Goal: Task Accomplishment & Management: Complete application form

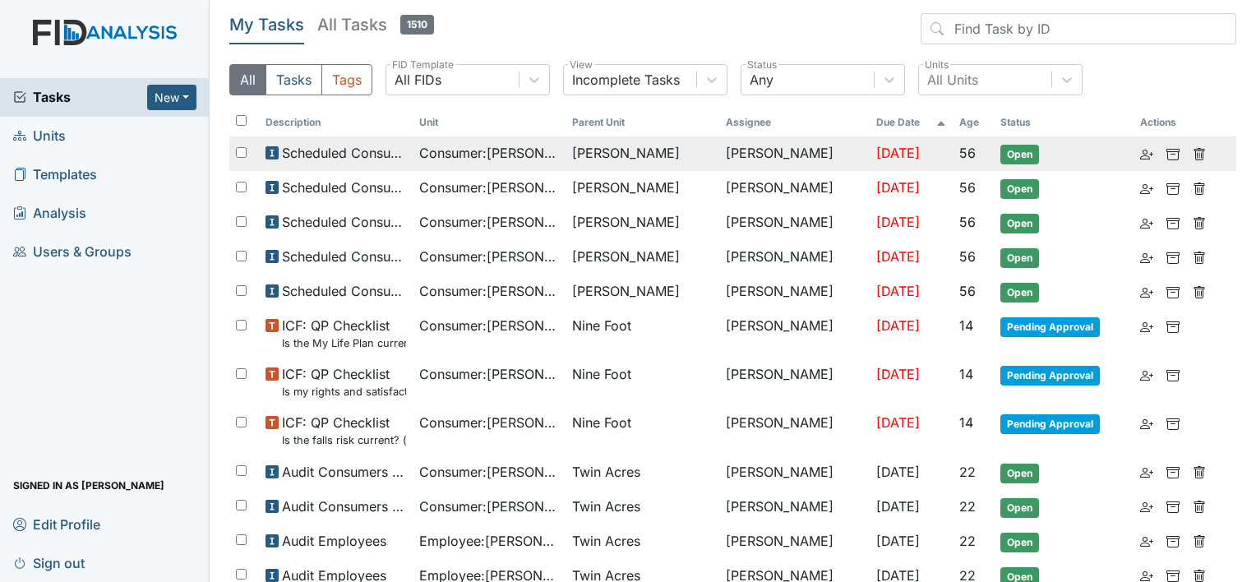
click at [593, 154] on span "Lockwood" at bounding box center [626, 153] width 108 height 20
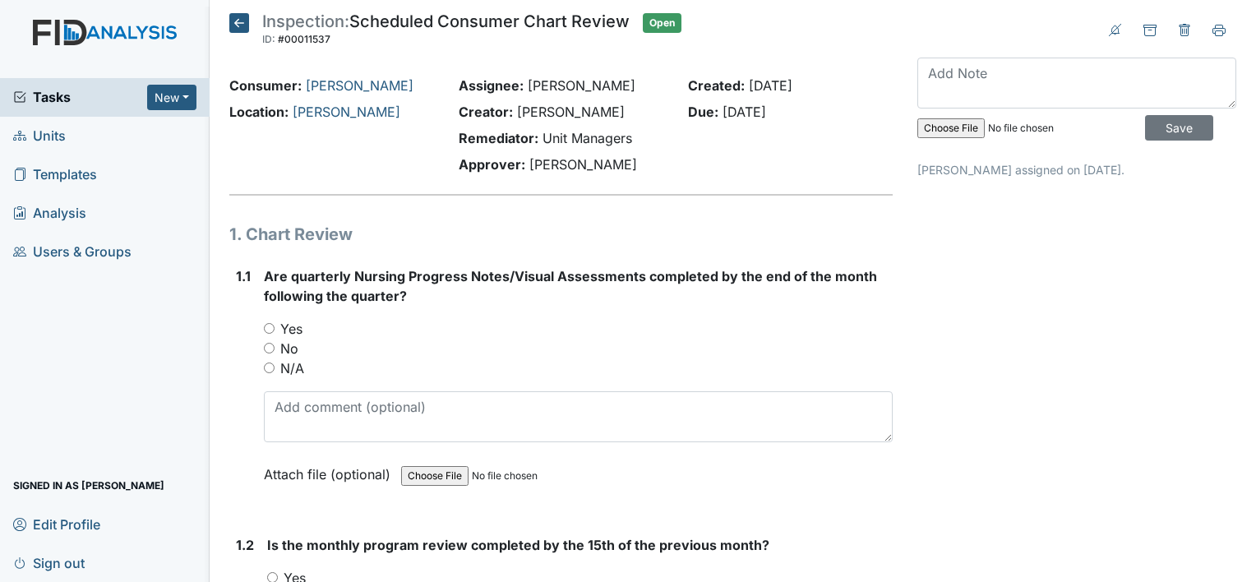
click at [789, 297] on strong "Are quarterly Nursing Progress Notes/Visual Assessments completed by the end of…" at bounding box center [578, 285] width 629 height 39
click at [108, 36] on img at bounding box center [105, 49] width 210 height 58
click at [72, 123] on link "Units" at bounding box center [105, 136] width 210 height 39
click at [264, 349] on input "No" at bounding box center [269, 348] width 11 height 11
radio input "true"
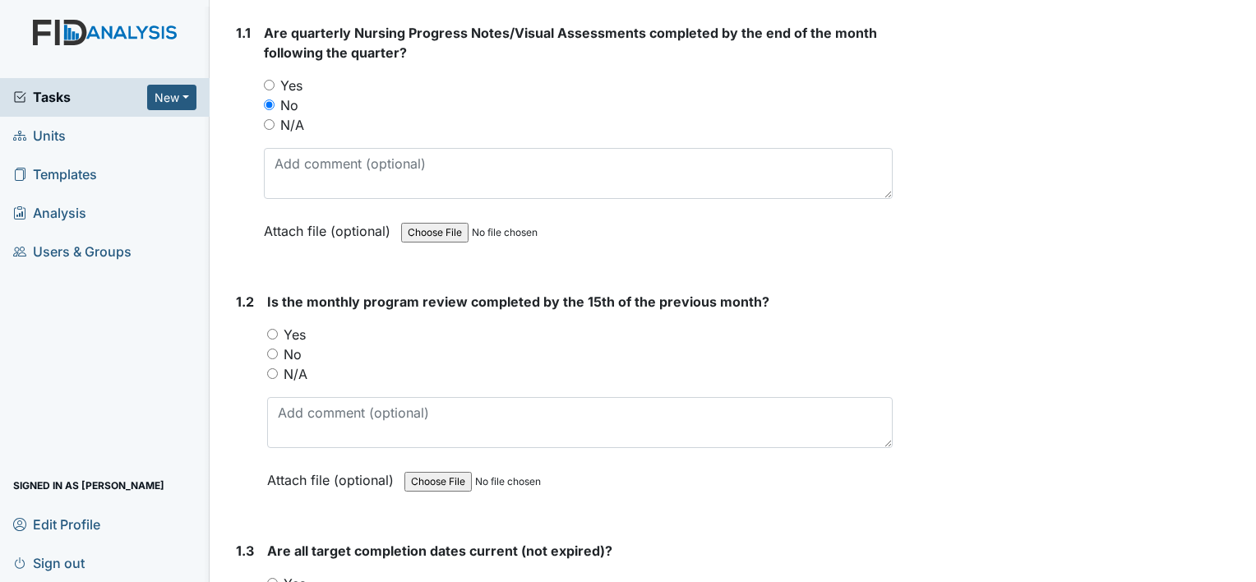
scroll to position [247, 0]
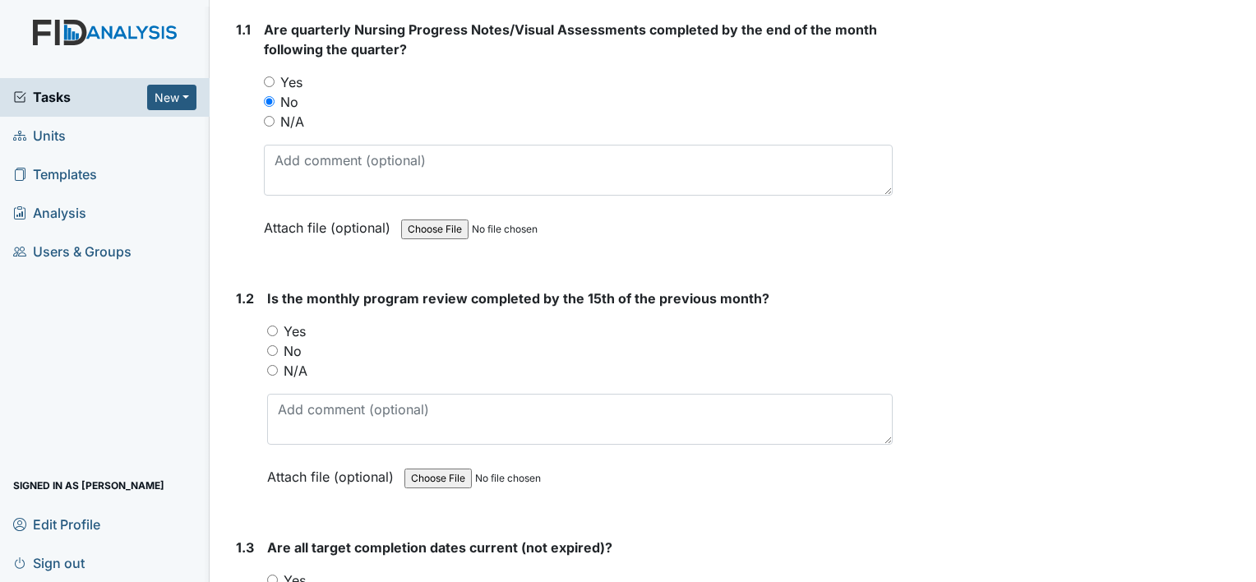
click at [265, 320] on div "1.2 Is the monthly program review completed by the 15th of the previous month? …" at bounding box center [560, 399] width 663 height 223
click at [270, 326] on div "Yes" at bounding box center [579, 331] width 625 height 20
click at [270, 331] on input "Yes" at bounding box center [272, 330] width 11 height 11
radio input "true"
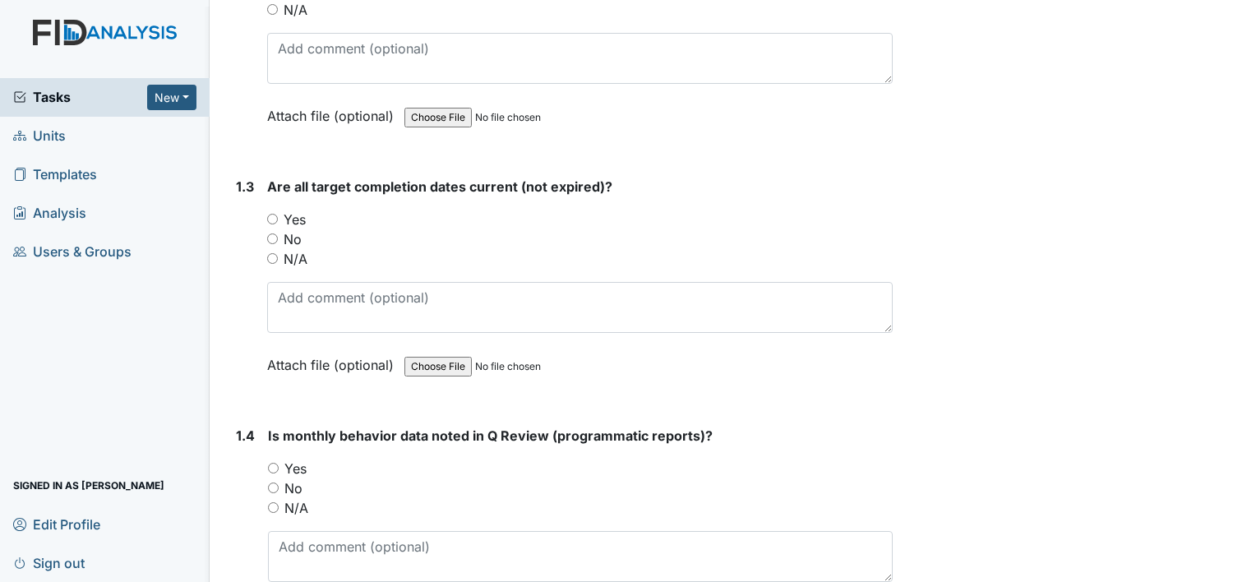
scroll to position [657, 0]
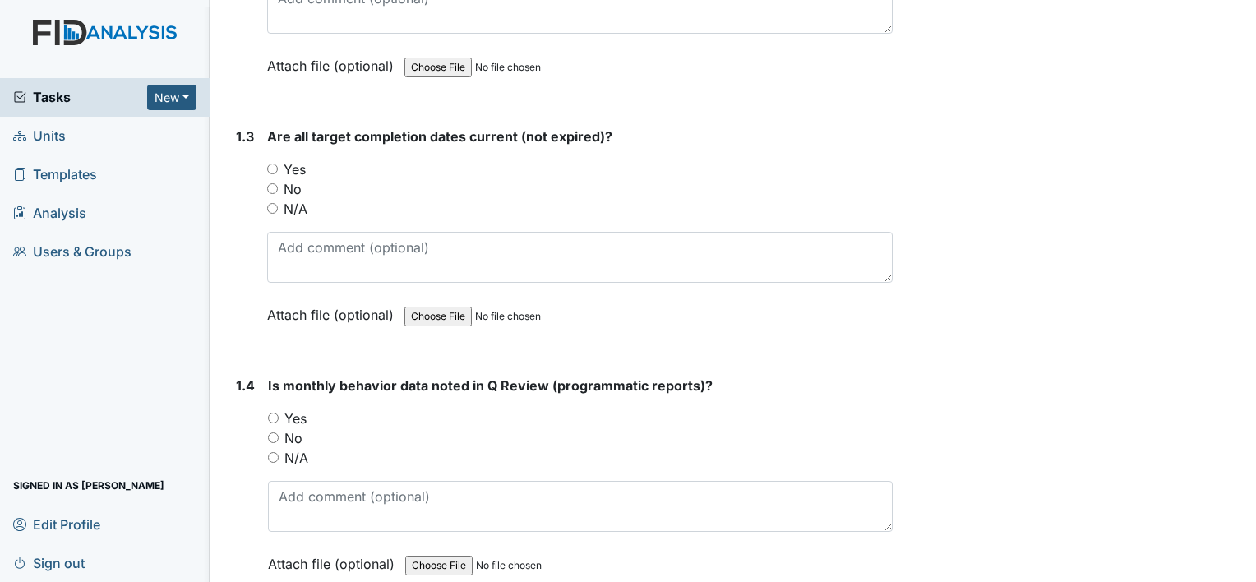
click at [272, 185] on input "No" at bounding box center [272, 188] width 11 height 11
radio input "true"
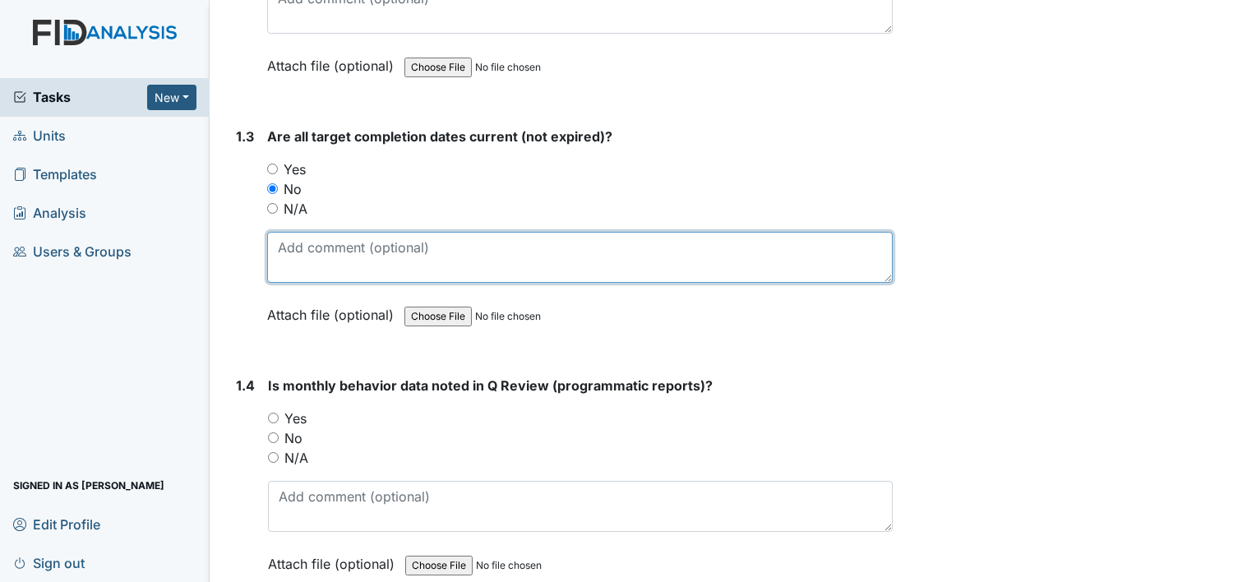
click at [332, 251] on textarea at bounding box center [579, 257] width 625 height 51
click at [316, 250] on textarea at bounding box center [579, 257] width 625 height 51
paste textarea "HS013:"
type textarea "HS013: expired 09/2025"
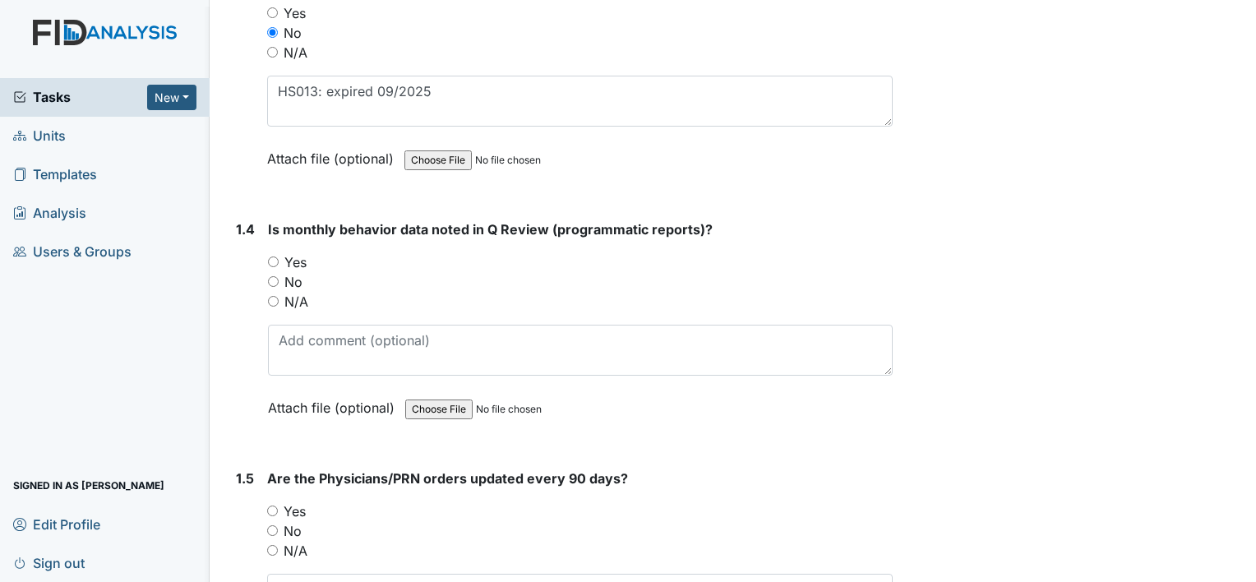
scroll to position [822, 0]
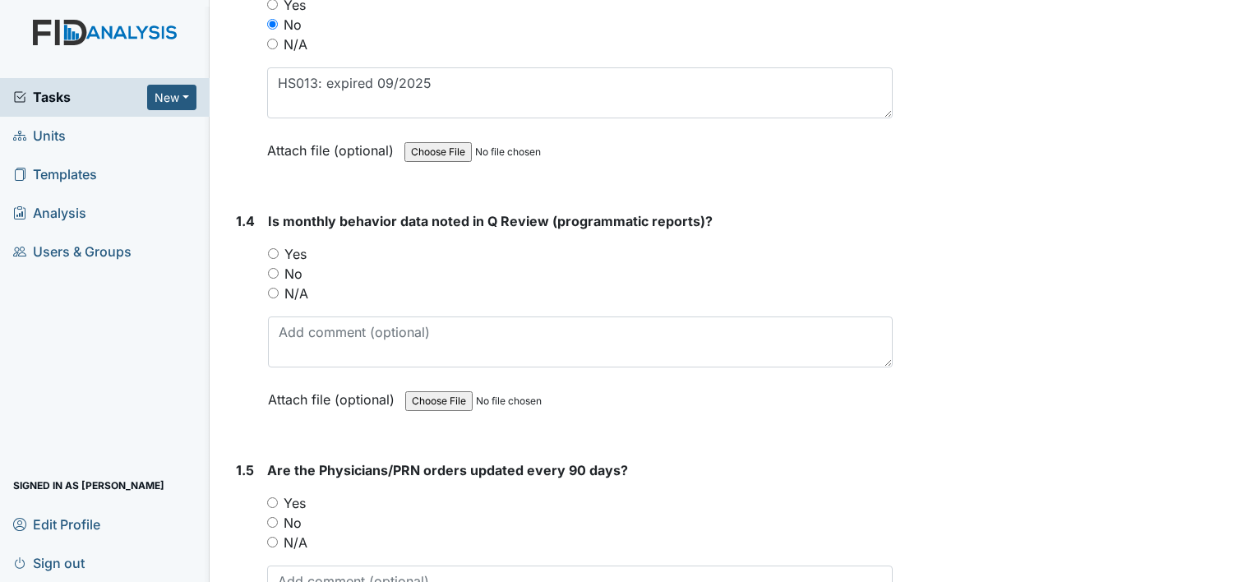
click at [273, 252] on input "Yes" at bounding box center [273, 253] width 11 height 11
radio input "true"
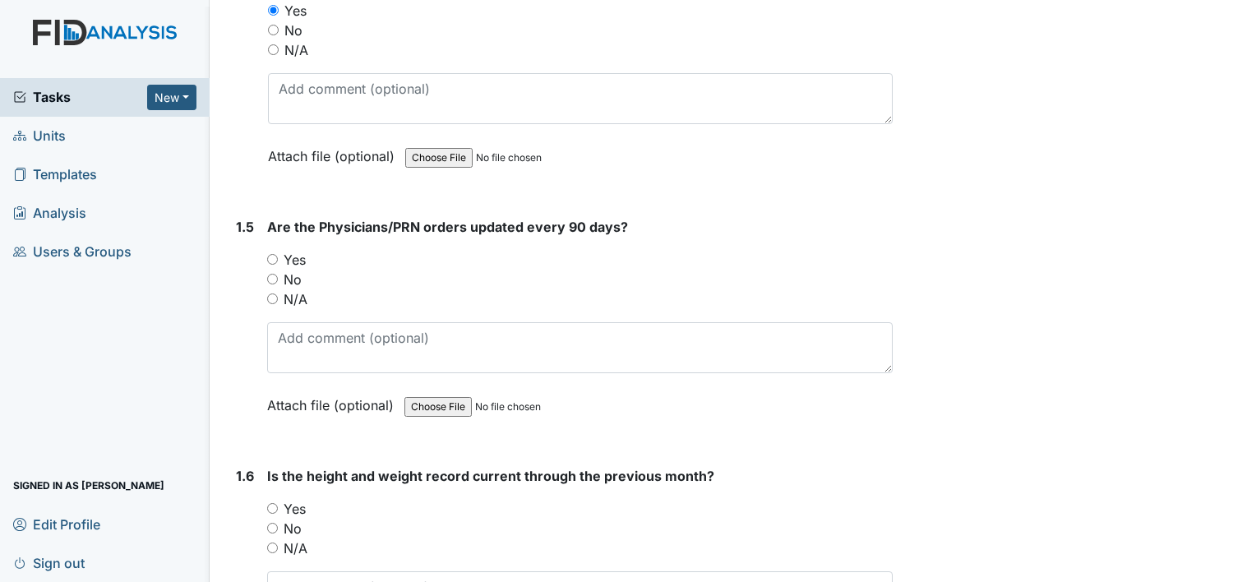
scroll to position [1068, 0]
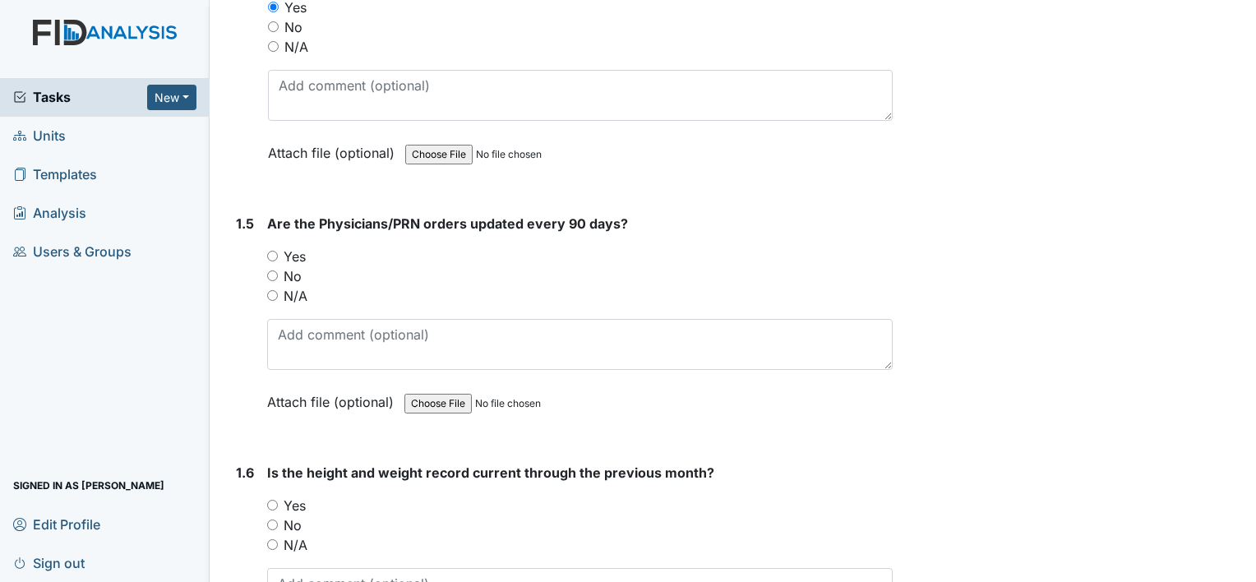
click at [270, 254] on input "Yes" at bounding box center [272, 256] width 11 height 11
radio input "true"
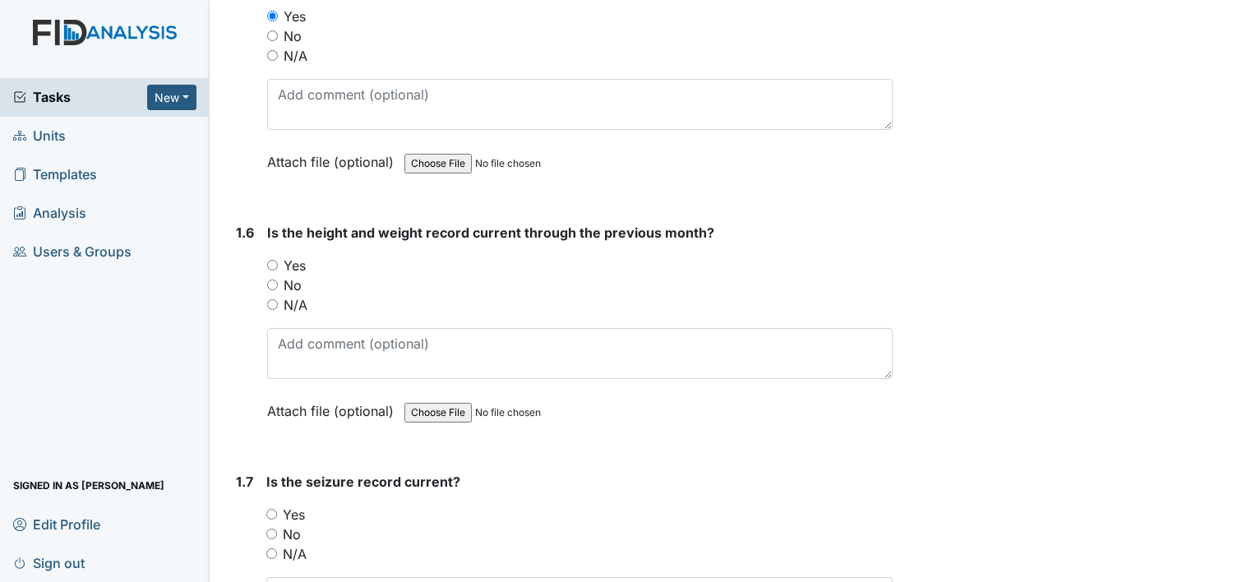
scroll to position [1315, 0]
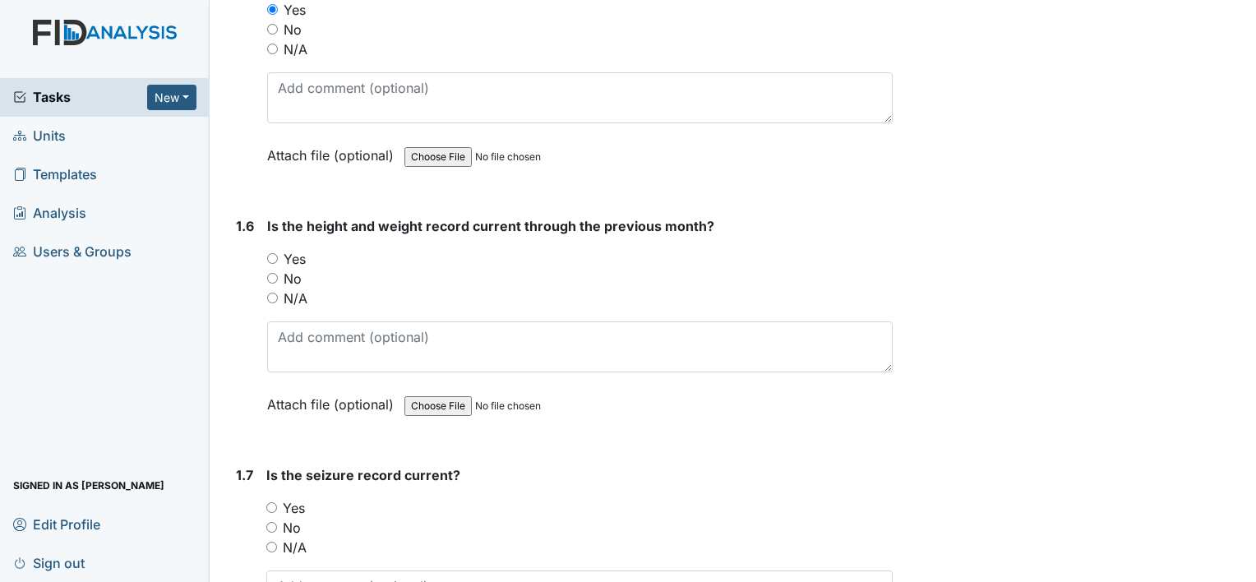
click at [270, 249] on div "Yes" at bounding box center [579, 259] width 625 height 20
click at [273, 253] on input "Yes" at bounding box center [272, 258] width 11 height 11
radio input "true"
click at [269, 541] on input "N/A" at bounding box center [271, 546] width 11 height 11
radio input "true"
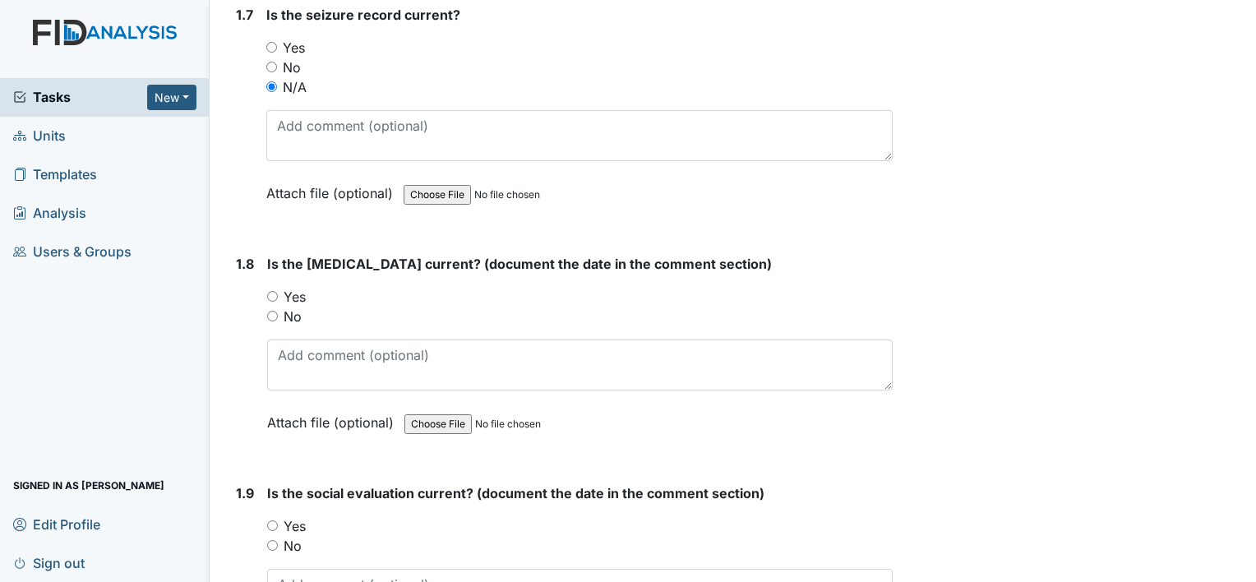
scroll to position [1808, 0]
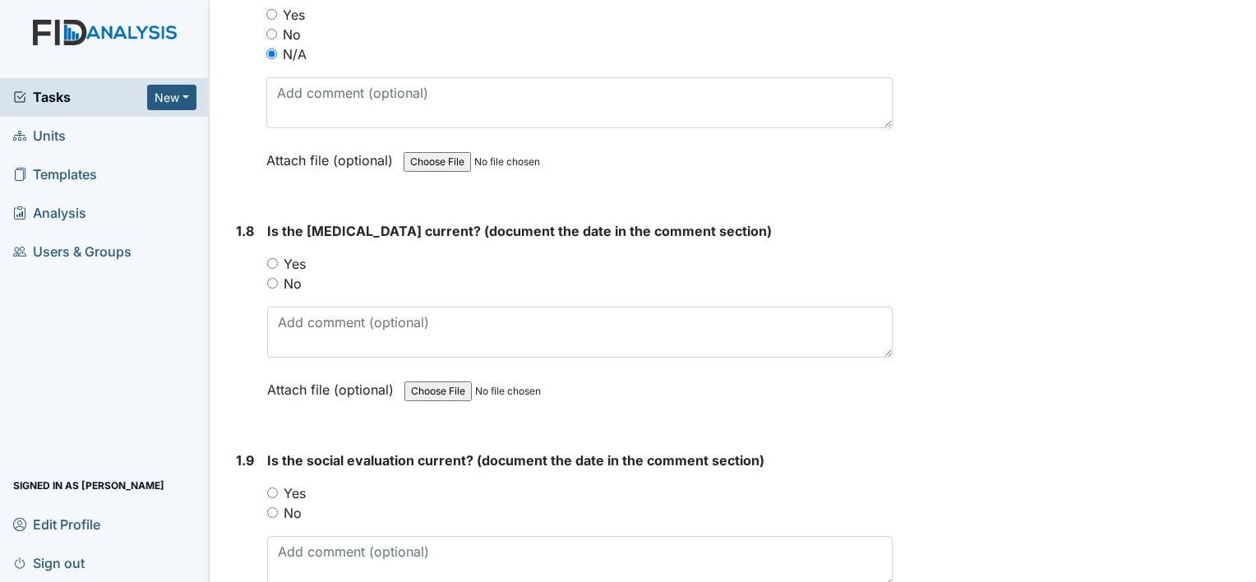
click at [274, 258] on input "Yes" at bounding box center [272, 263] width 11 height 11
radio input "true"
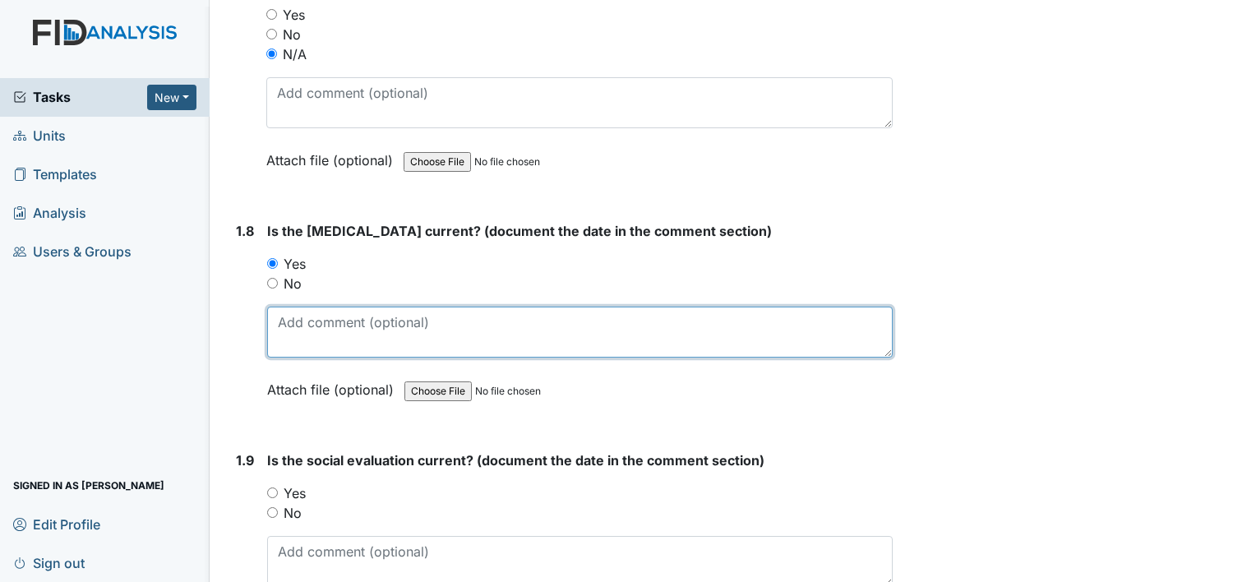
click at [330, 340] on textarea at bounding box center [579, 331] width 625 height 51
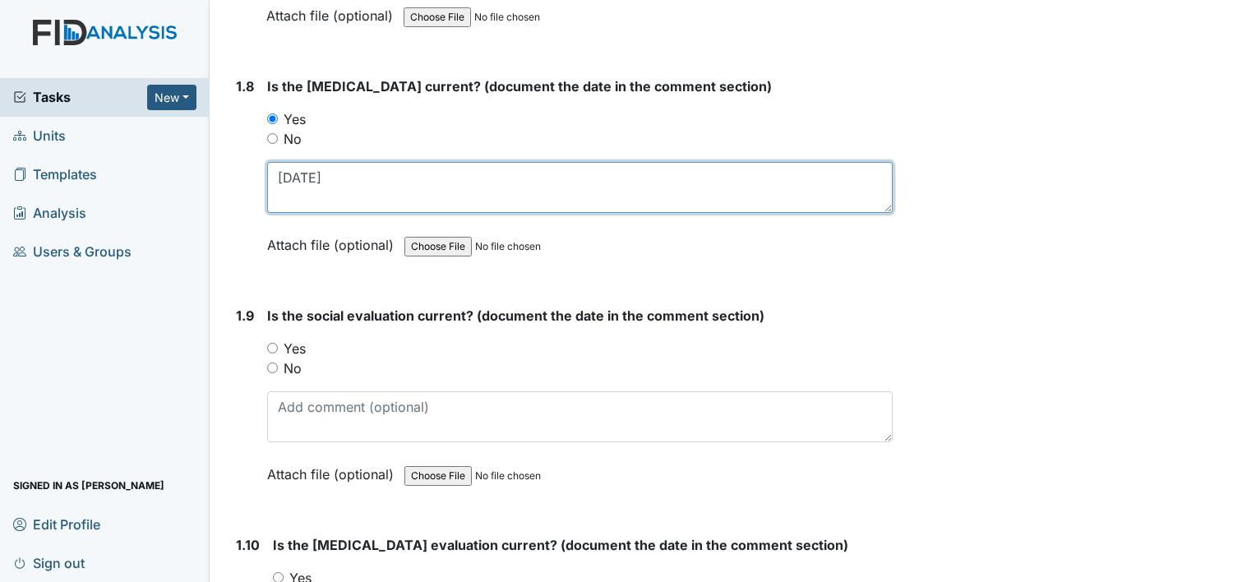
scroll to position [1972, 0]
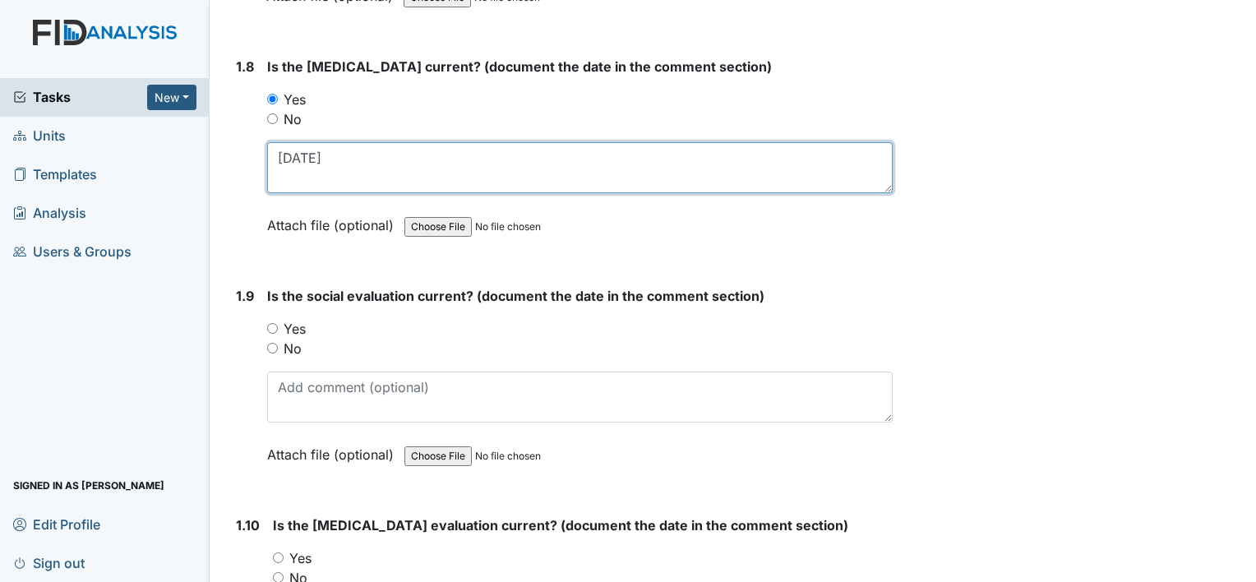
type textarea "12/23/04"
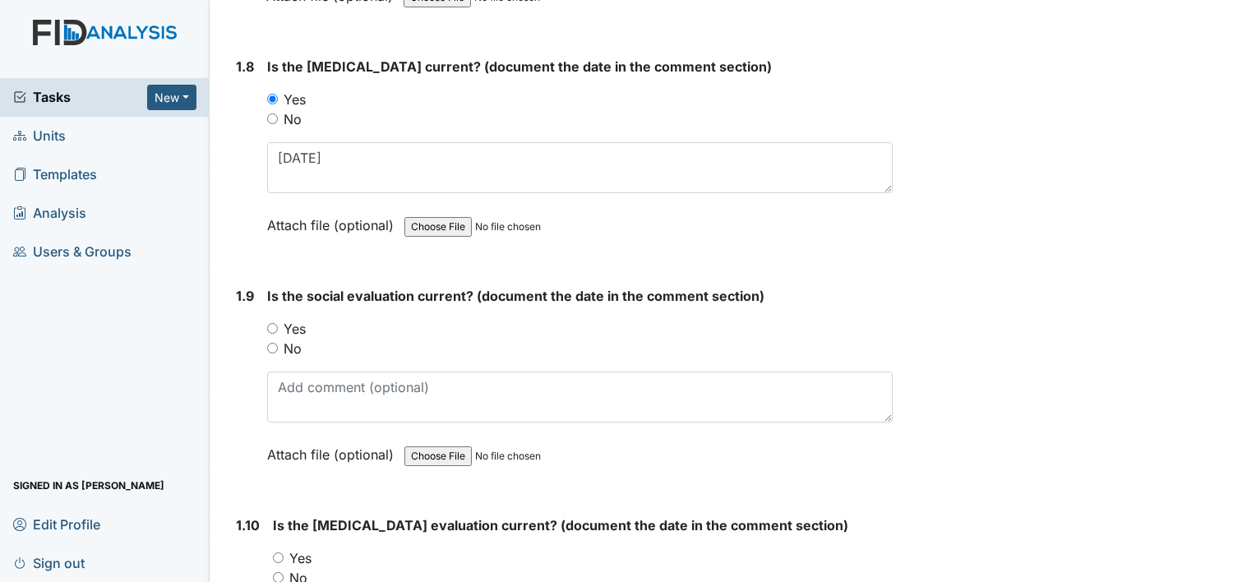
click at [275, 323] on input "Yes" at bounding box center [272, 328] width 11 height 11
radio input "true"
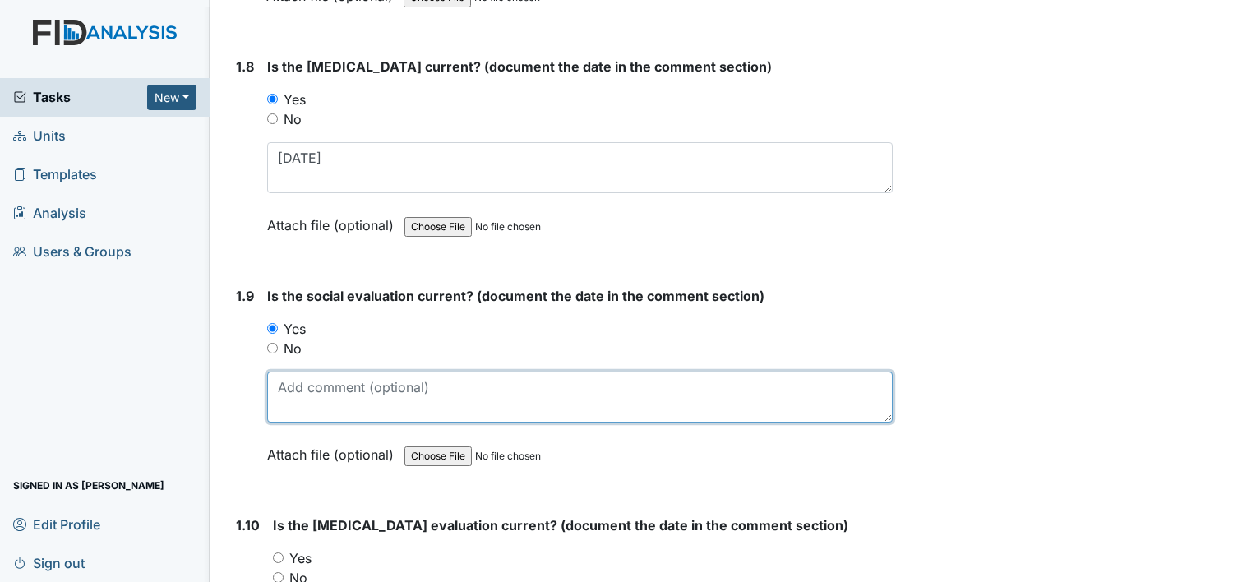
click at [316, 403] on textarea at bounding box center [579, 396] width 625 height 51
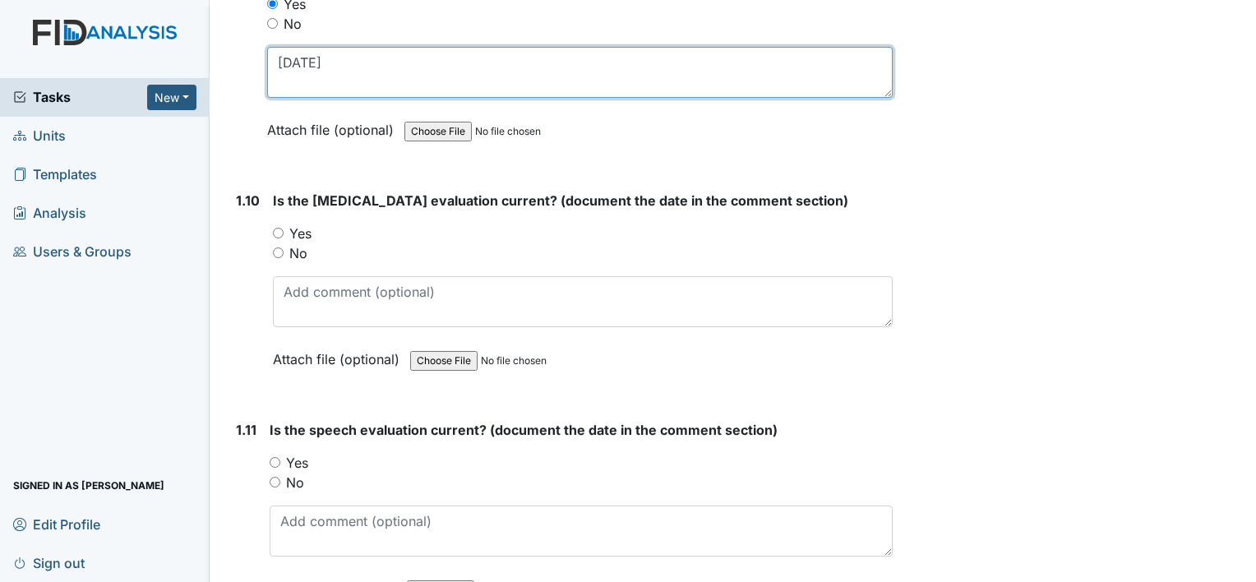
scroll to position [2301, 0]
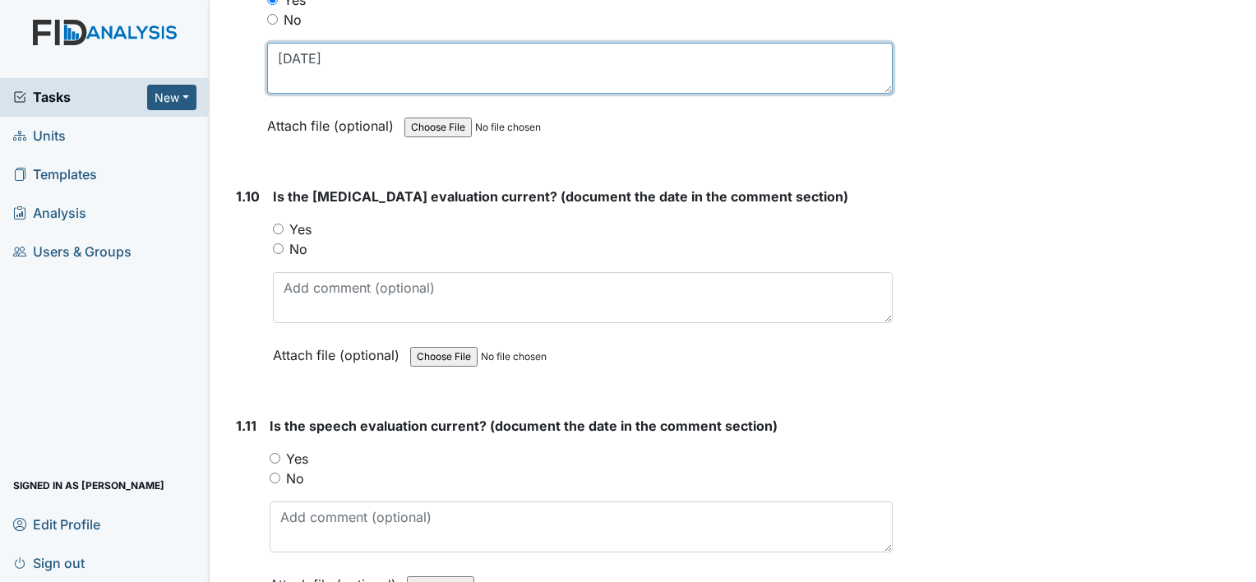
type textarea "06/02/06"
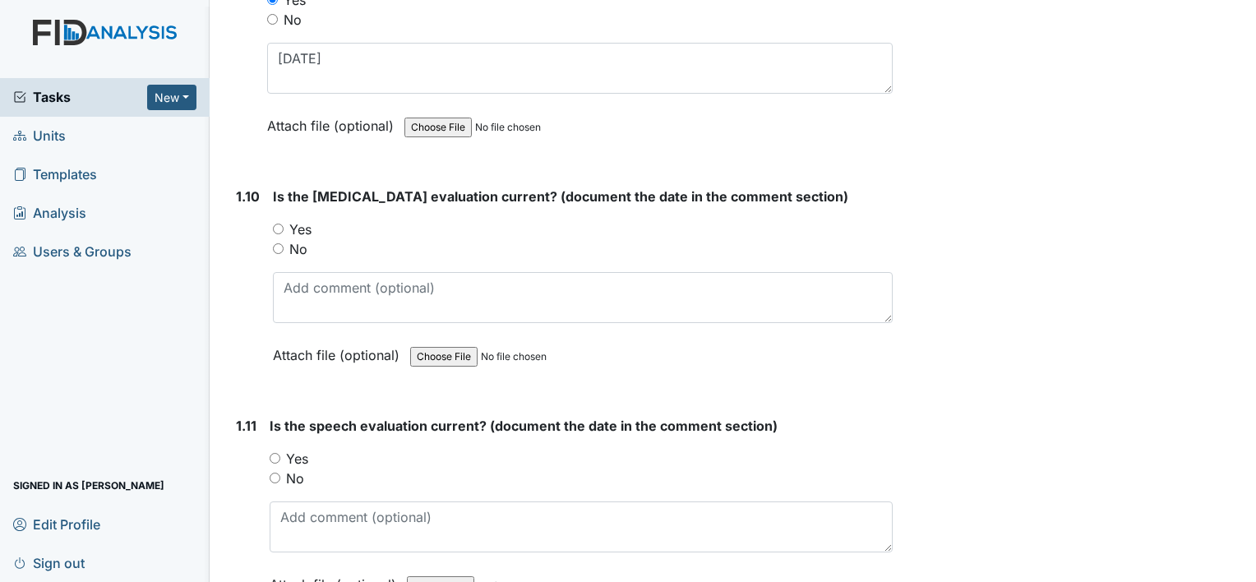
drag, startPoint x: 279, startPoint y: 220, endPoint x: 292, endPoint y: 233, distance: 18.0
click at [279, 223] on input "Yes" at bounding box center [278, 228] width 11 height 11
radio input "true"
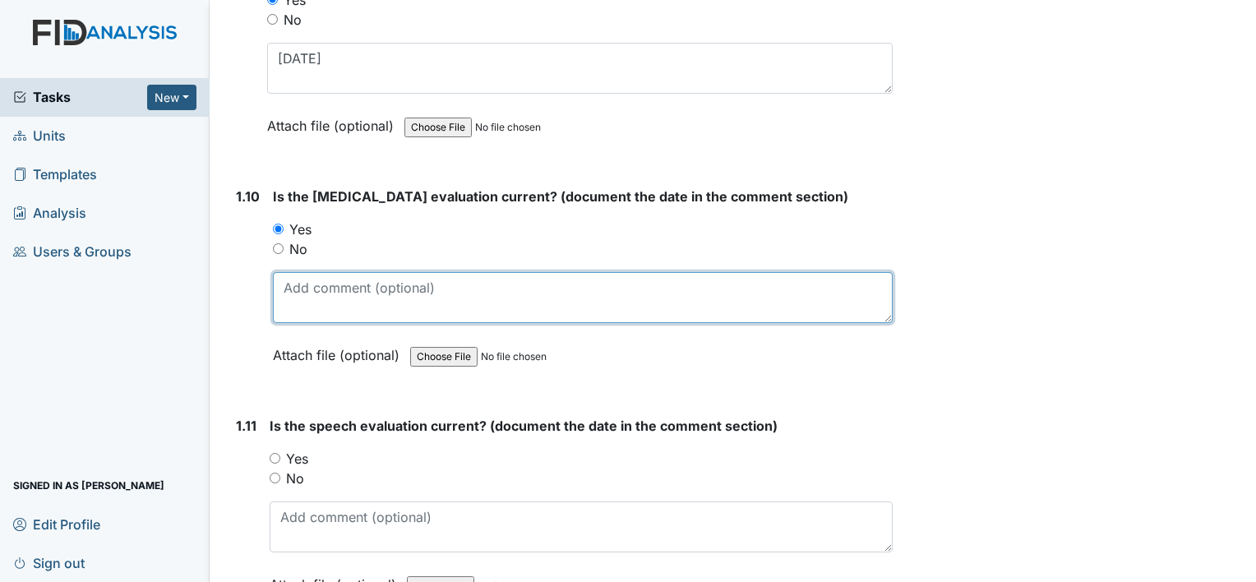
click at [328, 283] on textarea at bounding box center [583, 297] width 620 height 51
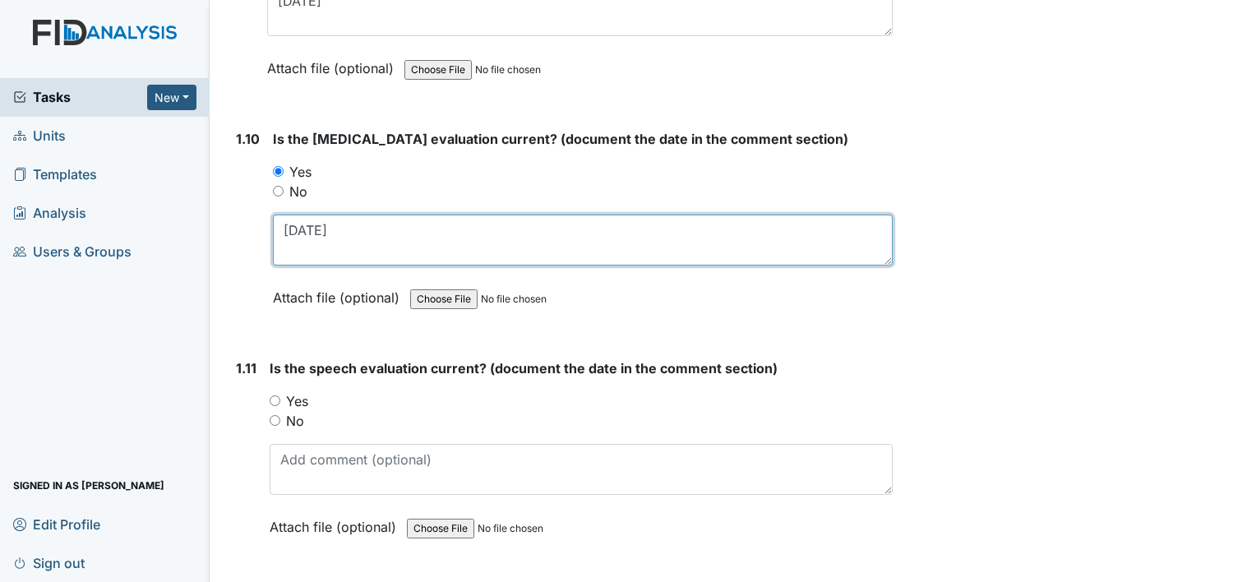
scroll to position [2383, 0]
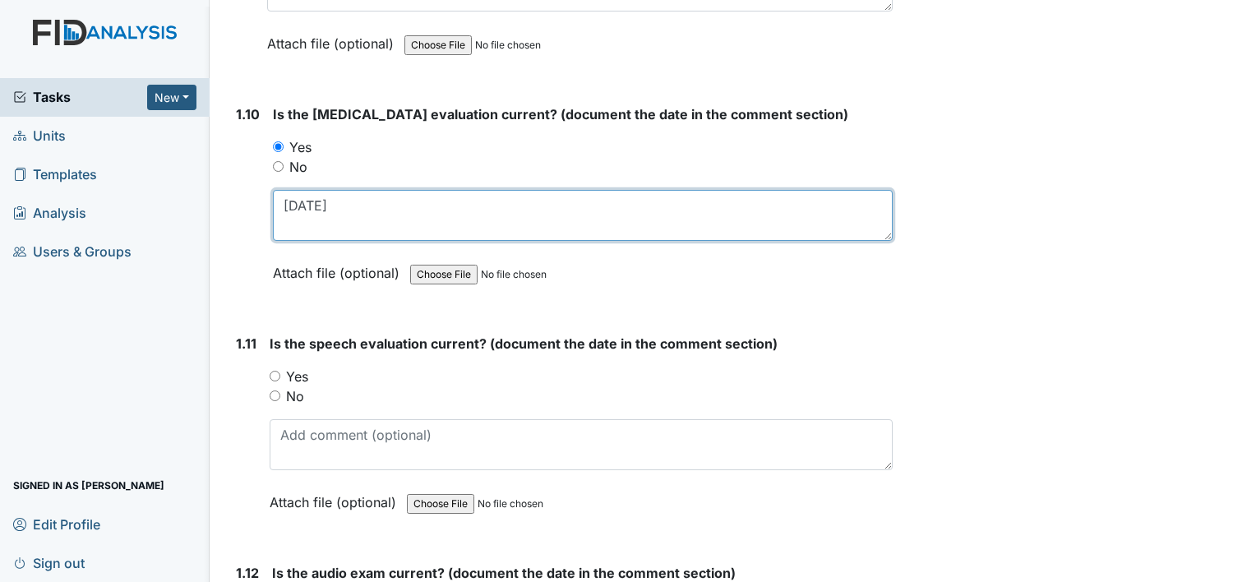
type textarea "04/04/24"
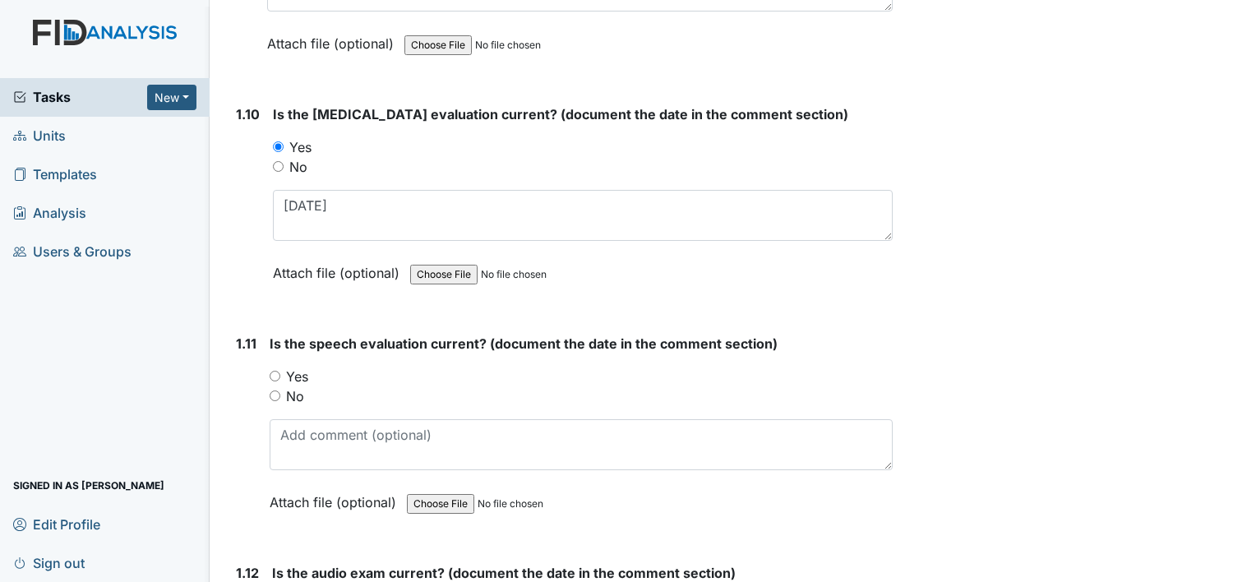
click at [276, 371] on input "Yes" at bounding box center [275, 376] width 11 height 11
radio input "true"
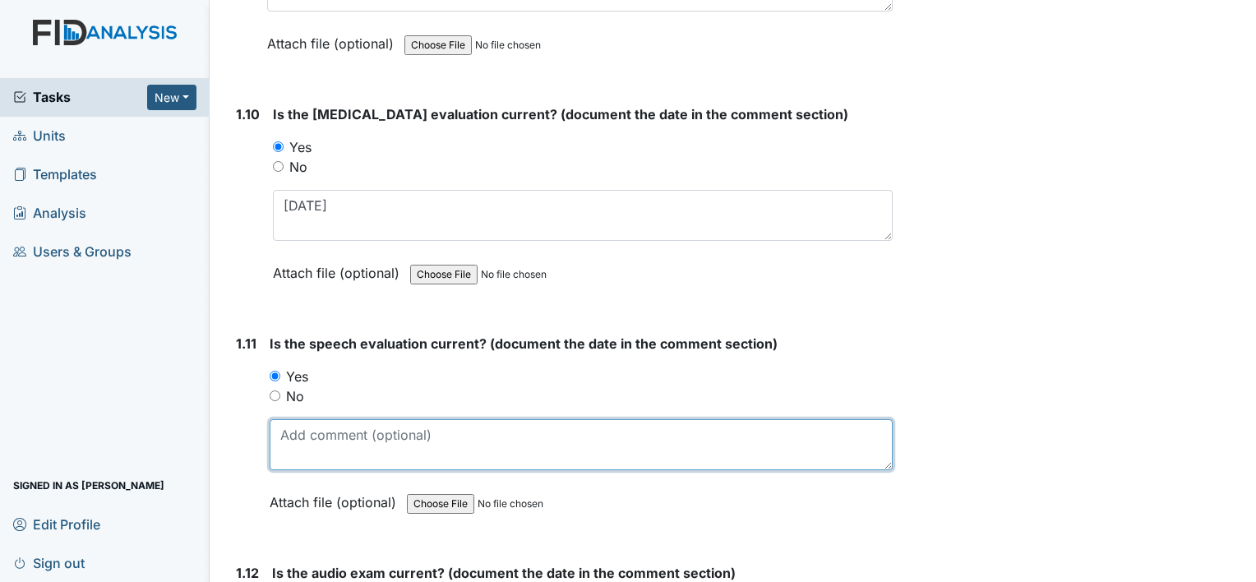
click at [327, 432] on textarea at bounding box center [581, 444] width 623 height 51
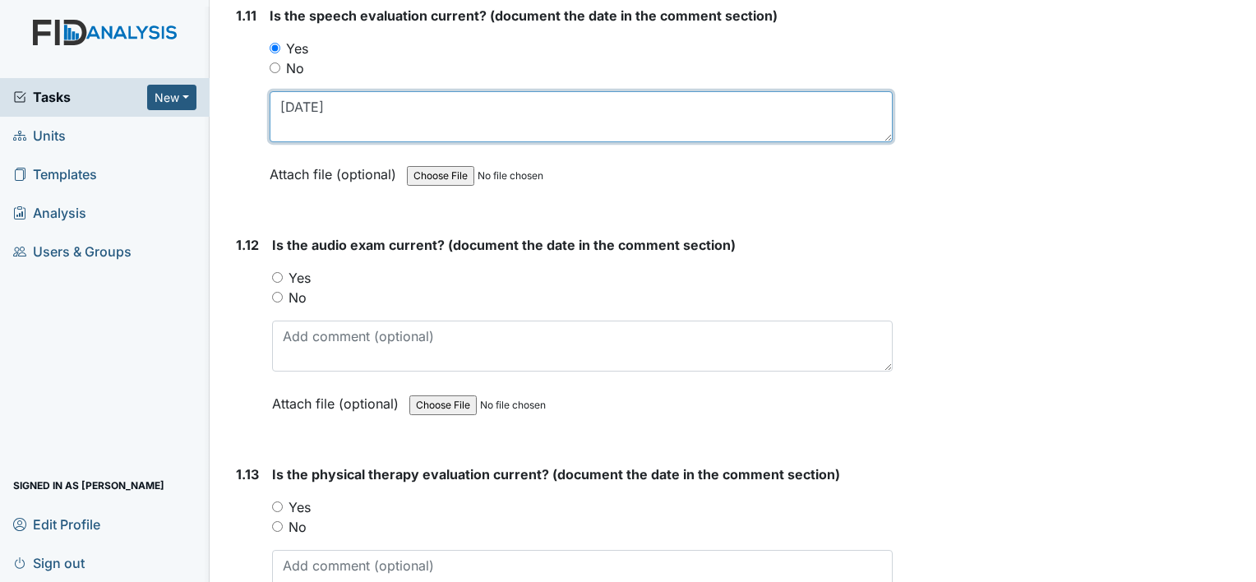
scroll to position [2712, 0]
type textarea "02/27/07"
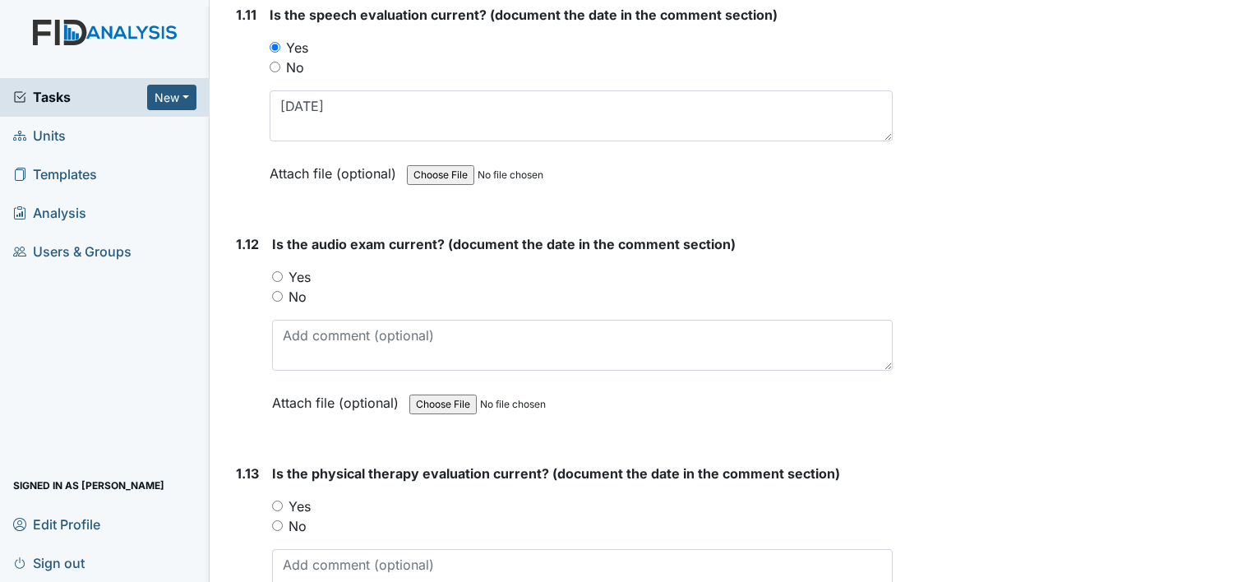
click at [270, 262] on div "1.12 Is the audio exam current? (document the date in the comment section) You …" at bounding box center [560, 335] width 663 height 203
click at [274, 271] on input "Yes" at bounding box center [277, 276] width 11 height 11
radio input "true"
click at [270, 496] on div "1.13 Is the physical therapy evaluation current? (document the date in the comm…" at bounding box center [560, 564] width 663 height 203
click at [279, 500] on input "Yes" at bounding box center [277, 505] width 11 height 11
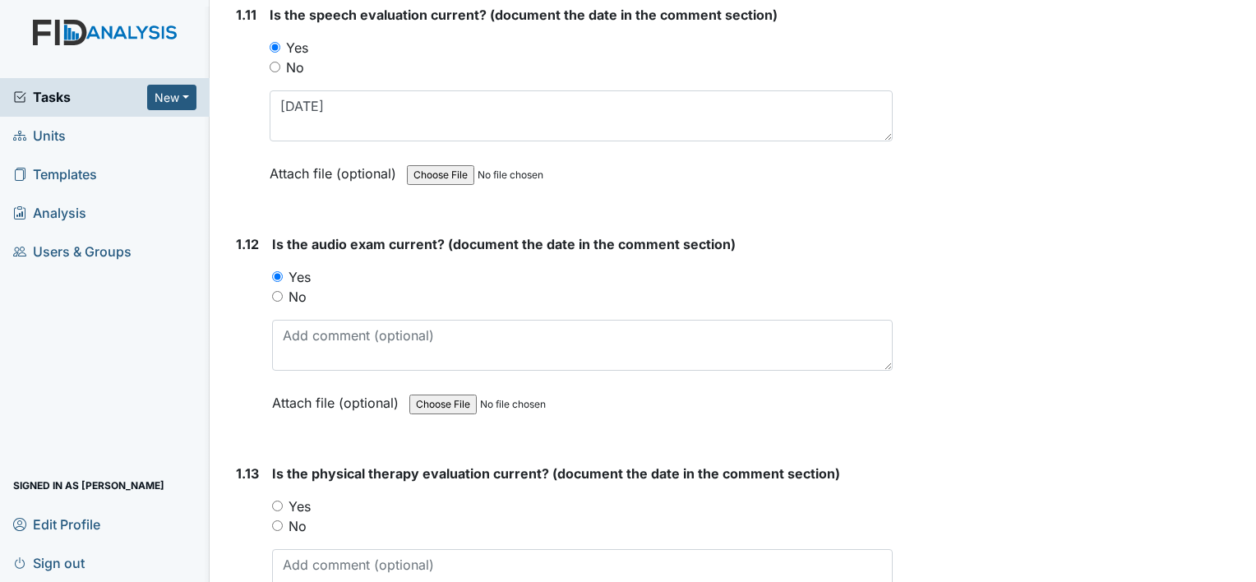
radio input "true"
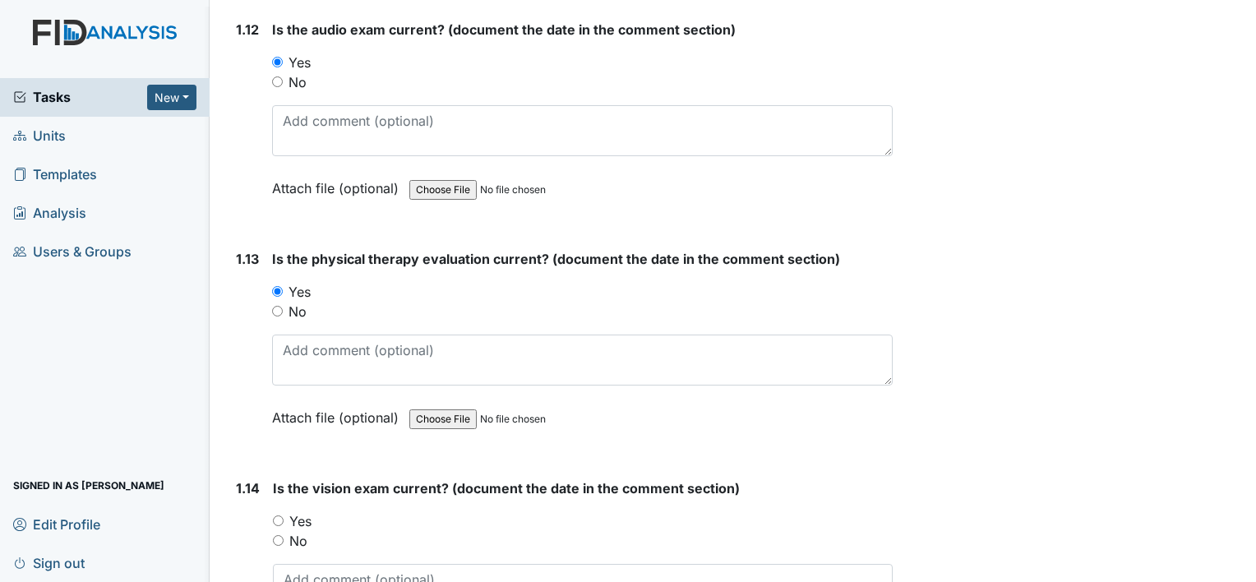
scroll to position [2958, 0]
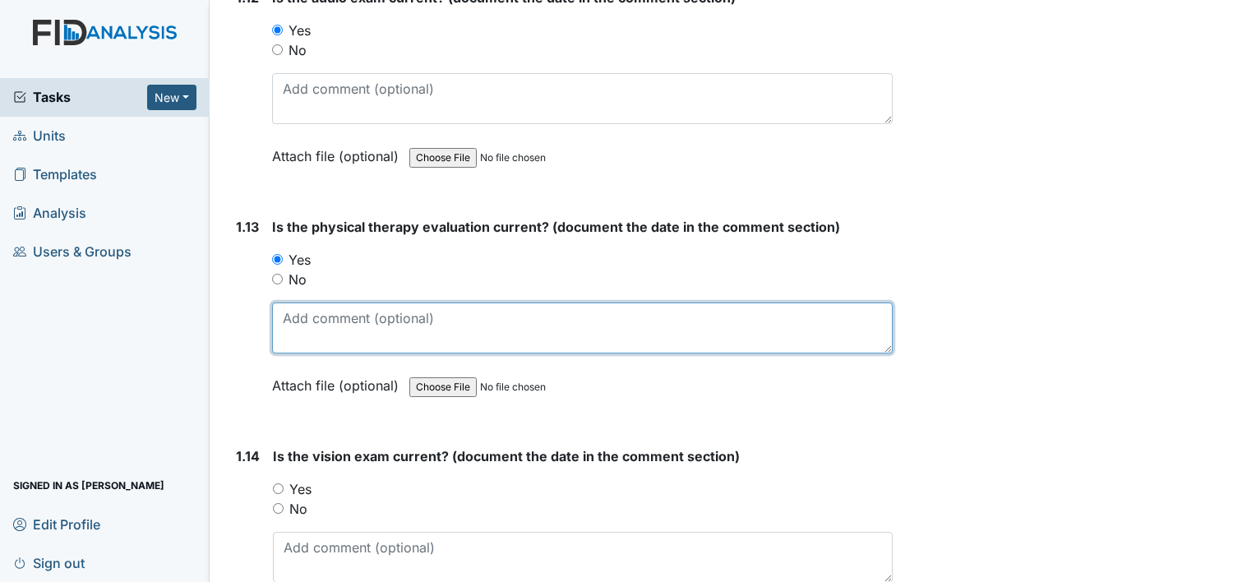
click at [355, 332] on textarea at bounding box center [582, 327] width 620 height 51
click at [292, 302] on textarea "226/21" at bounding box center [582, 327] width 620 height 51
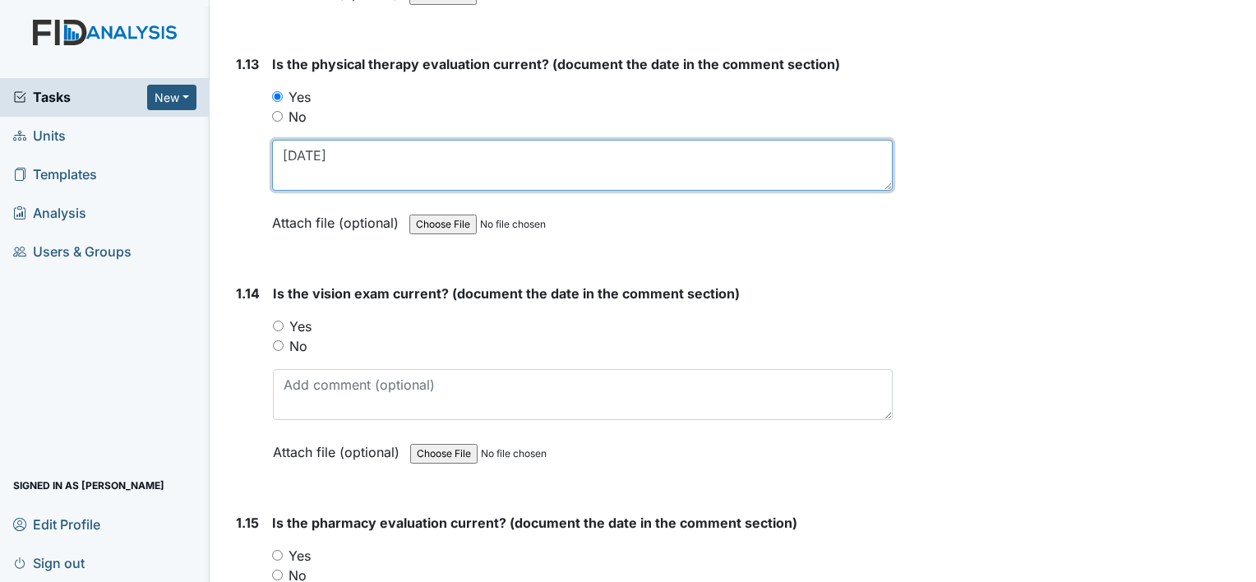
scroll to position [3122, 0]
type textarea "2/26/21"
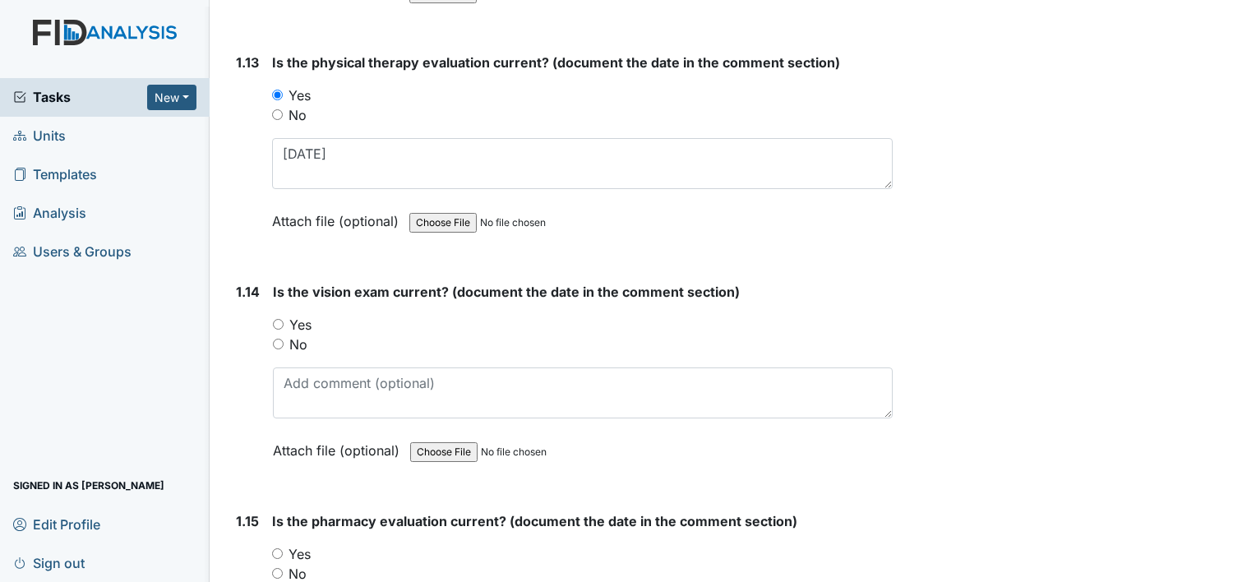
click at [283, 319] on input "Yes" at bounding box center [278, 324] width 11 height 11
radio input "true"
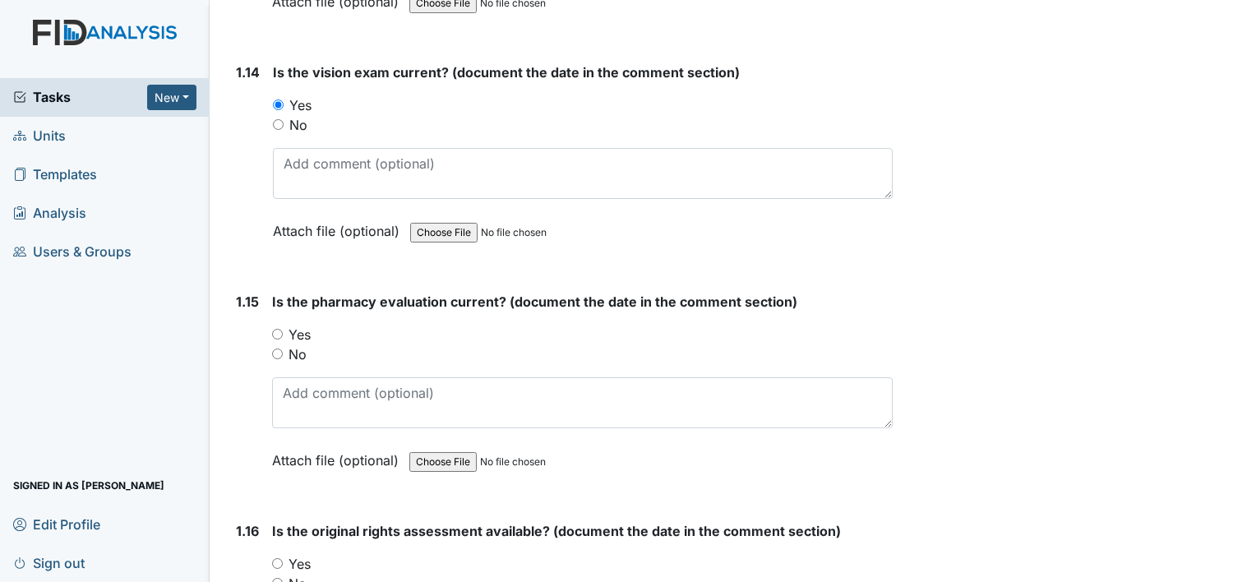
scroll to position [3369, 0]
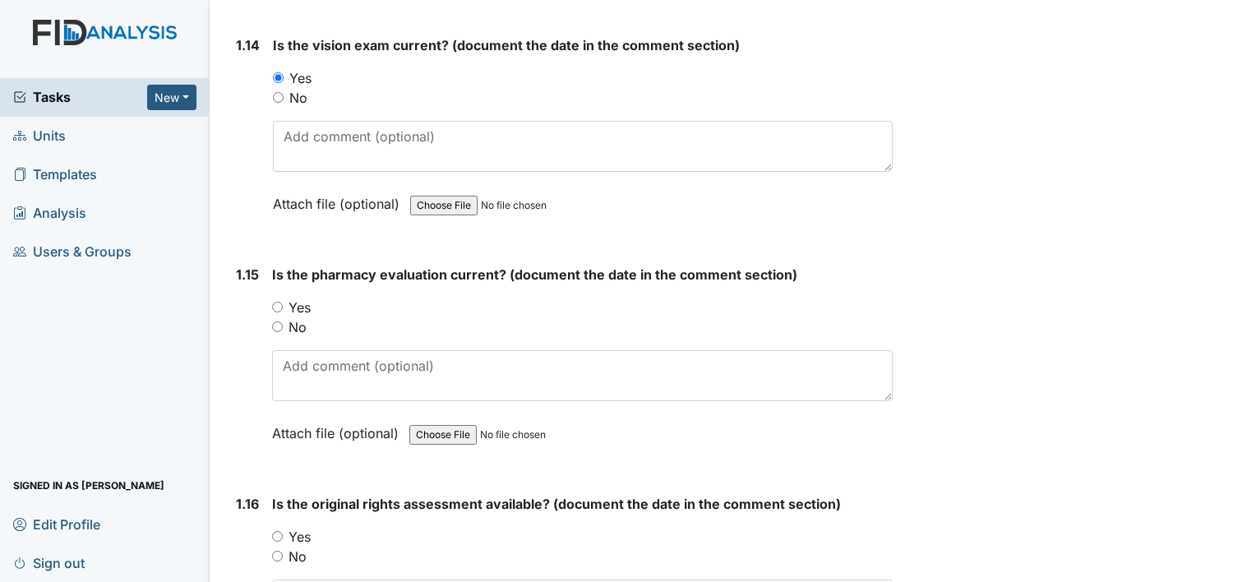
click at [272, 321] on input "No" at bounding box center [277, 326] width 11 height 11
radio input "true"
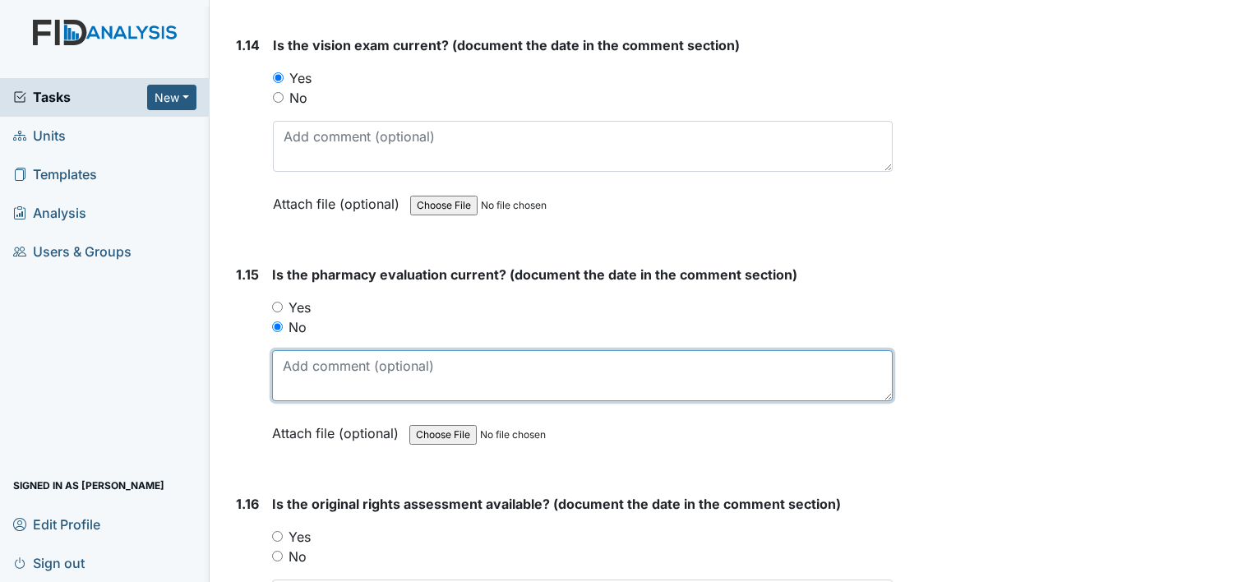
click at [357, 355] on textarea at bounding box center [582, 375] width 620 height 51
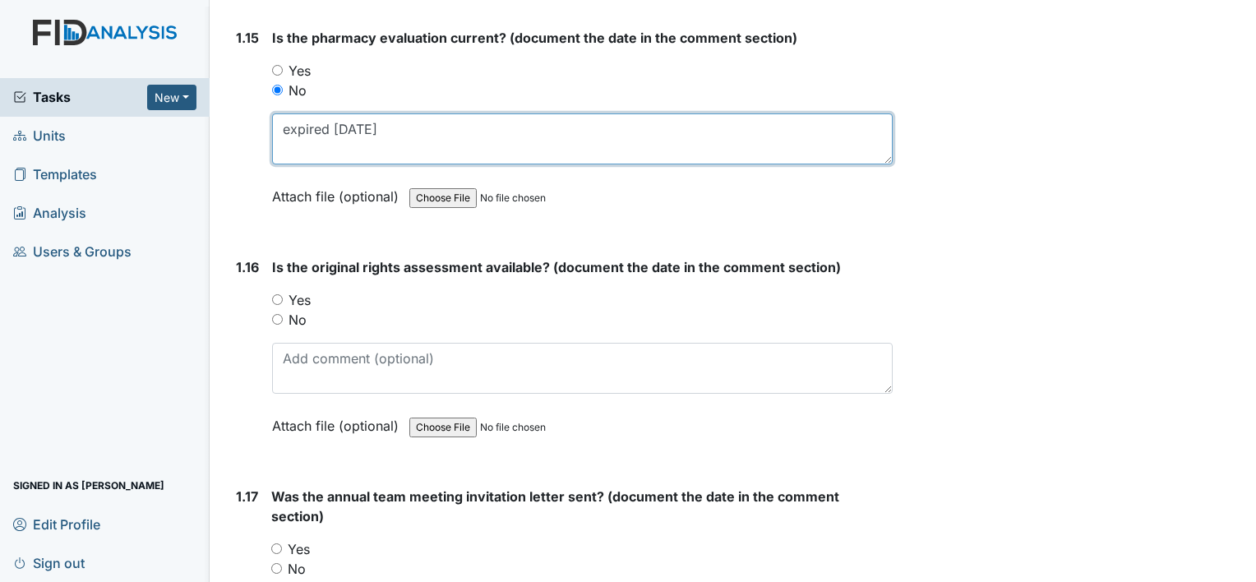
scroll to position [3615, 0]
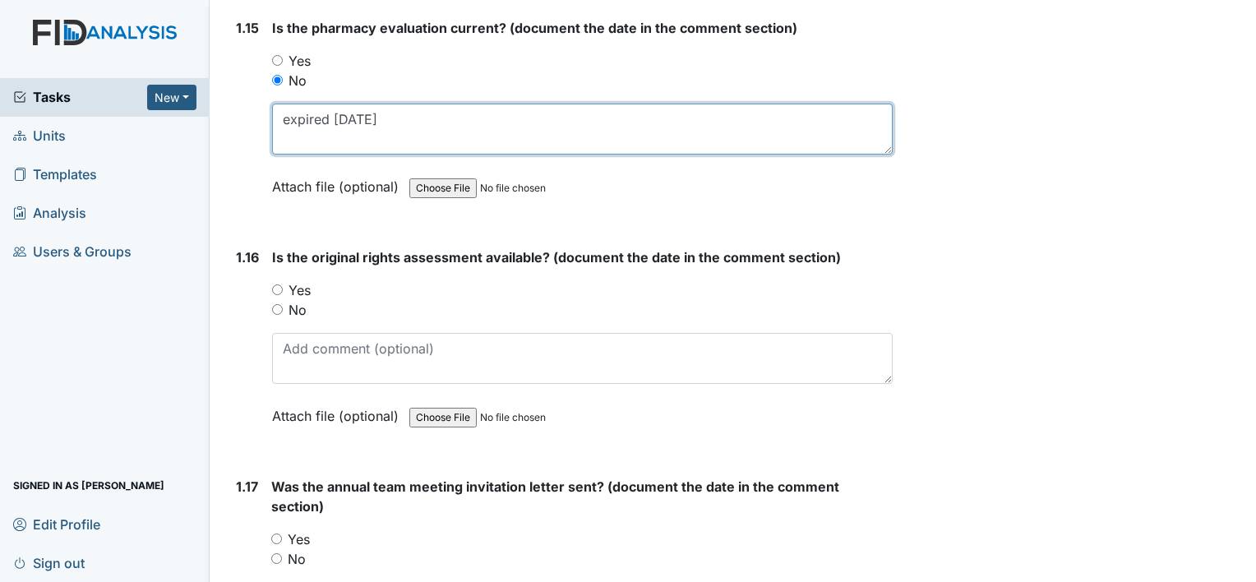
type textarea "expired 06/30/25"
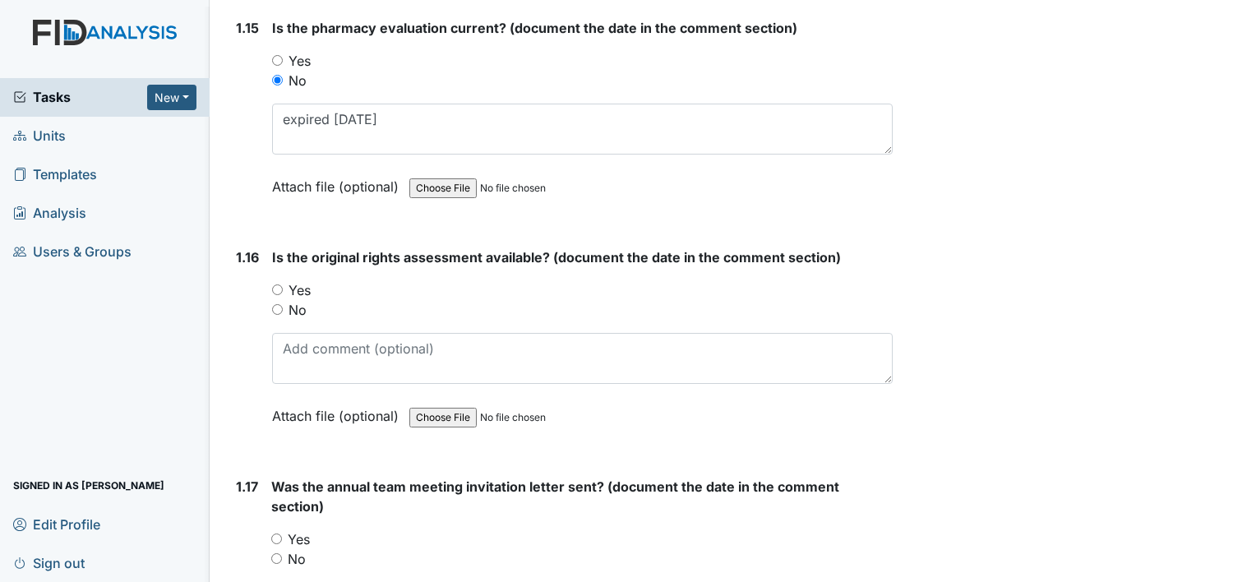
click at [279, 284] on input "Yes" at bounding box center [277, 289] width 11 height 11
radio input "true"
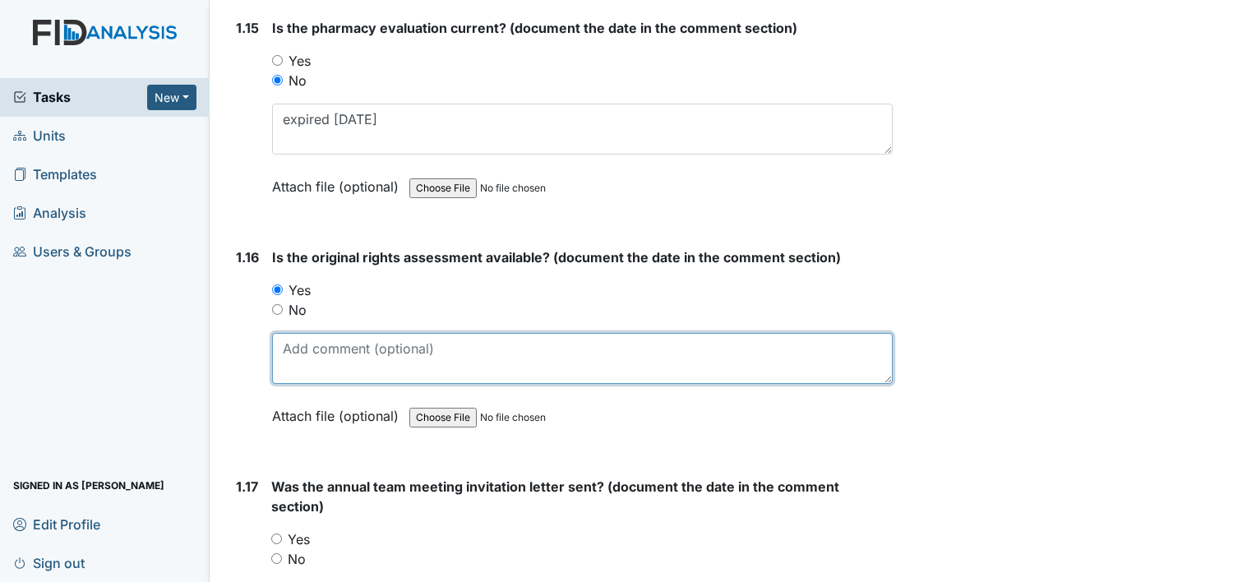
click at [325, 348] on textarea at bounding box center [582, 358] width 620 height 51
type textarea "0"
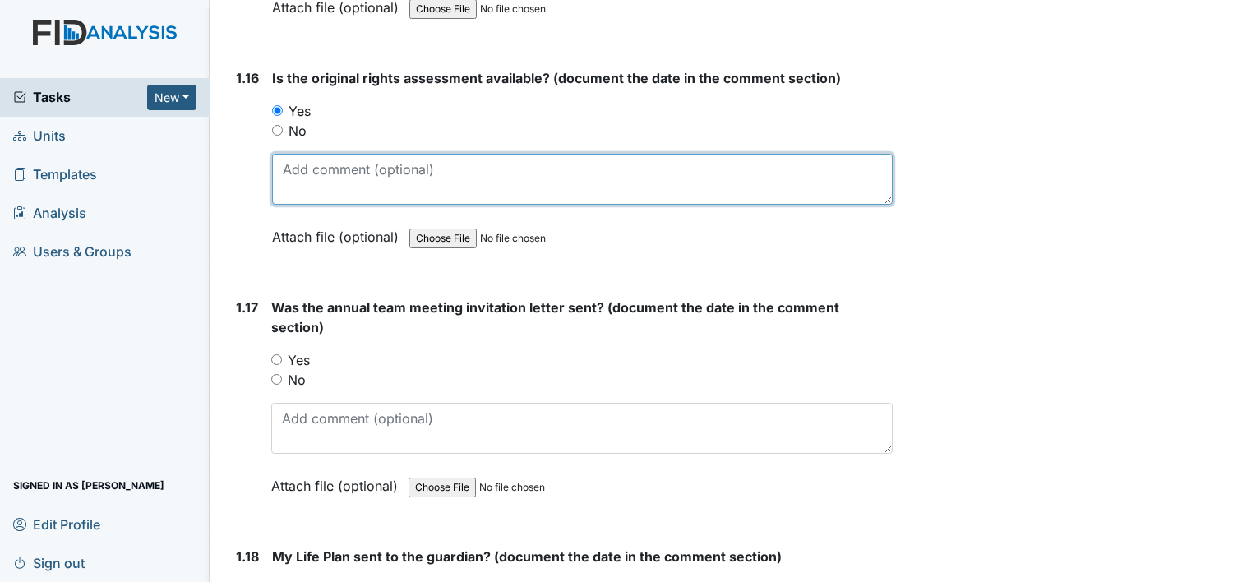
scroll to position [3862, 0]
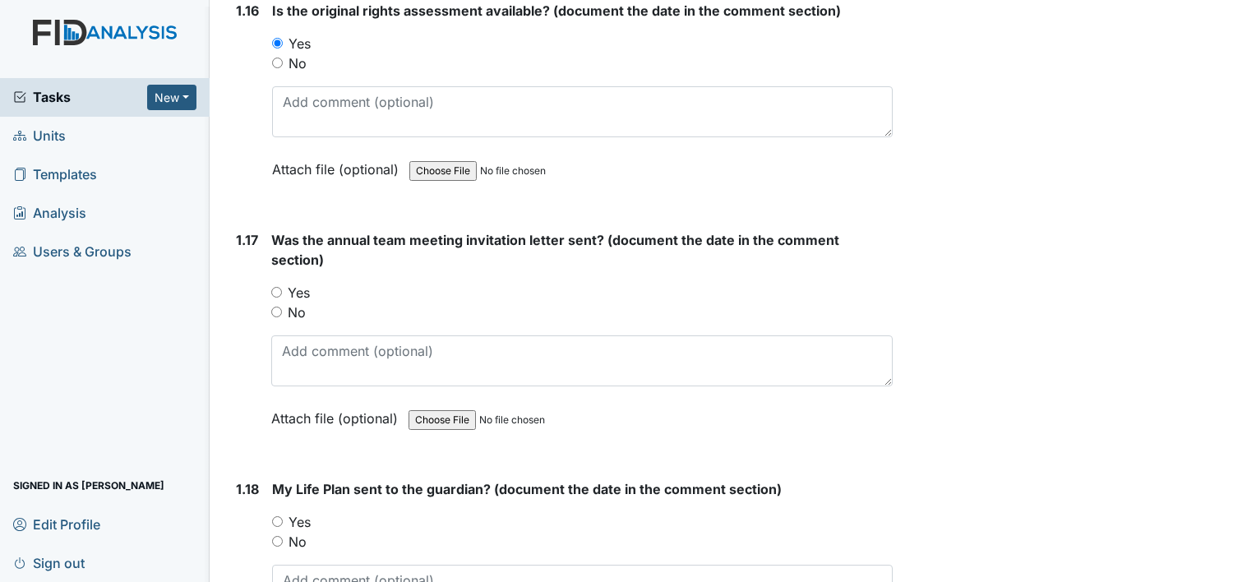
click at [276, 287] on input "Yes" at bounding box center [276, 292] width 11 height 11
radio input "true"
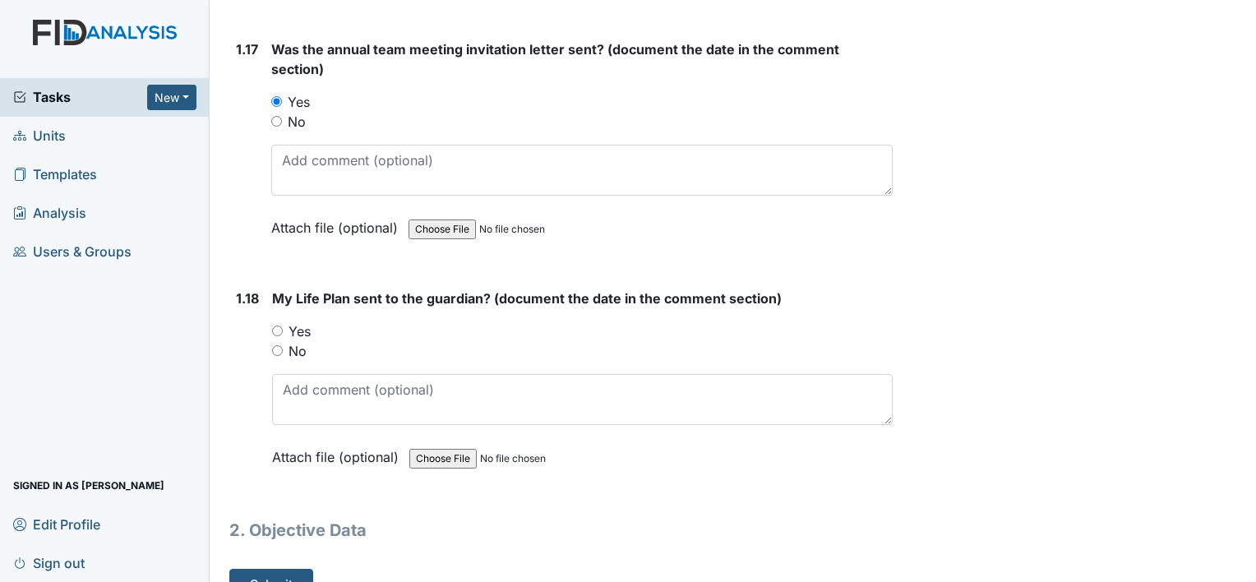
scroll to position [4068, 0]
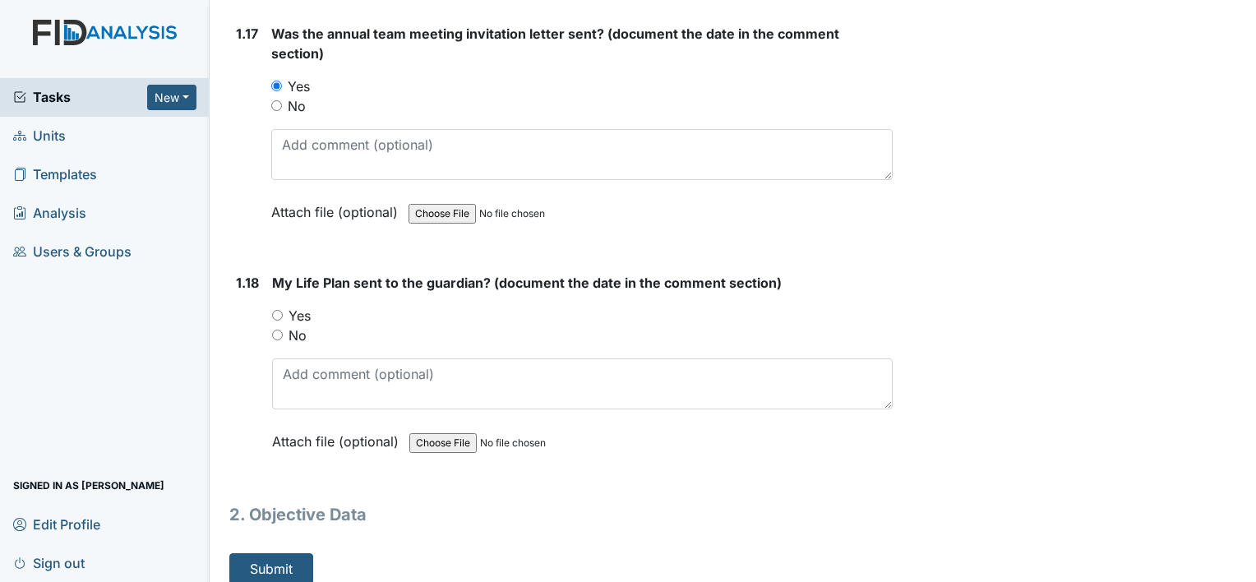
click at [280, 310] on input "Yes" at bounding box center [277, 315] width 11 height 11
radio input "true"
click at [293, 558] on button "Submit" at bounding box center [271, 568] width 84 height 31
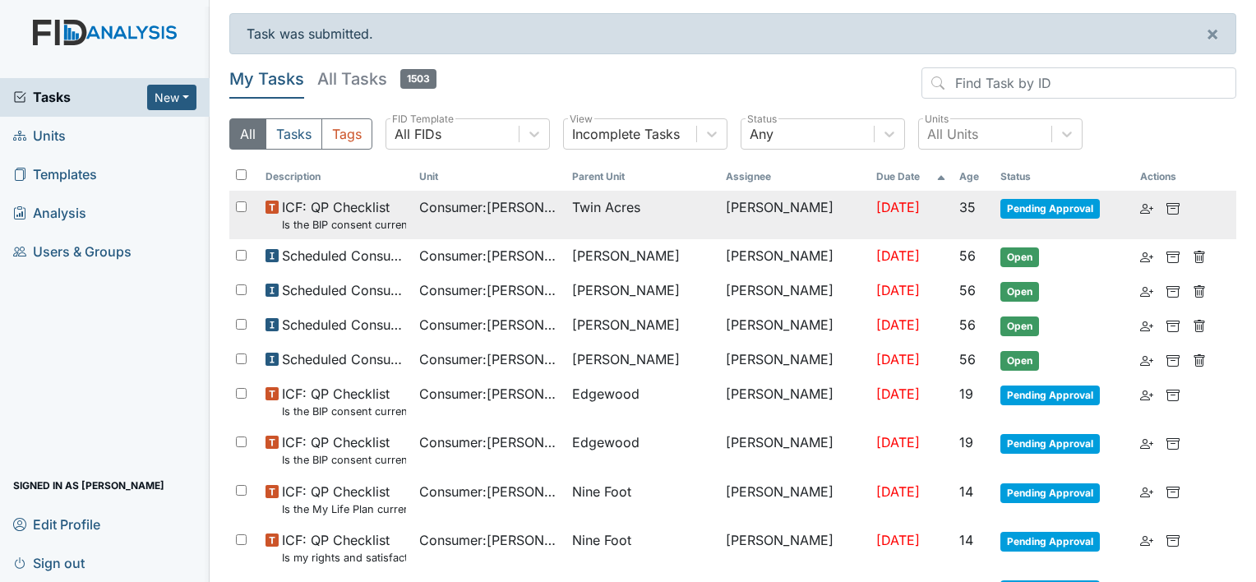
click at [652, 204] on span "Twin Acres" at bounding box center [642, 207] width 141 height 20
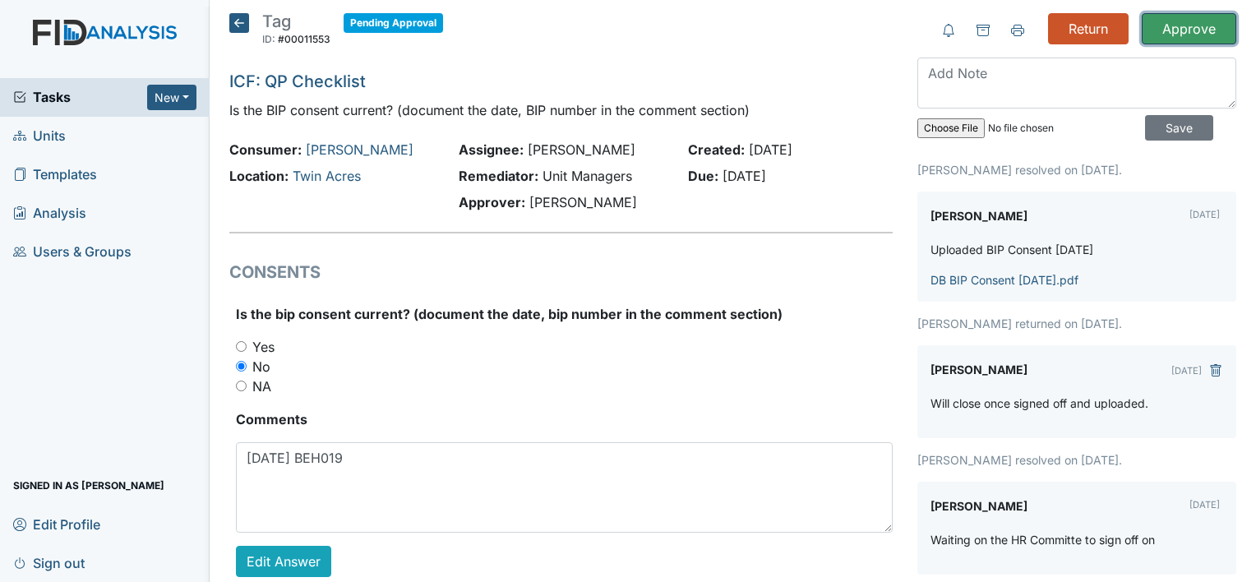
click at [1175, 35] on input "Approve" at bounding box center [1188, 28] width 94 height 31
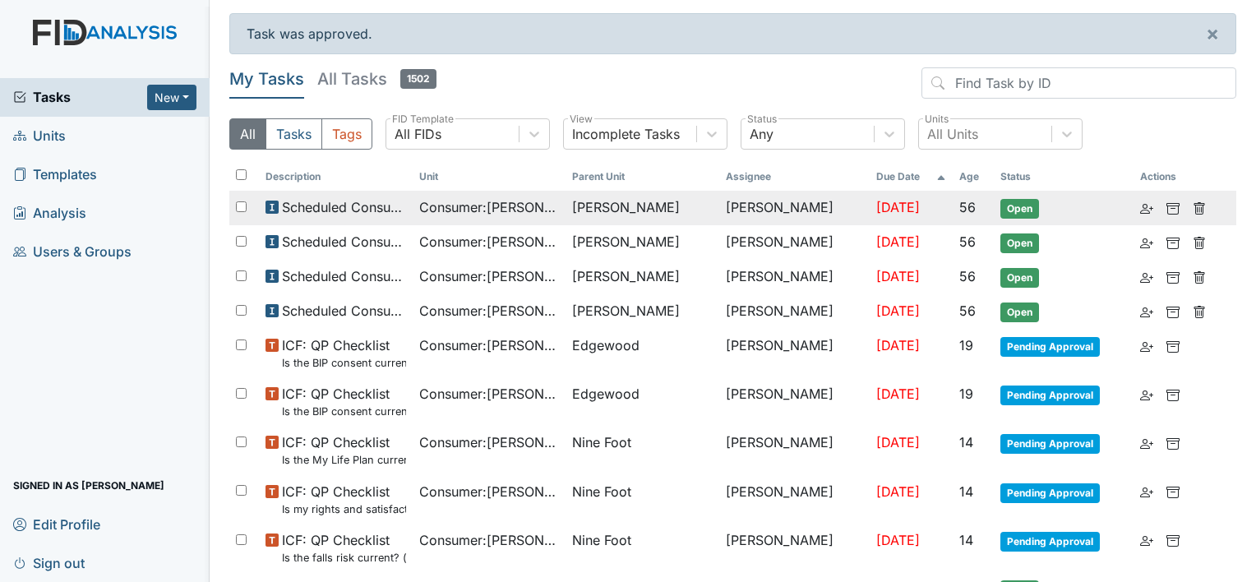
click at [411, 200] on td "Scheduled Consumer Chart Review" at bounding box center [336, 208] width 154 height 35
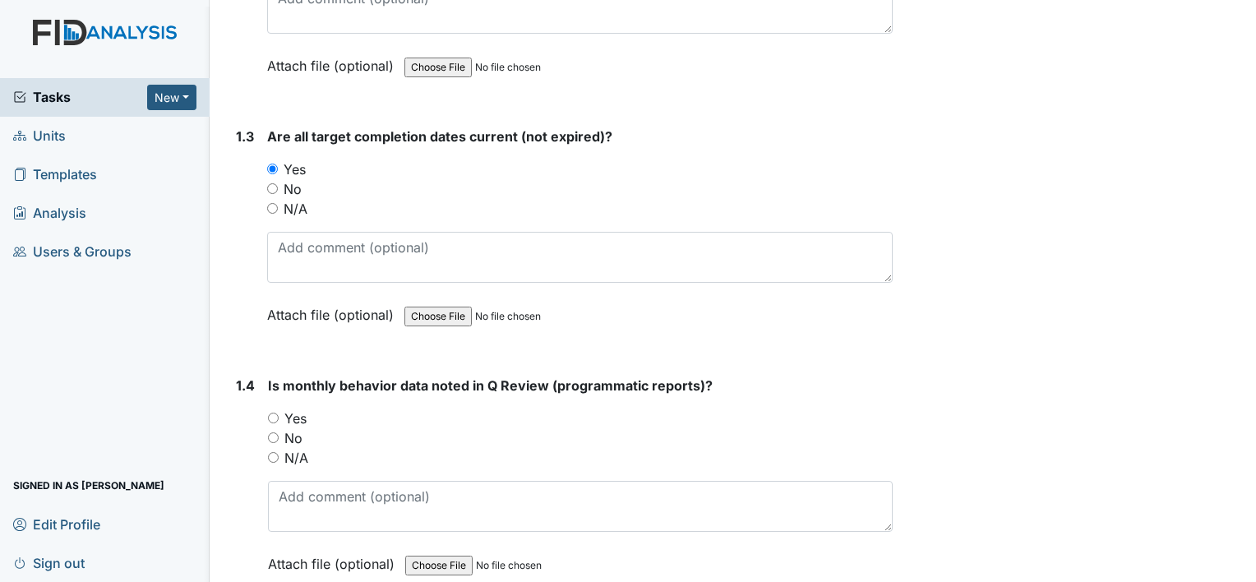
scroll to position [740, 0]
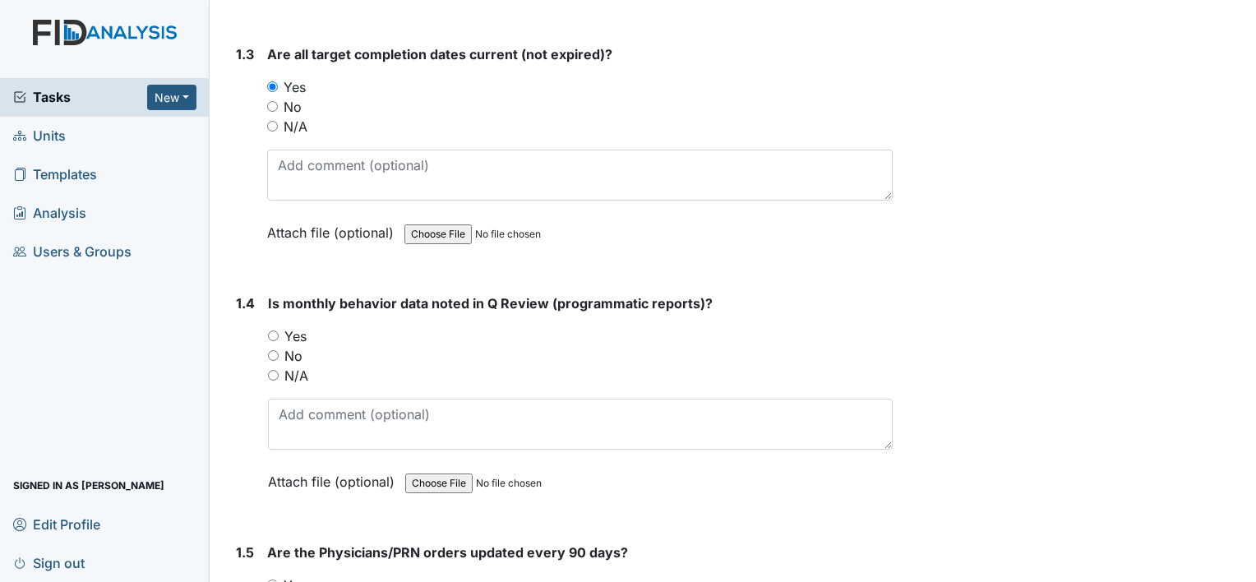
click at [273, 330] on input "Yes" at bounding box center [273, 335] width 11 height 11
radio input "true"
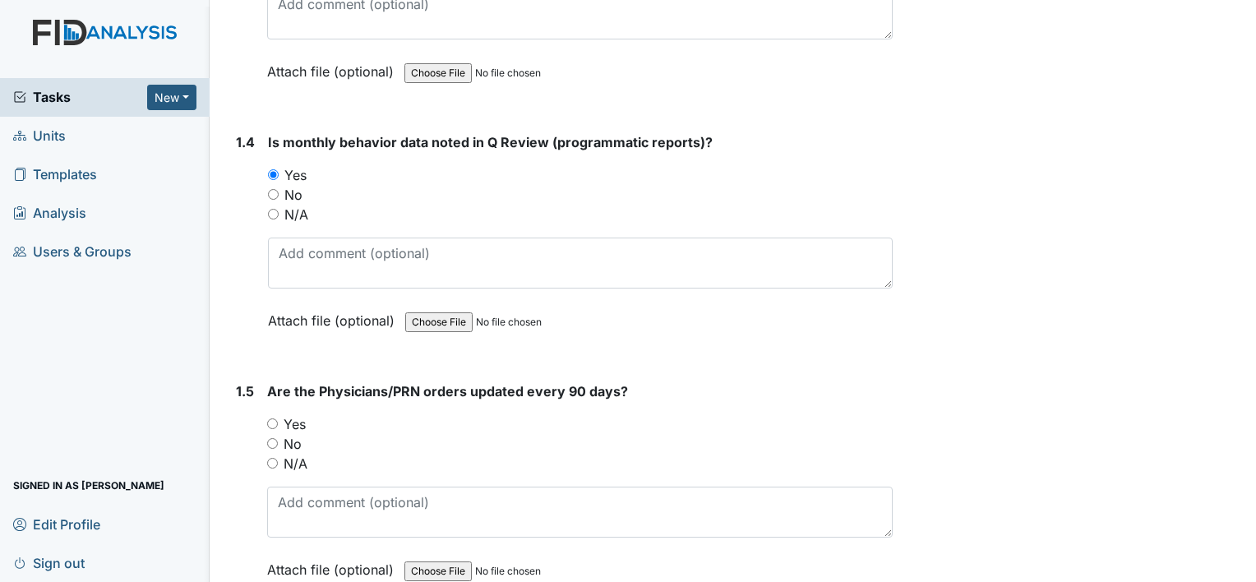
scroll to position [986, 0]
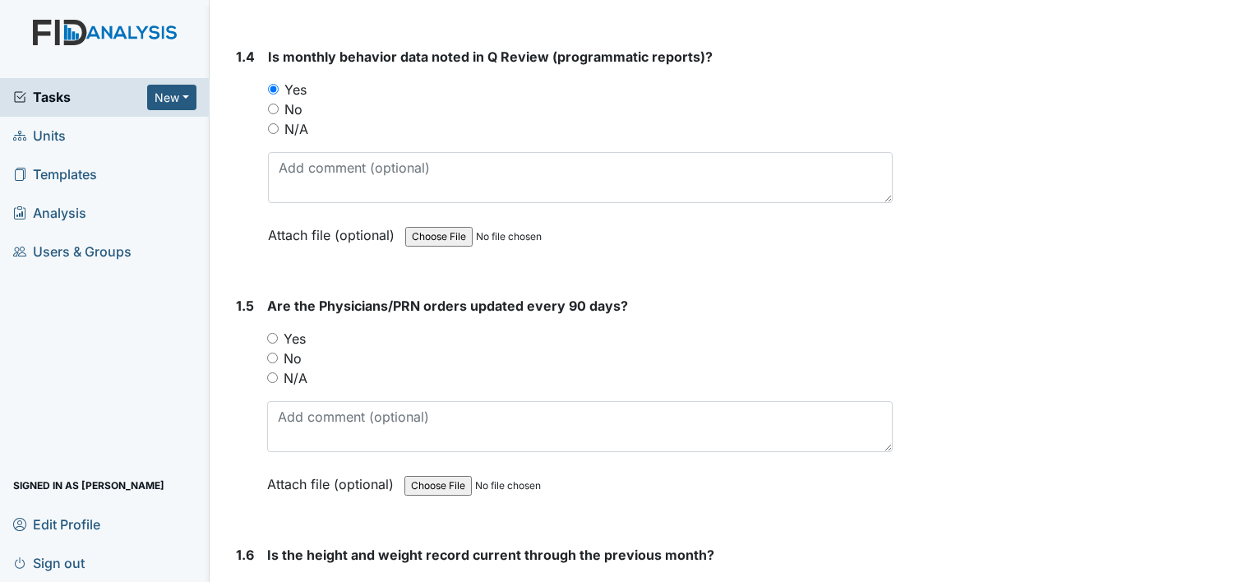
click at [270, 352] on input "No" at bounding box center [272, 357] width 11 height 11
radio input "true"
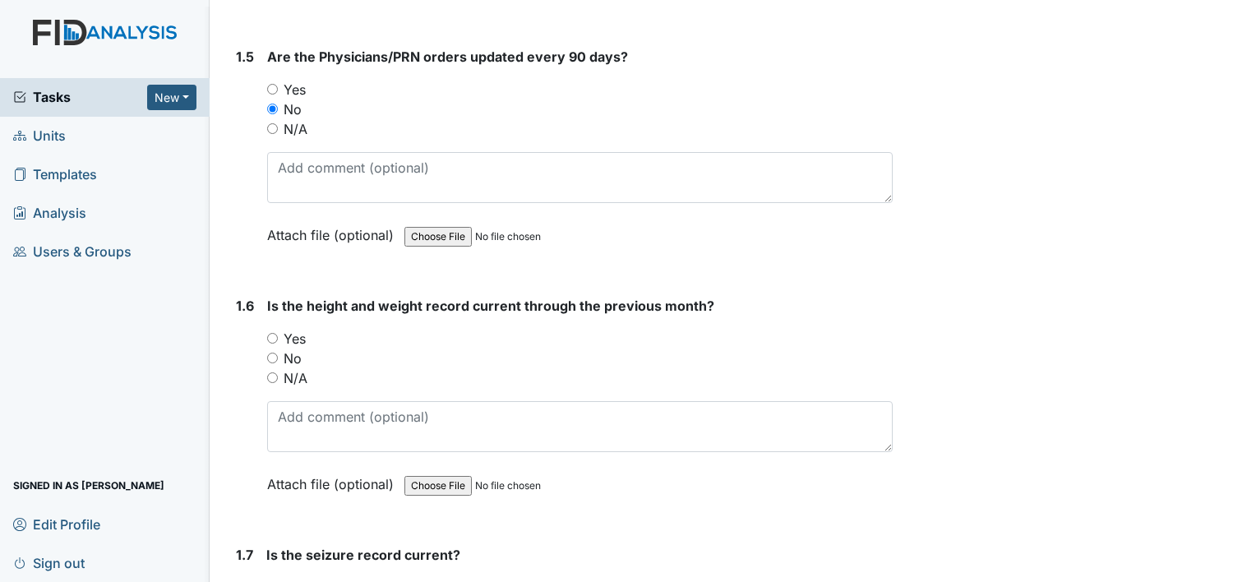
scroll to position [1315, 0]
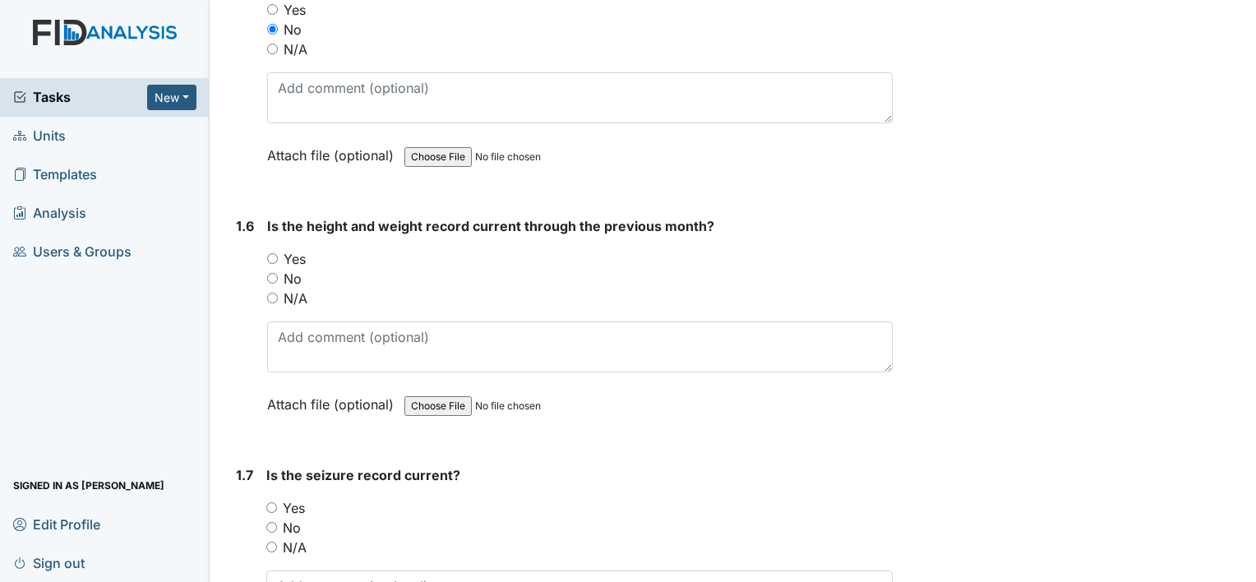
click at [269, 256] on input "Yes" at bounding box center [272, 258] width 11 height 11
radio input "true"
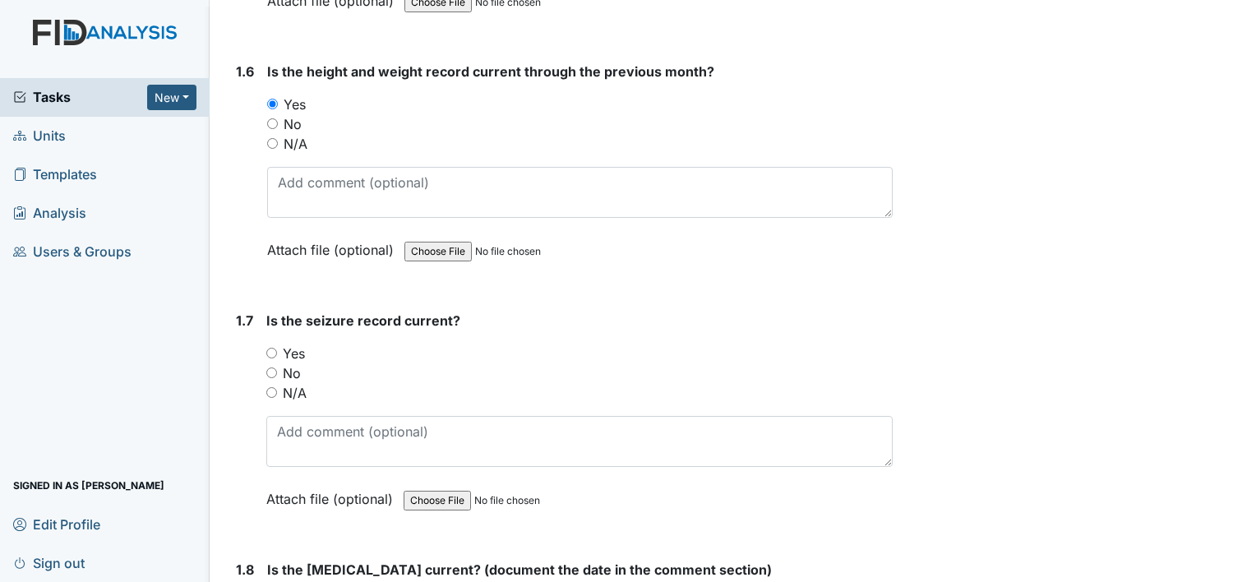
scroll to position [1479, 0]
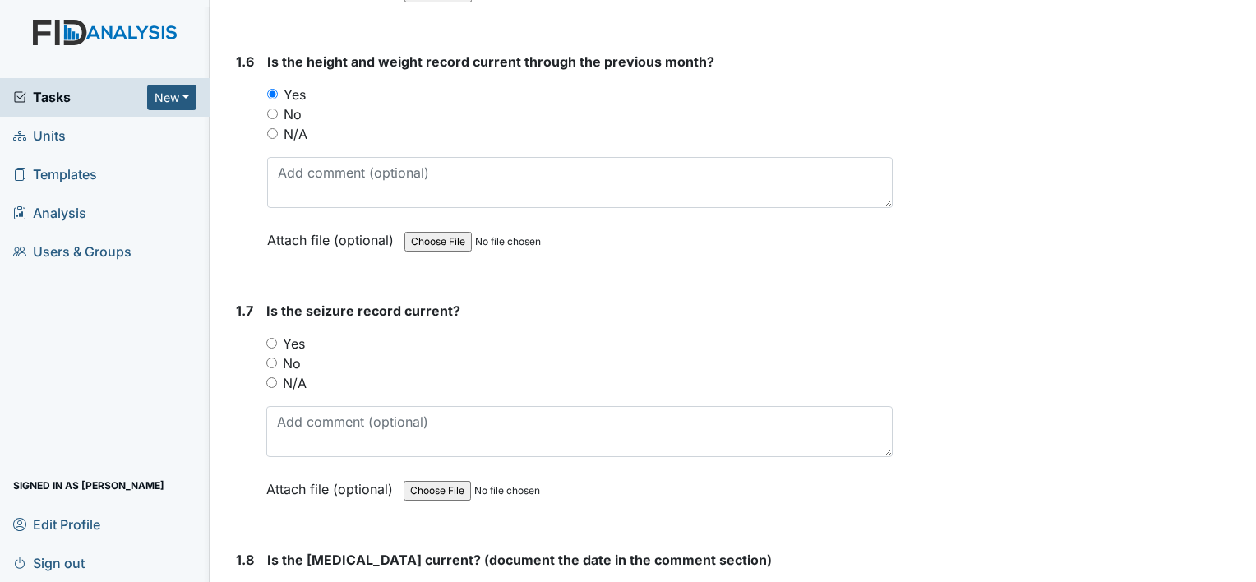
click at [269, 377] on input "N/A" at bounding box center [271, 382] width 11 height 11
radio input "true"
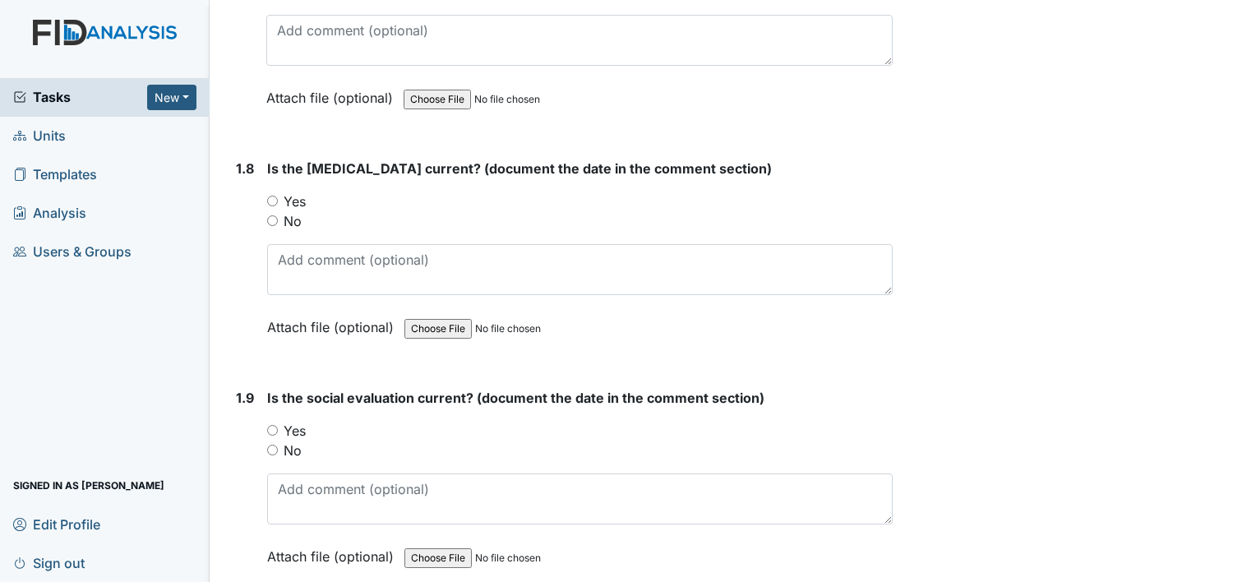
scroll to position [1890, 0]
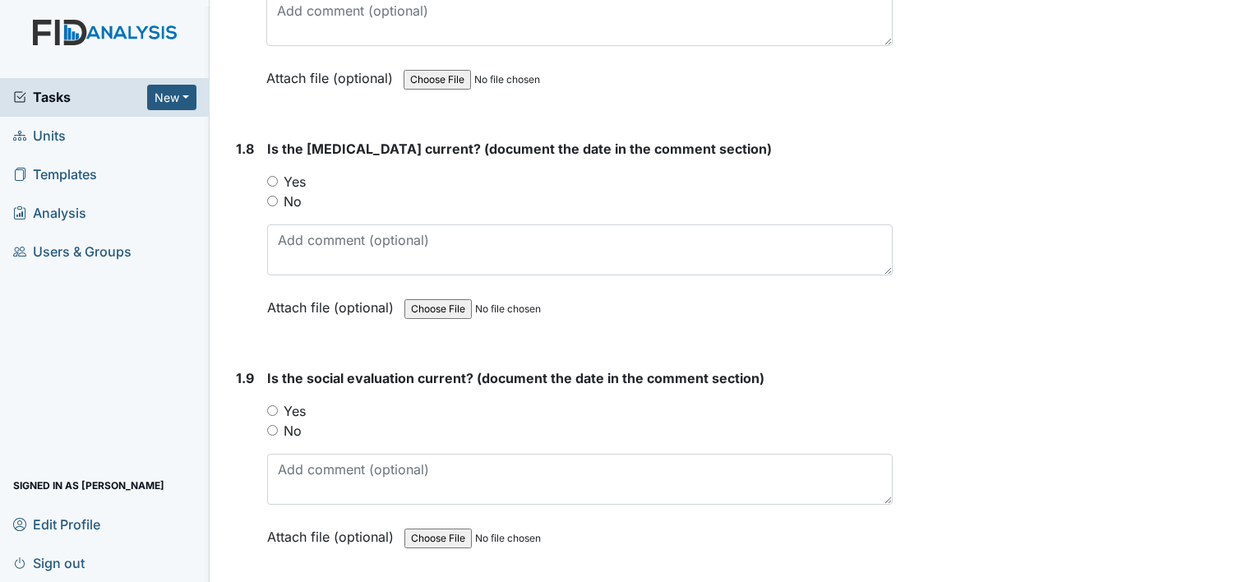
click at [276, 177] on input "Yes" at bounding box center [272, 181] width 11 height 11
radio input "true"
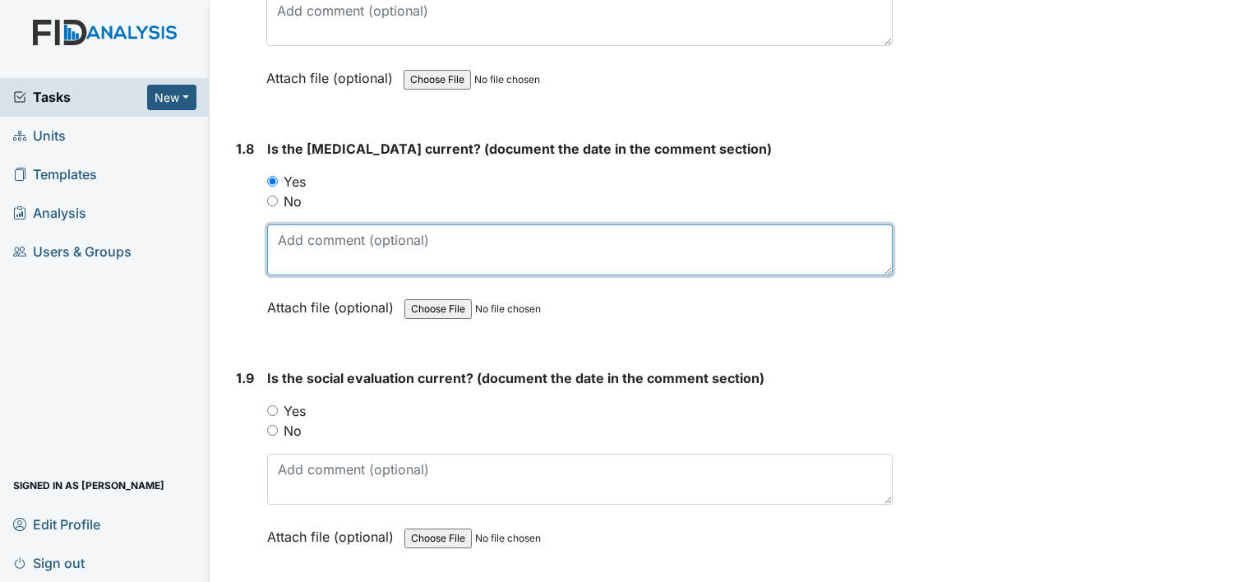
click at [311, 235] on textarea at bounding box center [579, 249] width 625 height 51
type textarea "08/16/02"
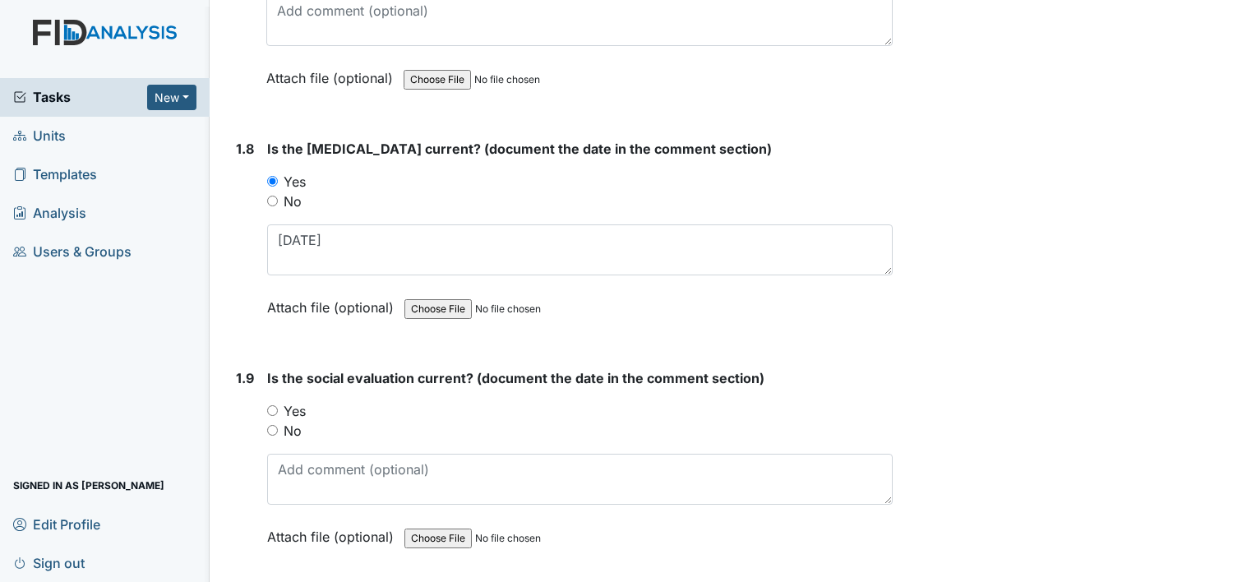
click at [264, 402] on div "1.9 Is the social evaluation current? (document the date in the comment section…" at bounding box center [560, 469] width 663 height 203
click at [267, 405] on input "Yes" at bounding box center [272, 410] width 11 height 11
radio input "true"
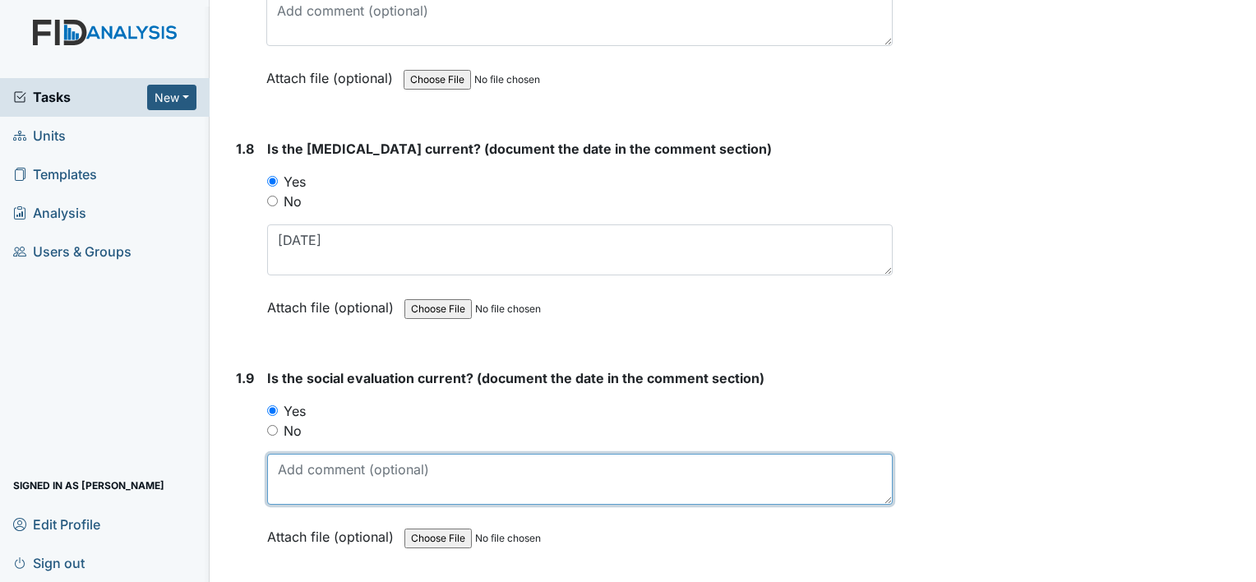
click at [357, 473] on textarea at bounding box center [579, 479] width 625 height 51
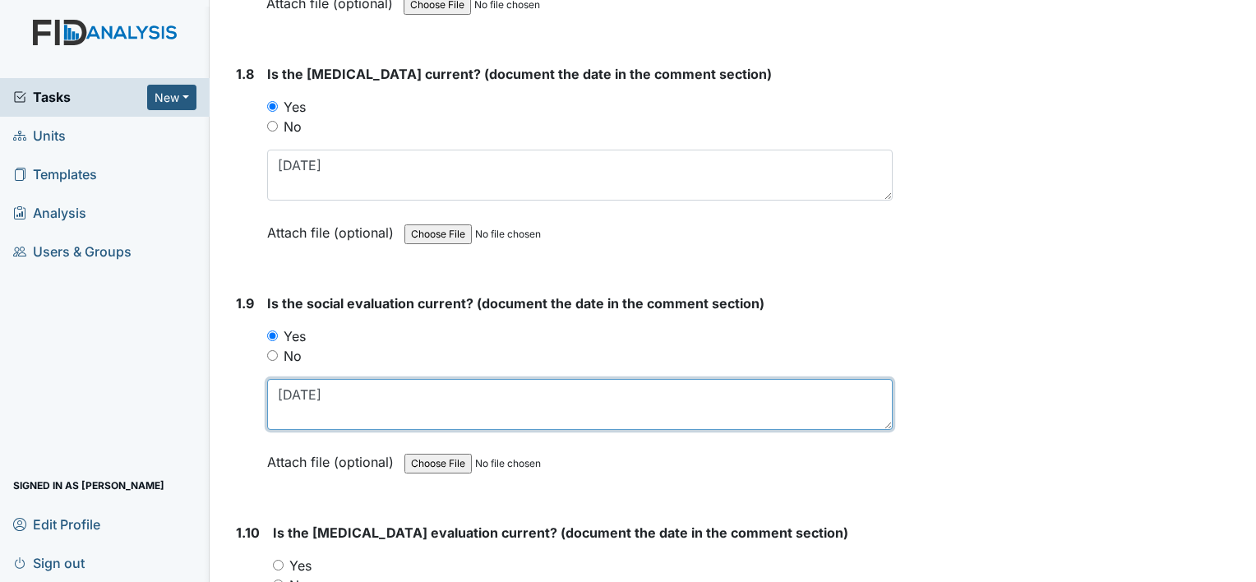
scroll to position [2219, 0]
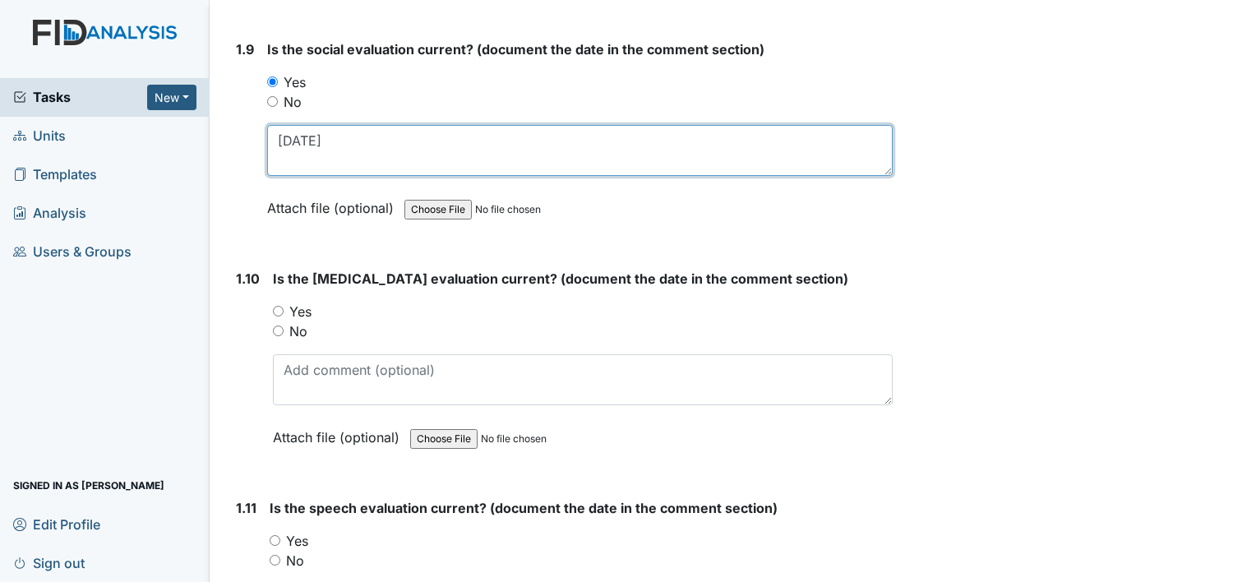
type textarea "08/21/02"
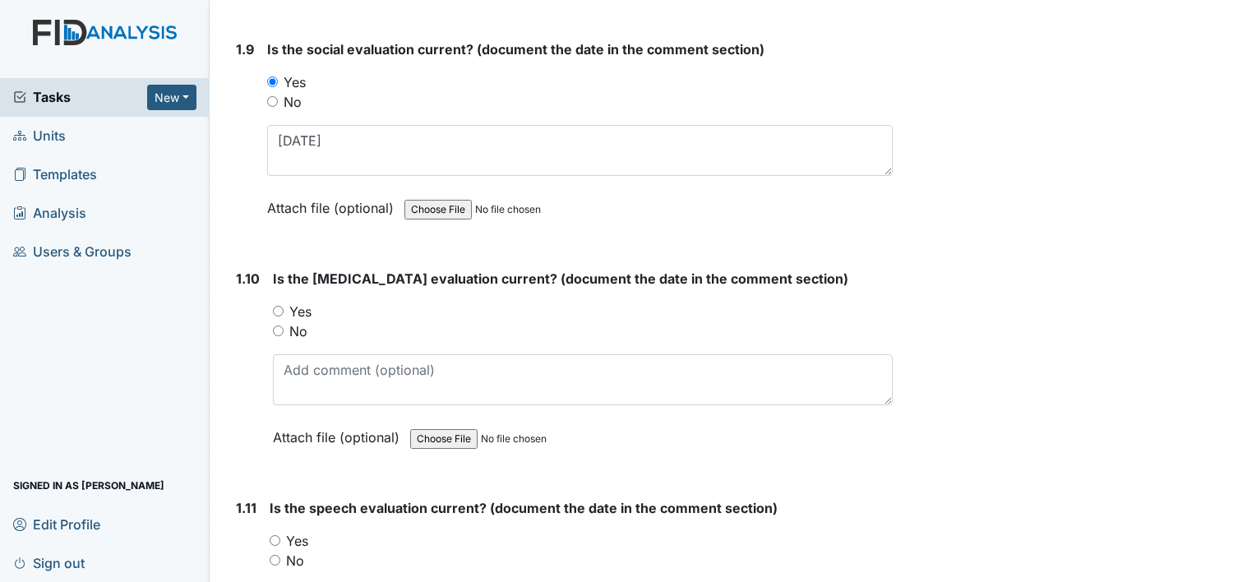
click at [270, 305] on div "1.10 Is the occupational therapy evaluation current? (document the date in the …" at bounding box center [560, 370] width 663 height 203
click at [276, 306] on input "Yes" at bounding box center [278, 311] width 11 height 11
radio input "true"
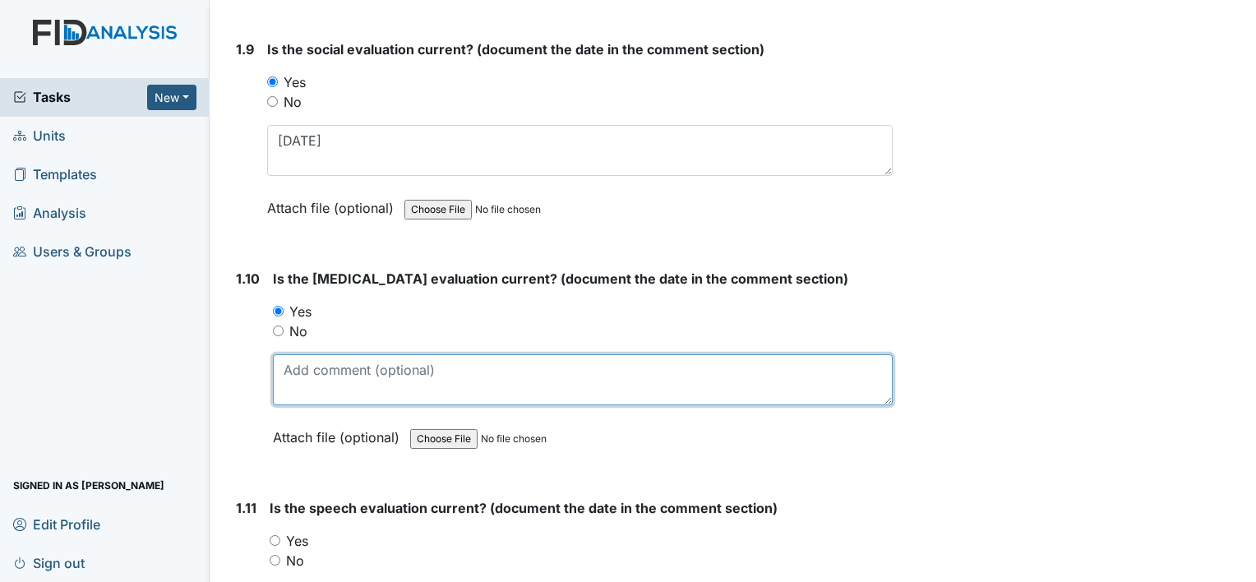
click at [309, 386] on textarea at bounding box center [583, 379] width 620 height 51
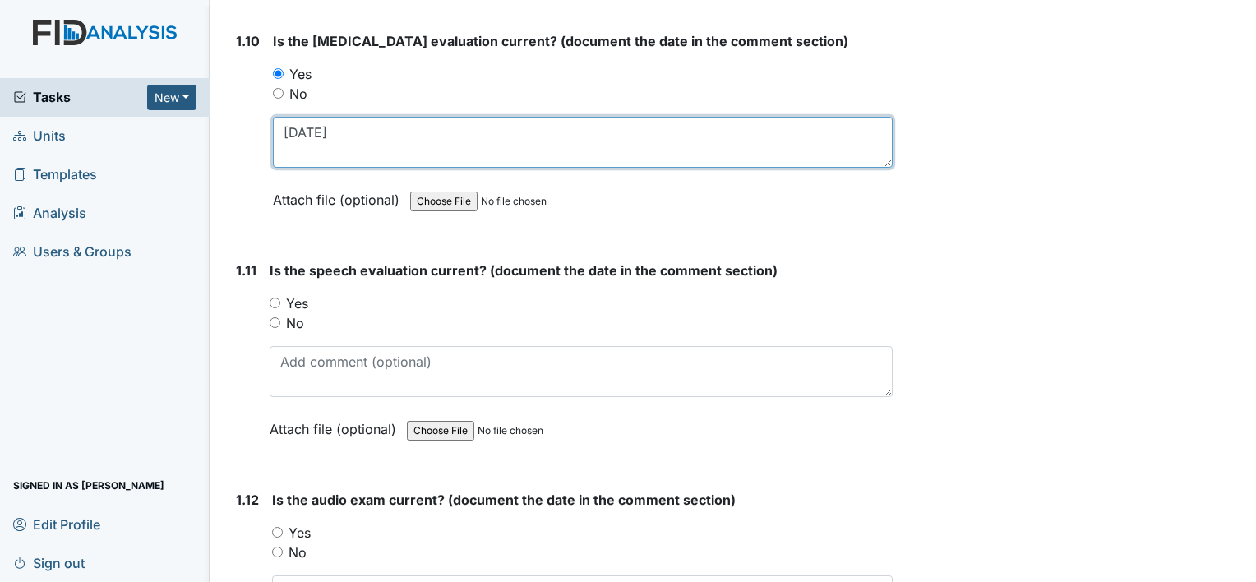
scroll to position [2465, 0]
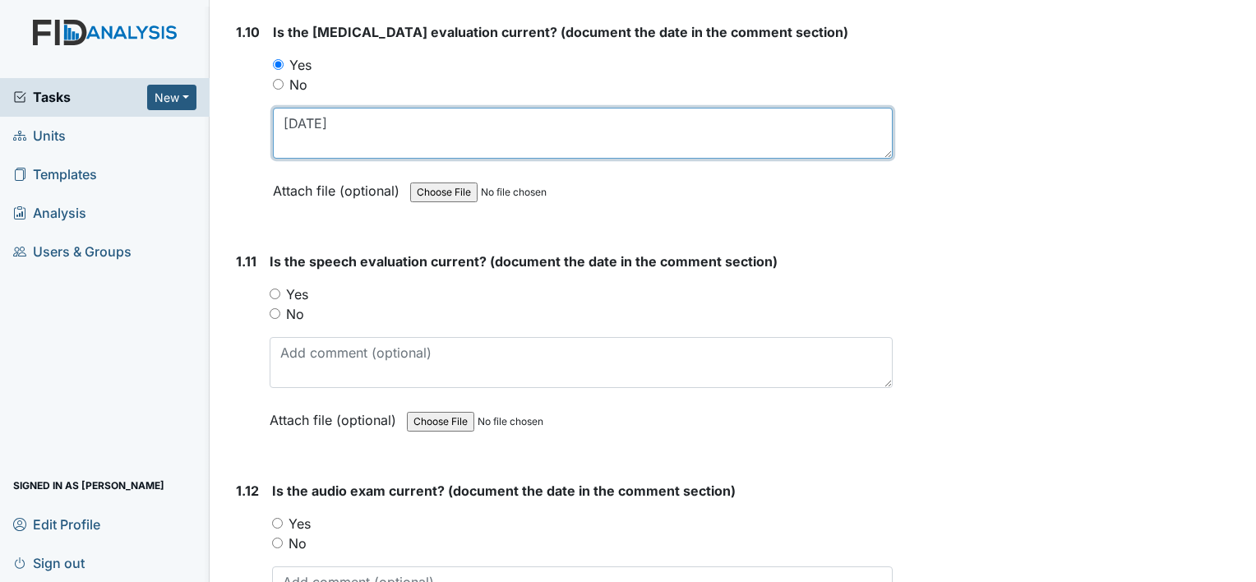
type textarea "04/04/24"
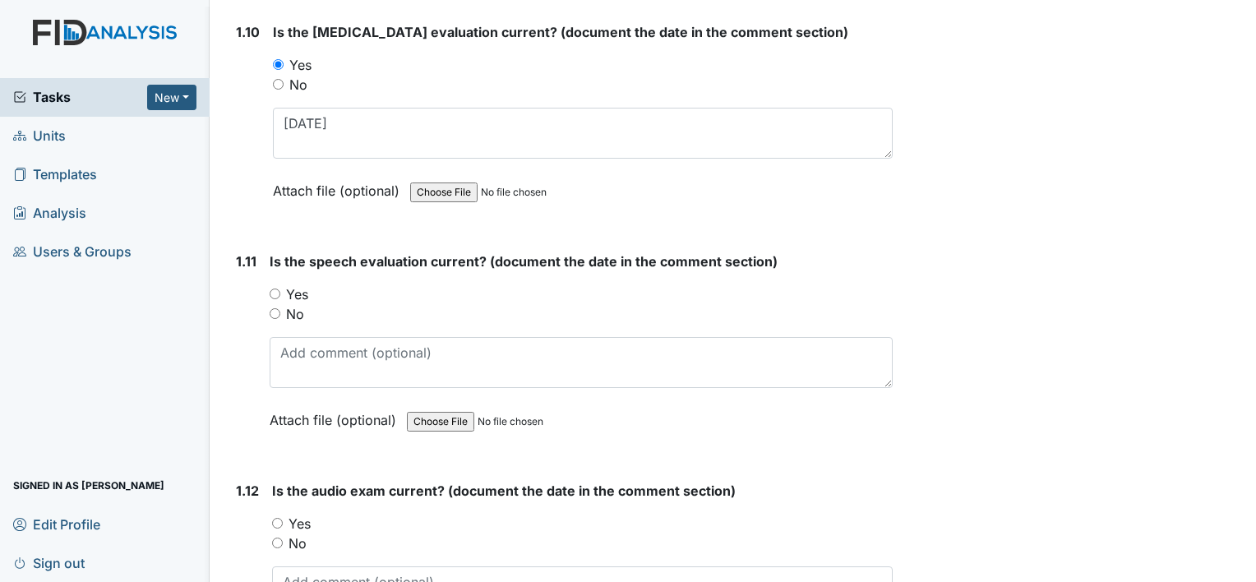
click at [278, 288] on input "Yes" at bounding box center [275, 293] width 11 height 11
radio input "true"
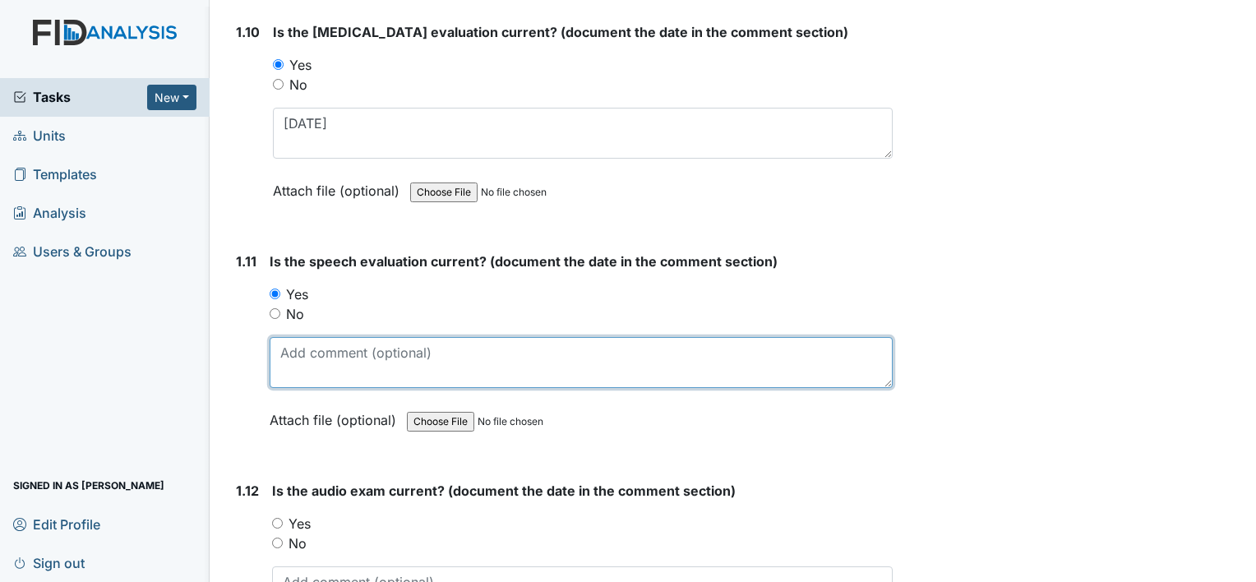
click at [325, 357] on textarea at bounding box center [581, 362] width 623 height 51
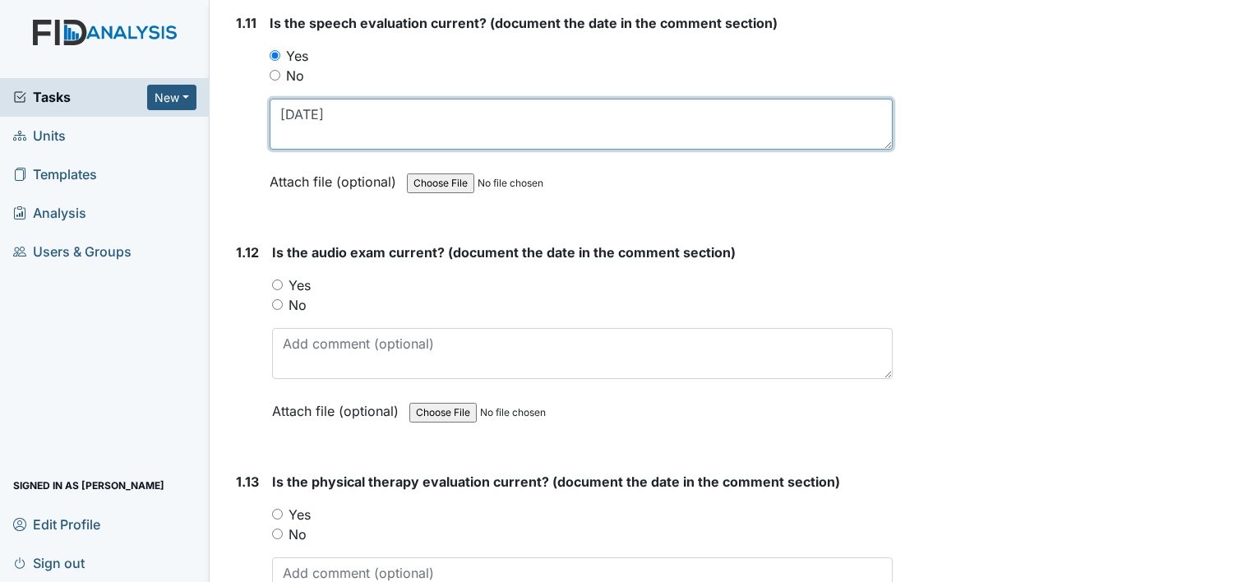
scroll to position [2712, 0]
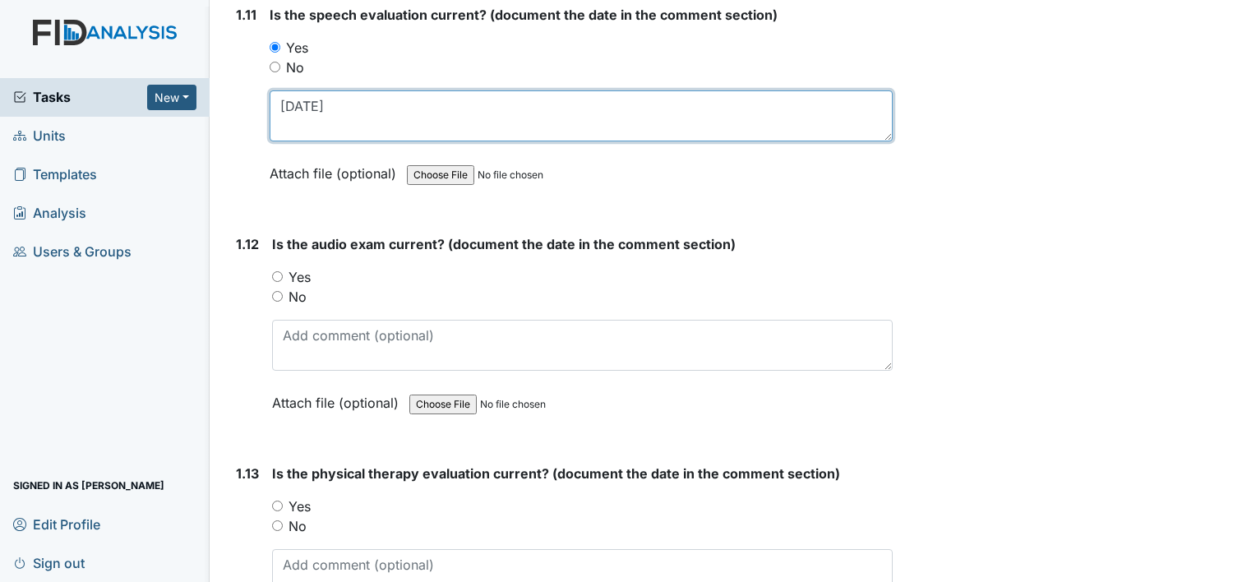
type textarea "09/21/98"
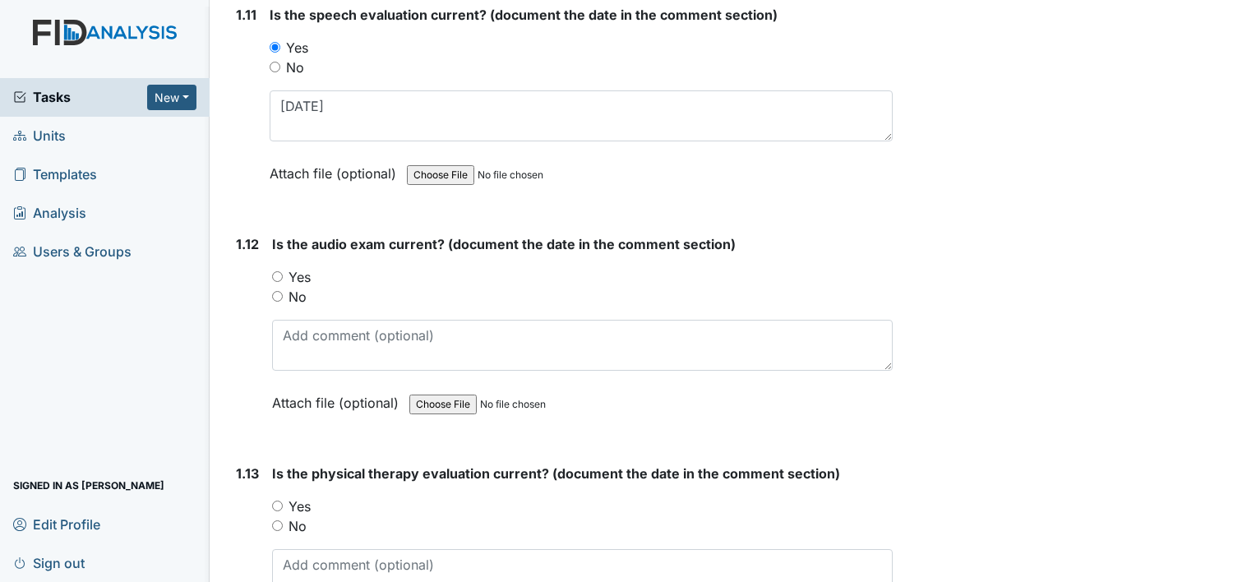
click at [276, 271] on input "Yes" at bounding box center [277, 276] width 11 height 11
radio input "true"
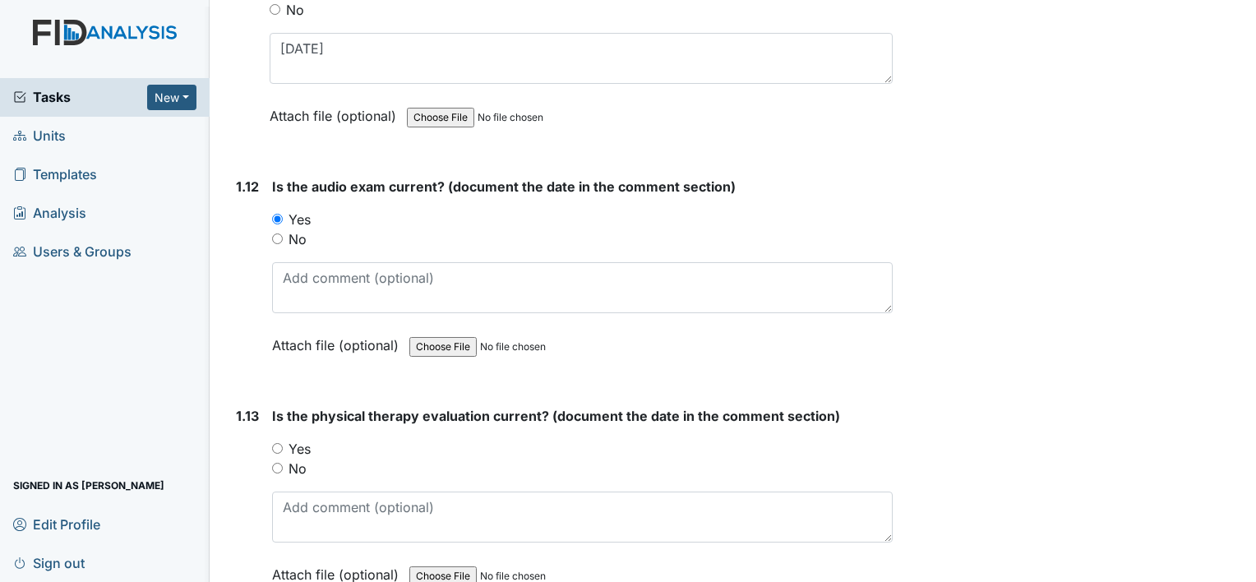
scroll to position [2876, 0]
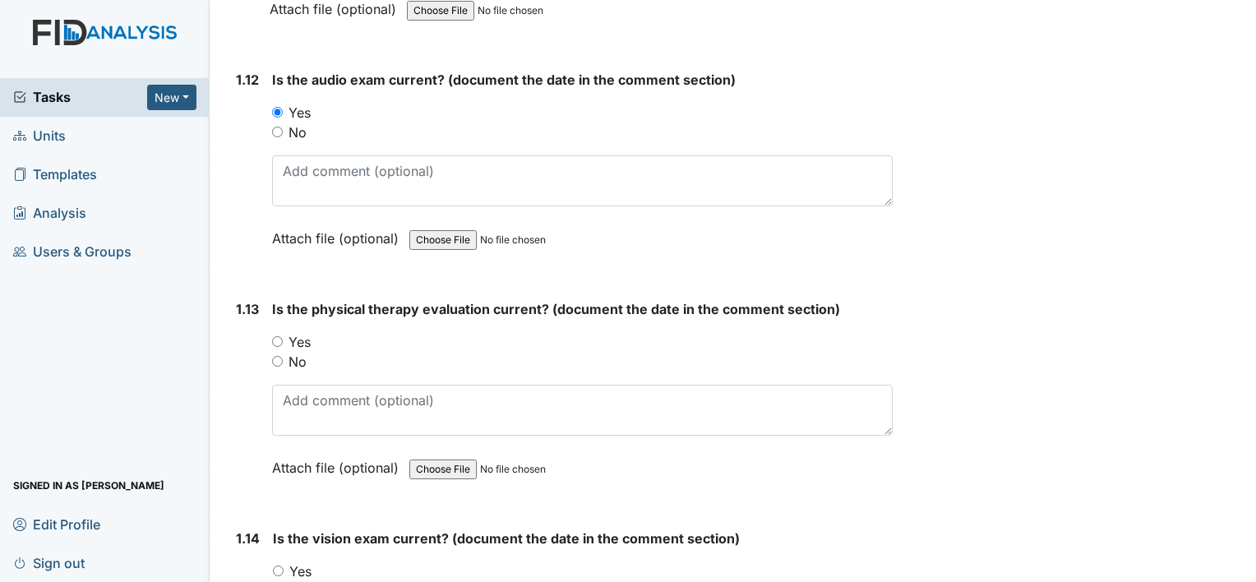
click at [272, 336] on input "Yes" at bounding box center [277, 341] width 11 height 11
radio input "true"
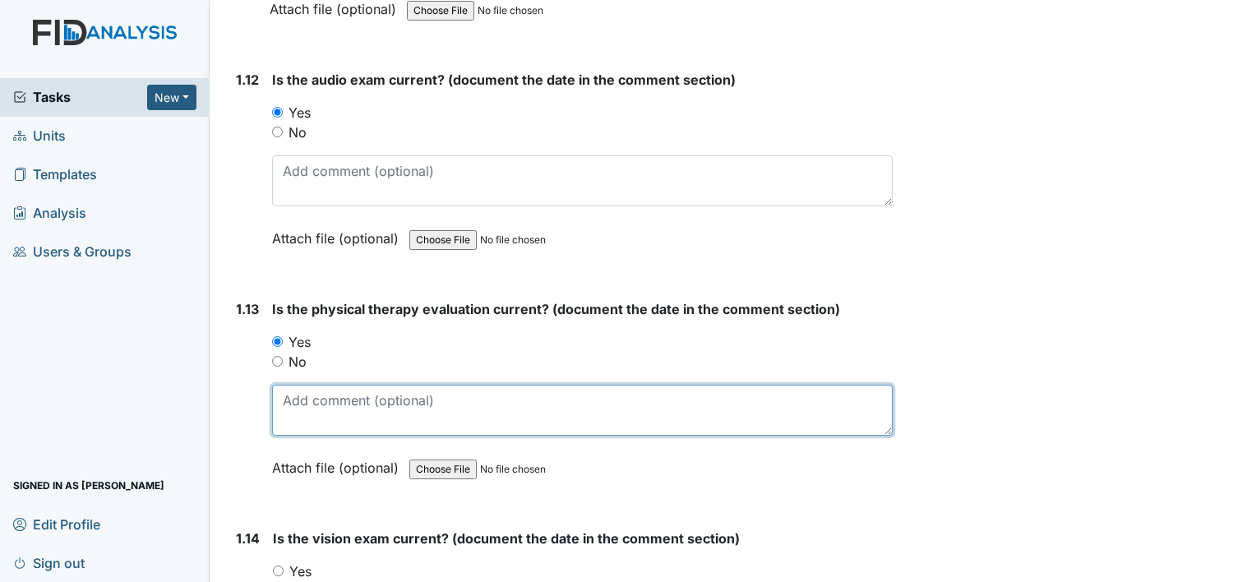
click at [317, 394] on textarea at bounding box center [582, 410] width 620 height 51
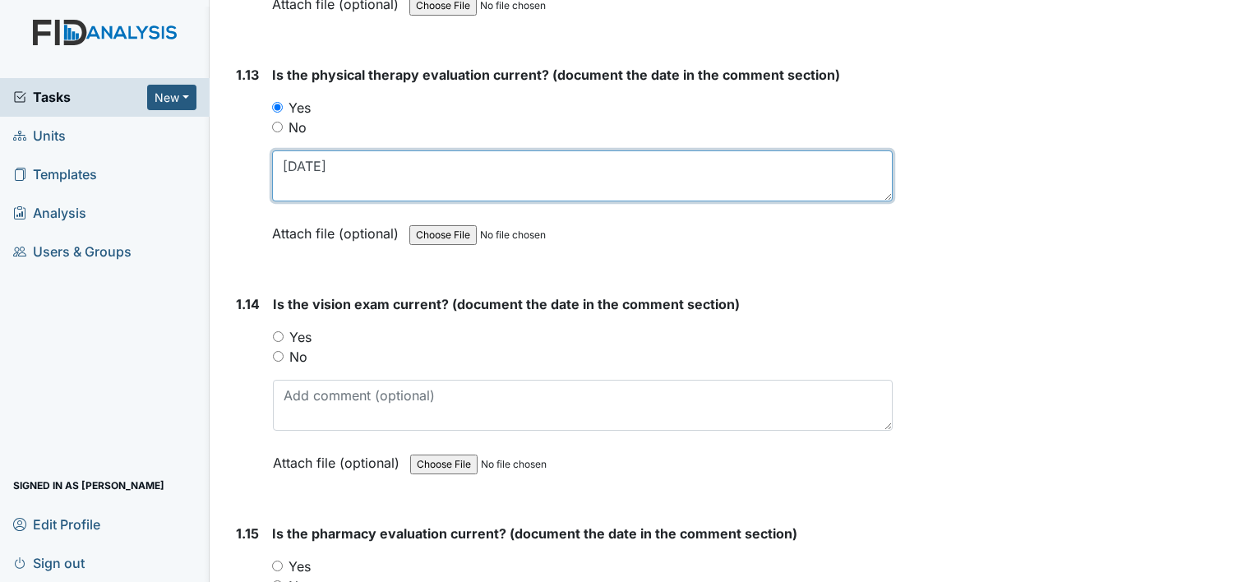
scroll to position [3122, 0]
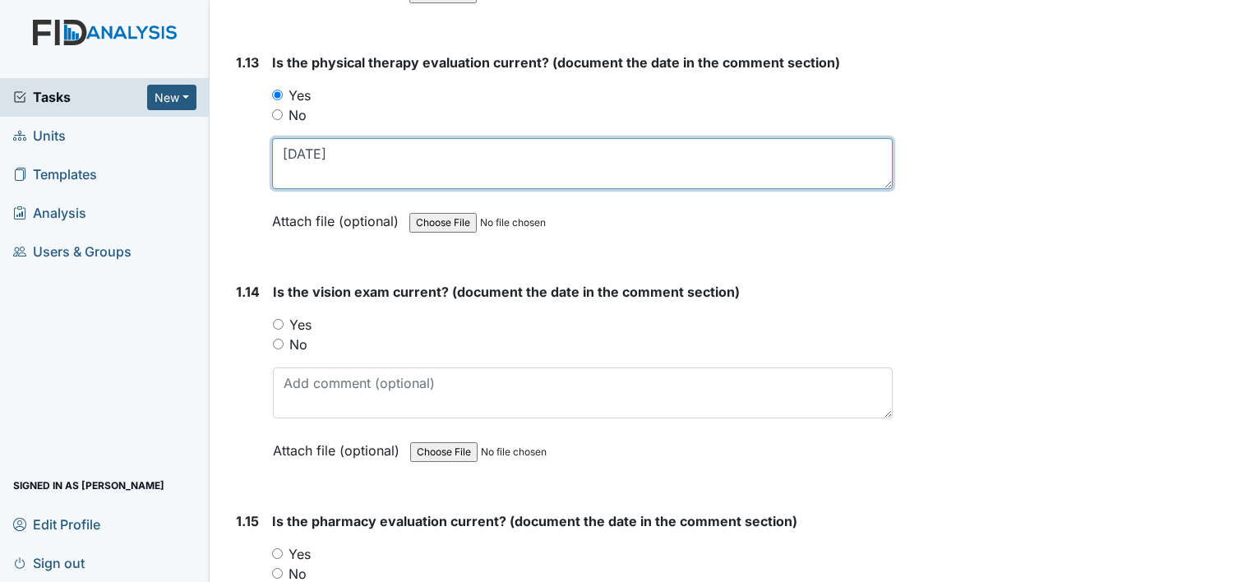
type textarea "06/12/24"
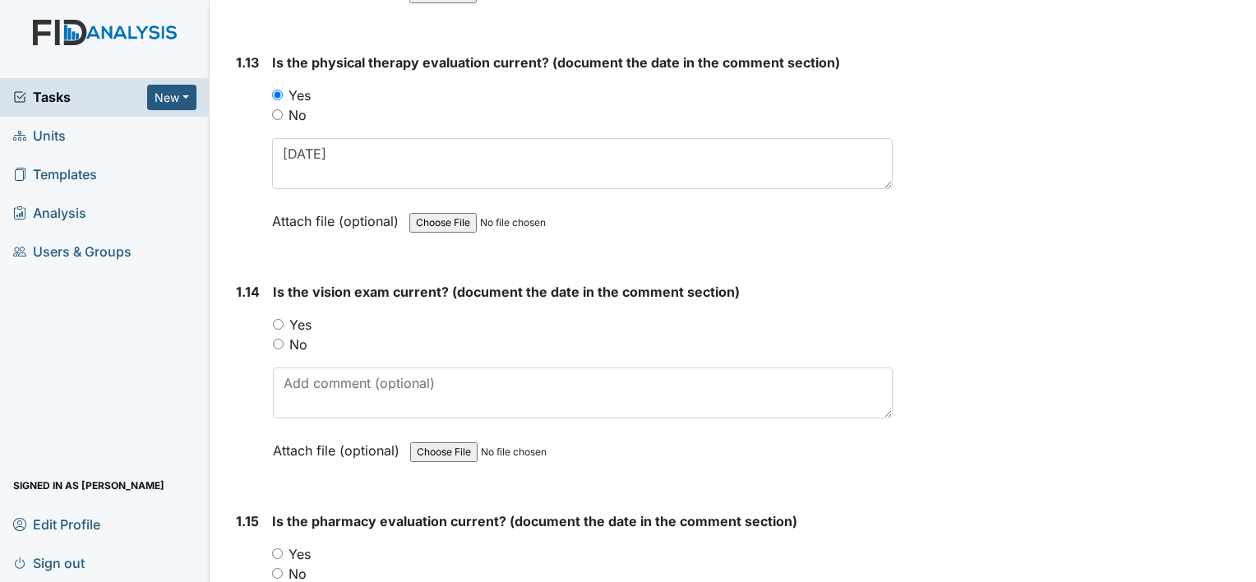
click at [277, 339] on input "No" at bounding box center [278, 344] width 11 height 11
radio input "true"
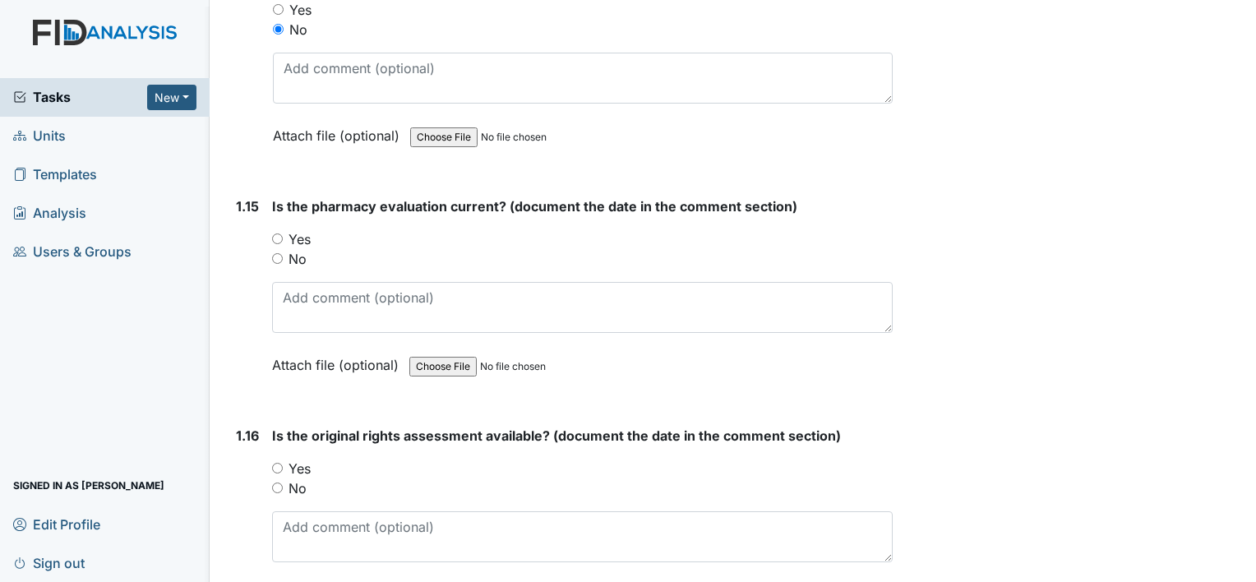
scroll to position [3451, 0]
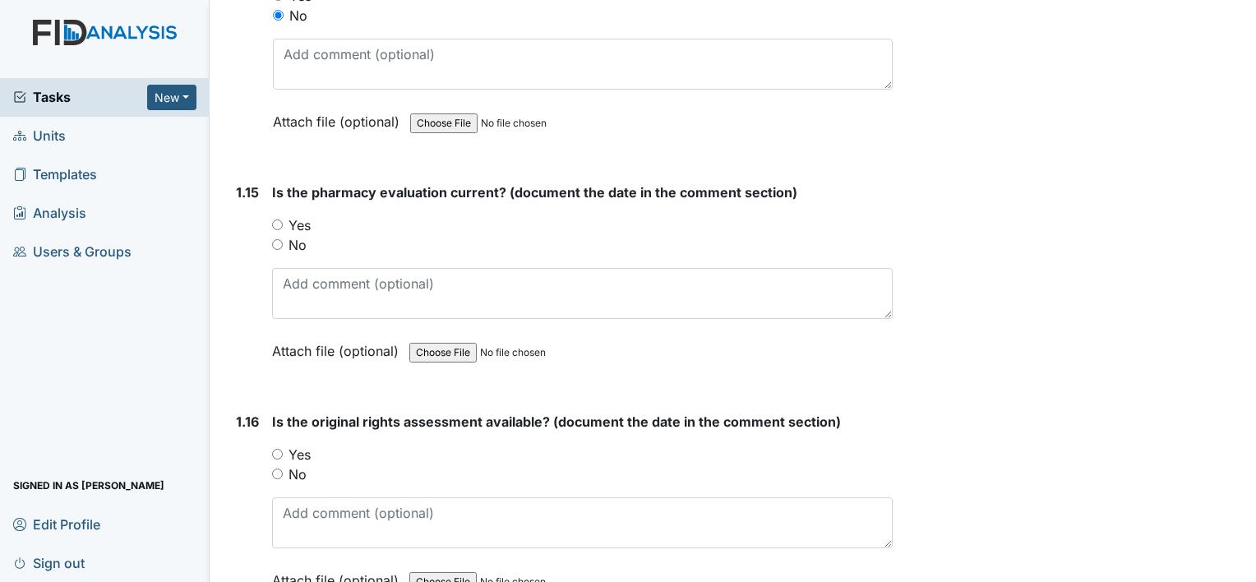
click at [276, 239] on input "No" at bounding box center [277, 244] width 11 height 11
radio input "true"
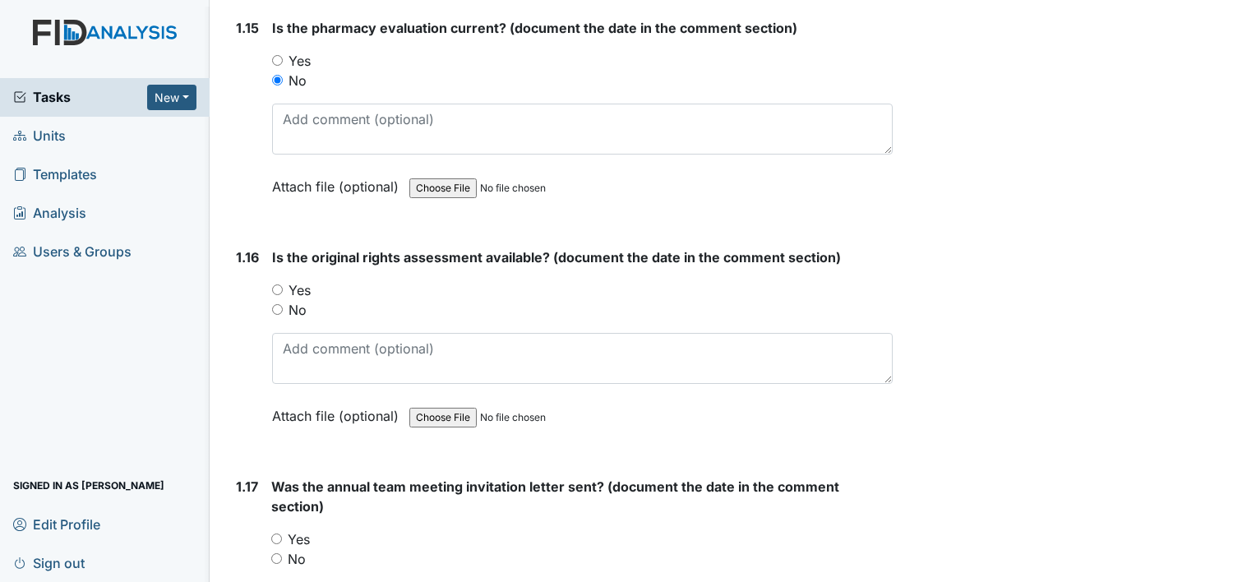
click at [275, 284] on input "Yes" at bounding box center [277, 289] width 11 height 11
radio input "true"
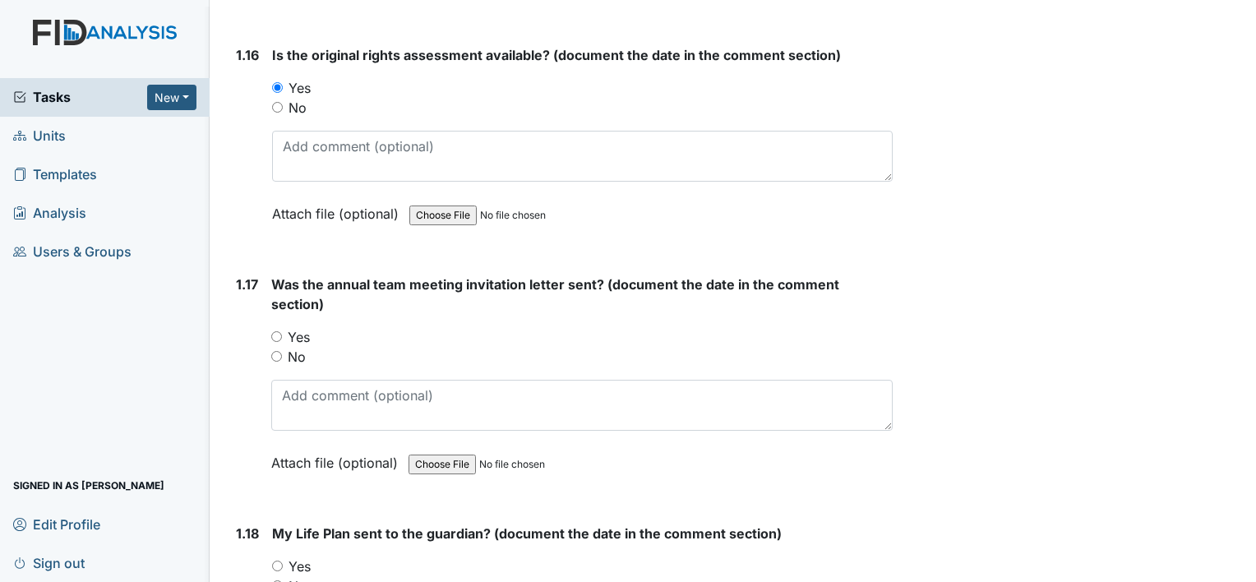
scroll to position [3862, 0]
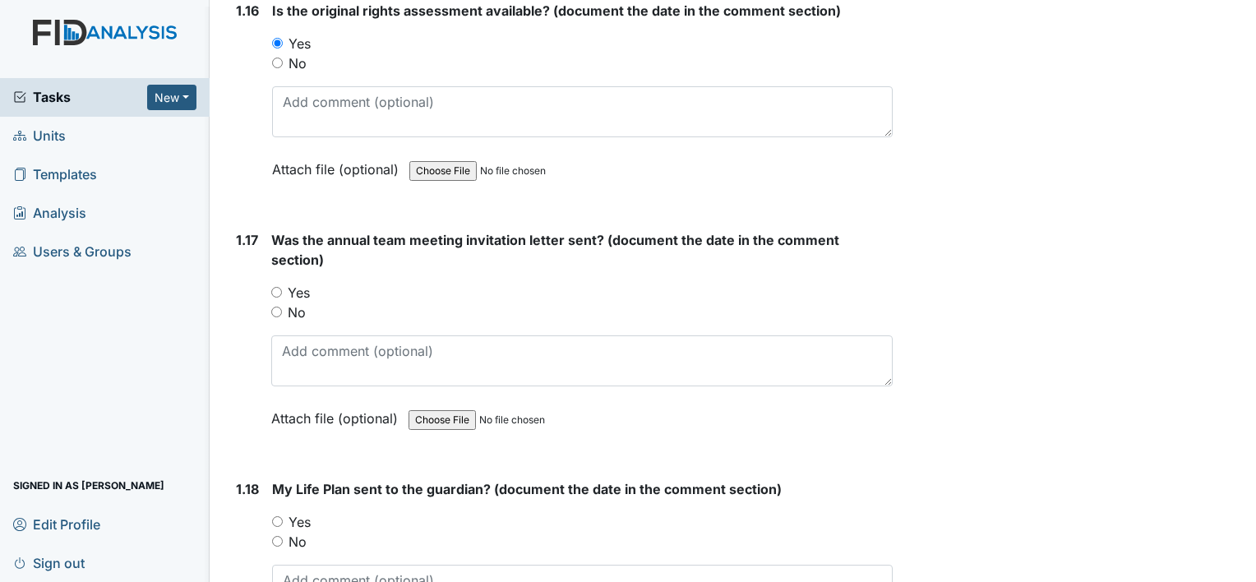
click at [270, 277] on div "1.17 Was the annual team meeting invitation letter sent? (document the date in …" at bounding box center [560, 341] width 663 height 223
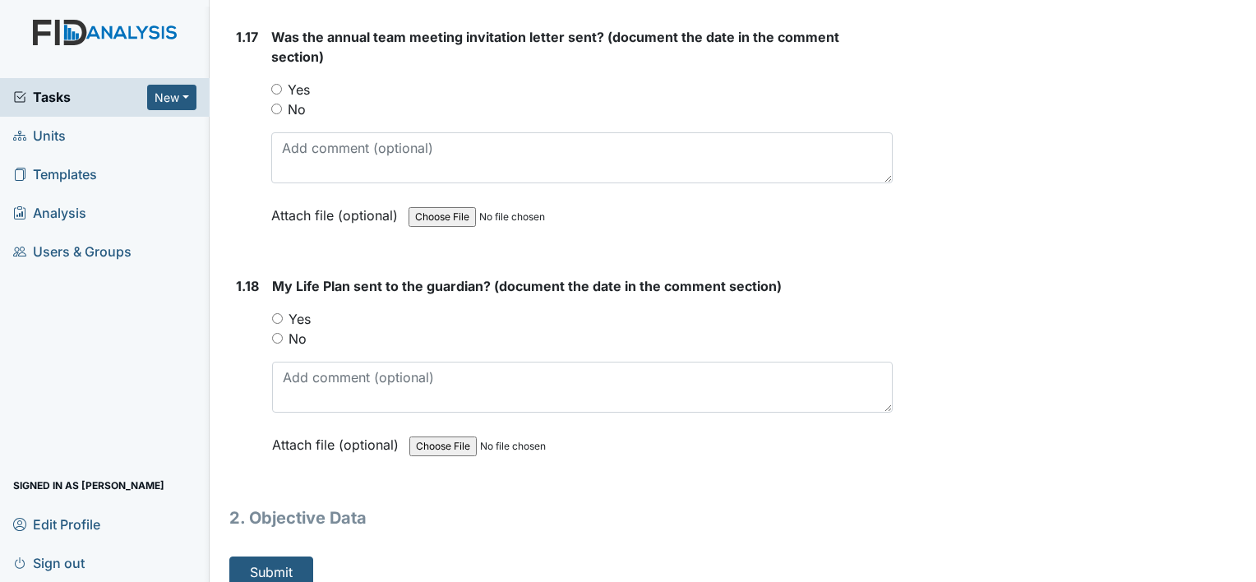
scroll to position [4068, 0]
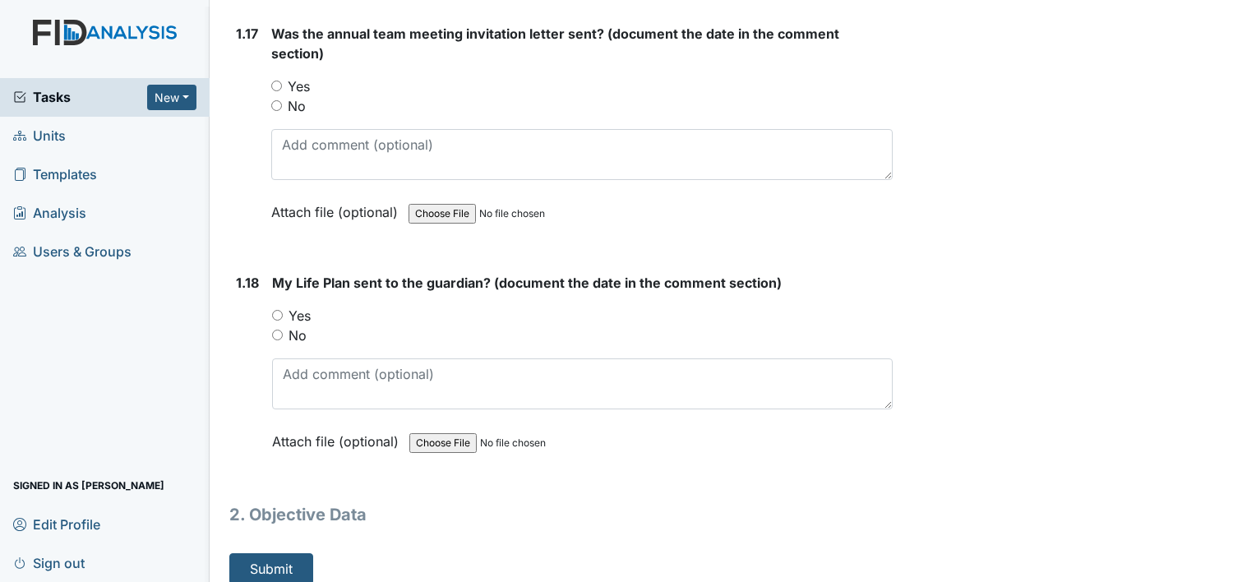
click at [273, 76] on div "Yes" at bounding box center [581, 86] width 621 height 20
click at [277, 81] on input "Yes" at bounding box center [276, 86] width 11 height 11
radio input "true"
click at [276, 310] on input "Yes" at bounding box center [277, 315] width 11 height 11
radio input "true"
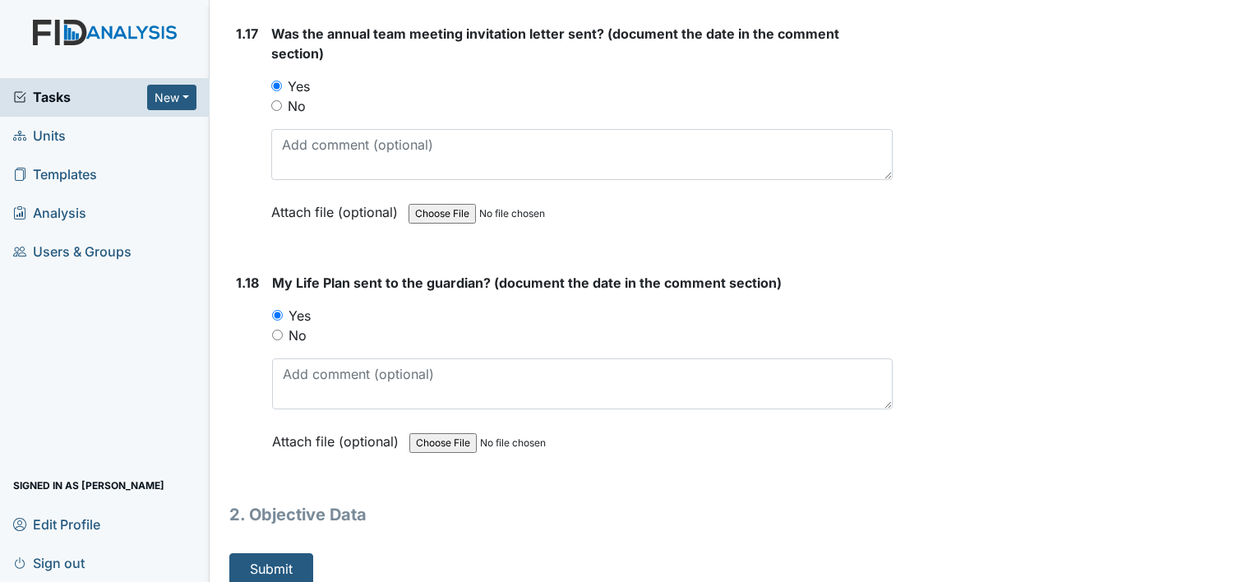
click at [300, 569] on main "Inspection: Scheduled Consumer Chart Review ID: #00011541 Open Autosaving... Co…" at bounding box center [733, 291] width 1046 height 582
click at [296, 560] on button "Submit" at bounding box center [271, 568] width 84 height 31
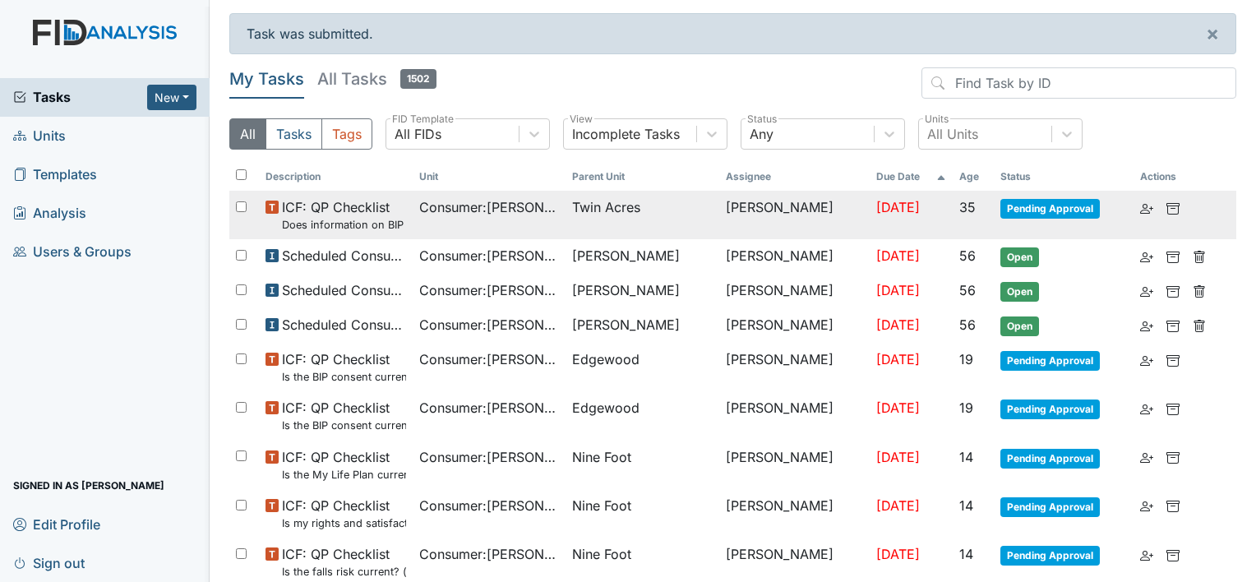
click at [626, 204] on span "Twin Acres" at bounding box center [606, 207] width 68 height 20
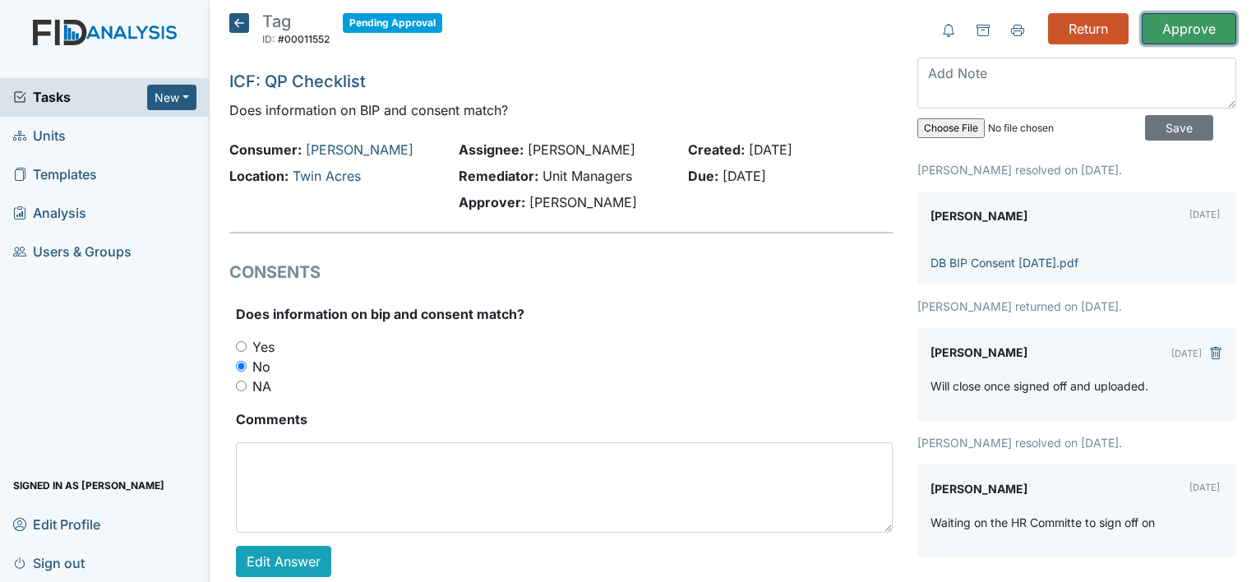
click at [1173, 30] on input "Approve" at bounding box center [1188, 28] width 94 height 31
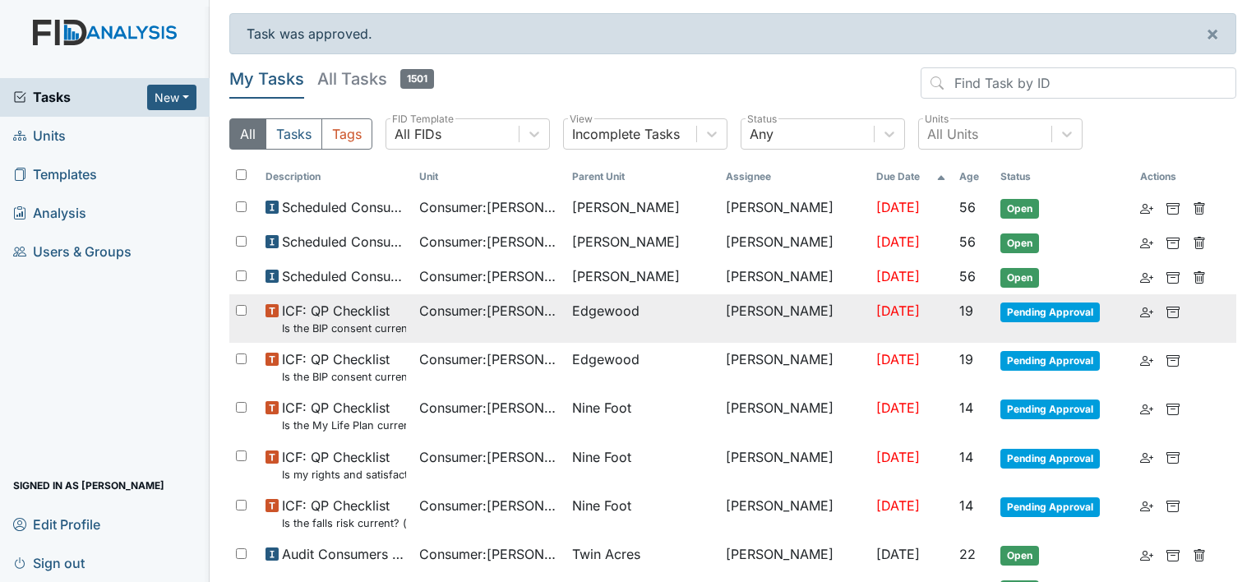
click at [572, 329] on td "Edgewood" at bounding box center [642, 318] width 154 height 48
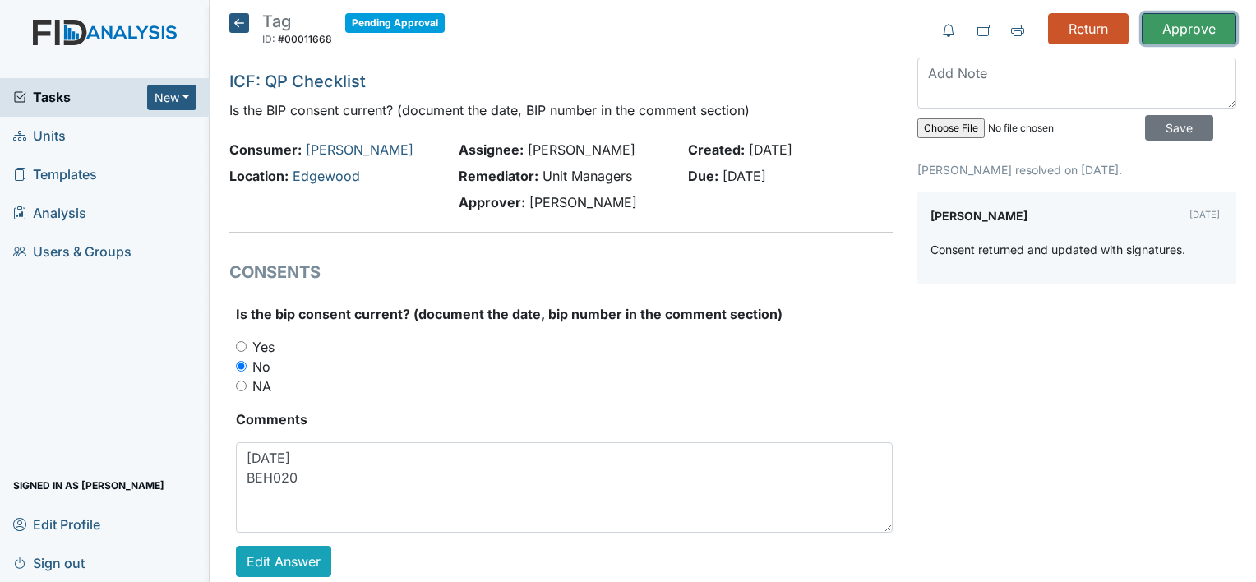
click at [1175, 33] on input "Approve" at bounding box center [1188, 28] width 94 height 31
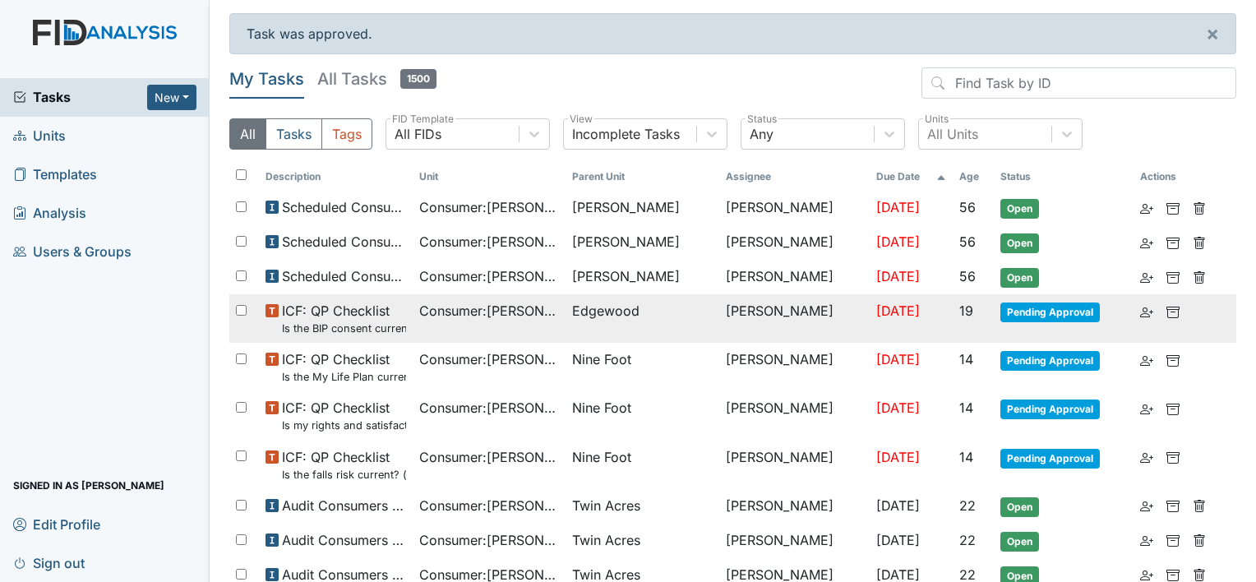
click at [501, 325] on td "Consumer : Barnett, Megan" at bounding box center [489, 318] width 154 height 48
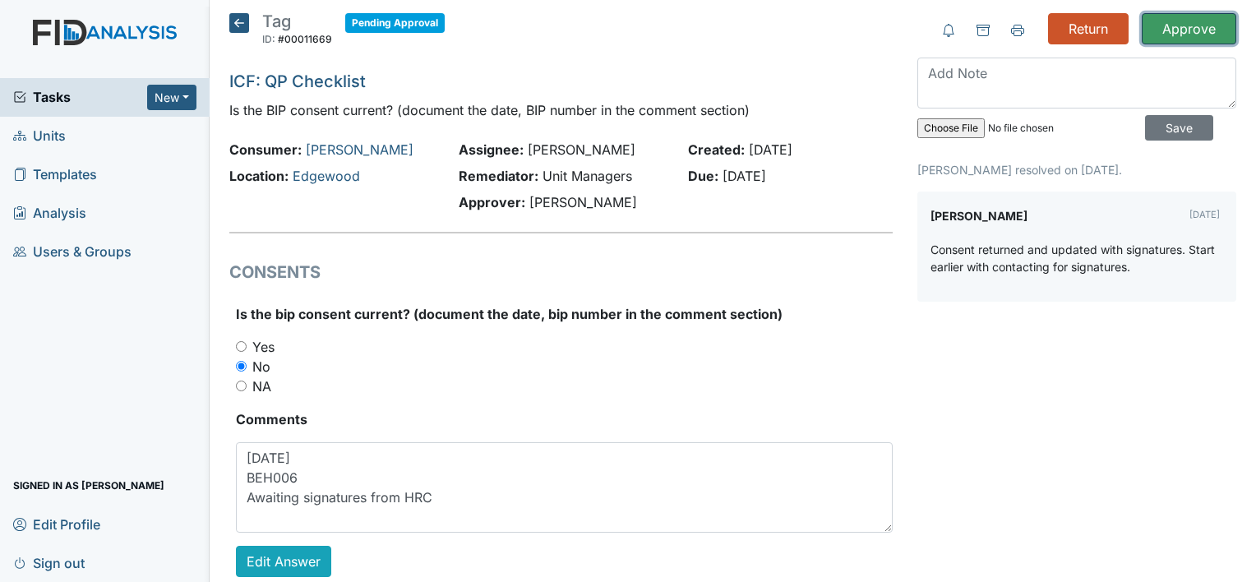
click at [1173, 33] on input "Approve" at bounding box center [1188, 28] width 94 height 31
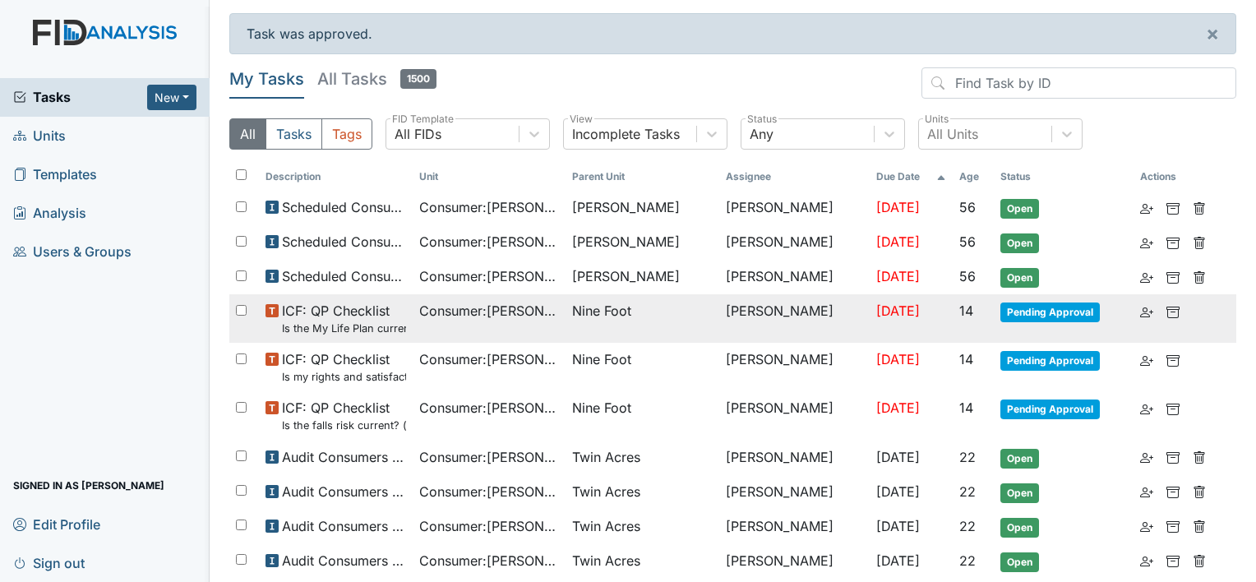
click at [442, 329] on td "Consumer : Jones, John" at bounding box center [489, 318] width 154 height 48
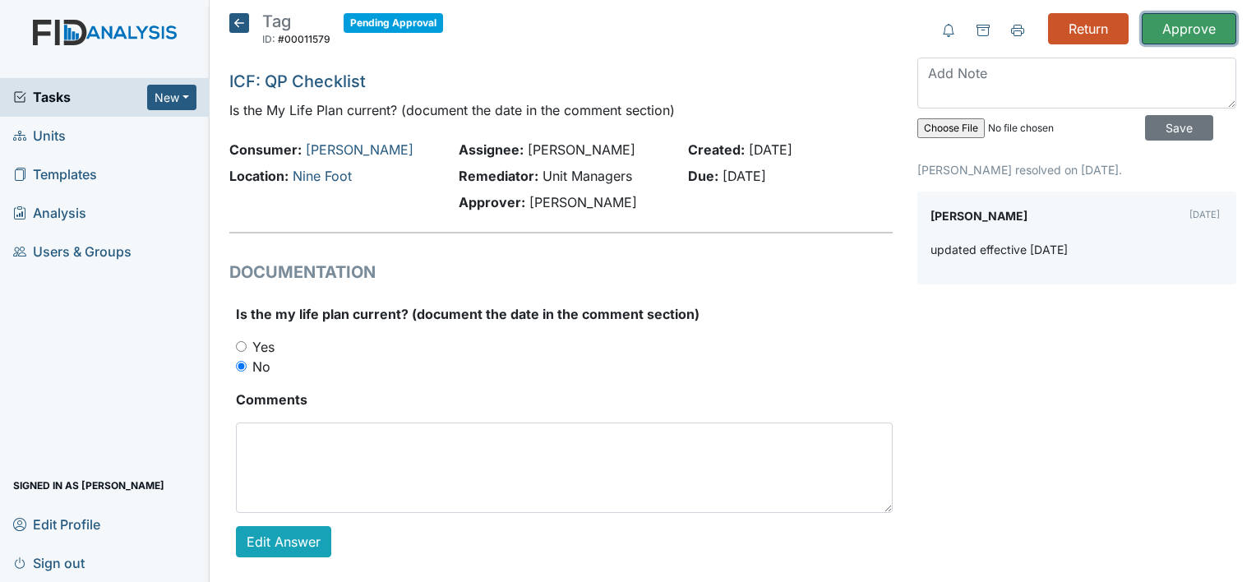
click at [1162, 30] on input "Approve" at bounding box center [1188, 28] width 94 height 31
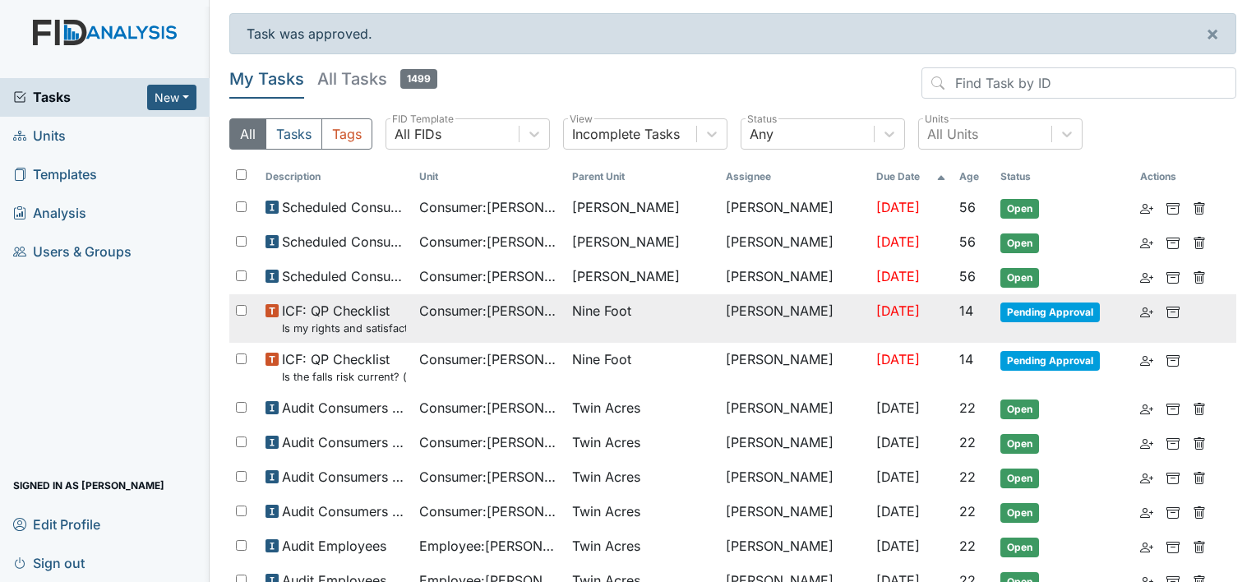
click at [534, 323] on td "Consumer : [PERSON_NAME]" at bounding box center [489, 318] width 154 height 48
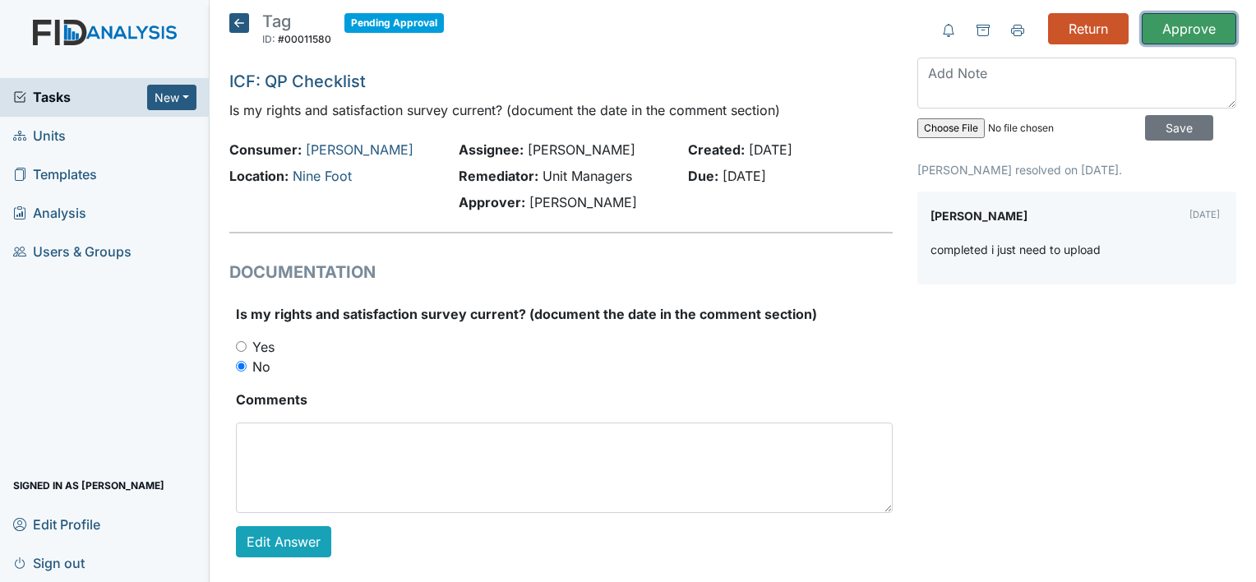
click at [1180, 23] on input "Approve" at bounding box center [1188, 28] width 94 height 31
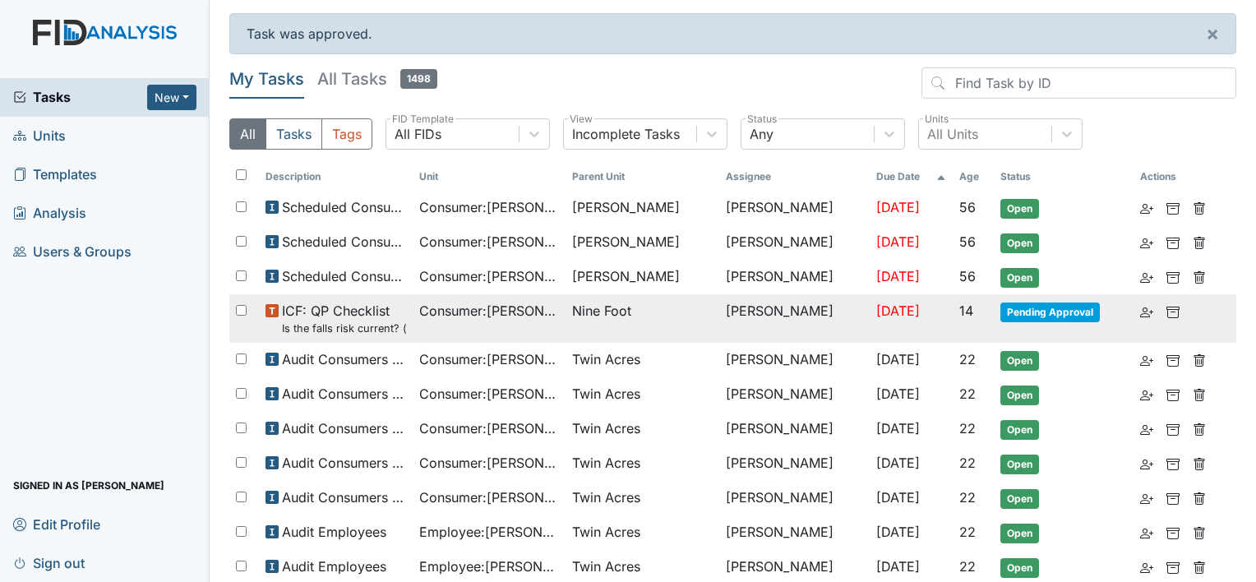
click at [510, 302] on span "Consumer : Jones, John" at bounding box center [489, 311] width 141 height 20
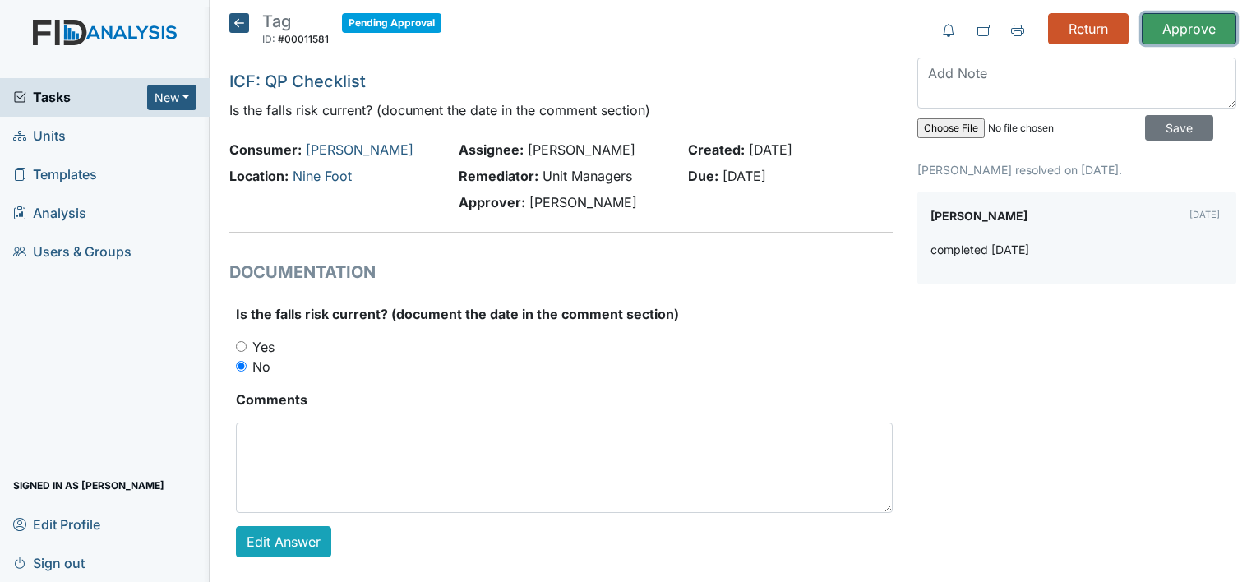
click at [1174, 30] on input "Approve" at bounding box center [1188, 28] width 94 height 31
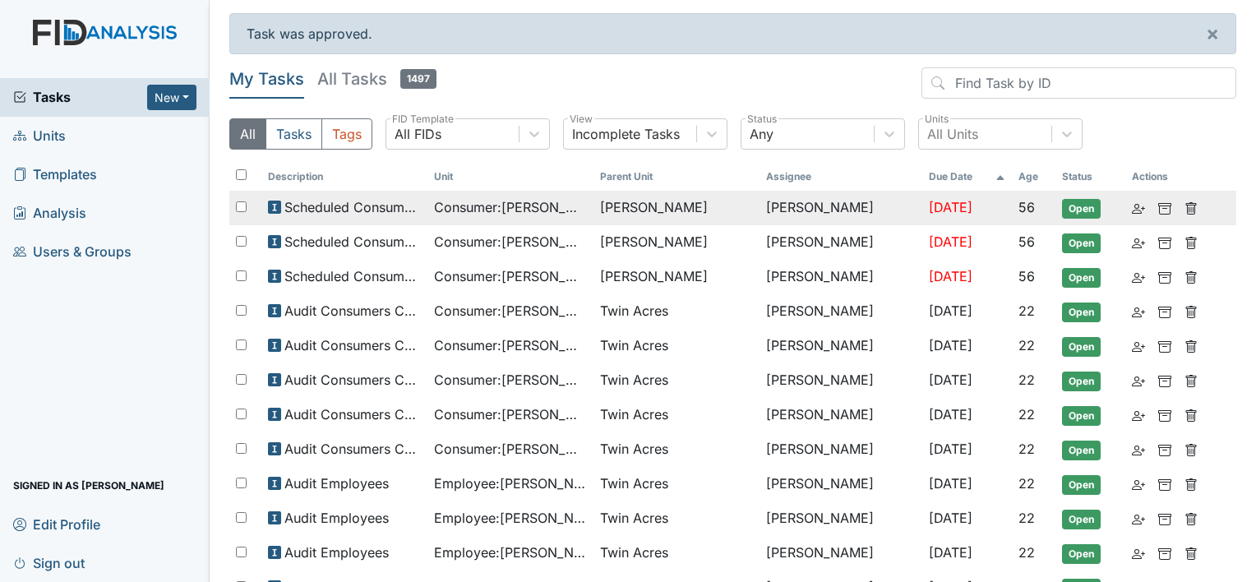
click at [480, 204] on span "Consumer : Green, Angela" at bounding box center [510, 207] width 153 height 20
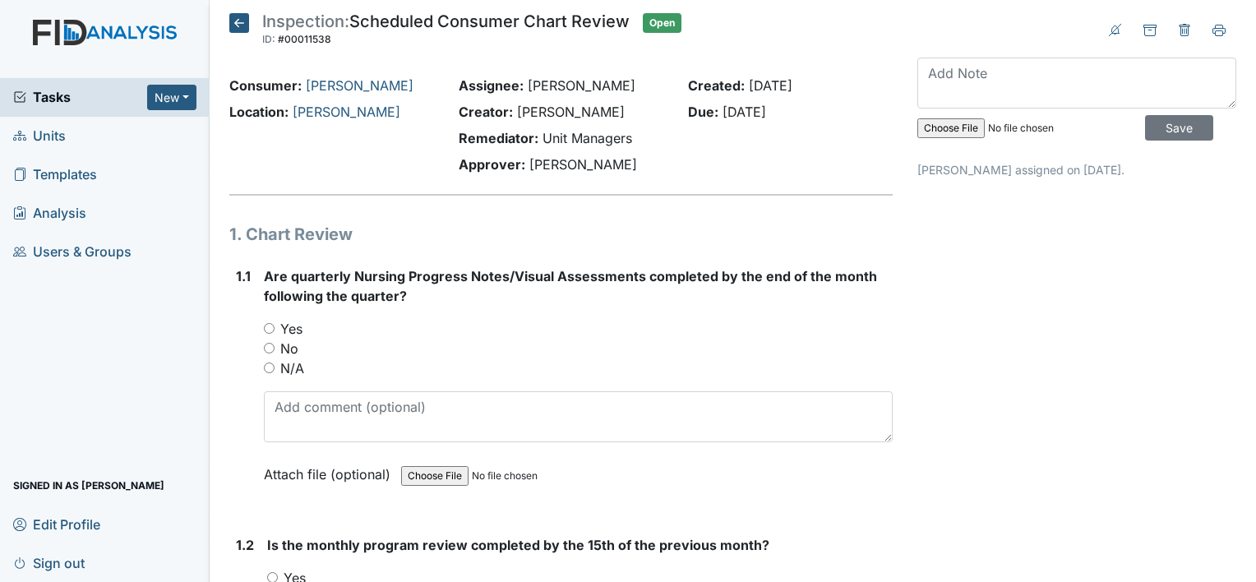
click at [270, 329] on input "Yes" at bounding box center [269, 328] width 11 height 11
radio input "true"
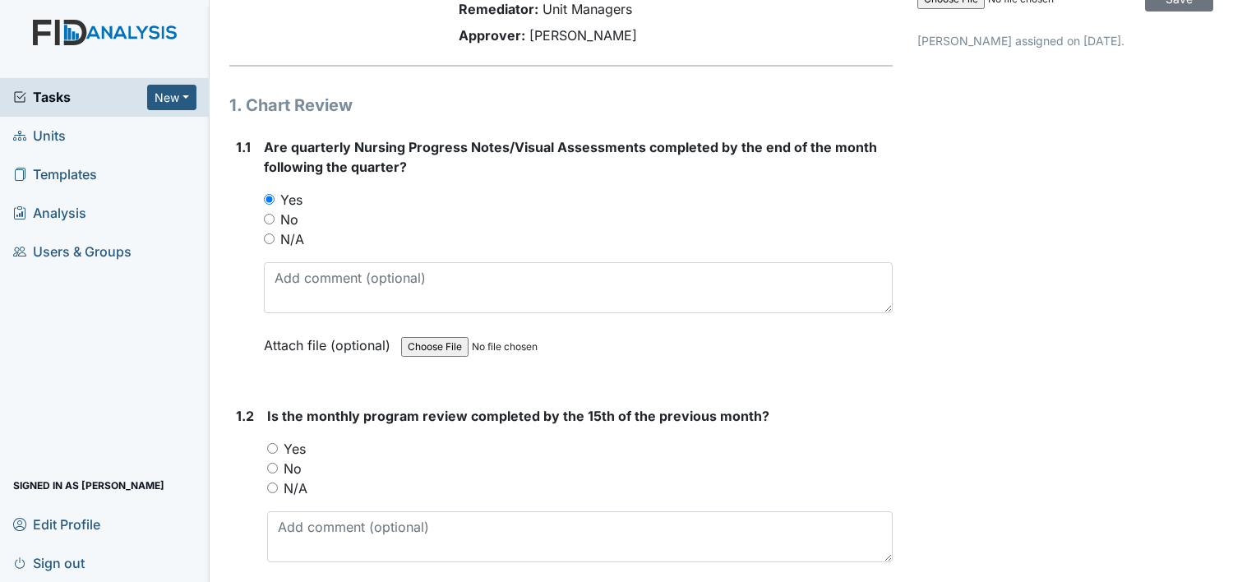
scroll to position [247, 0]
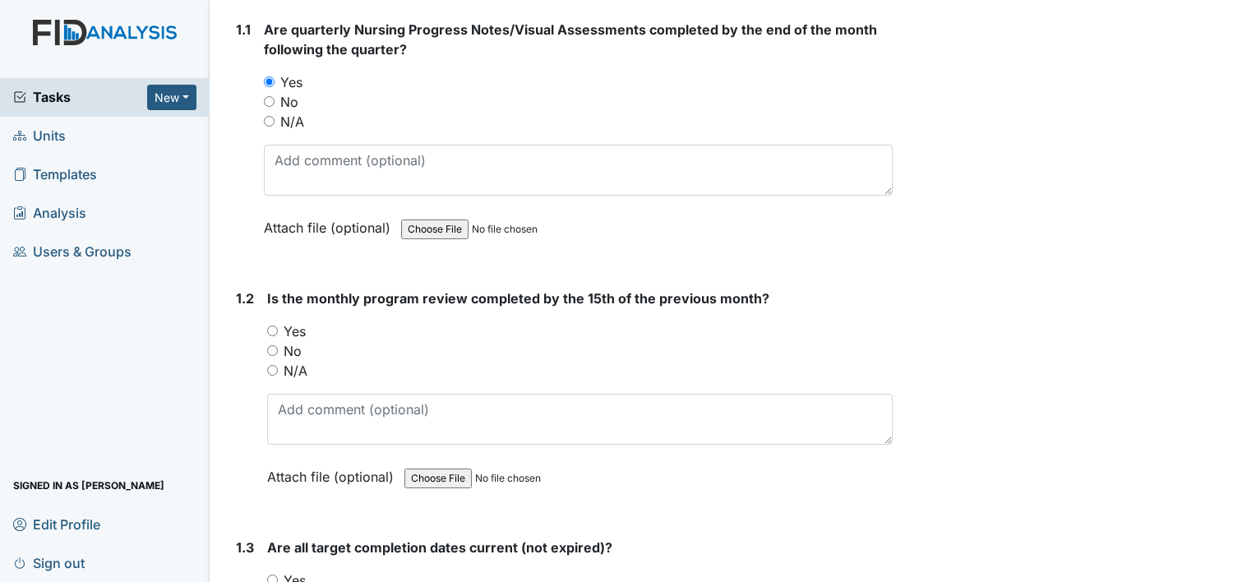
click at [273, 325] on input "Yes" at bounding box center [272, 330] width 11 height 11
radio input "true"
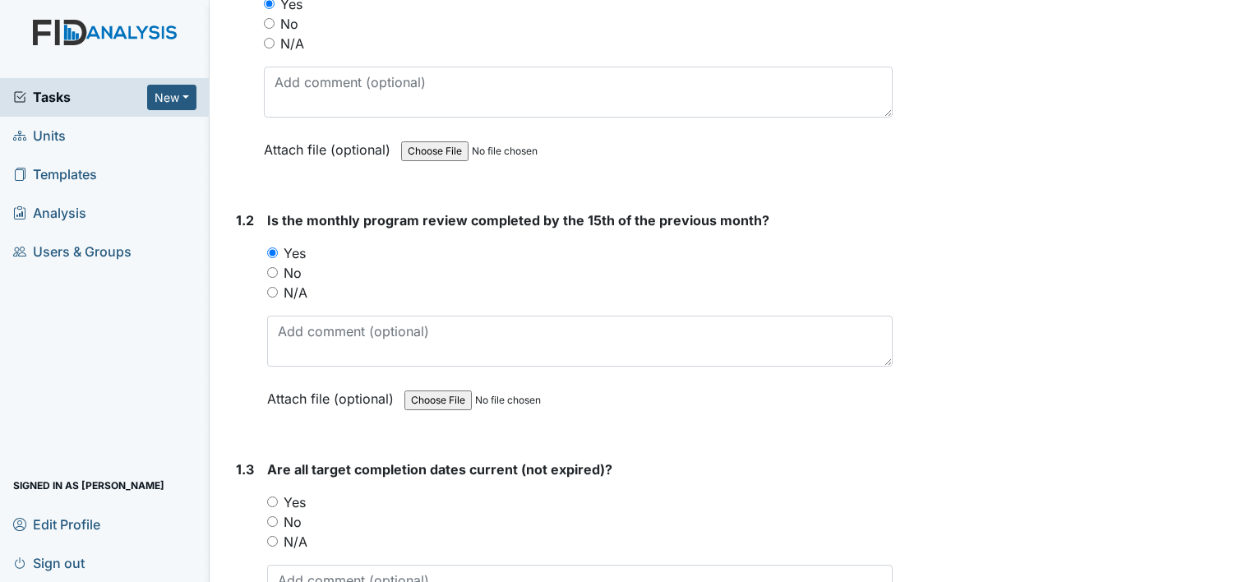
scroll to position [493, 0]
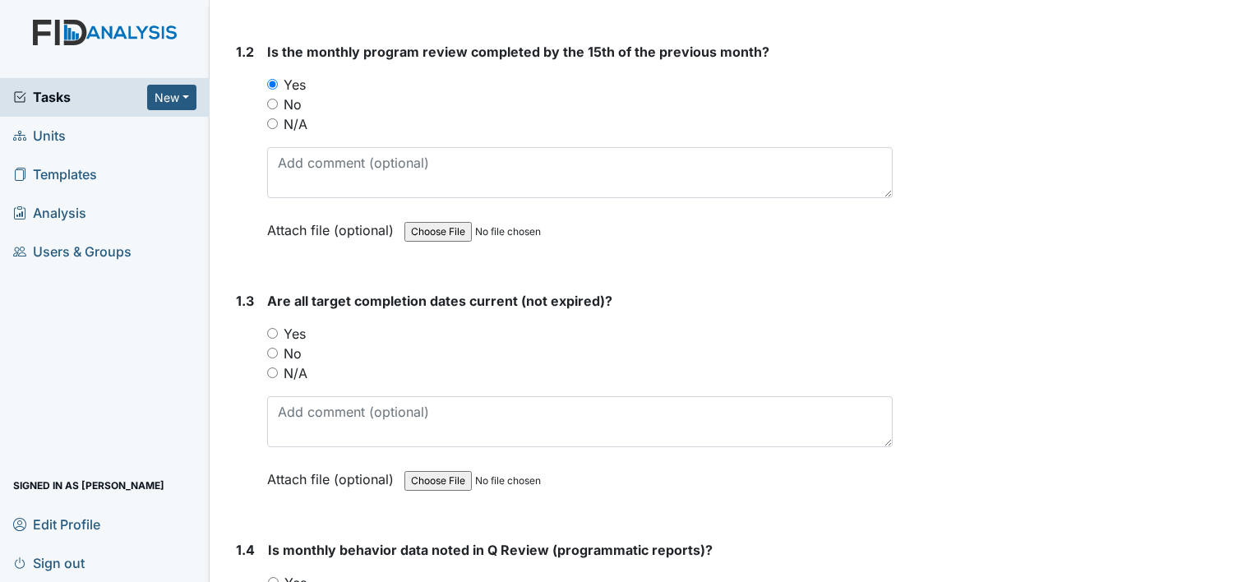
click at [269, 329] on input "Yes" at bounding box center [272, 333] width 11 height 11
radio input "true"
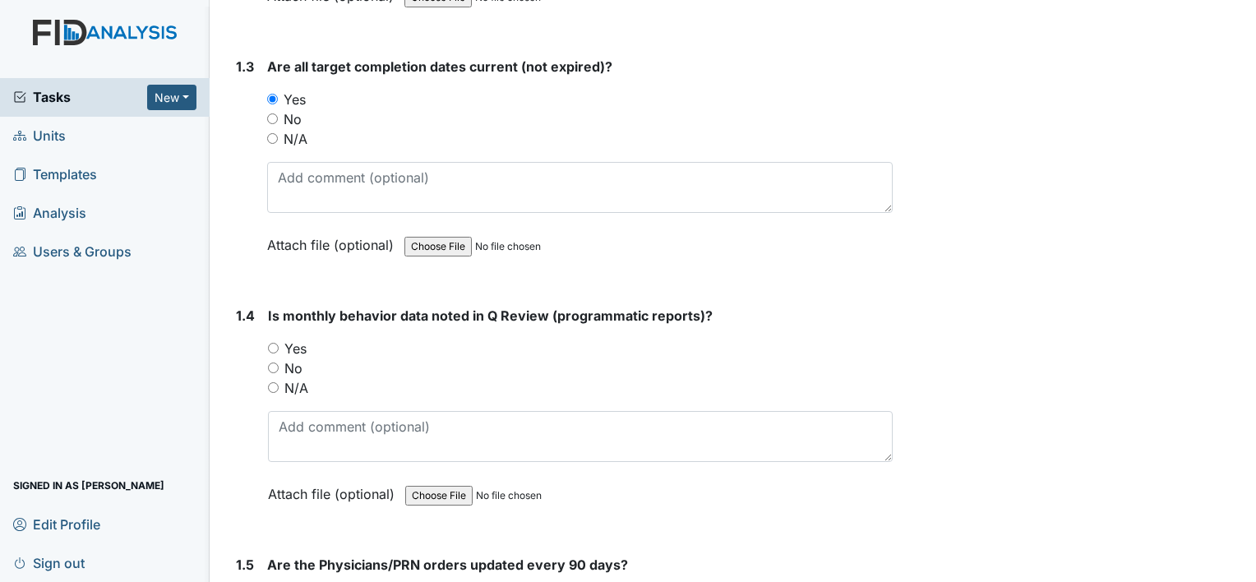
scroll to position [740, 0]
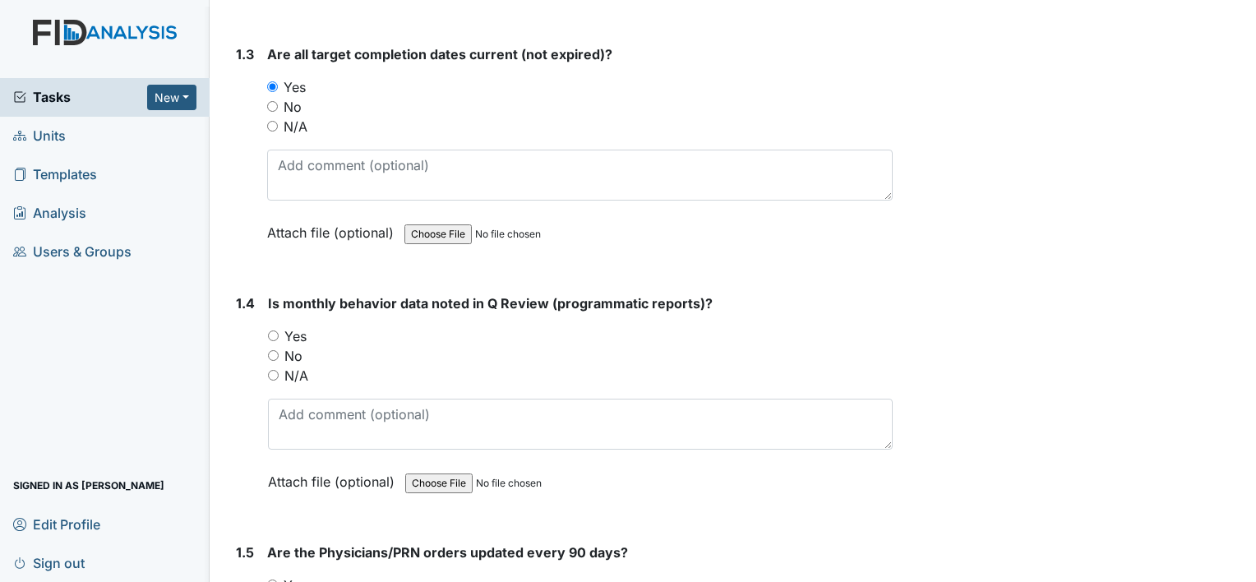
click at [274, 331] on input "Yes" at bounding box center [273, 335] width 11 height 11
radio input "true"
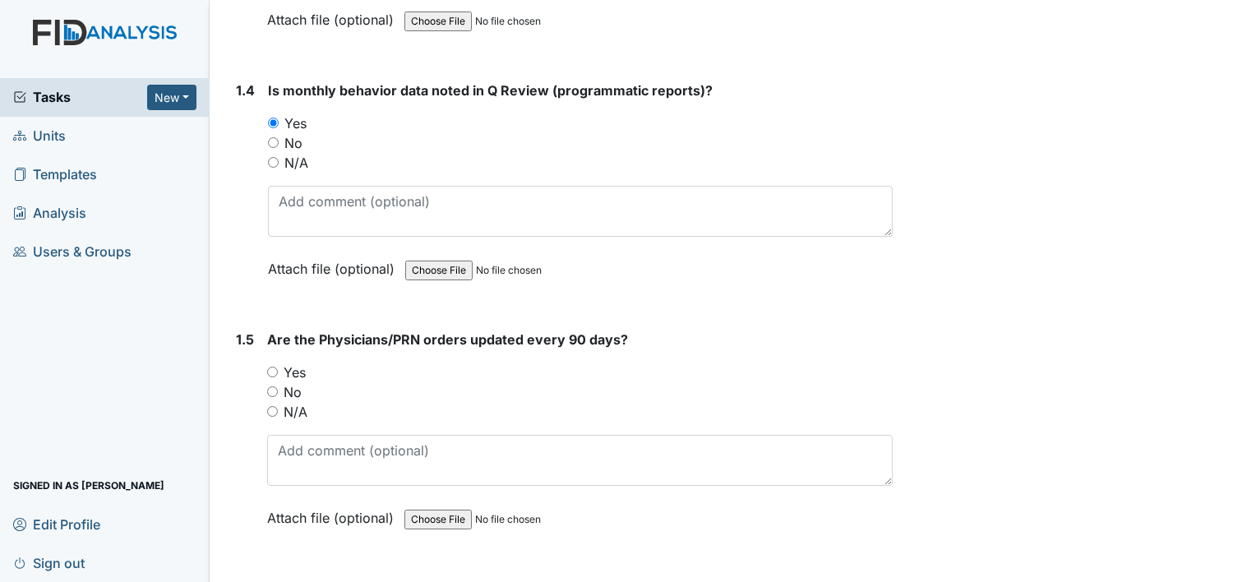
scroll to position [1068, 0]
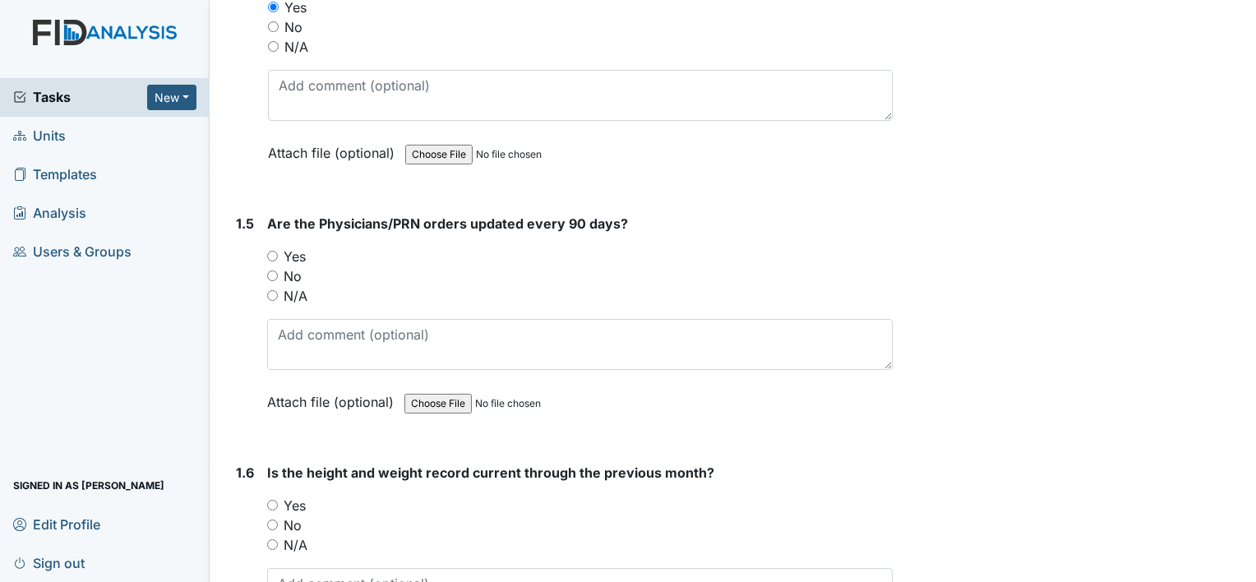
click at [270, 251] on input "Yes" at bounding box center [272, 256] width 11 height 11
radio input "true"
click at [276, 274] on input "No" at bounding box center [272, 275] width 11 height 11
radio input "true"
click at [267, 251] on input "Yes" at bounding box center [272, 256] width 11 height 11
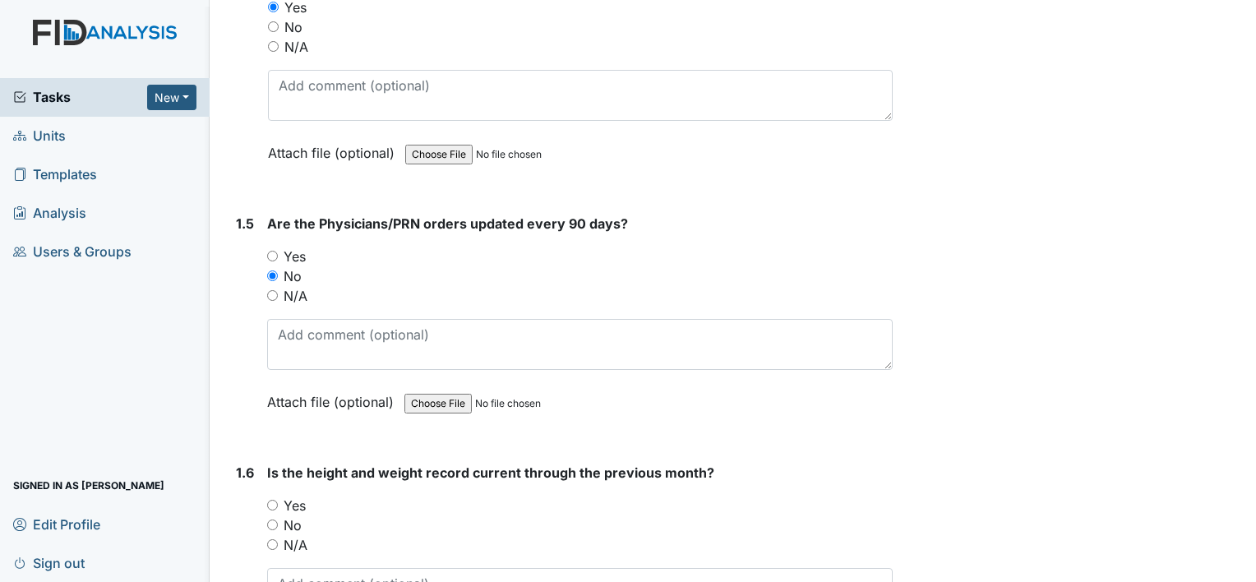
radio input "true"
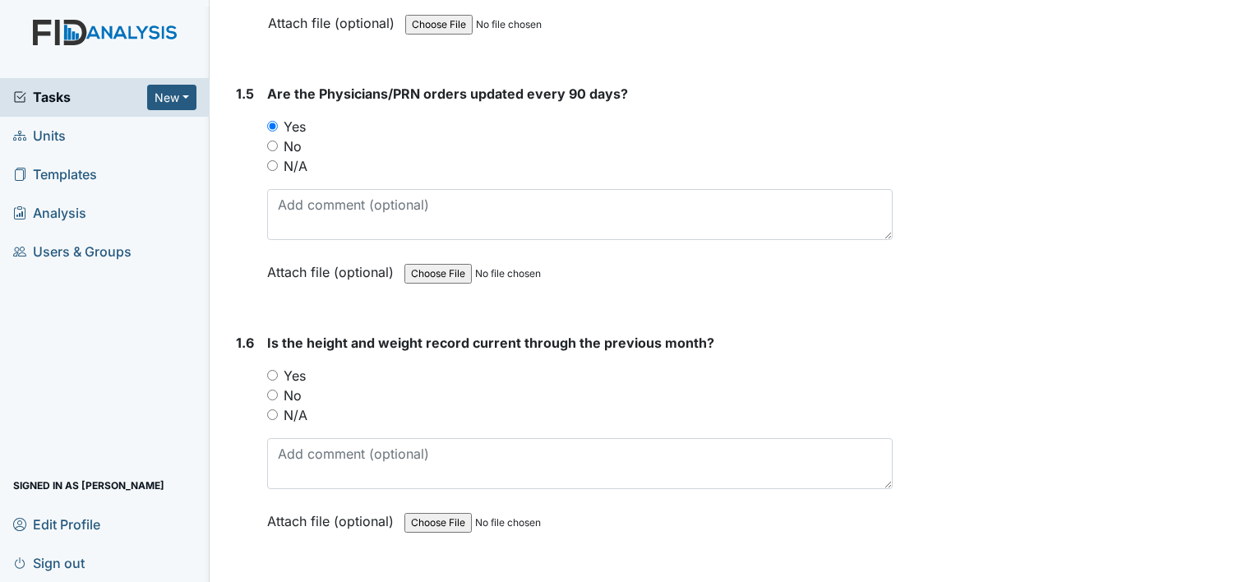
scroll to position [1233, 0]
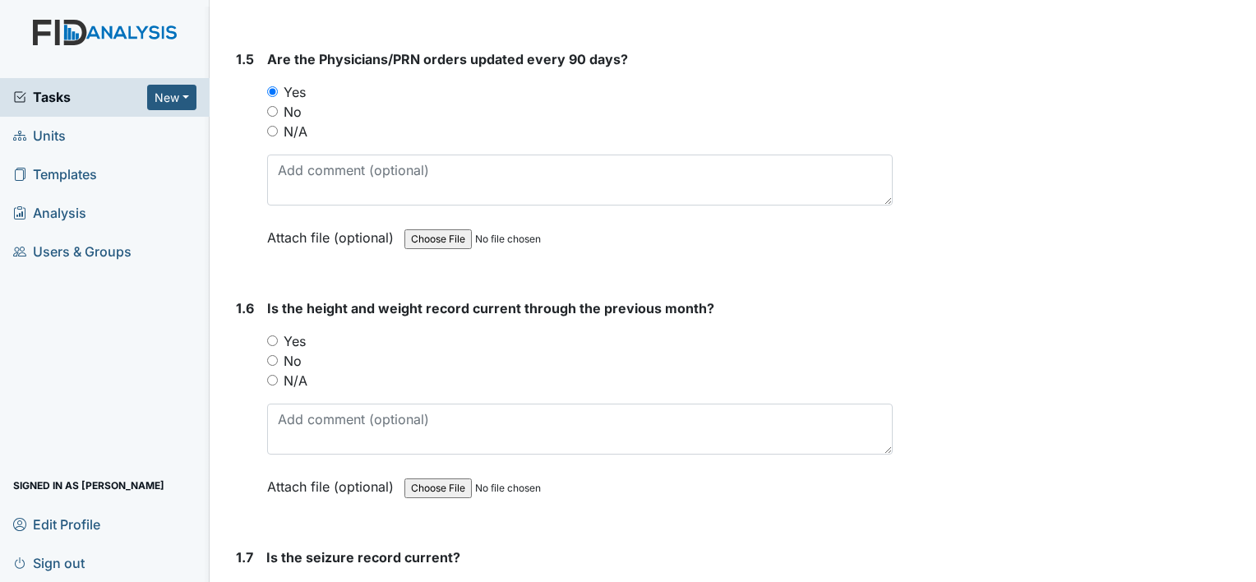
click at [276, 335] on input "Yes" at bounding box center [272, 340] width 11 height 11
radio input "true"
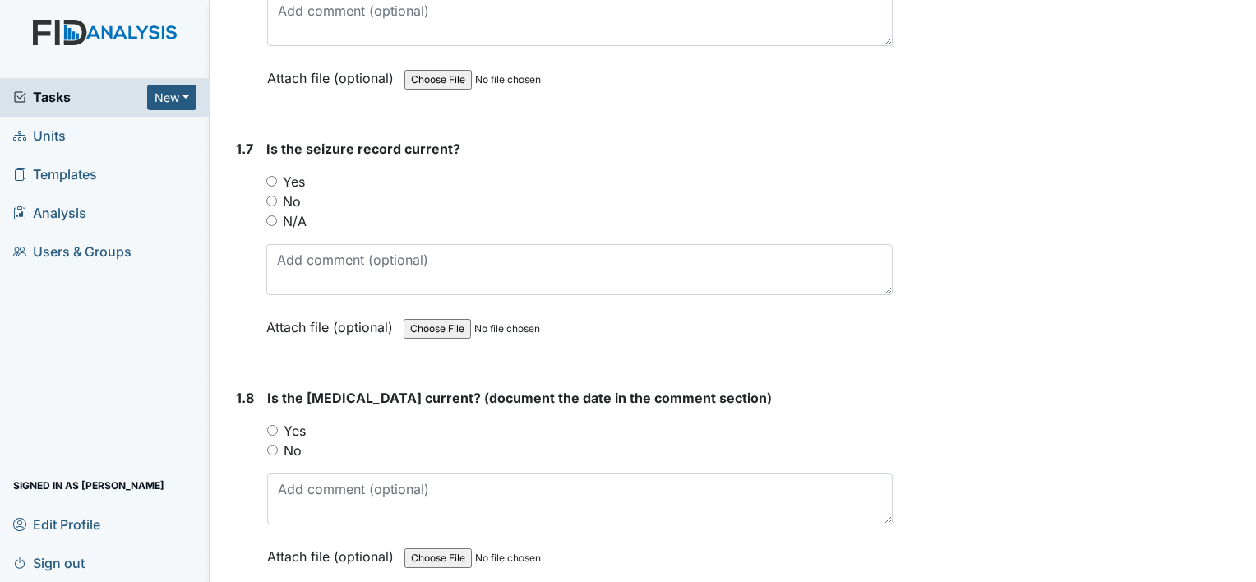
scroll to position [1643, 0]
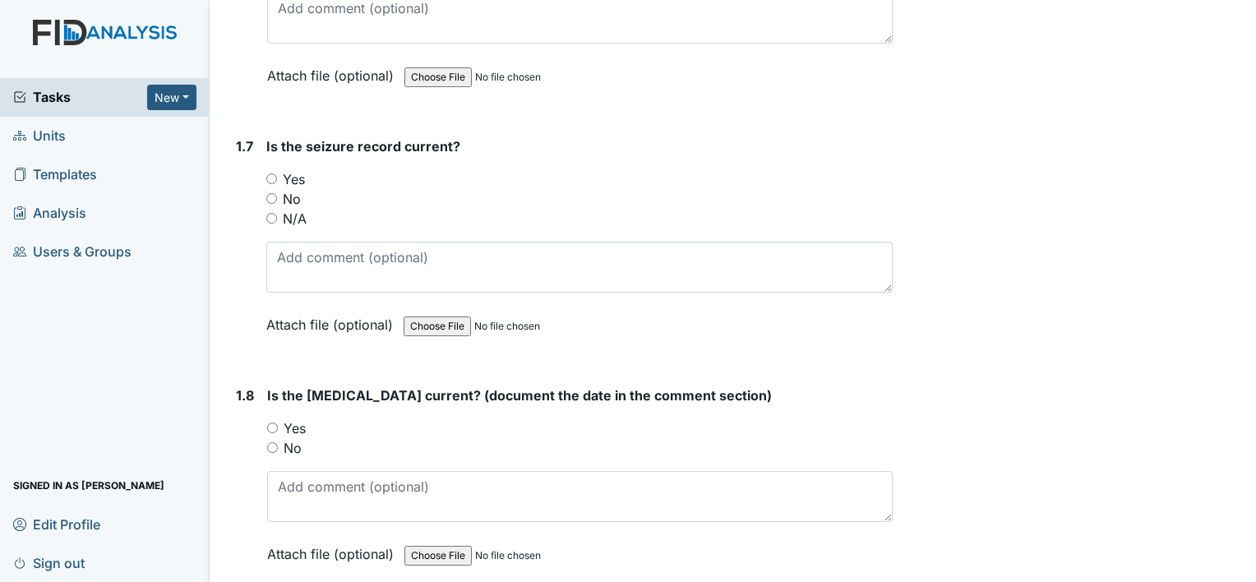
click at [274, 214] on input "N/A" at bounding box center [271, 218] width 11 height 11
radio input "true"
click at [275, 422] on input "Yes" at bounding box center [272, 427] width 11 height 11
radio input "true"
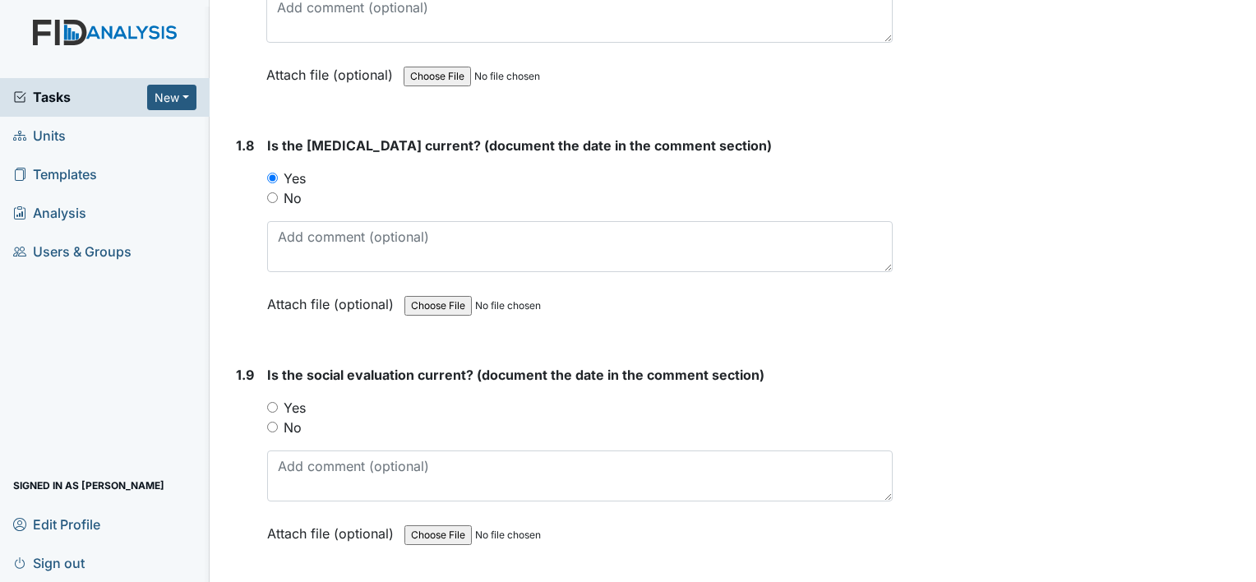
scroll to position [1890, 0]
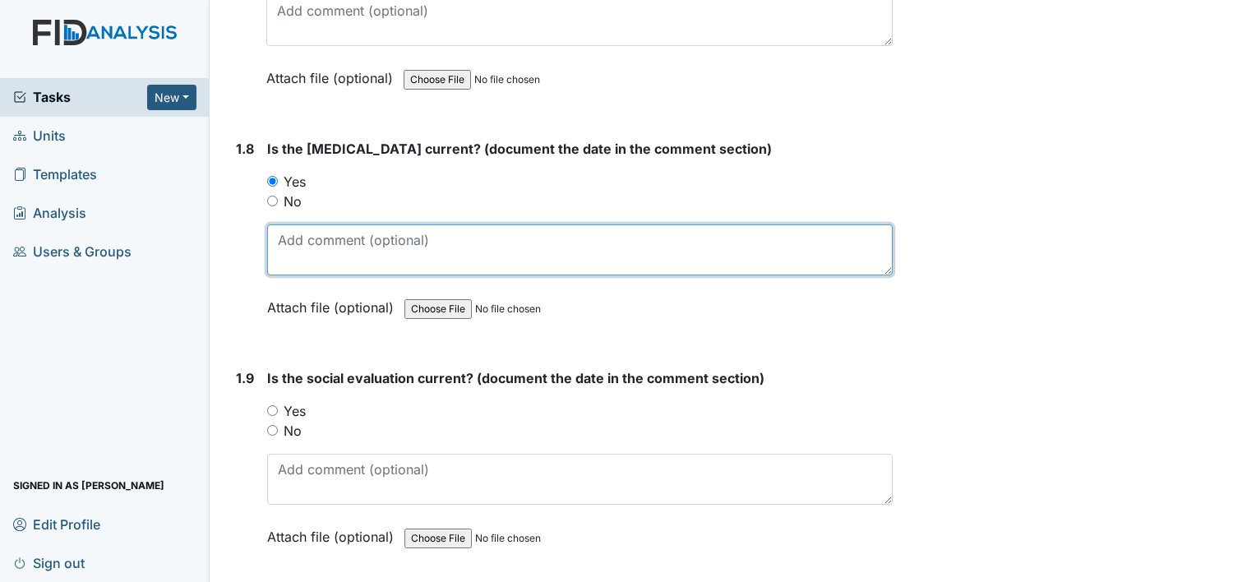
click at [399, 253] on textarea at bounding box center [579, 249] width 625 height 51
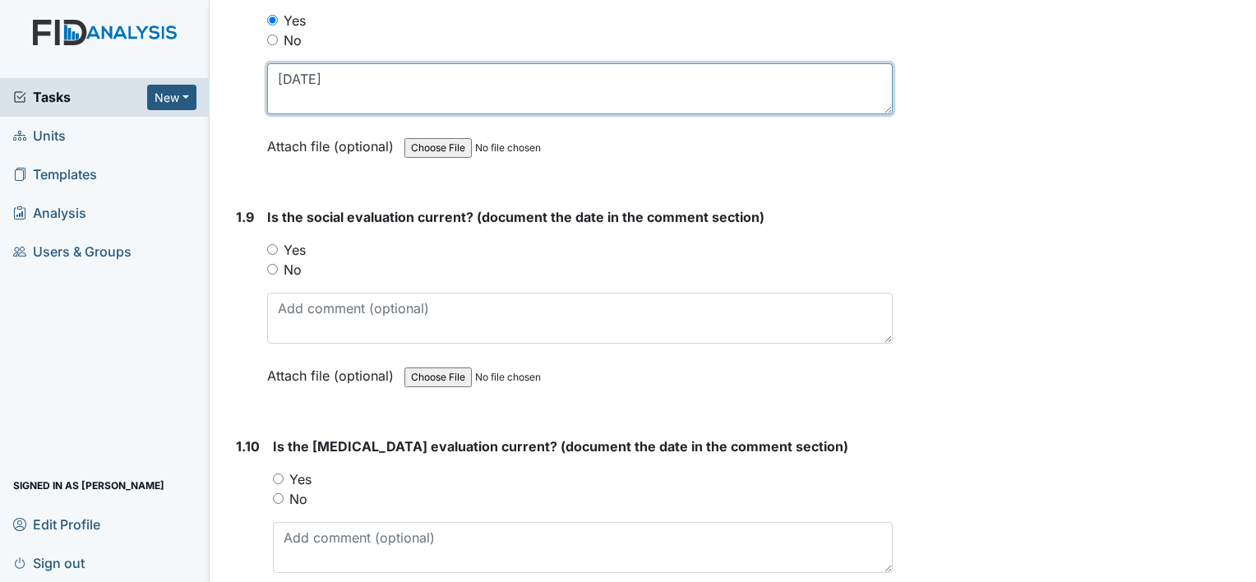
scroll to position [2054, 0]
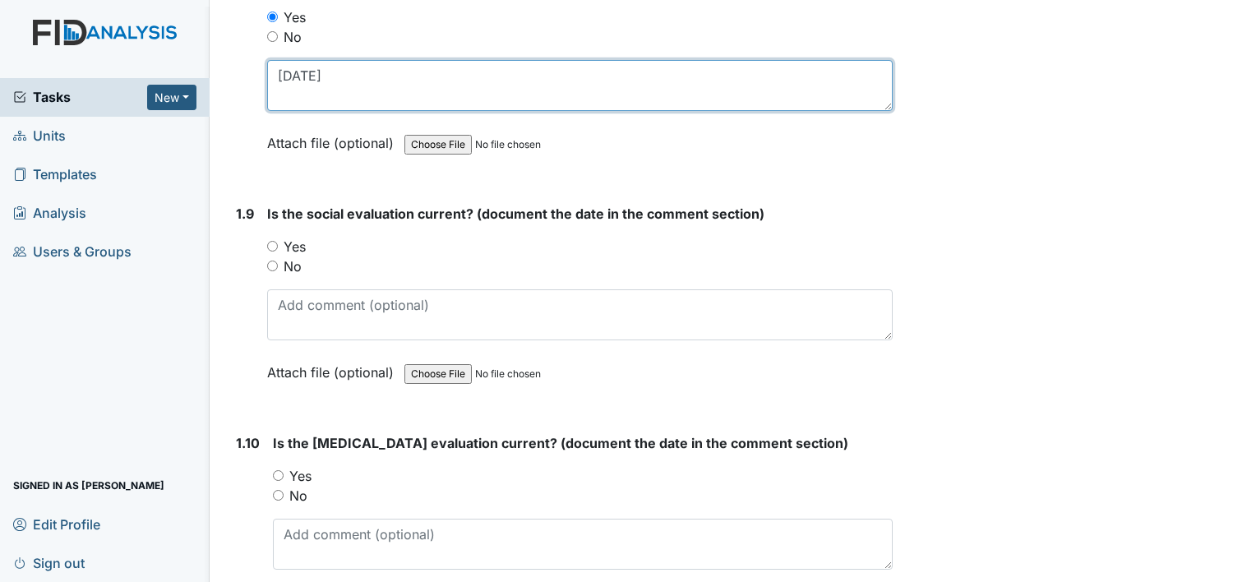
type textarea "04/26/11"
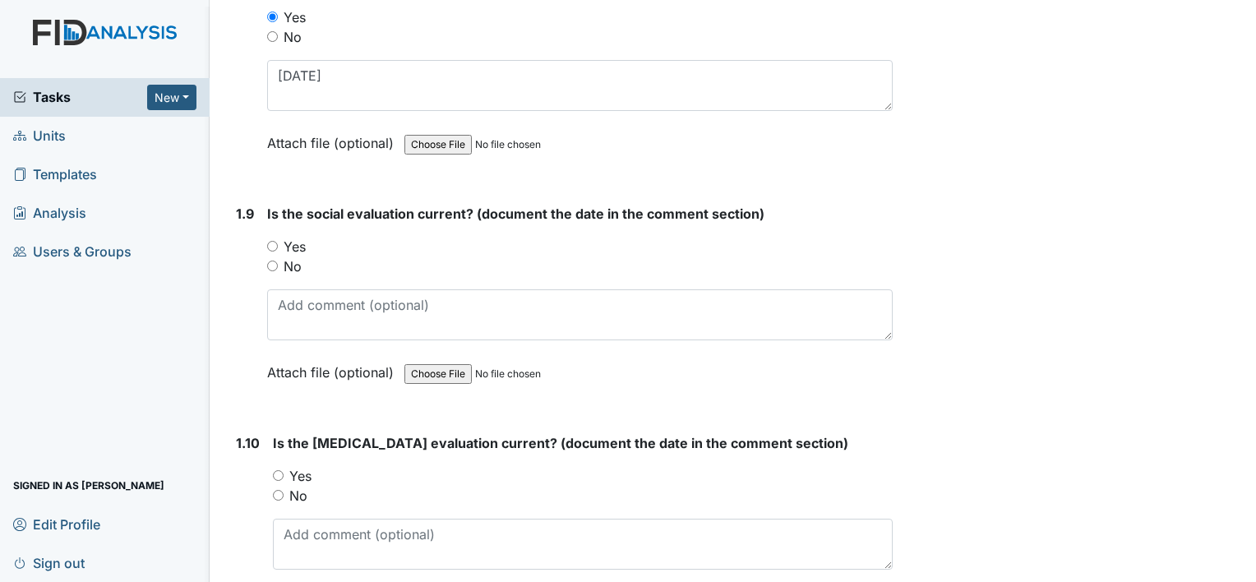
click at [270, 241] on input "Yes" at bounding box center [272, 246] width 11 height 11
radio input "true"
drag, startPoint x: 315, startPoint y: 273, endPoint x: 325, endPoint y: 301, distance: 29.6
click at [325, 299] on div "Is the social evaluation current? (document the date in the comment section) Yo…" at bounding box center [579, 299] width 625 height 190
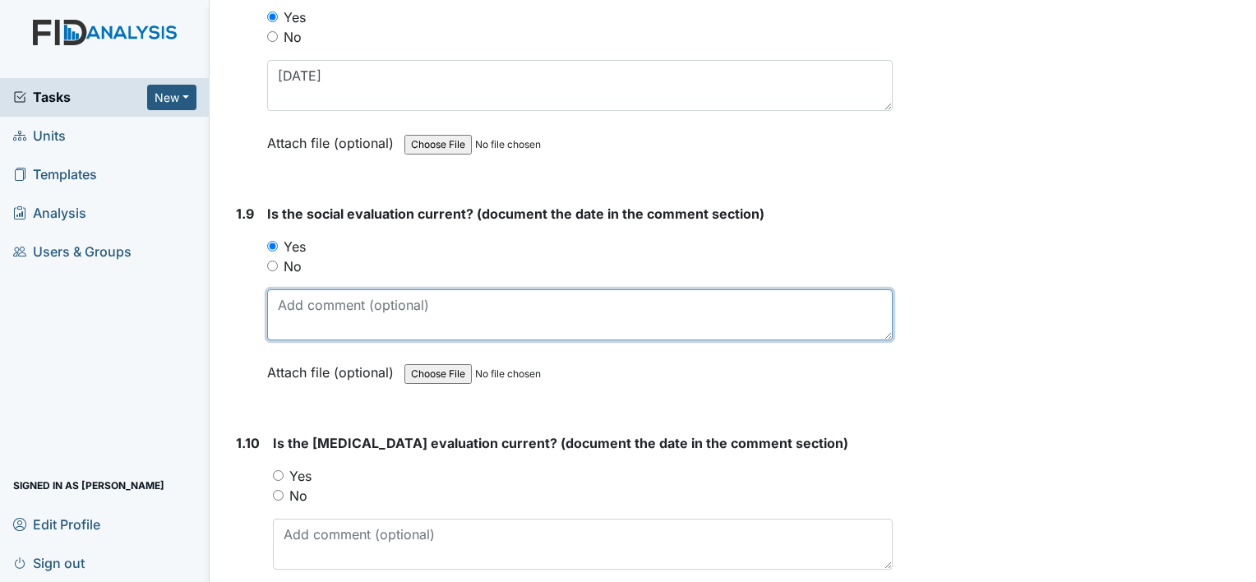
click at [326, 305] on textarea at bounding box center [579, 314] width 625 height 51
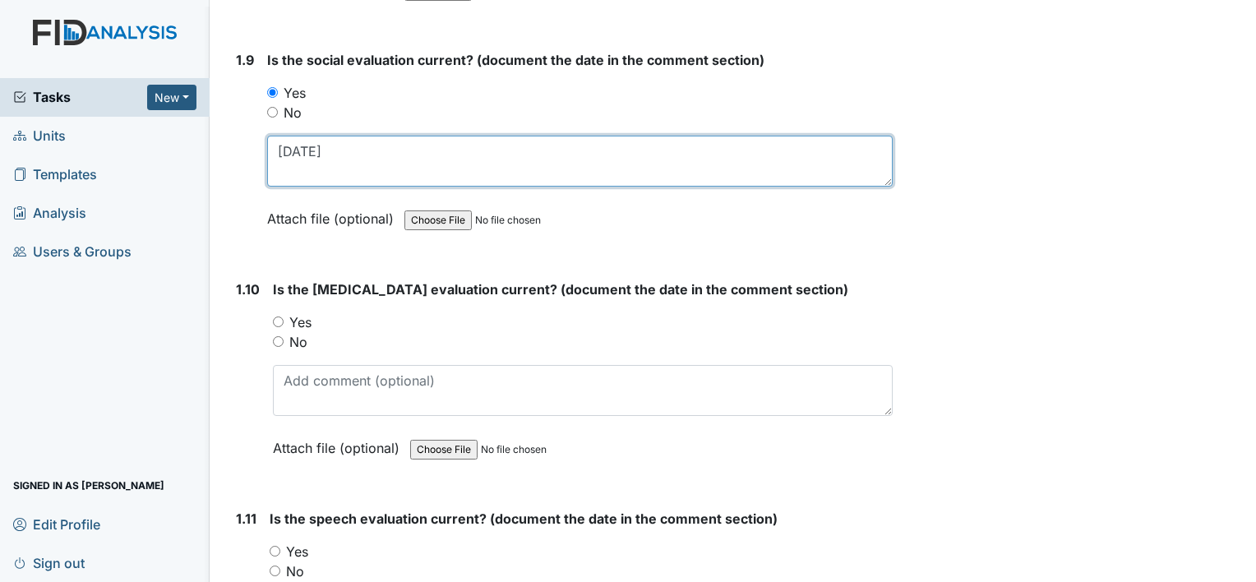
scroll to position [2219, 0]
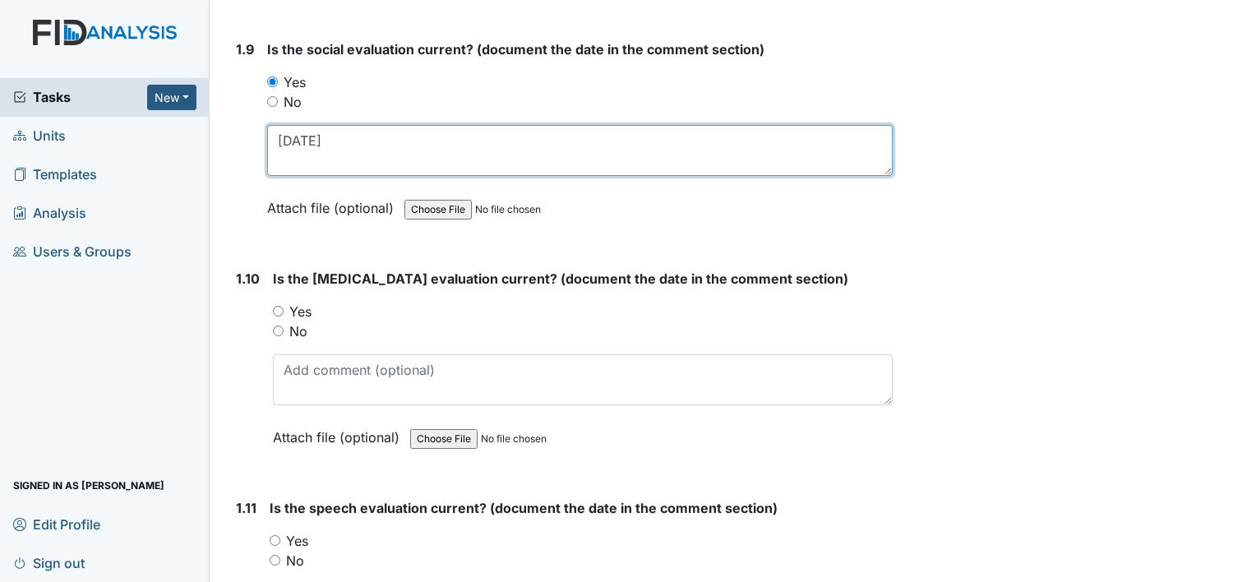
type textarea "08/03/11"
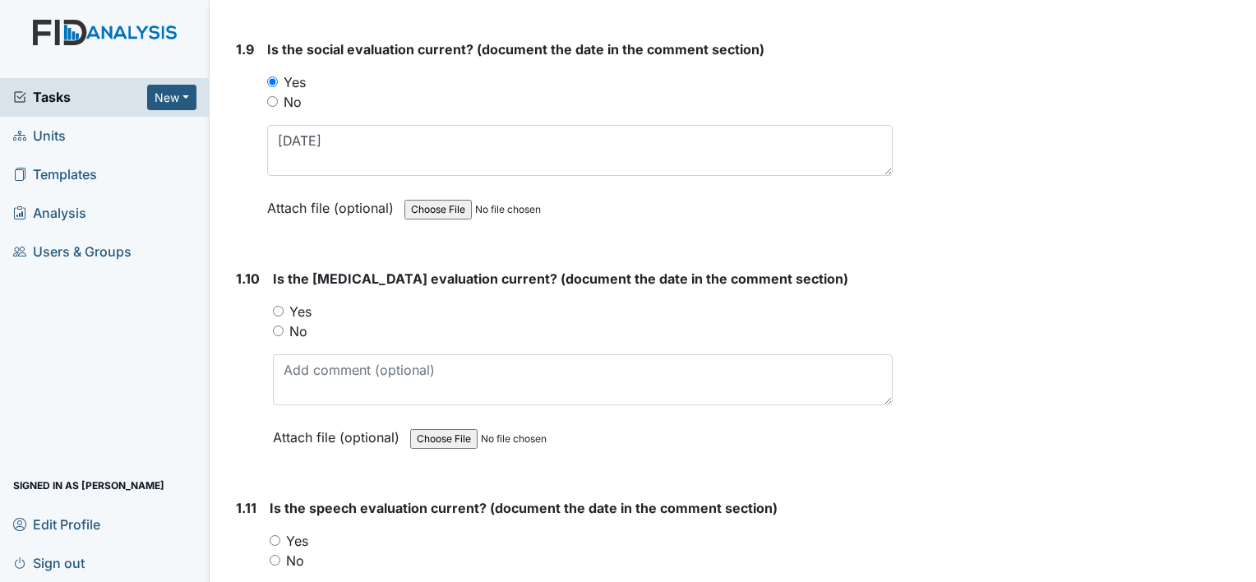
click at [273, 306] on input "Yes" at bounding box center [278, 311] width 11 height 11
radio input "true"
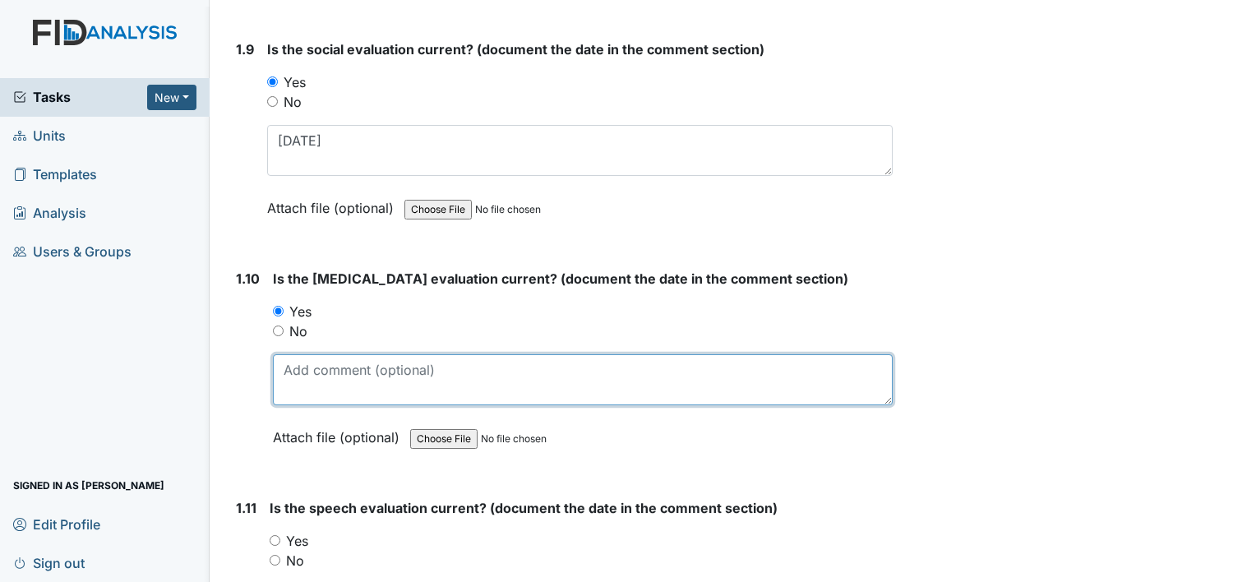
click at [313, 372] on textarea at bounding box center [583, 379] width 620 height 51
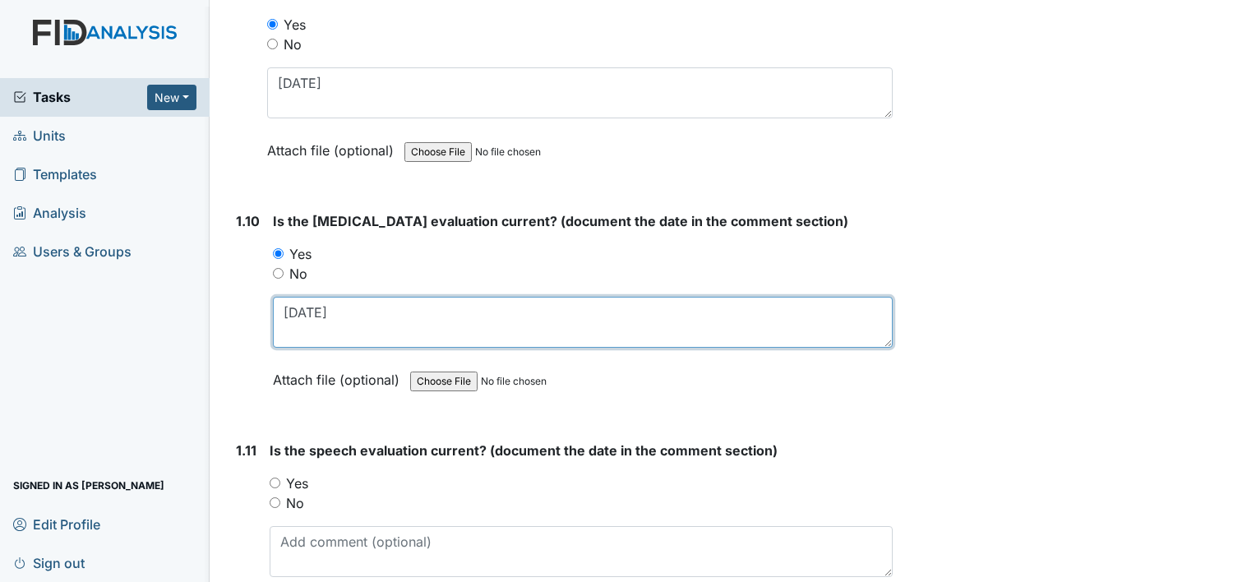
scroll to position [2301, 0]
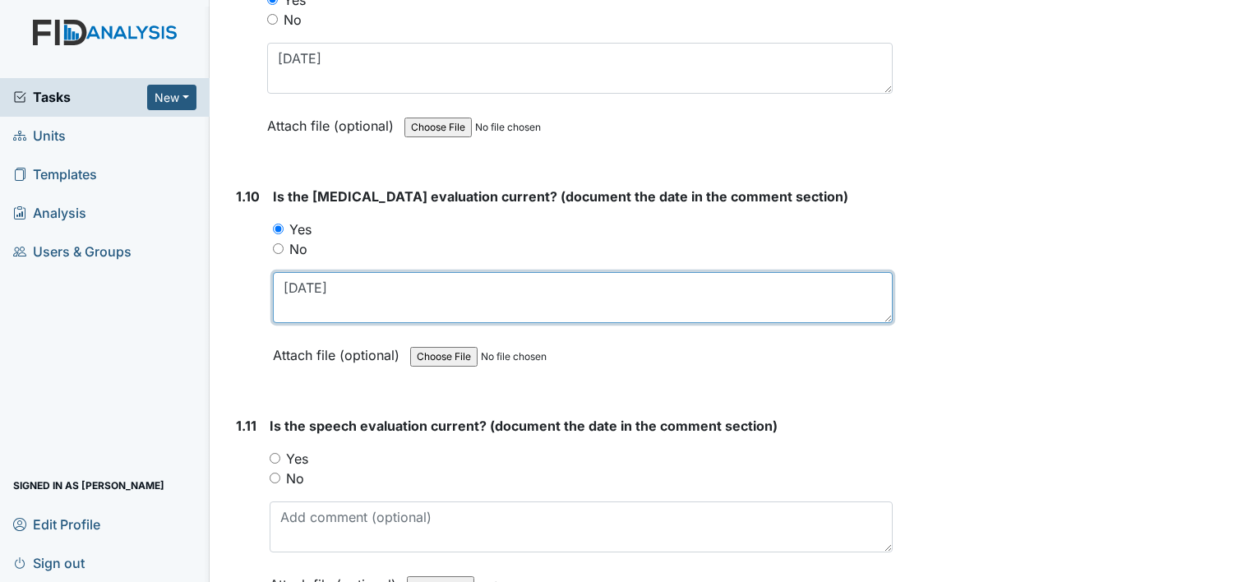
type textarea "07/15/18"
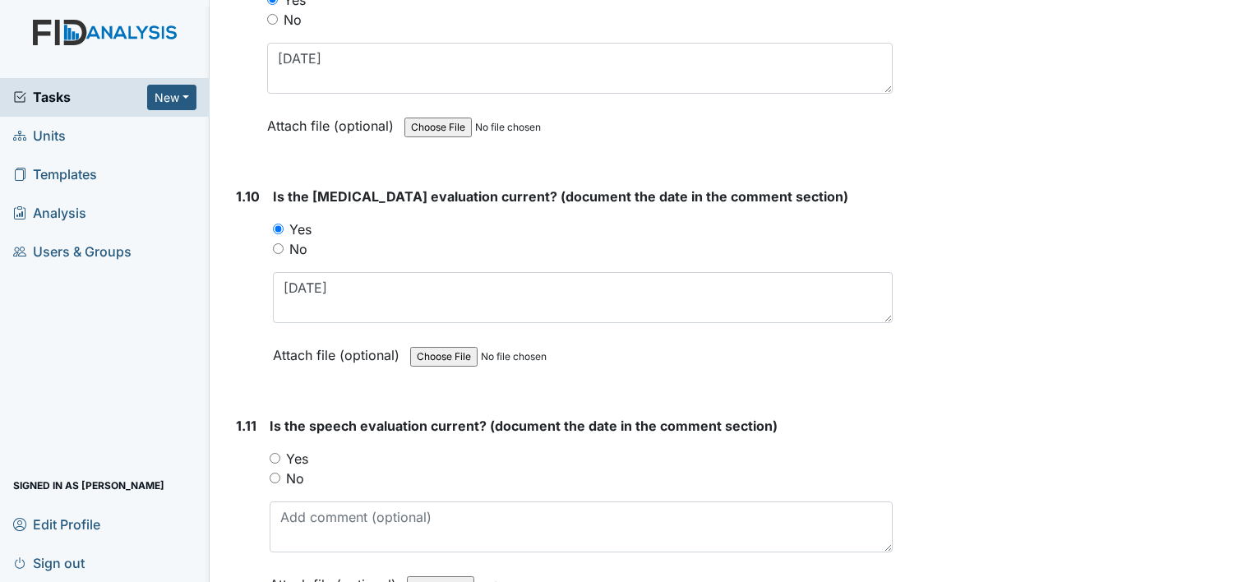
click at [277, 453] on input "Yes" at bounding box center [275, 458] width 11 height 11
radio input "true"
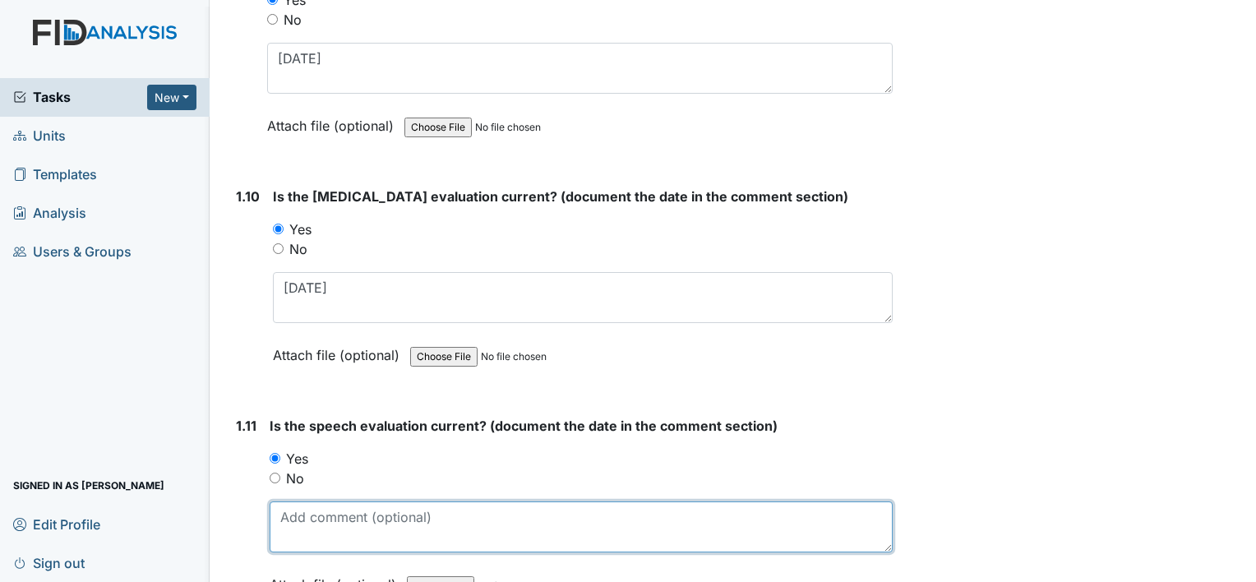
click at [322, 529] on textarea at bounding box center [581, 526] width 623 height 51
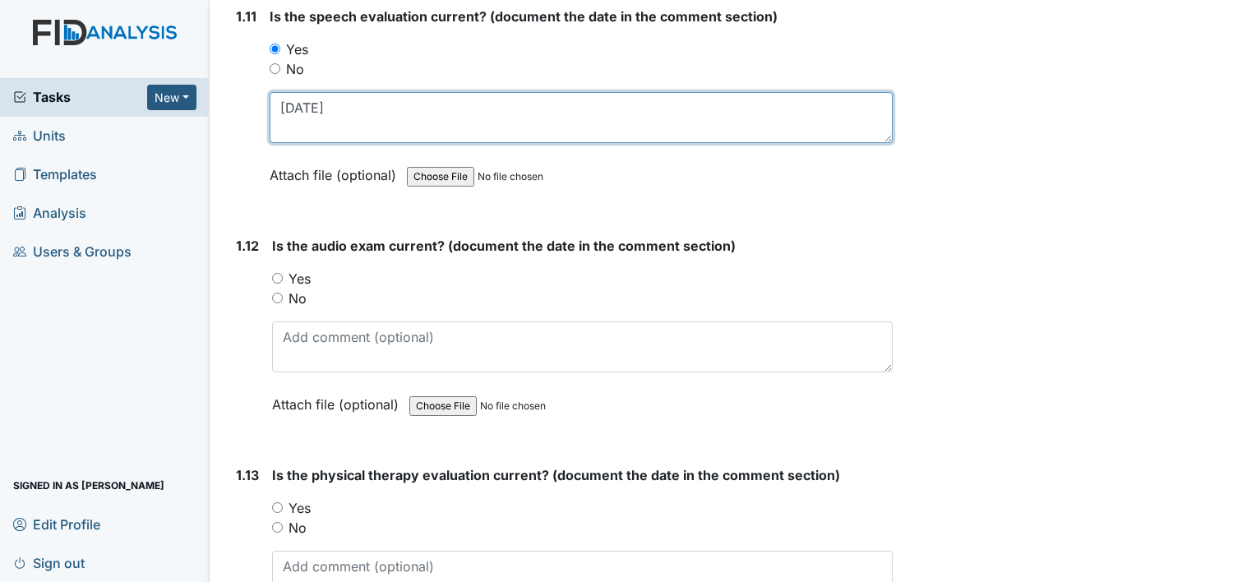
scroll to position [2712, 0]
type textarea "08/24/11"
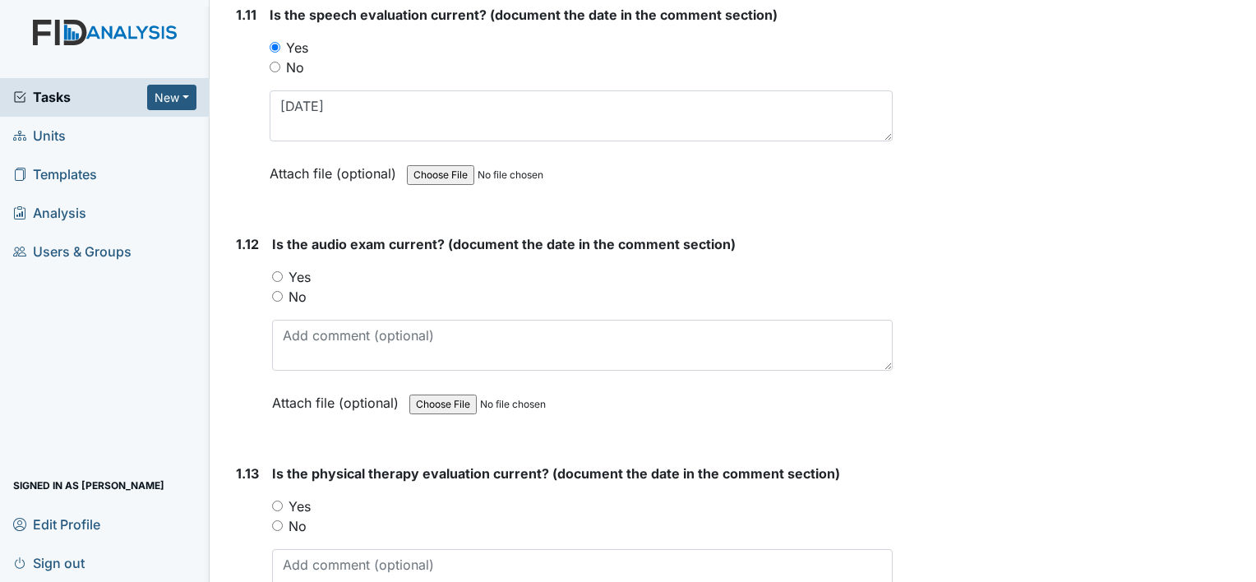
click at [278, 271] on input "Yes" at bounding box center [277, 276] width 11 height 11
radio input "true"
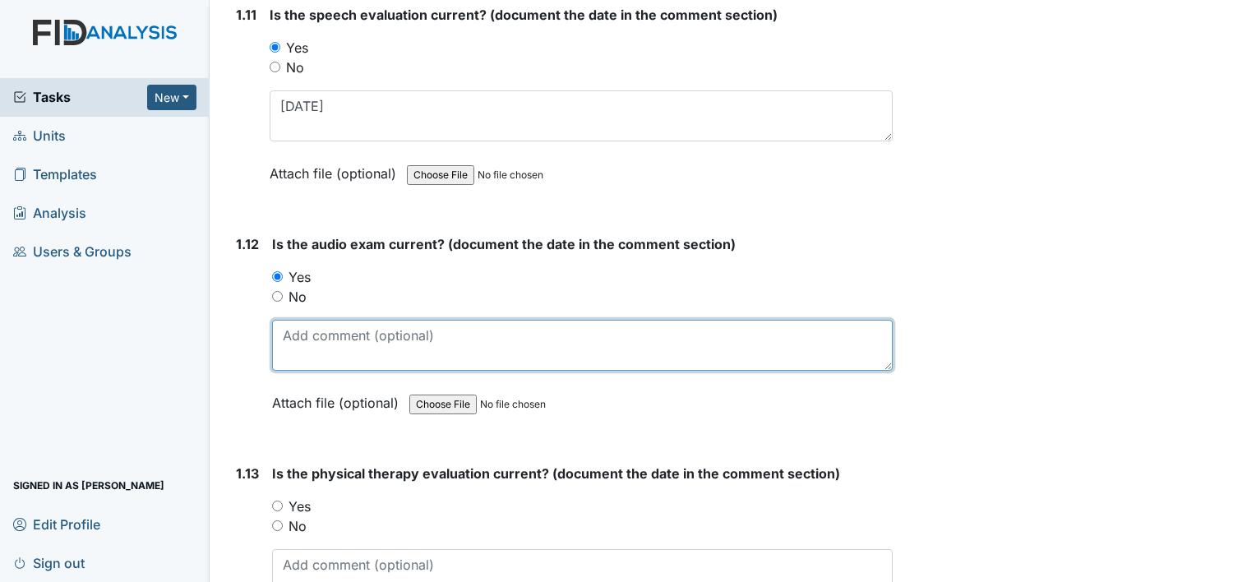
click at [306, 348] on textarea at bounding box center [582, 345] width 620 height 51
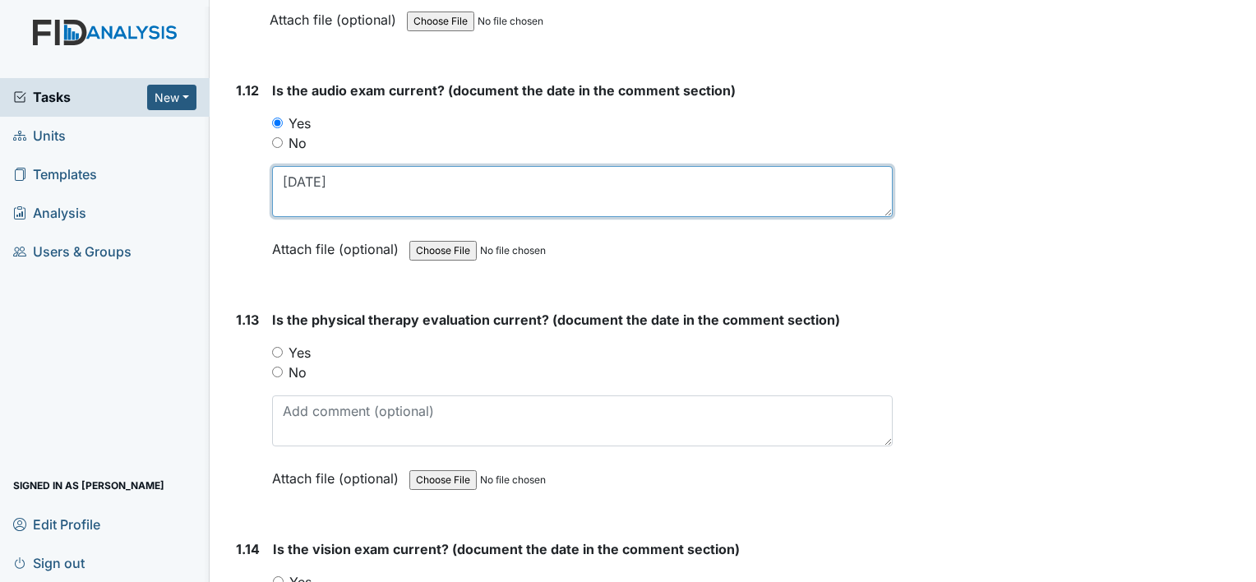
scroll to position [2876, 0]
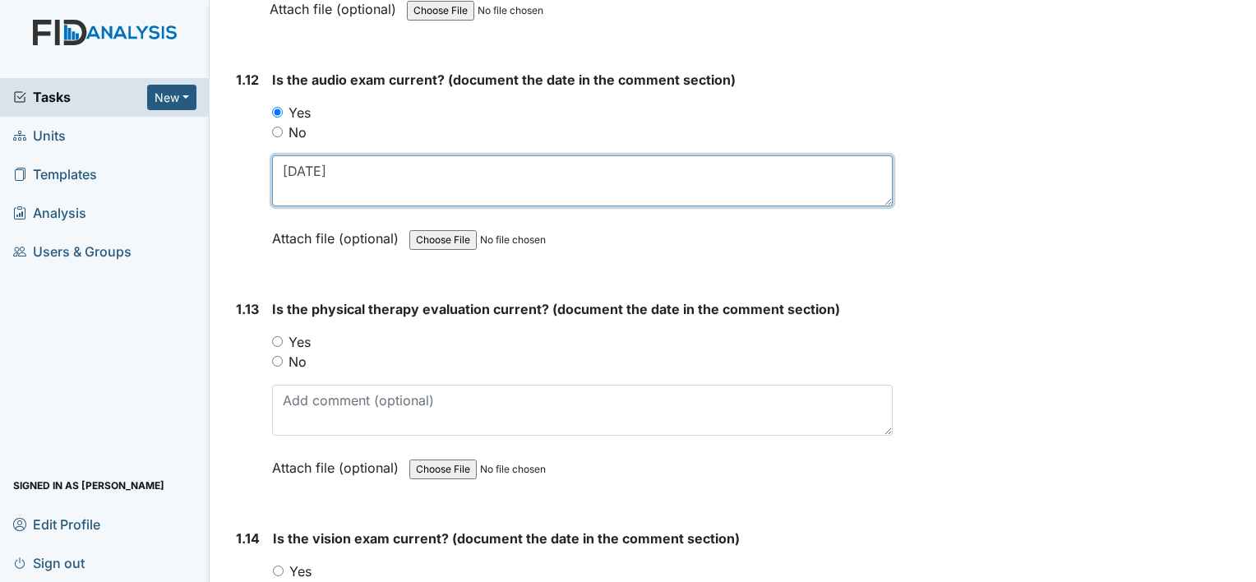
type textarea "12/07/11"
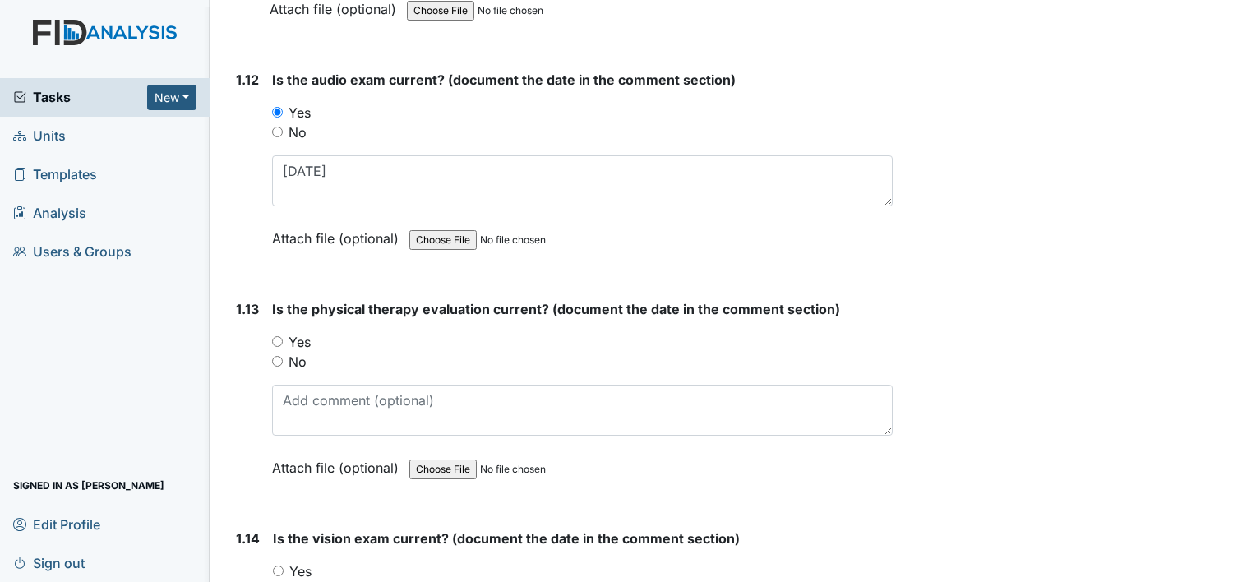
click at [278, 336] on input "Yes" at bounding box center [277, 341] width 11 height 11
radio input "true"
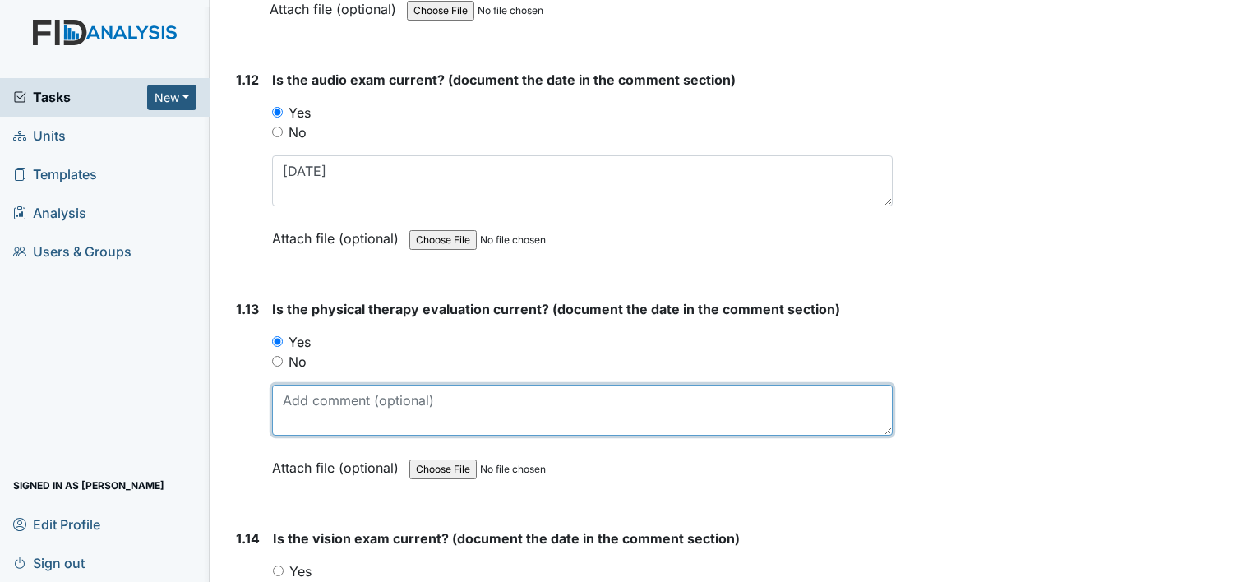
click at [314, 397] on textarea at bounding box center [582, 410] width 620 height 51
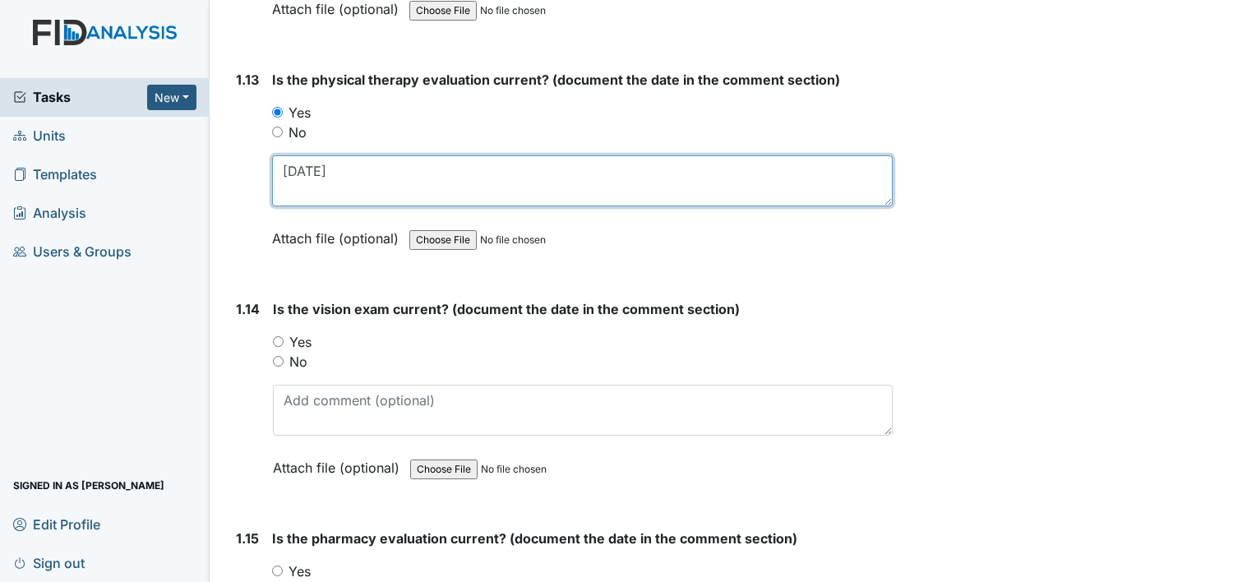
scroll to position [3205, 0]
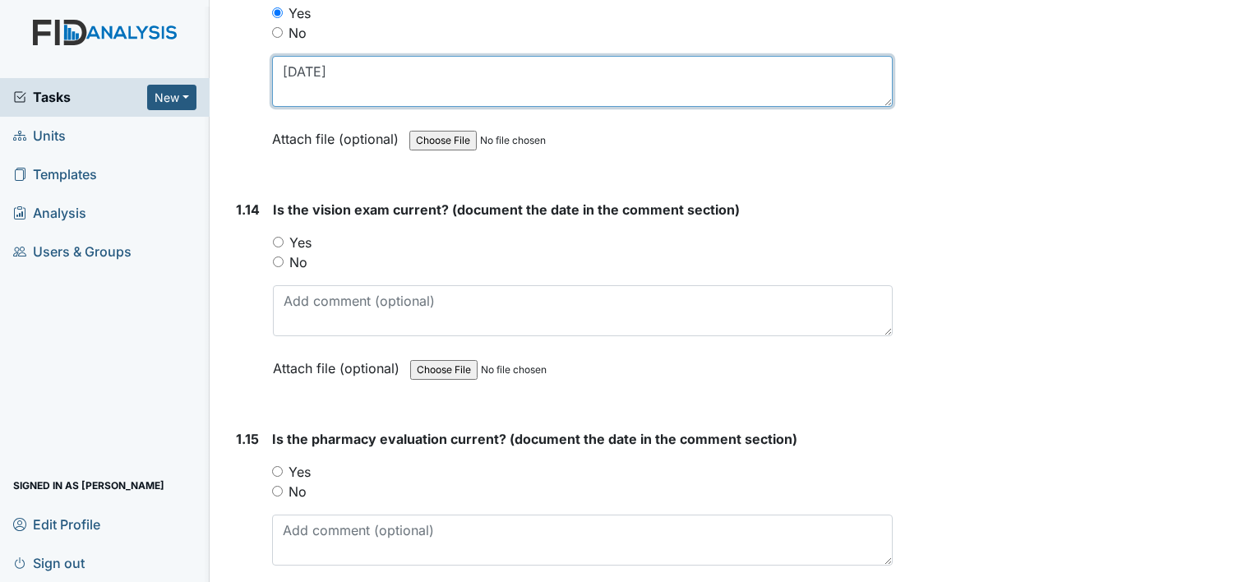
type textarea "08/19/11"
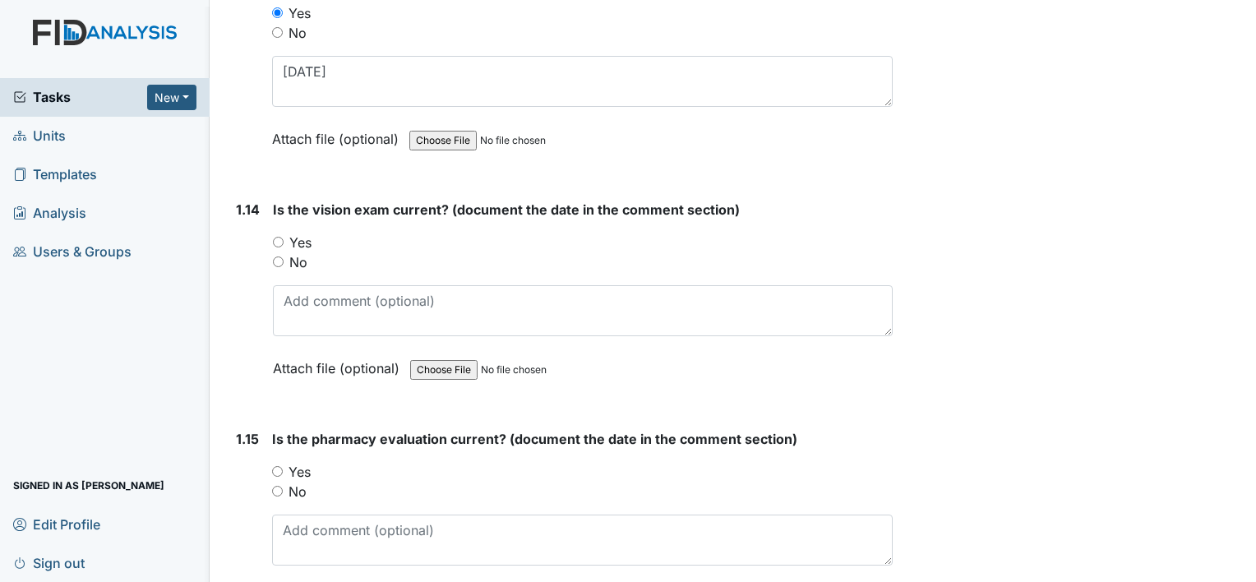
click at [280, 237] on input "Yes" at bounding box center [278, 242] width 11 height 11
radio input "true"
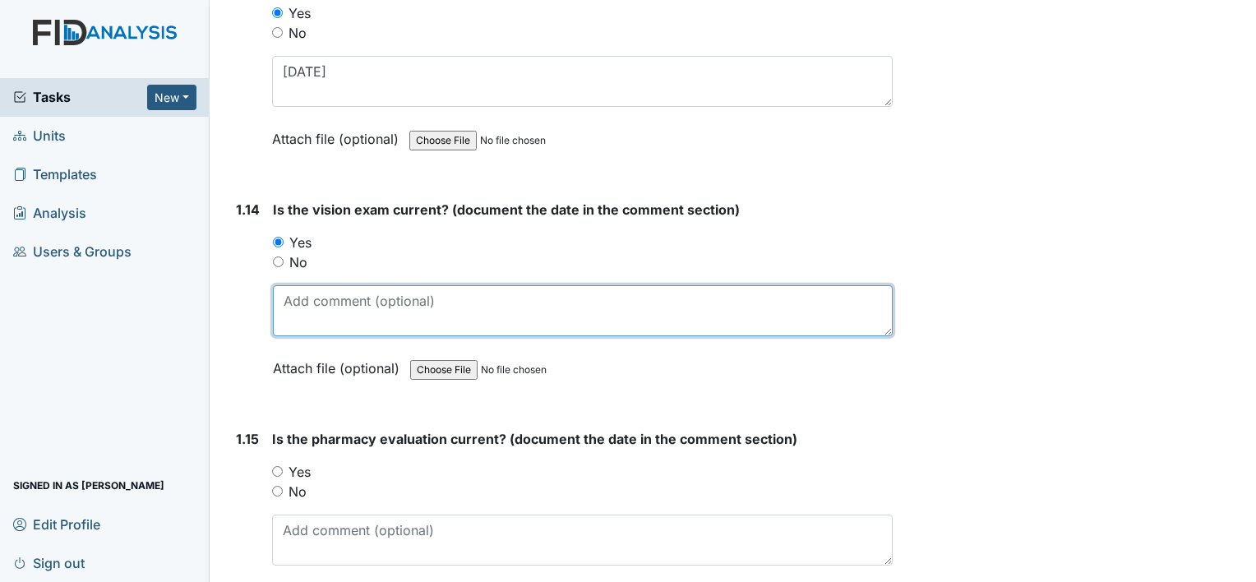
click at [313, 285] on textarea at bounding box center [583, 310] width 620 height 51
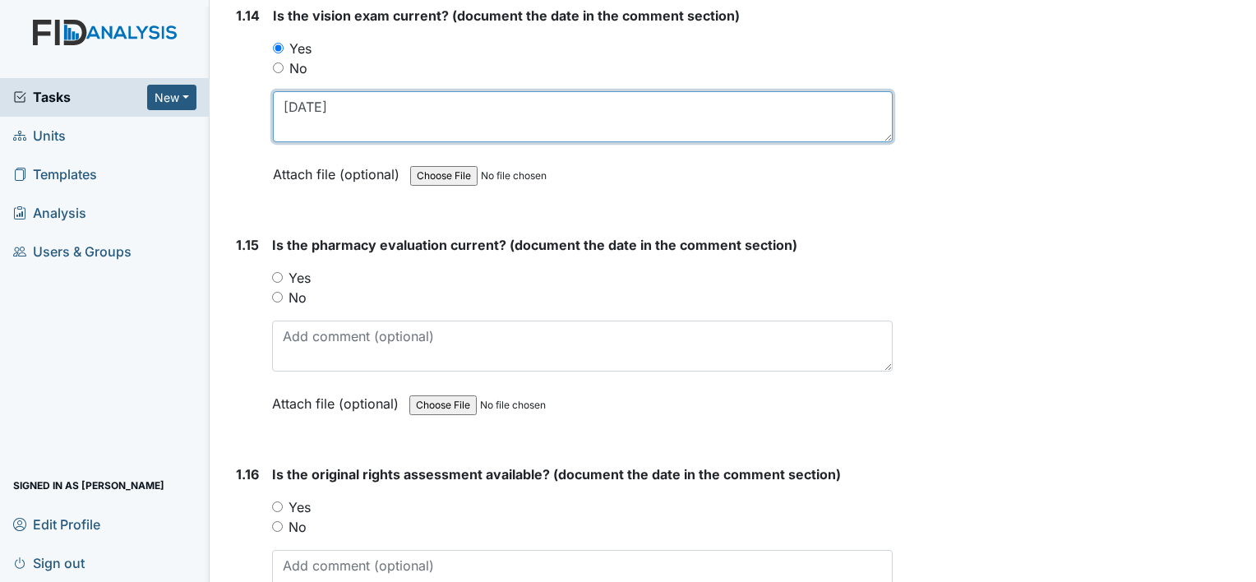
scroll to position [3451, 0]
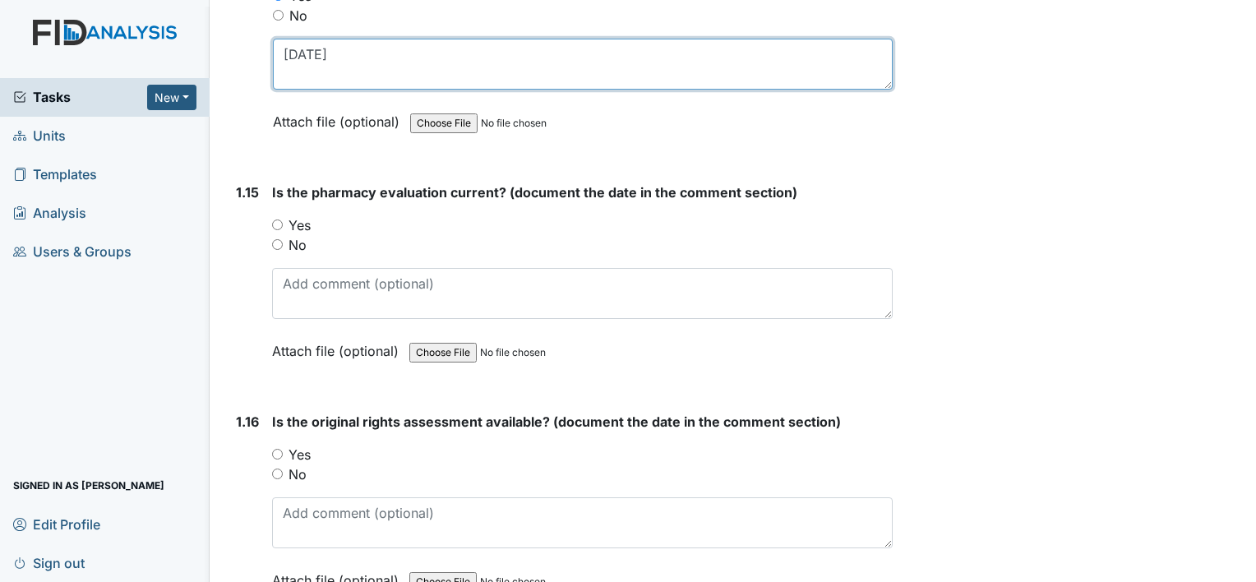
type textarea "12/04/22"
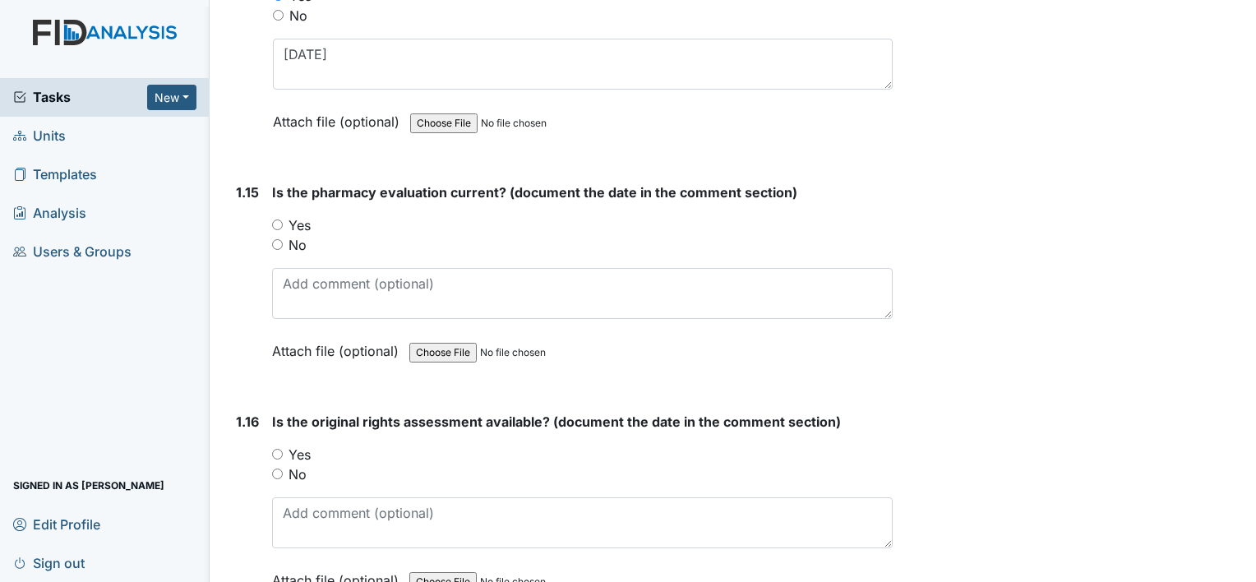
click at [283, 235] on div "No" at bounding box center [582, 245] width 620 height 20
click at [275, 239] on input "No" at bounding box center [277, 244] width 11 height 11
radio input "true"
click at [274, 449] on input "Yes" at bounding box center [277, 454] width 11 height 11
radio input "true"
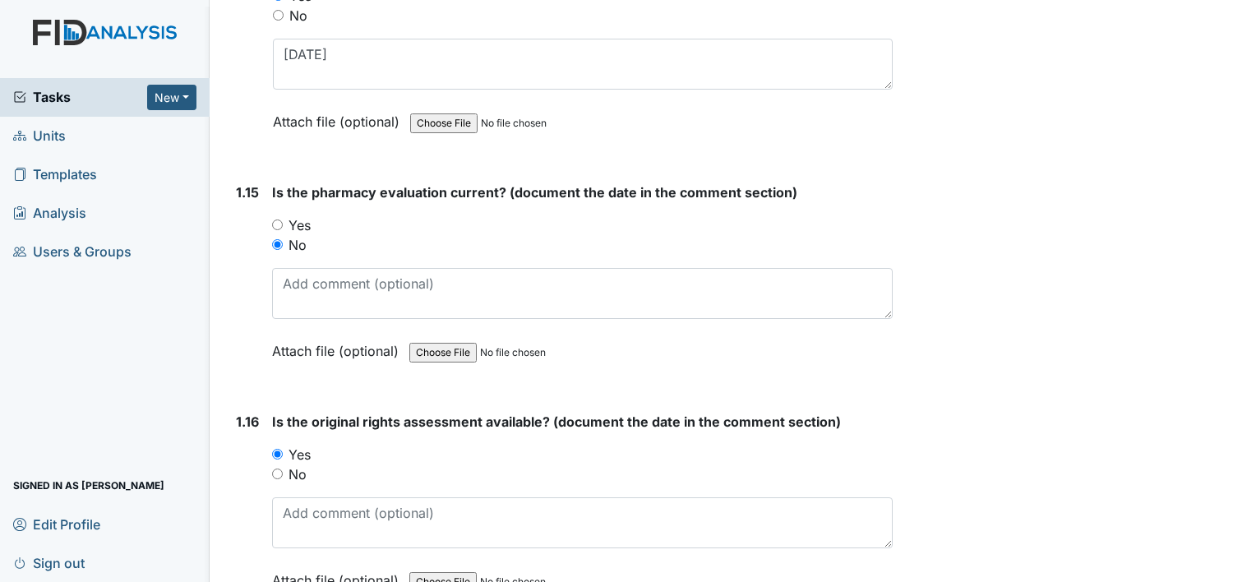
click at [316, 487] on div "Is the original rights assessment available? (document the date in the comment …" at bounding box center [582, 507] width 620 height 190
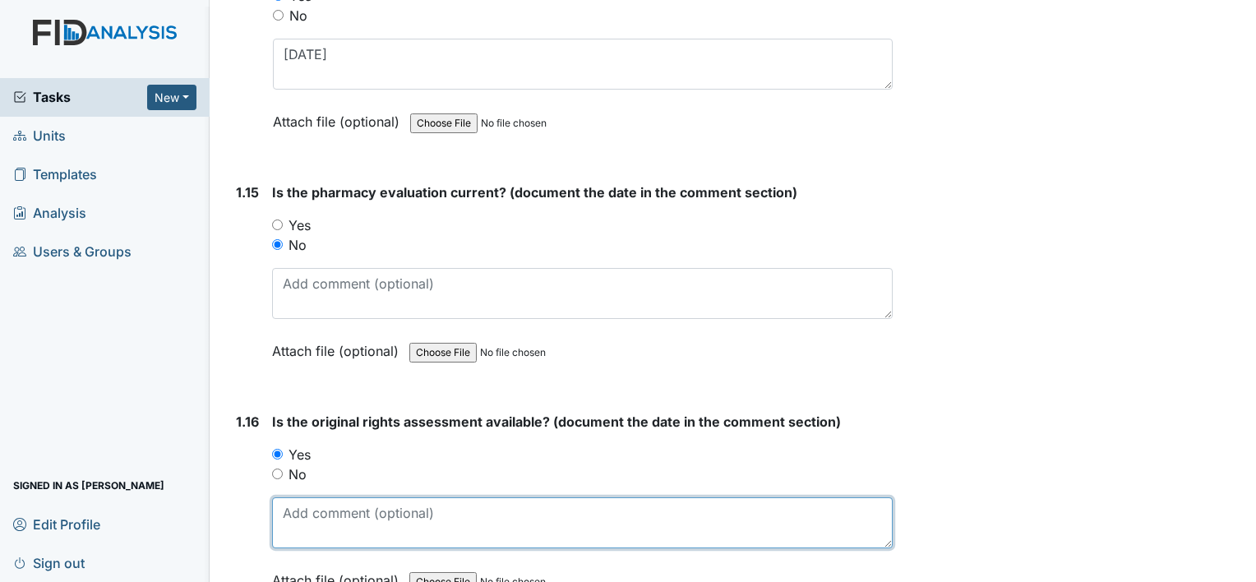
click at [314, 513] on textarea at bounding box center [582, 522] width 620 height 51
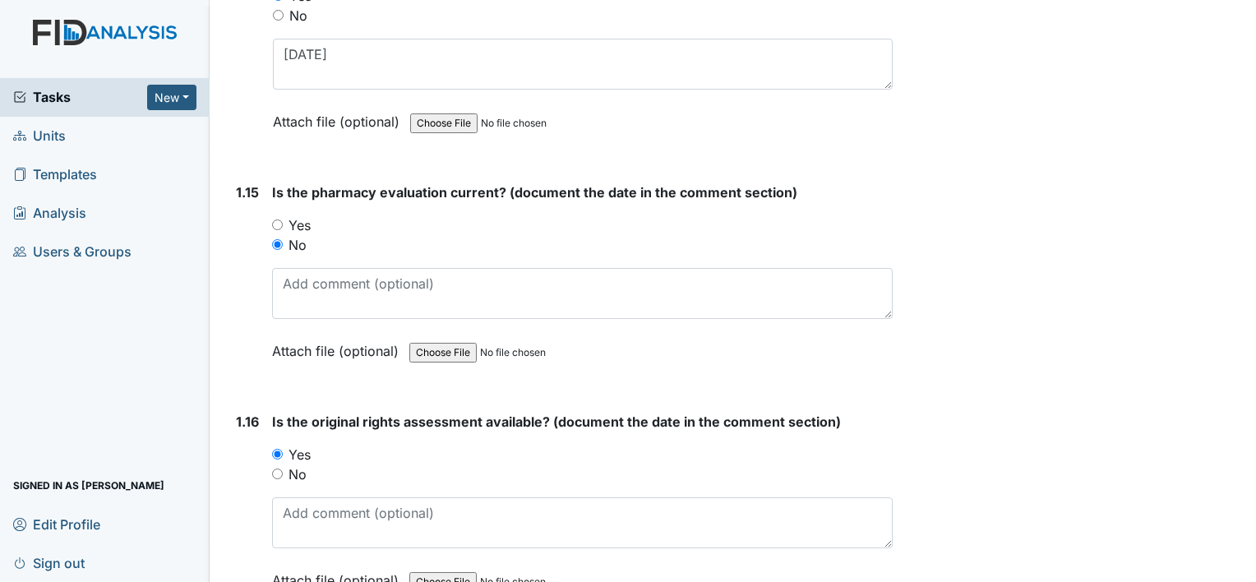
click at [282, 450] on div "Yes" at bounding box center [582, 455] width 620 height 20
click at [276, 468] on input "No" at bounding box center [277, 473] width 11 height 11
radio input "true"
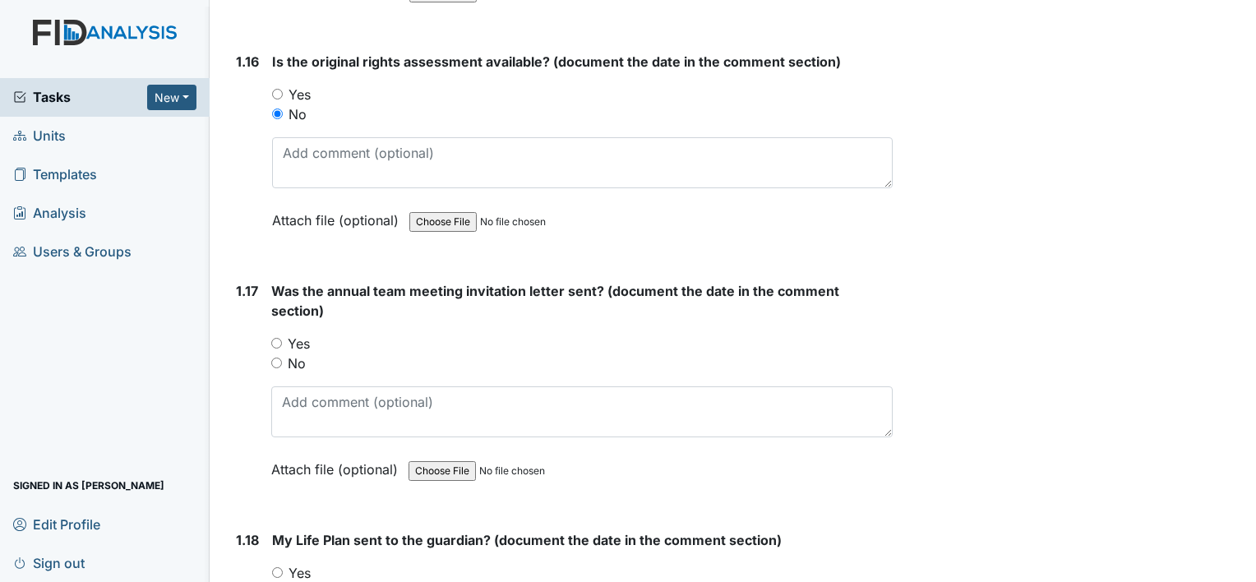
scroll to position [3862, 0]
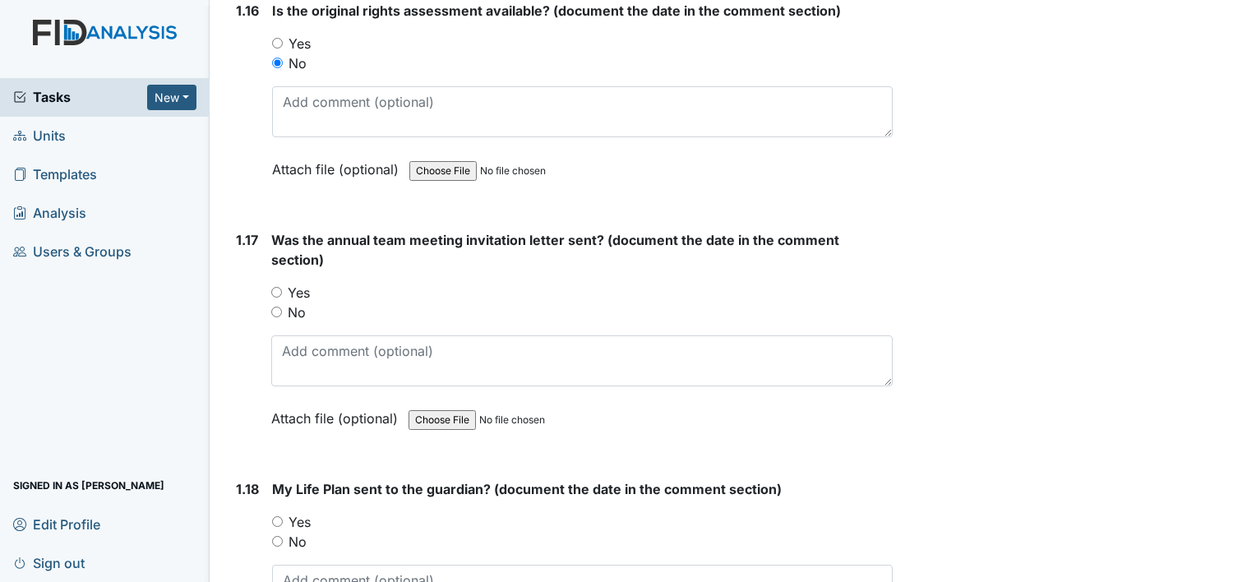
click at [276, 287] on input "Yes" at bounding box center [276, 292] width 11 height 11
radio input "true"
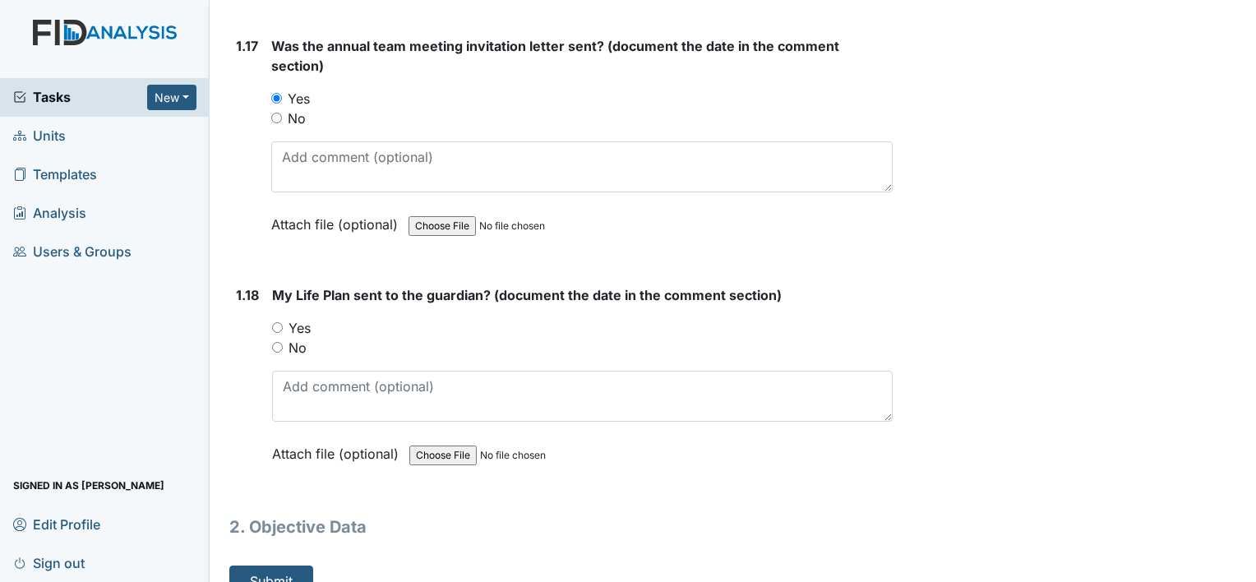
scroll to position [4068, 0]
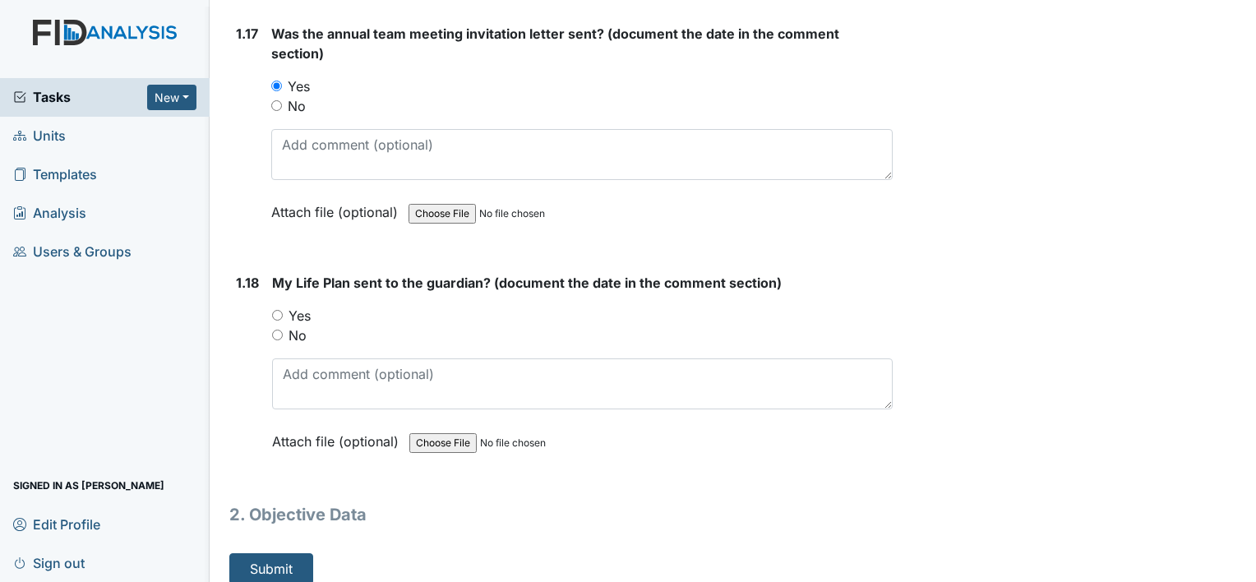
click at [278, 310] on input "Yes" at bounding box center [277, 315] width 11 height 11
radio input "true"
click at [260, 554] on button "Submit" at bounding box center [271, 568] width 84 height 31
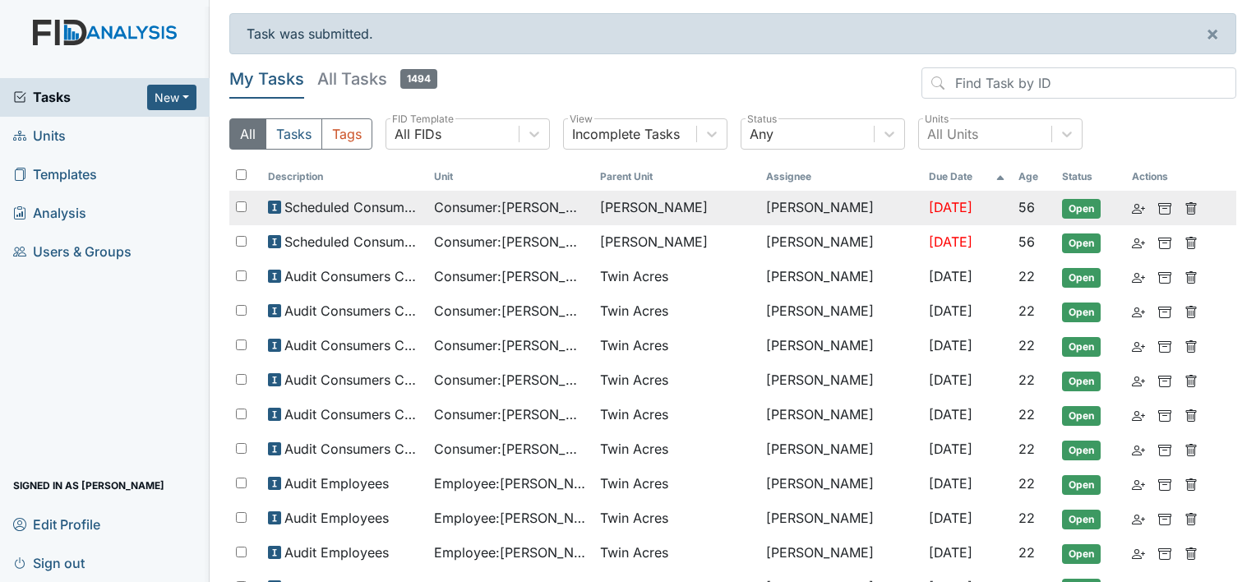
click at [700, 209] on span "[PERSON_NAME]" at bounding box center [676, 207] width 153 height 20
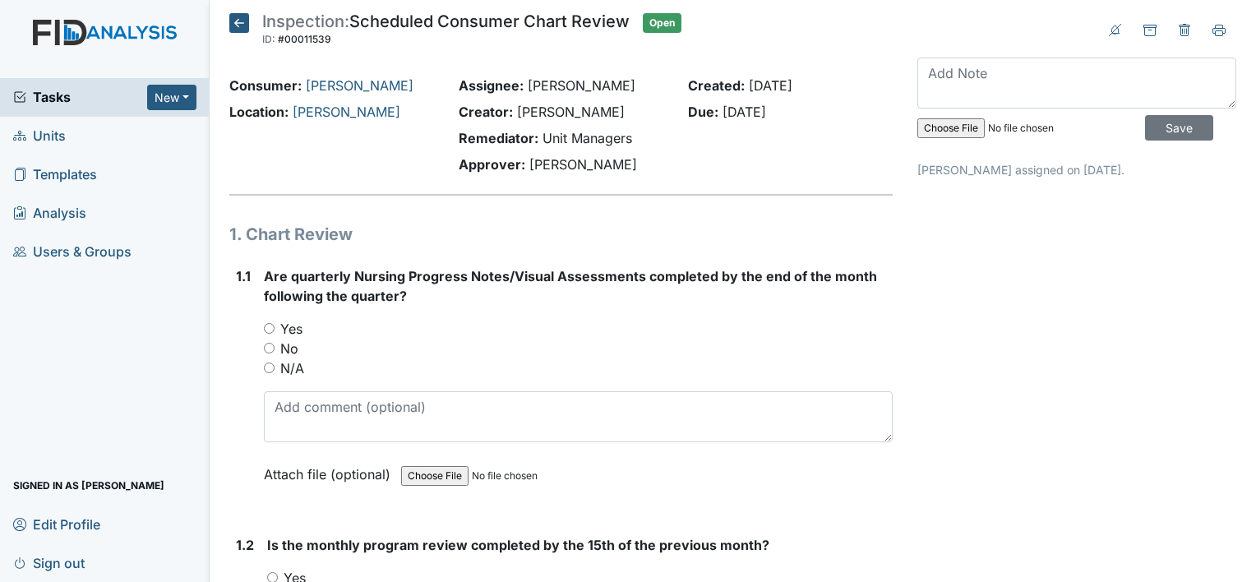
click at [270, 333] on div "Yes" at bounding box center [578, 329] width 629 height 20
click at [270, 329] on input "Yes" at bounding box center [269, 328] width 11 height 11
radio input "true"
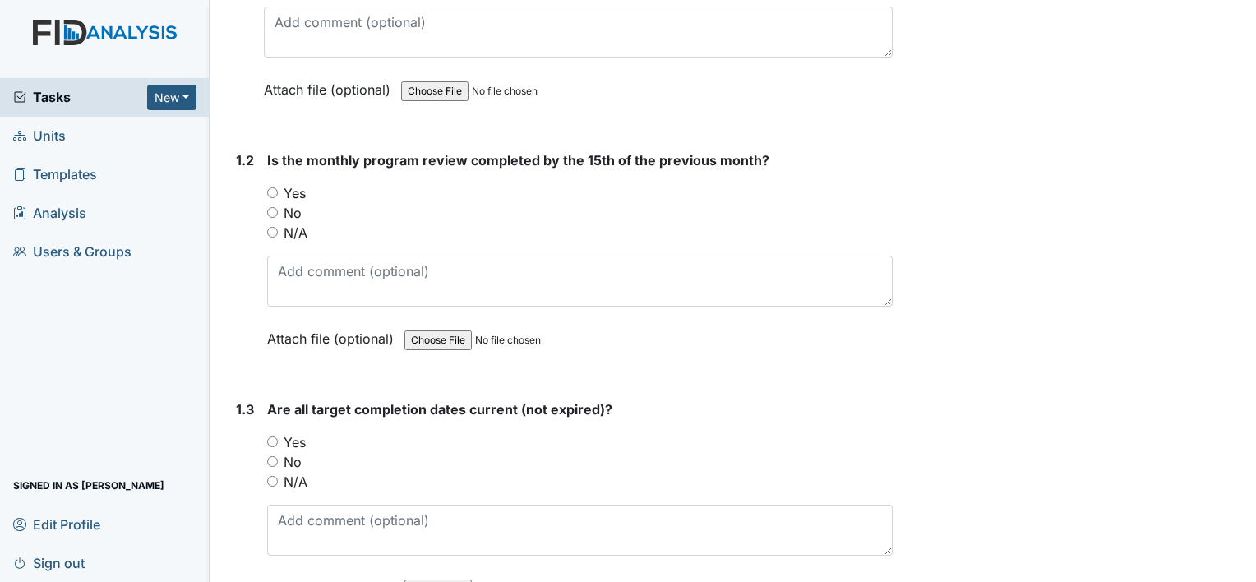
scroll to position [411, 0]
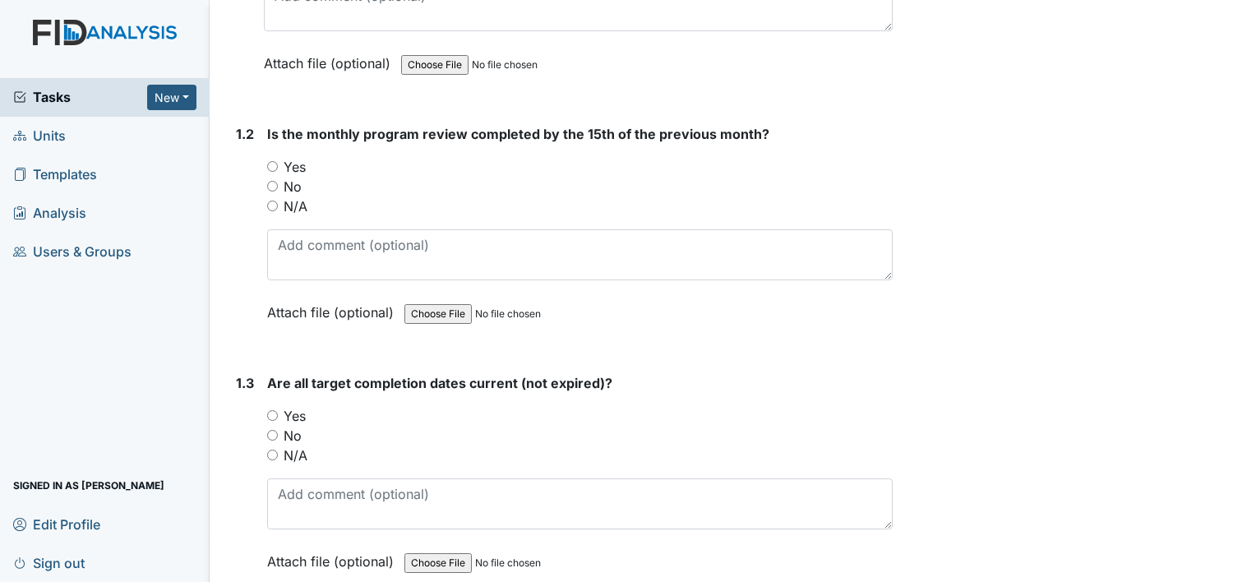
click at [273, 161] on input "Yes" at bounding box center [272, 166] width 11 height 11
radio input "true"
click at [272, 412] on input "Yes" at bounding box center [272, 415] width 11 height 11
radio input "true"
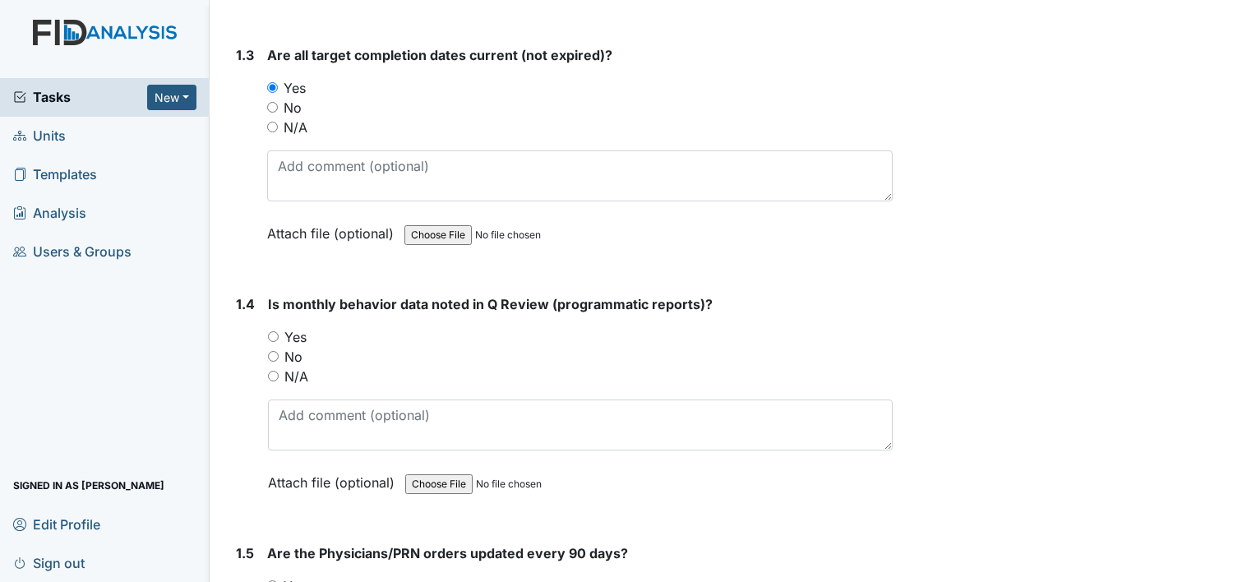
scroll to position [740, 0]
click at [279, 331] on div "Yes" at bounding box center [580, 336] width 624 height 20
click at [276, 331] on input "Yes" at bounding box center [273, 335] width 11 height 11
radio input "true"
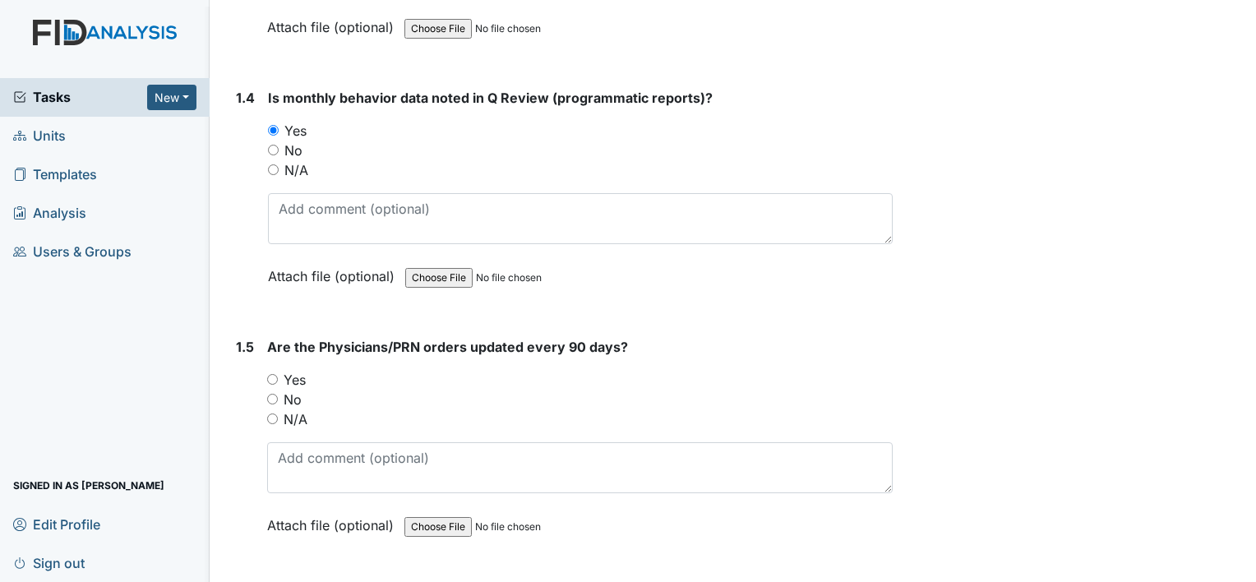
scroll to position [1068, 0]
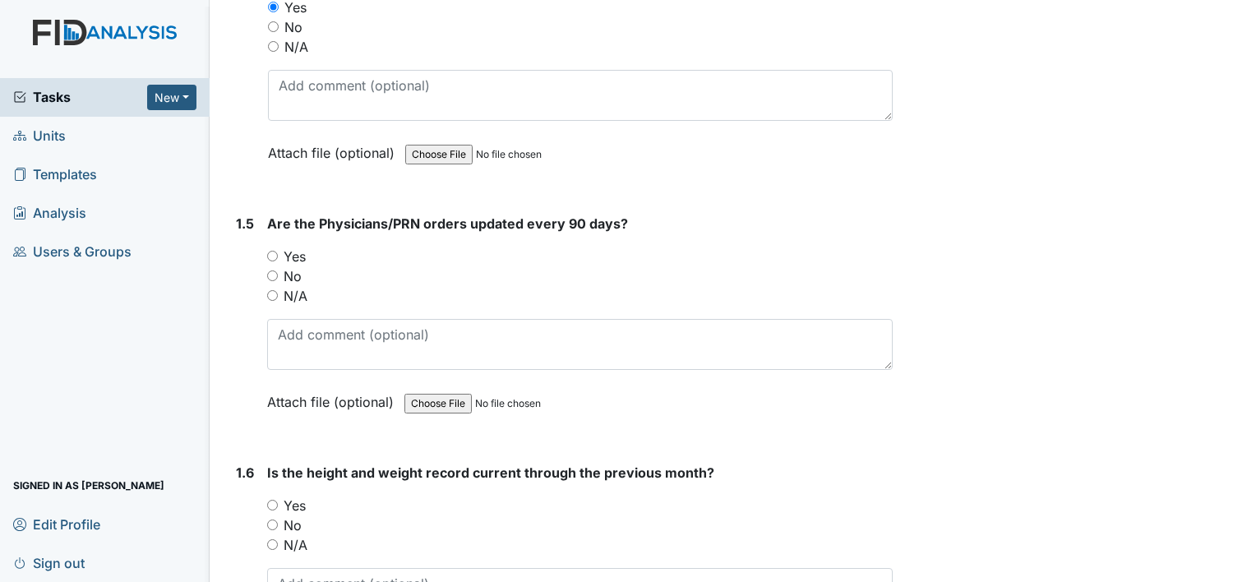
click at [270, 256] on input "Yes" at bounding box center [272, 256] width 11 height 11
radio input "true"
click at [269, 503] on input "Yes" at bounding box center [272, 505] width 11 height 11
radio input "true"
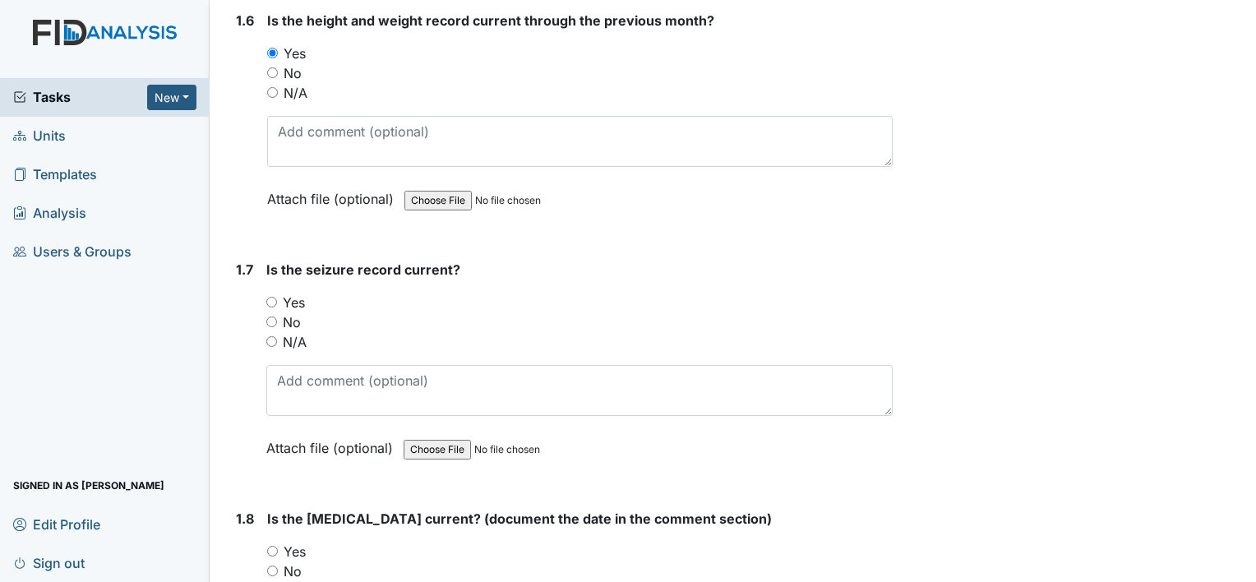
scroll to position [1561, 0]
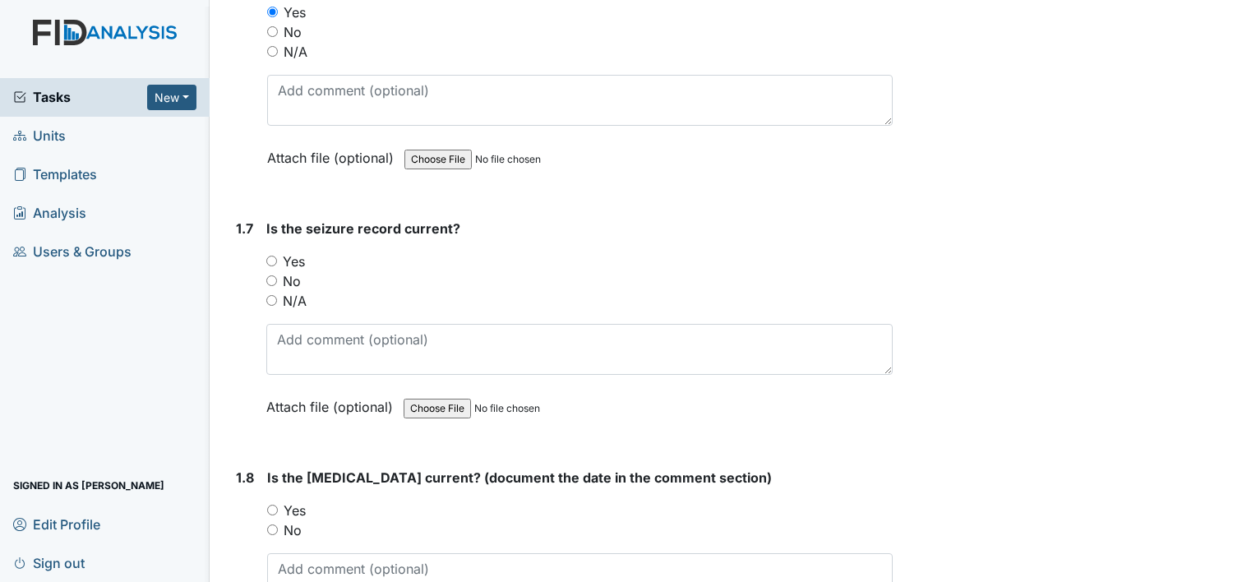
click at [273, 297] on input "N/A" at bounding box center [271, 300] width 11 height 11
radio input "true"
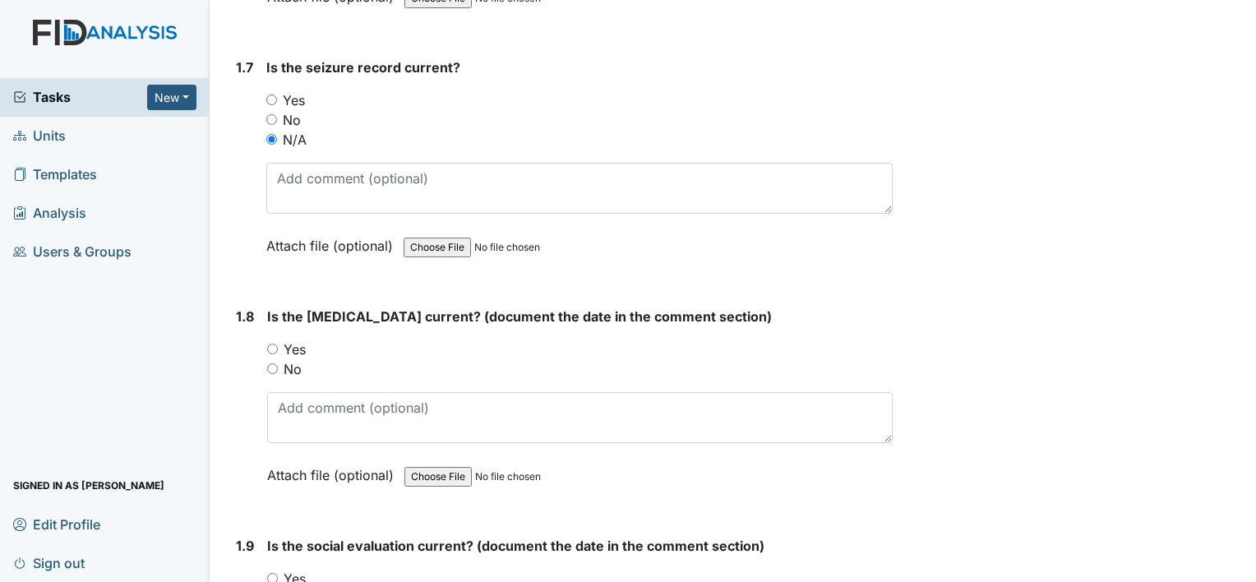
scroll to position [1726, 0]
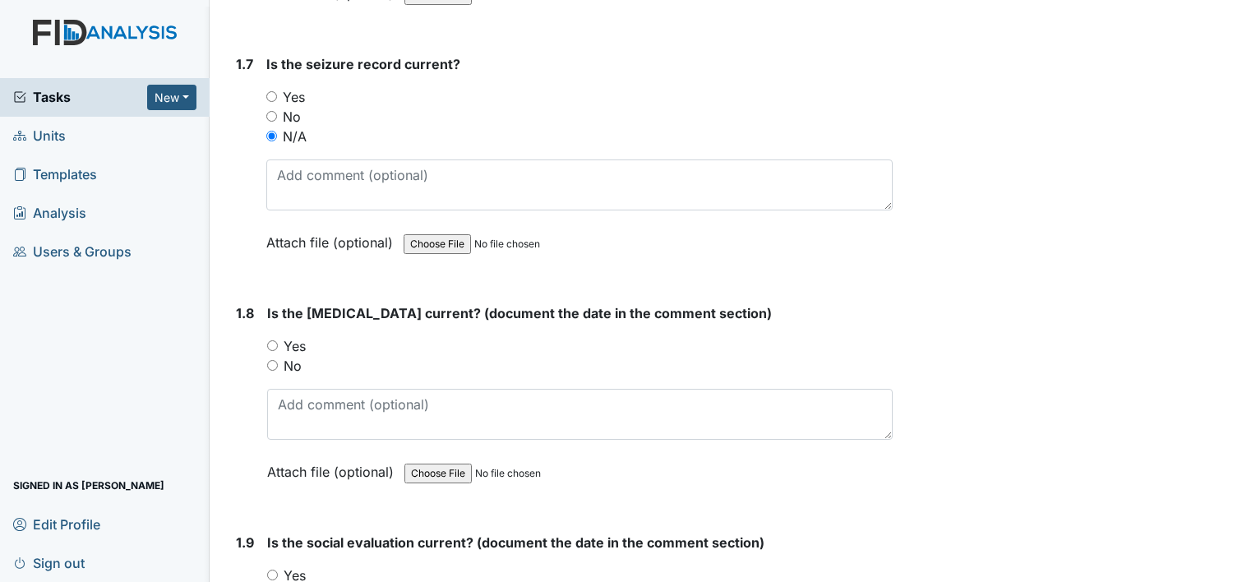
click at [276, 340] on input "Yes" at bounding box center [272, 345] width 11 height 11
radio input "true"
click at [369, 435] on div "Is the psychological evaluation current? (document the date in the comment sect…" at bounding box center [579, 398] width 625 height 190
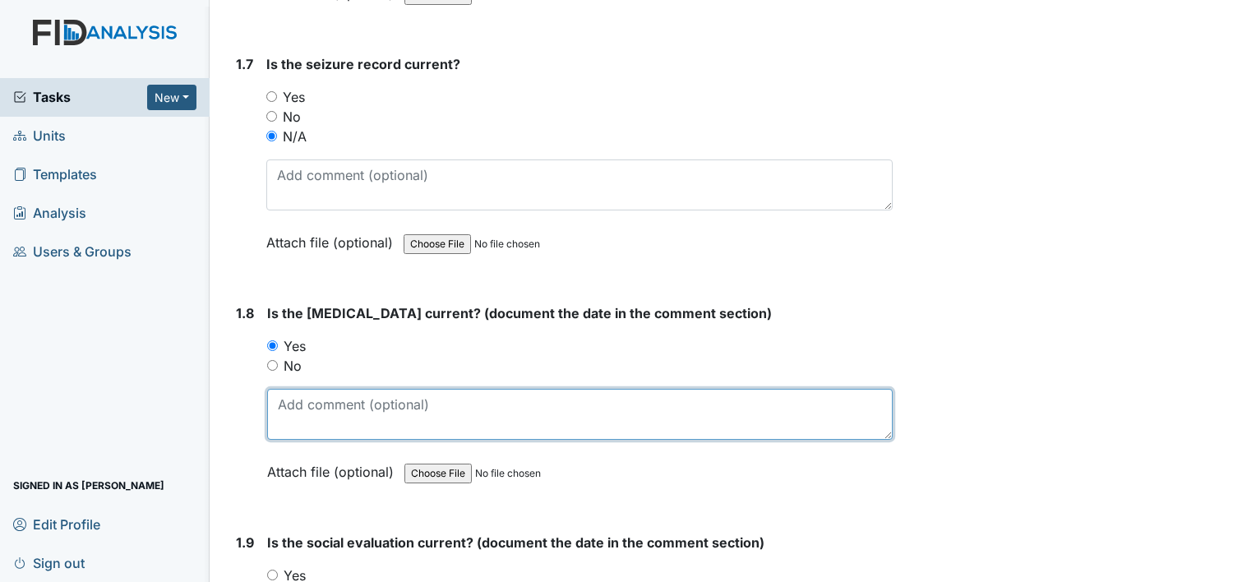
click at [381, 400] on textarea at bounding box center [579, 414] width 625 height 51
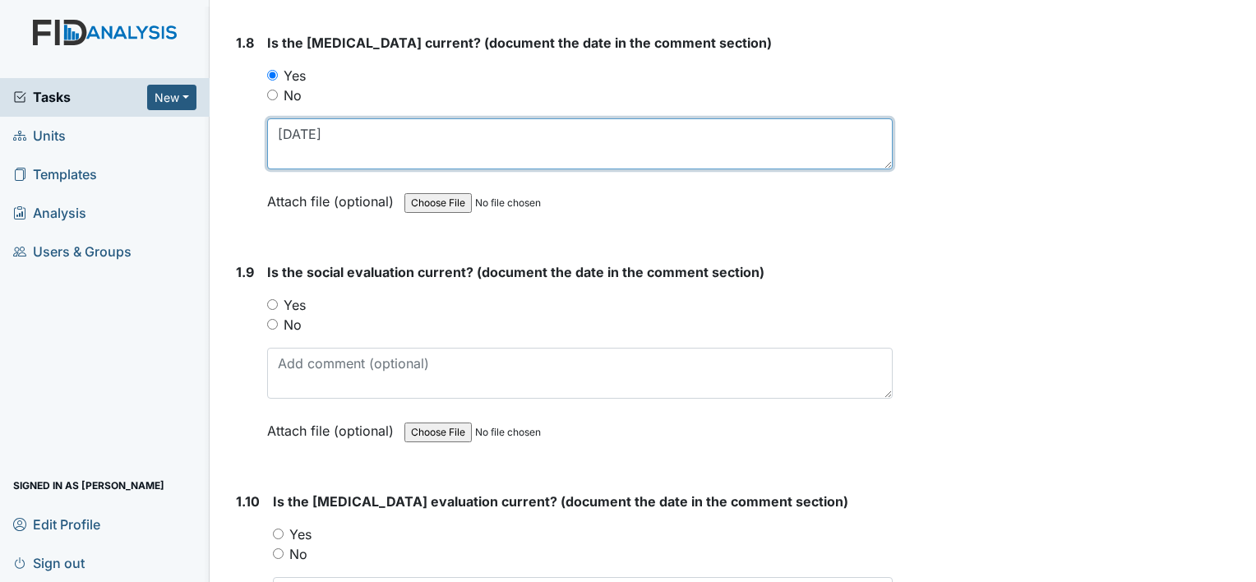
scroll to position [2054, 0]
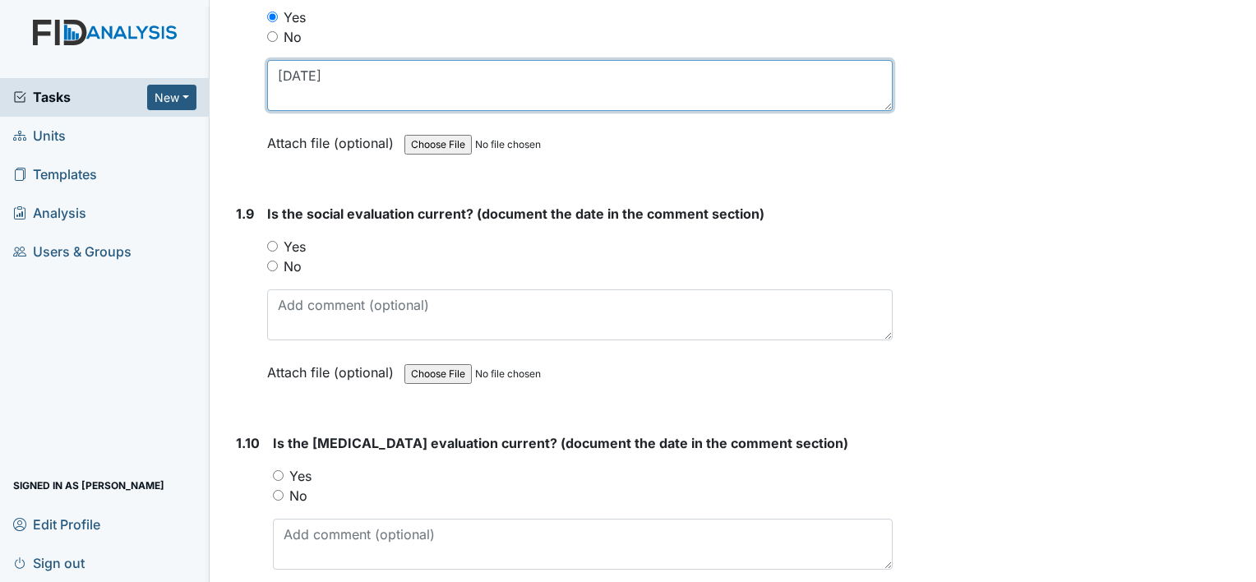
type textarea "09/28/22"
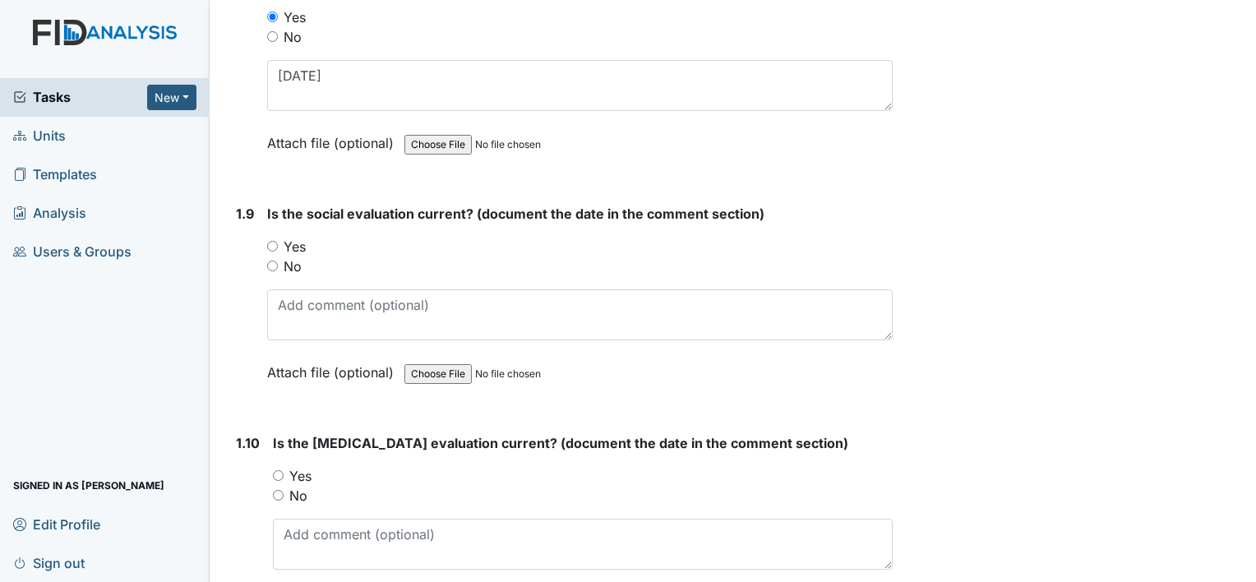
click at [273, 241] on input "Yes" at bounding box center [272, 246] width 11 height 11
radio input "true"
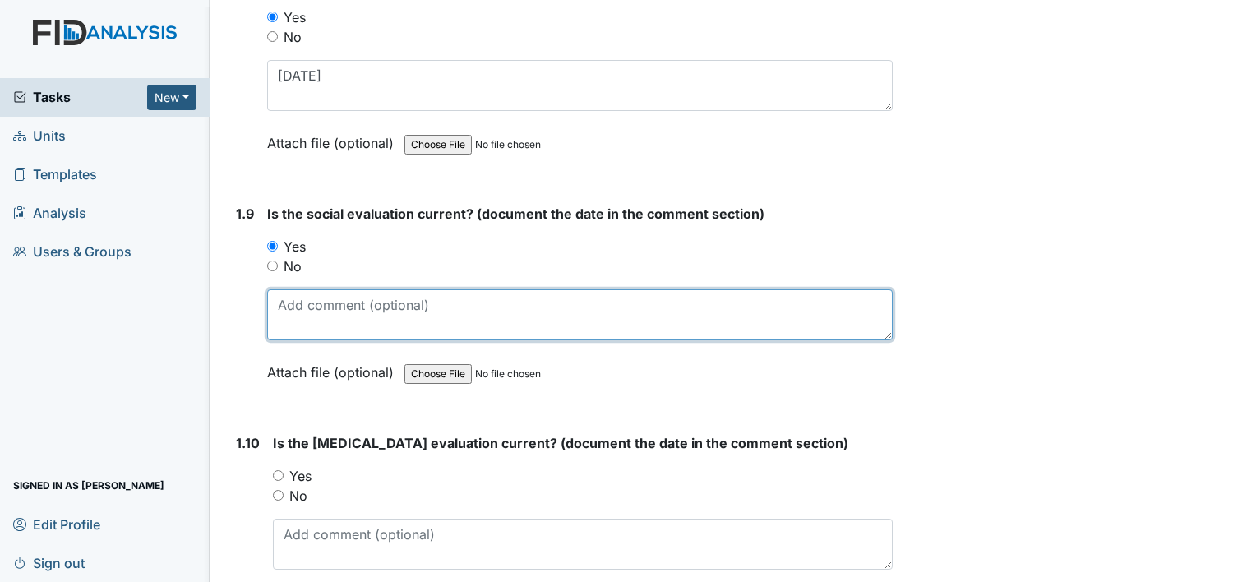
click at [339, 319] on textarea at bounding box center [579, 314] width 625 height 51
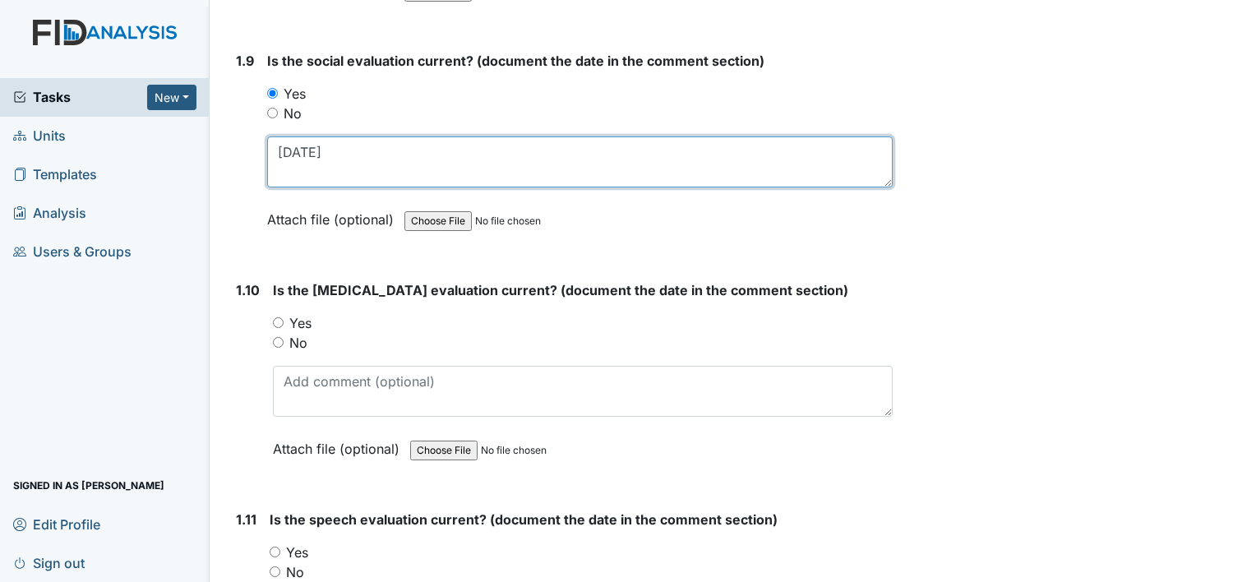
scroll to position [2301, 0]
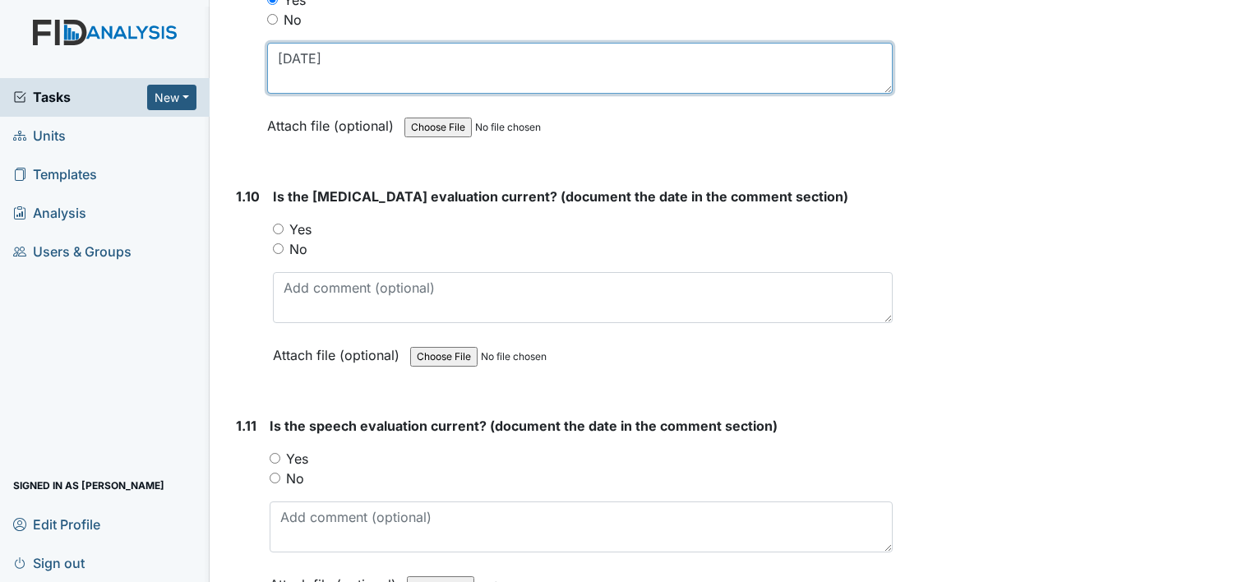
type textarea "04/29/23"
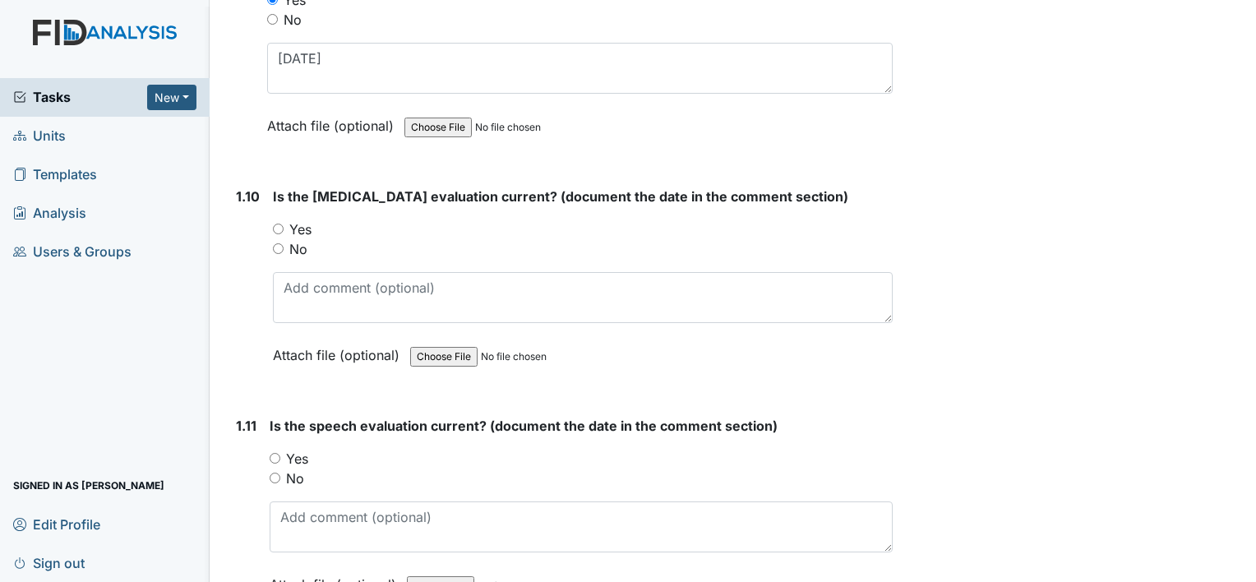
click at [283, 223] on input "Yes" at bounding box center [278, 228] width 11 height 11
radio input "true"
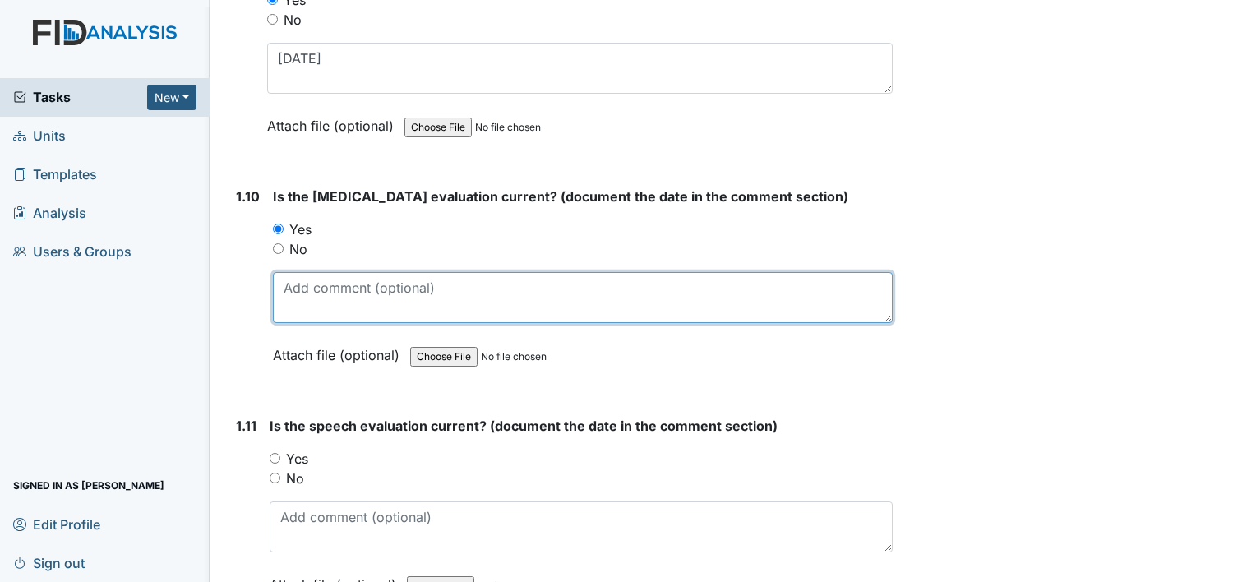
click at [320, 288] on textarea at bounding box center [583, 297] width 620 height 51
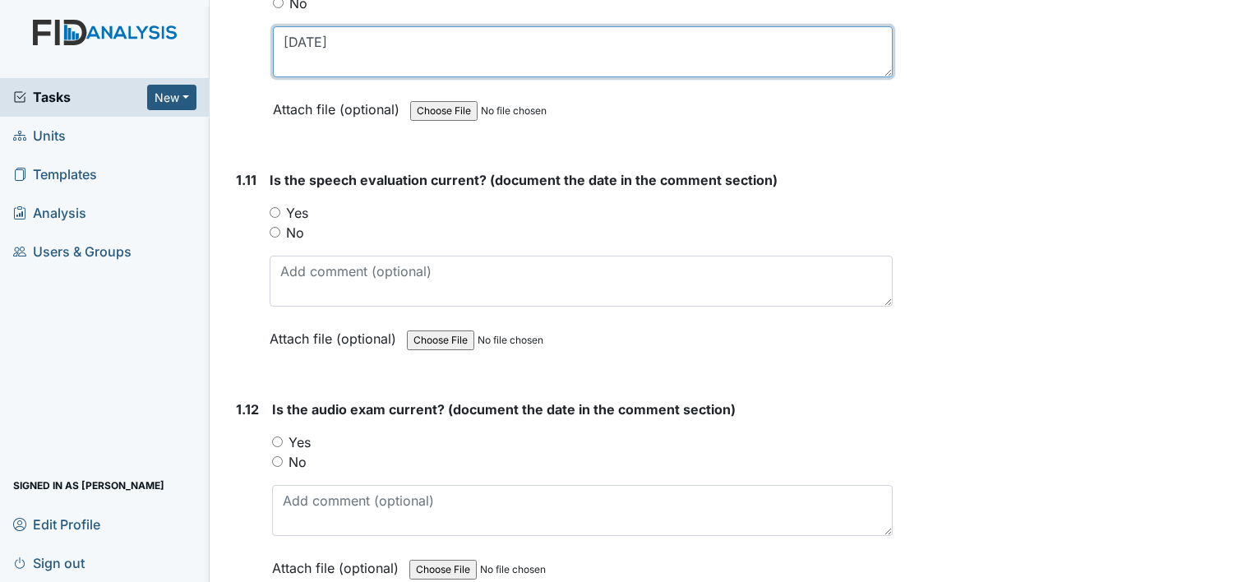
scroll to position [2547, 0]
type textarea "04/04/24"
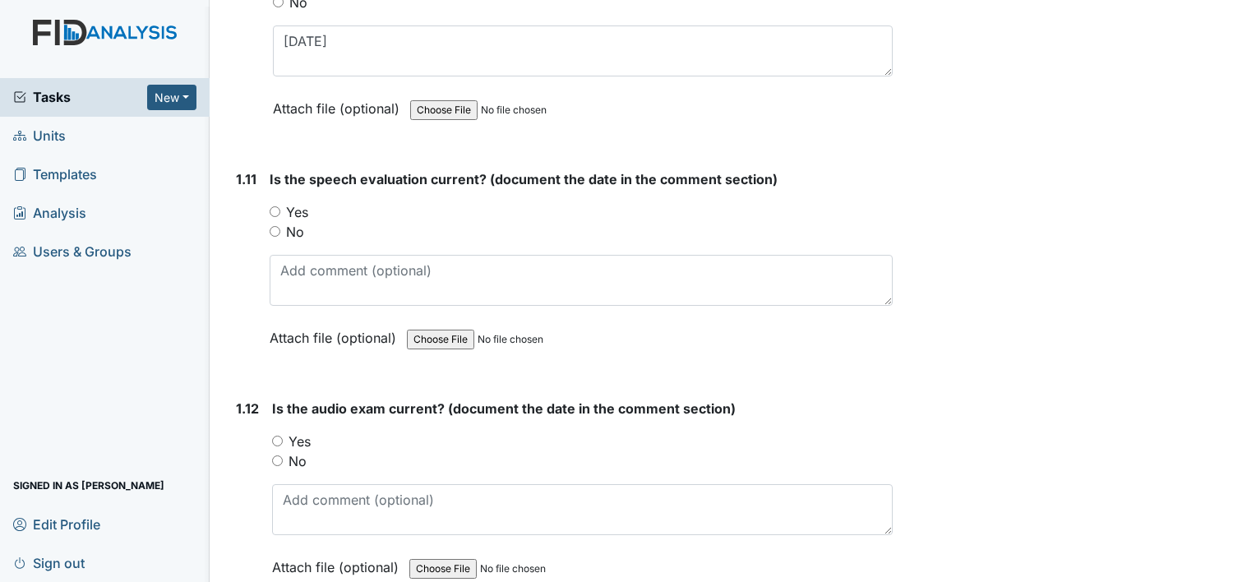
click at [270, 206] on input "Yes" at bounding box center [275, 211] width 11 height 11
radio input "true"
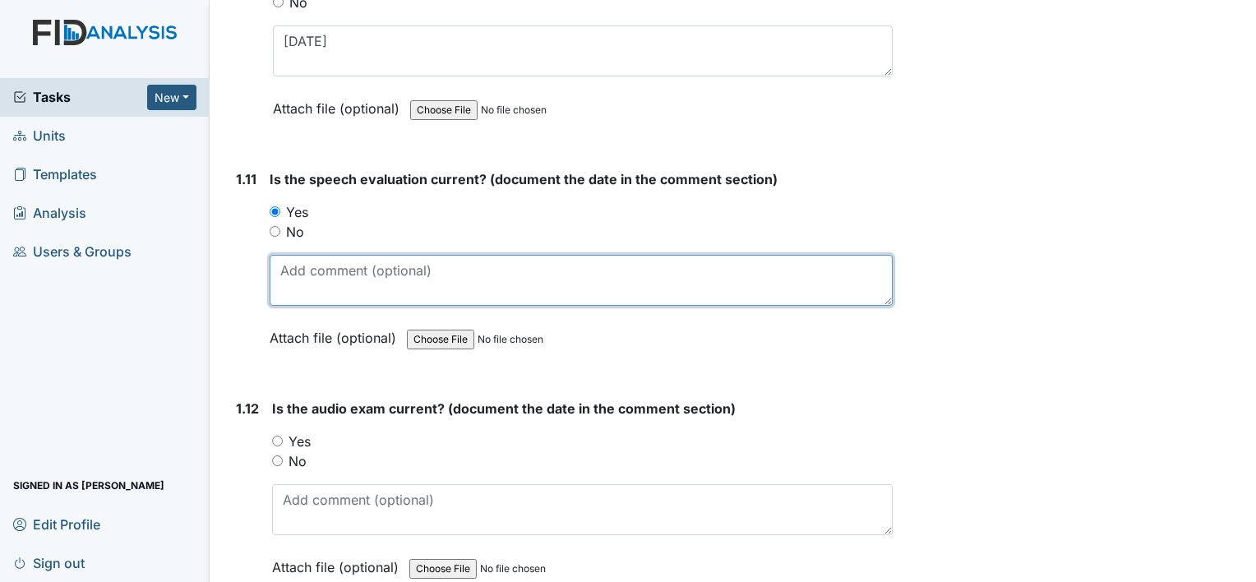
click at [321, 282] on textarea at bounding box center [581, 280] width 623 height 51
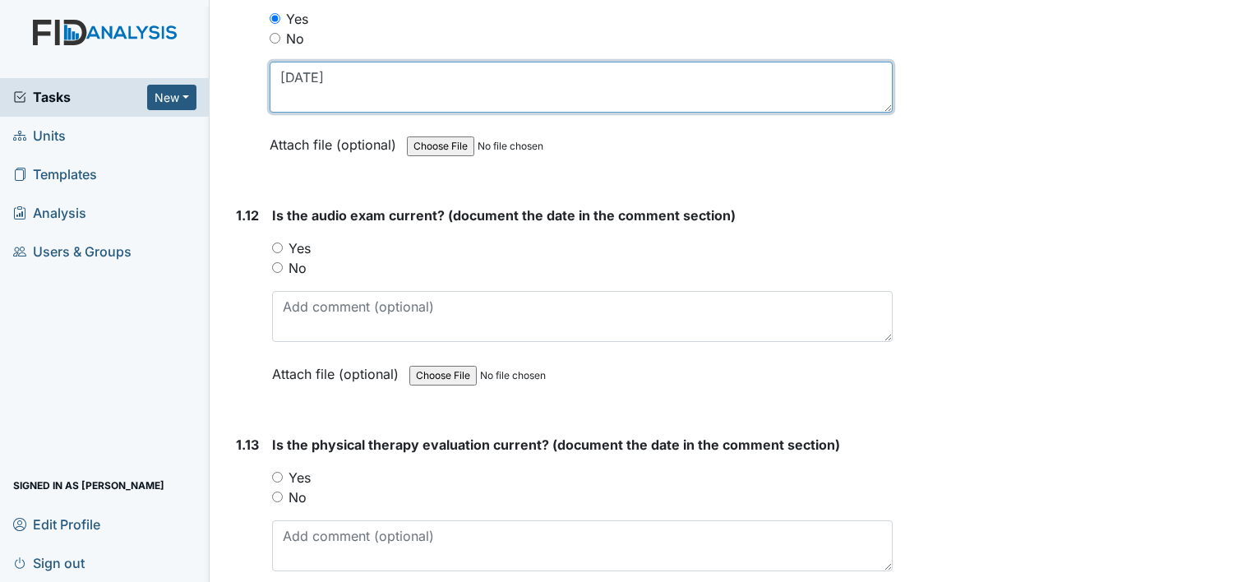
scroll to position [2794, 0]
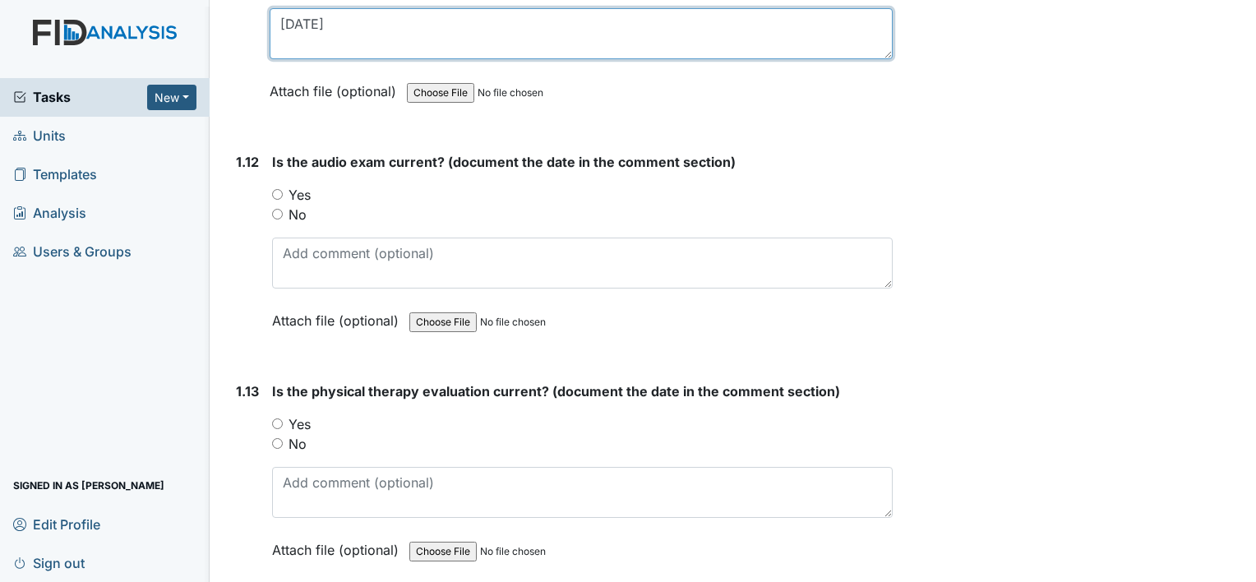
type textarea "06/29/23"
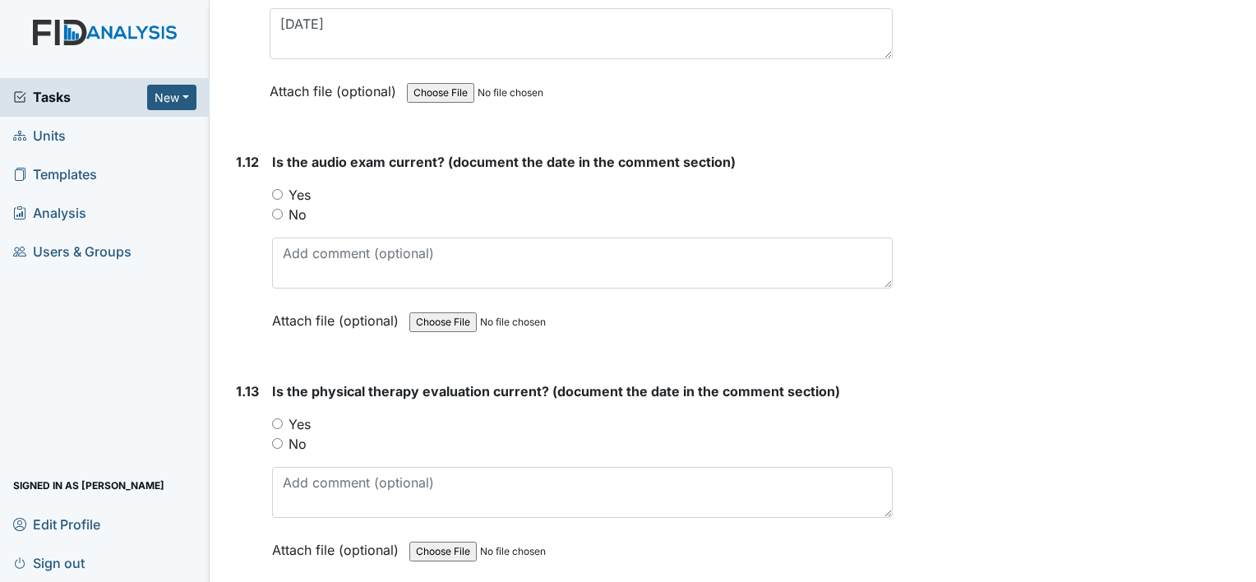
click at [283, 185] on div "Yes" at bounding box center [582, 195] width 620 height 20
click at [279, 189] on input "Yes" at bounding box center [277, 194] width 11 height 11
radio input "true"
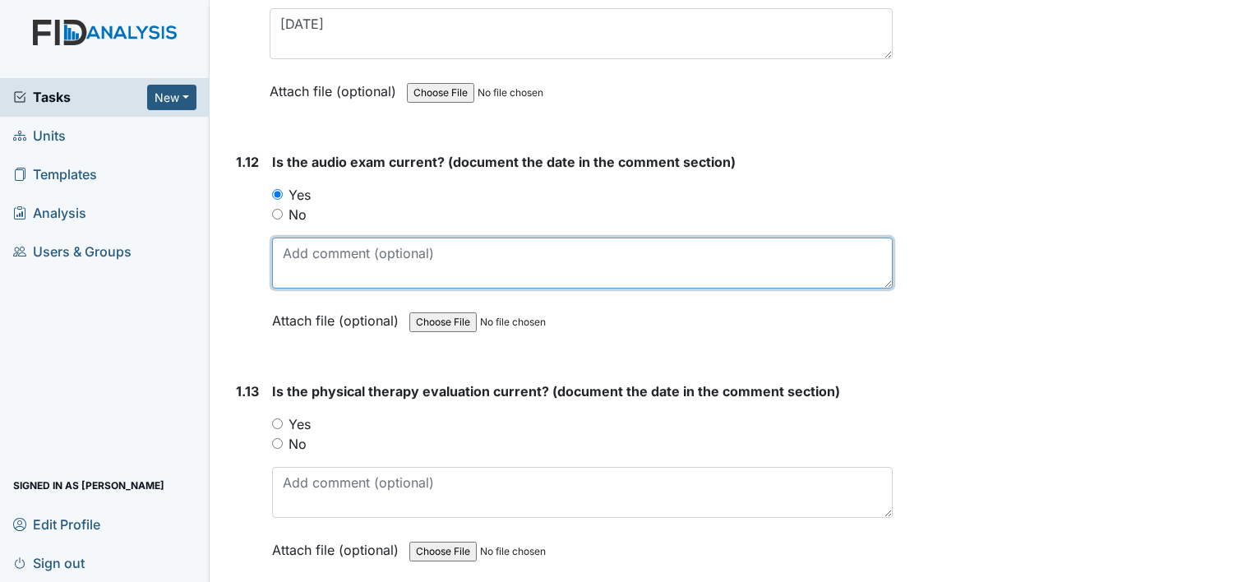
click at [345, 263] on textarea at bounding box center [582, 262] width 620 height 51
type textarea "0630/23"
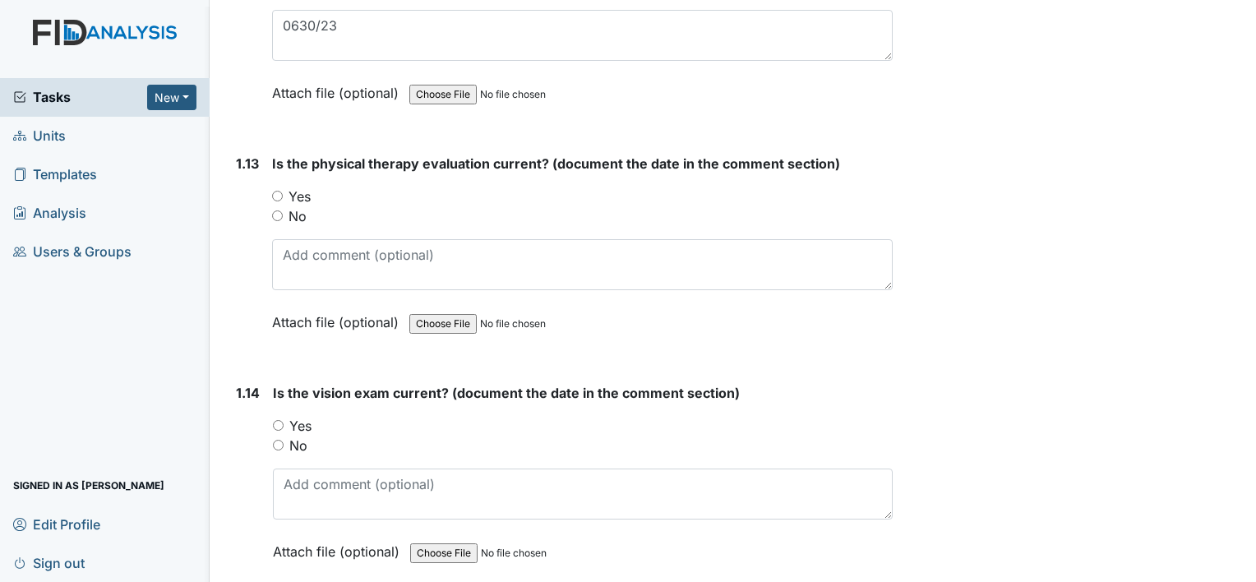
scroll to position [3040, 0]
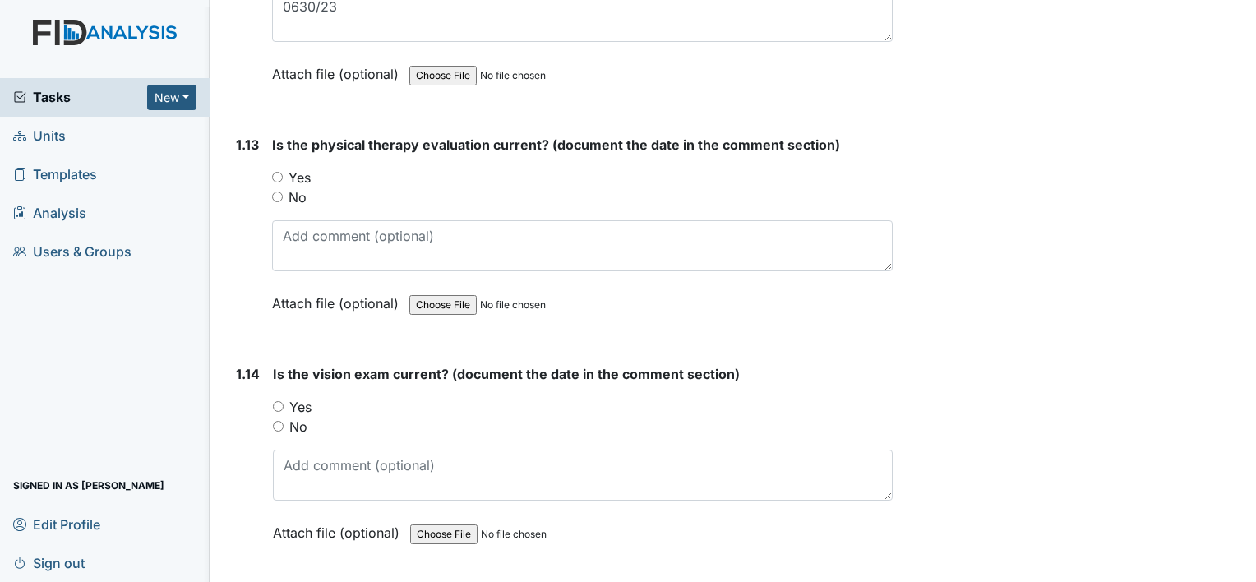
drag, startPoint x: 276, startPoint y: 168, endPoint x: 328, endPoint y: 232, distance: 82.4
click at [276, 172] on input "Yes" at bounding box center [277, 177] width 11 height 11
radio input "true"
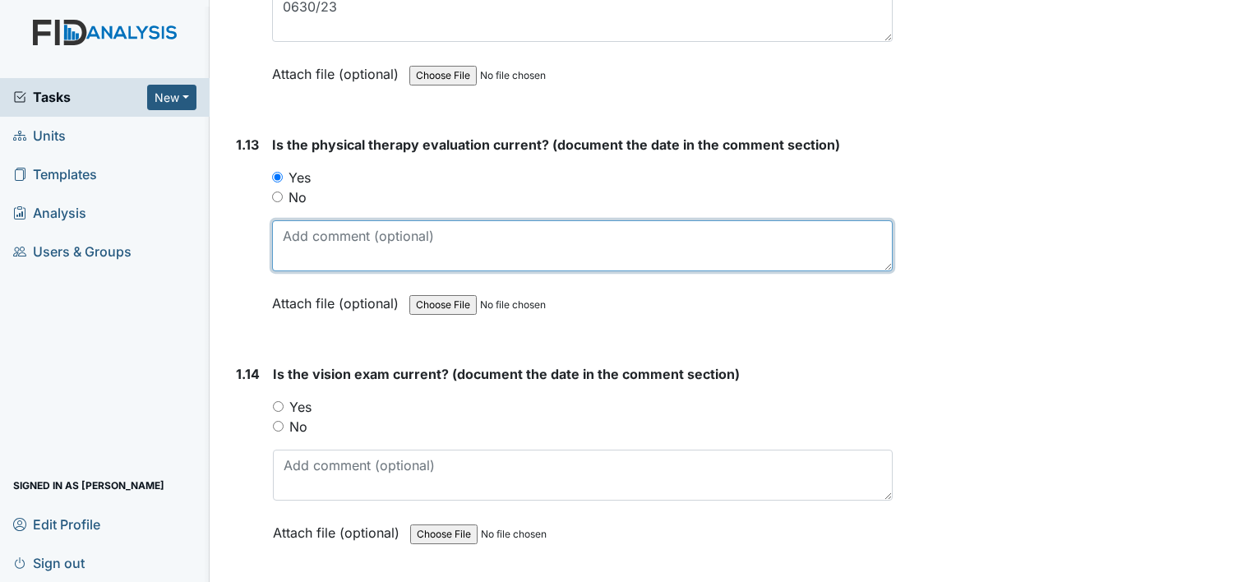
click at [343, 253] on textarea at bounding box center [582, 245] width 620 height 51
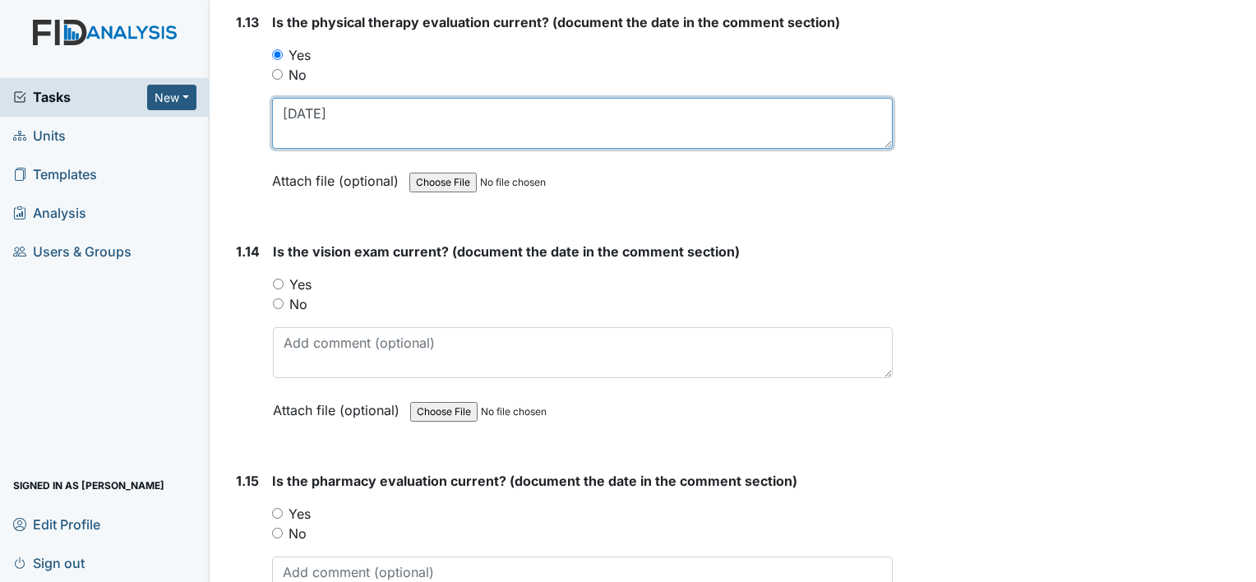
scroll to position [3205, 0]
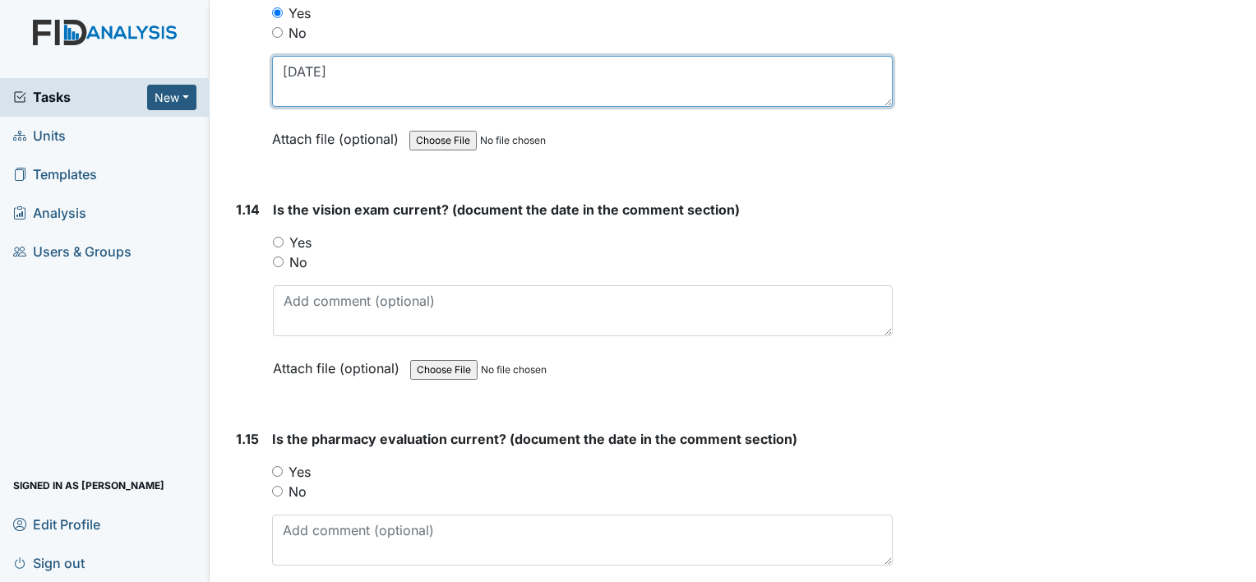
type textarea "04/21/23"
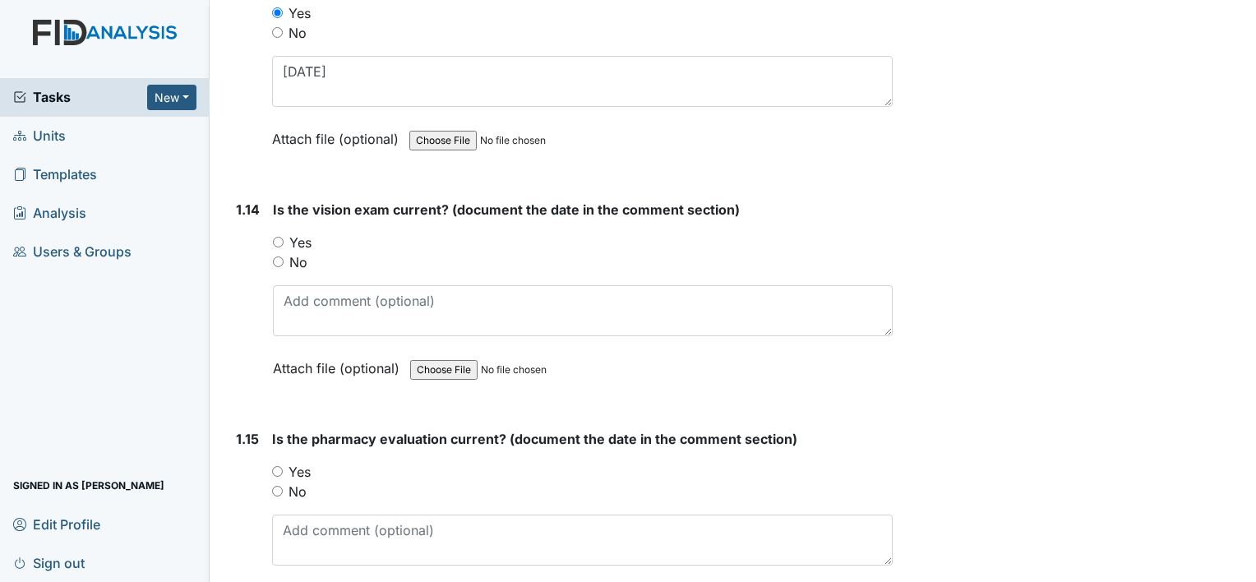
click at [276, 237] on input "Yes" at bounding box center [278, 242] width 11 height 11
radio input "true"
click at [277, 486] on input "No" at bounding box center [277, 491] width 11 height 11
radio input "true"
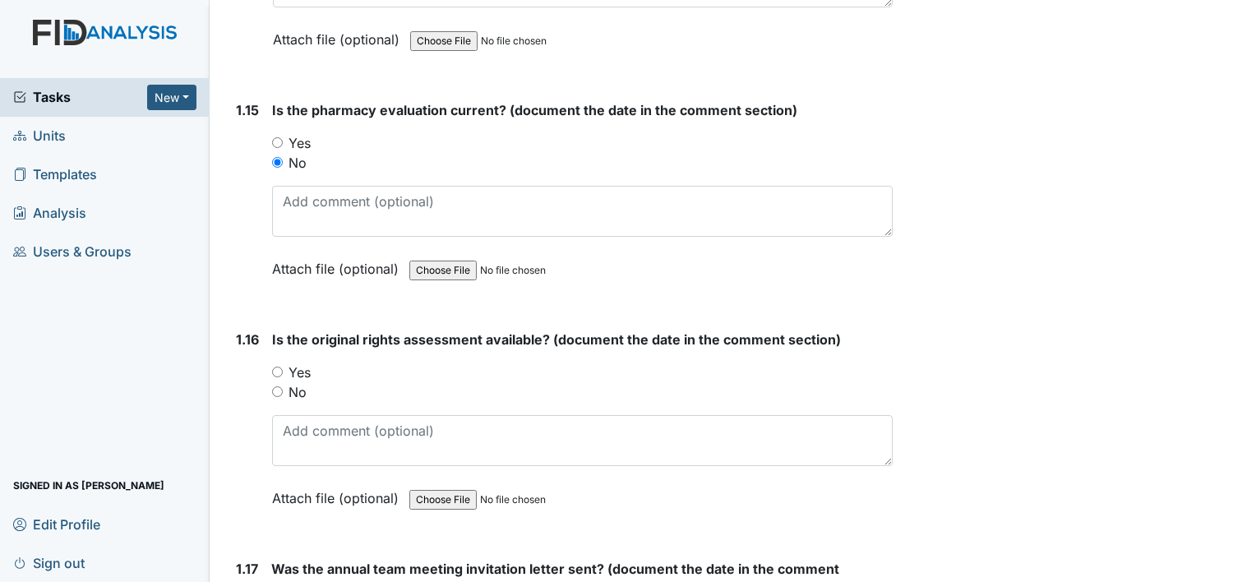
scroll to position [3615, 0]
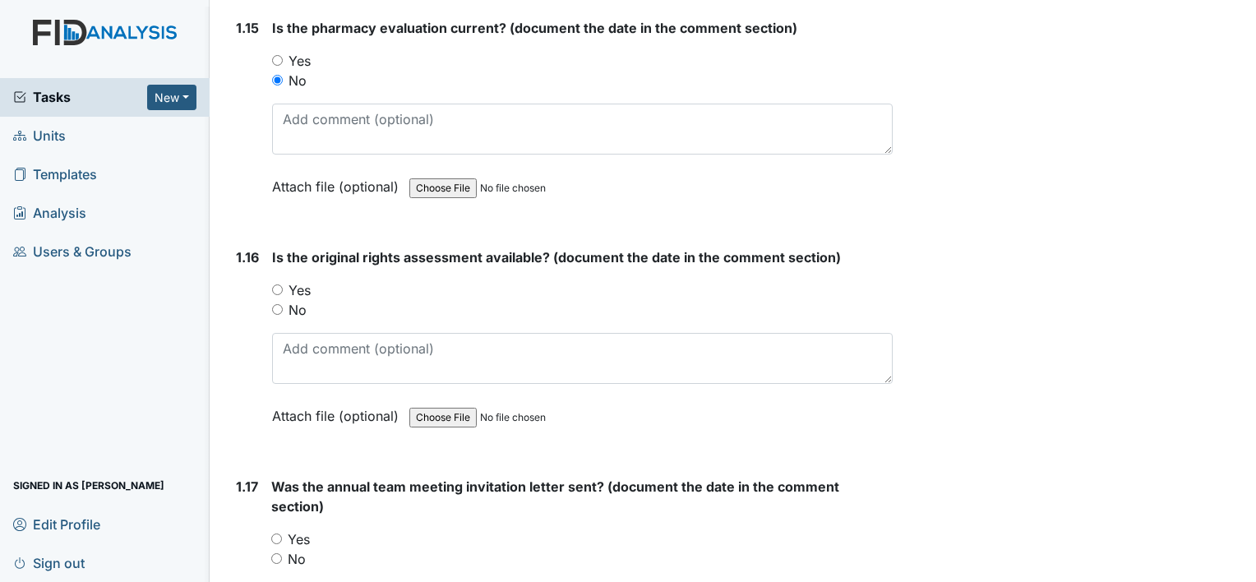
click at [272, 284] on input "Yes" at bounding box center [277, 289] width 11 height 11
radio input "true"
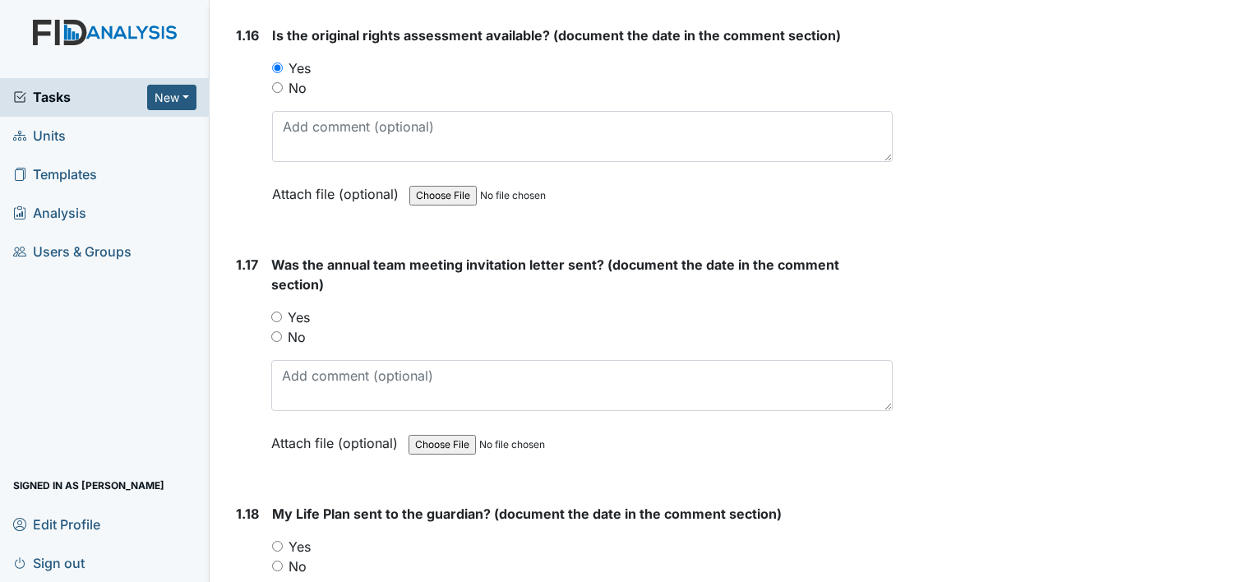
scroll to position [3862, 0]
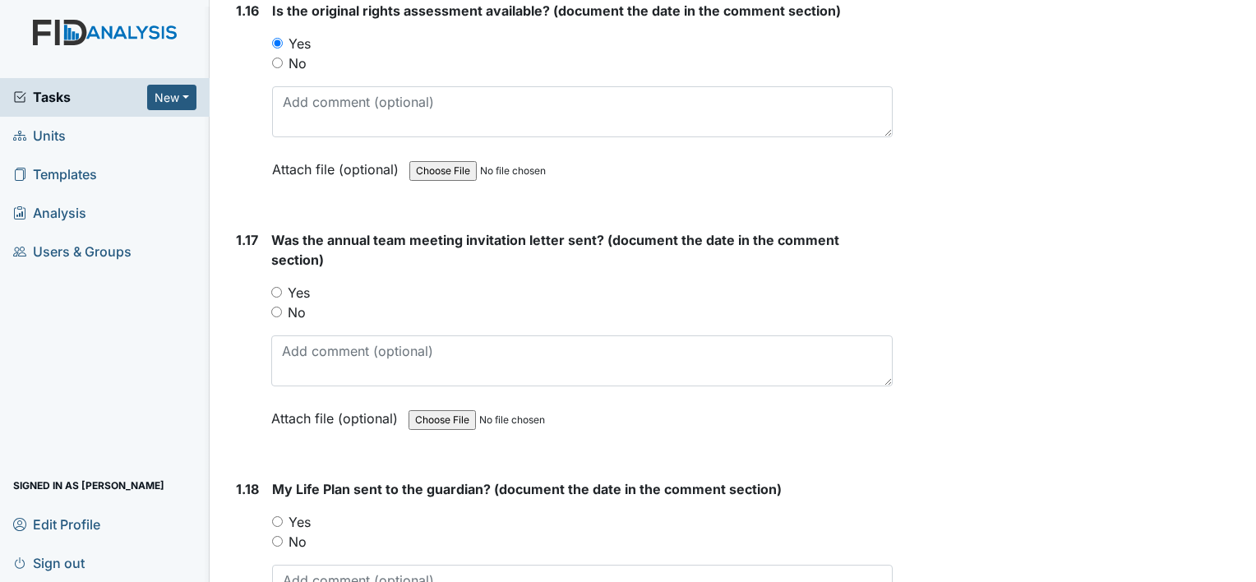
click at [282, 283] on div "Yes" at bounding box center [581, 293] width 621 height 20
click at [278, 516] on input "Yes" at bounding box center [277, 521] width 11 height 11
radio input "true"
click at [279, 283] on div "Yes" at bounding box center [581, 293] width 621 height 20
click at [278, 287] on input "Yes" at bounding box center [276, 292] width 11 height 11
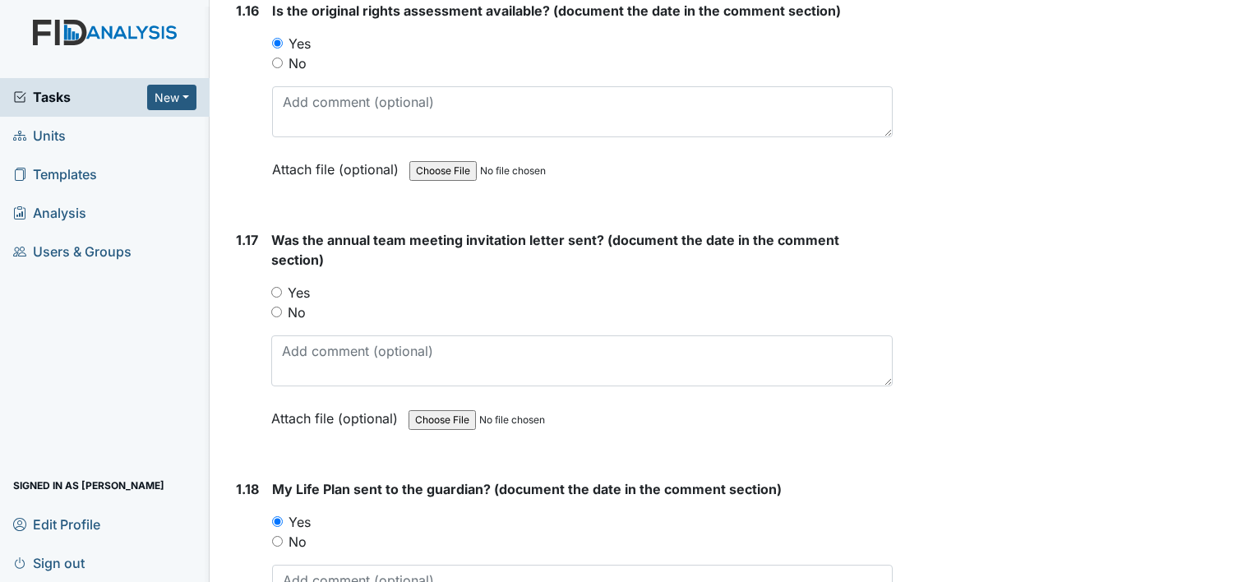
radio input "true"
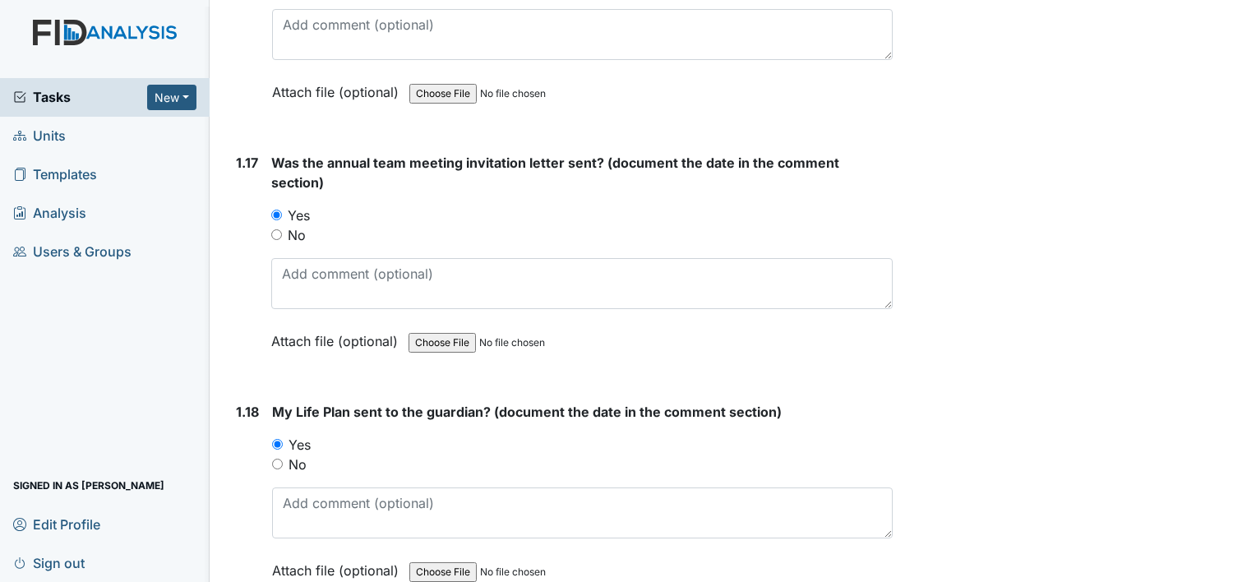
scroll to position [4068, 0]
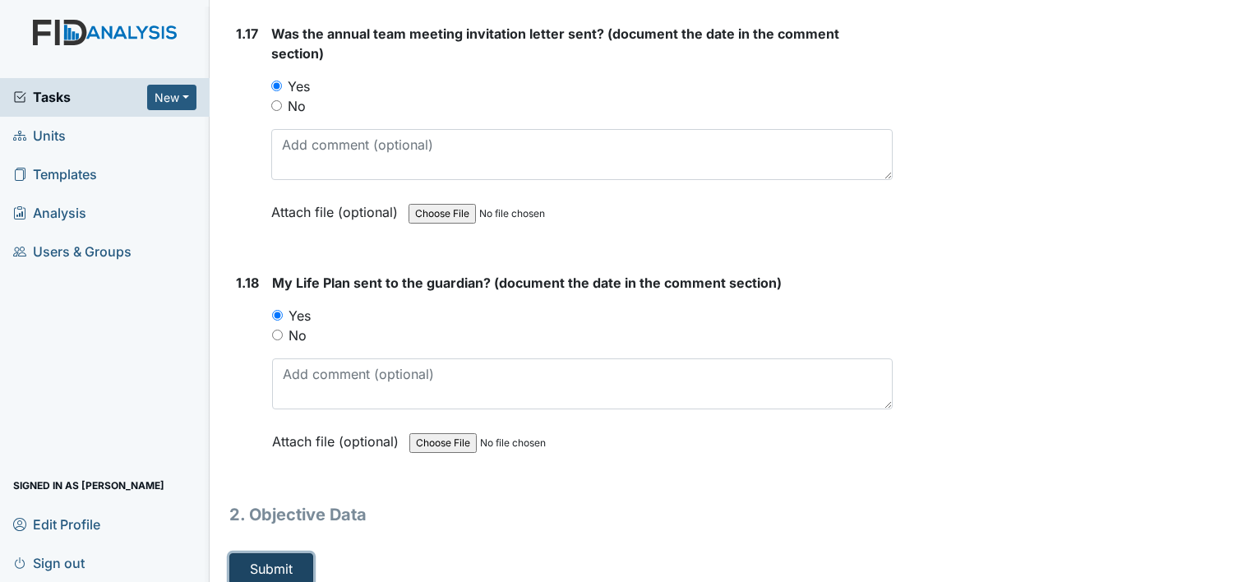
click at [289, 557] on button "Submit" at bounding box center [271, 568] width 84 height 31
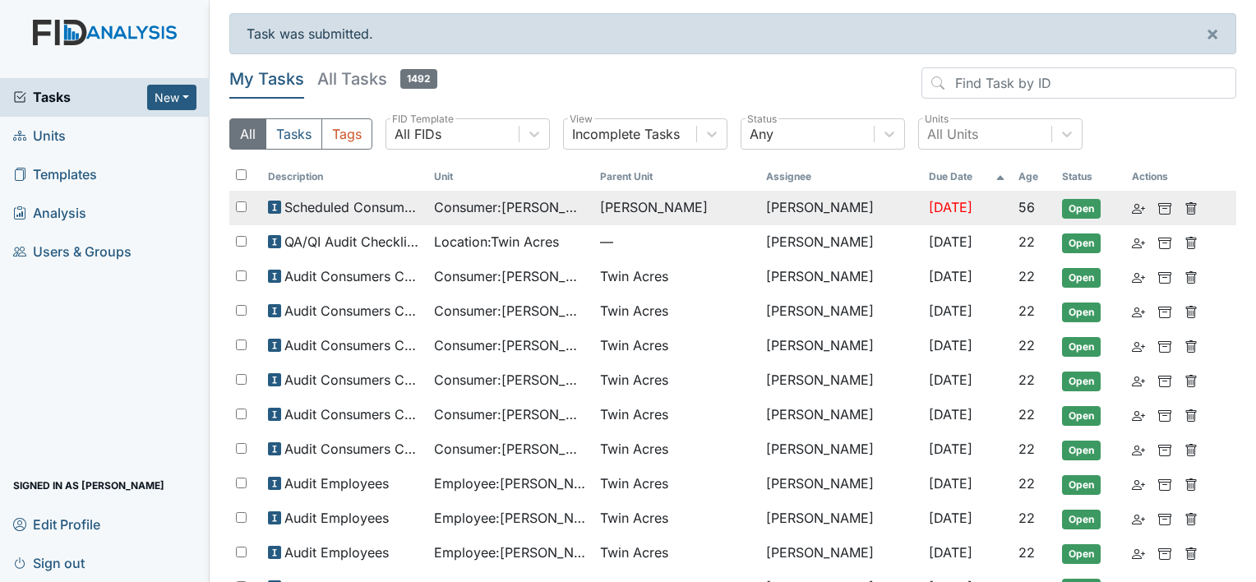
click at [549, 197] on span "Consumer : [PERSON_NAME]" at bounding box center [510, 207] width 153 height 20
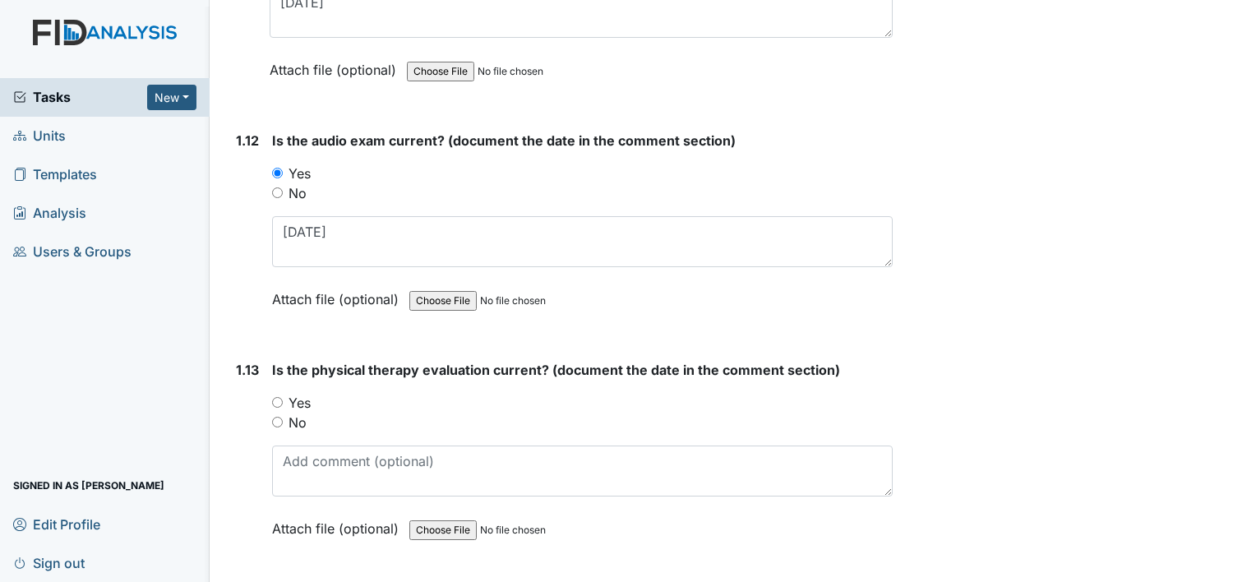
scroll to position [2876, 0]
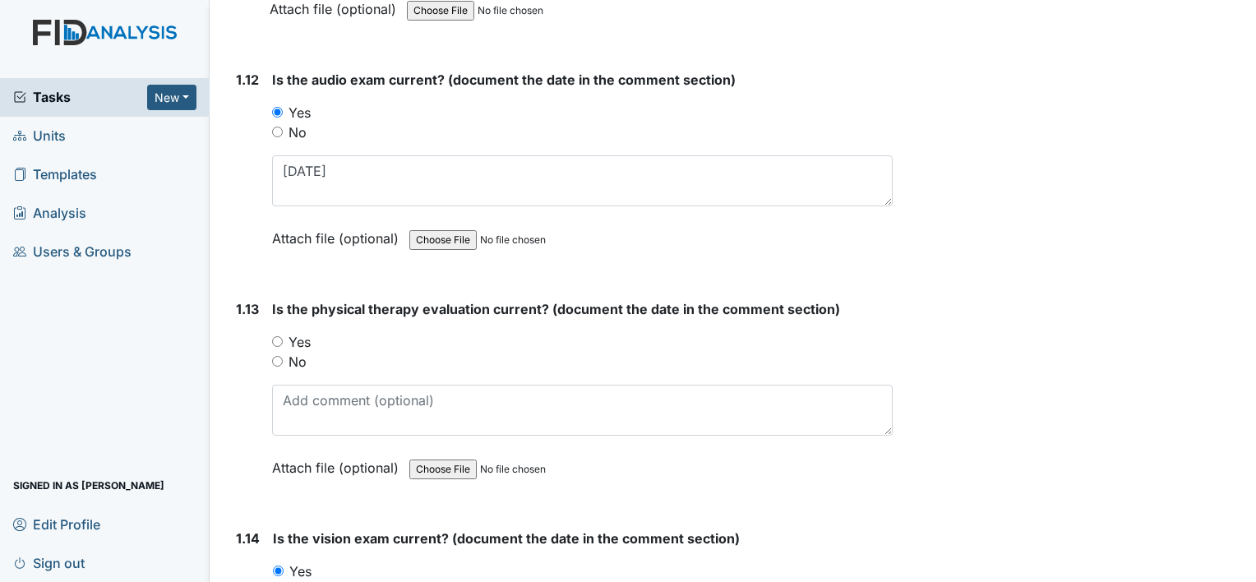
click at [276, 336] on input "Yes" at bounding box center [277, 341] width 11 height 11
radio input "true"
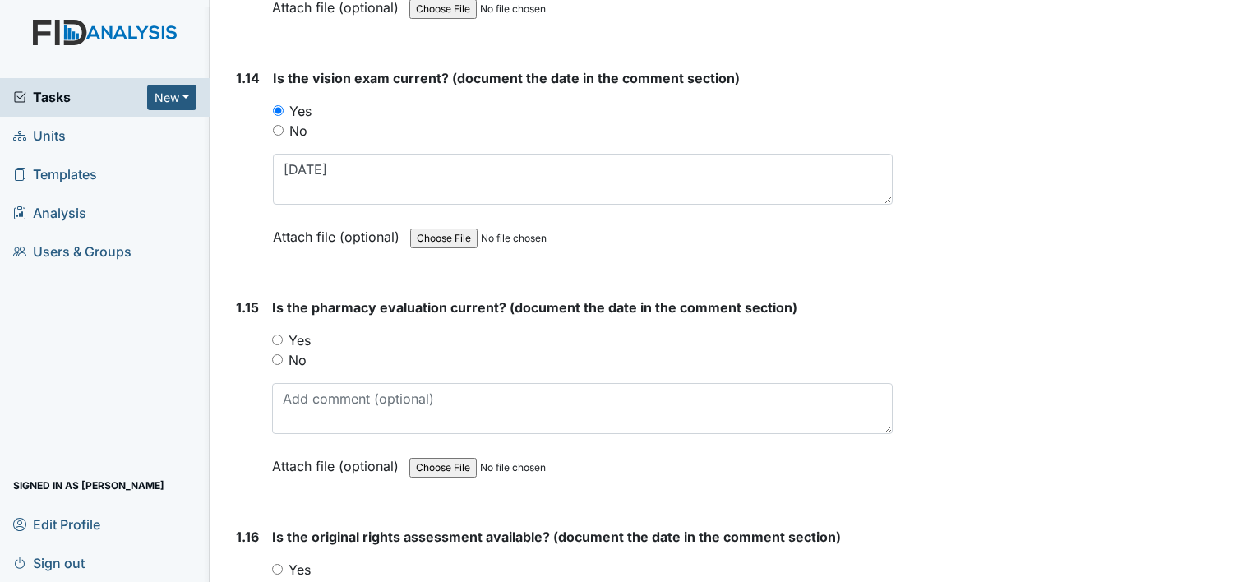
scroll to position [3369, 0]
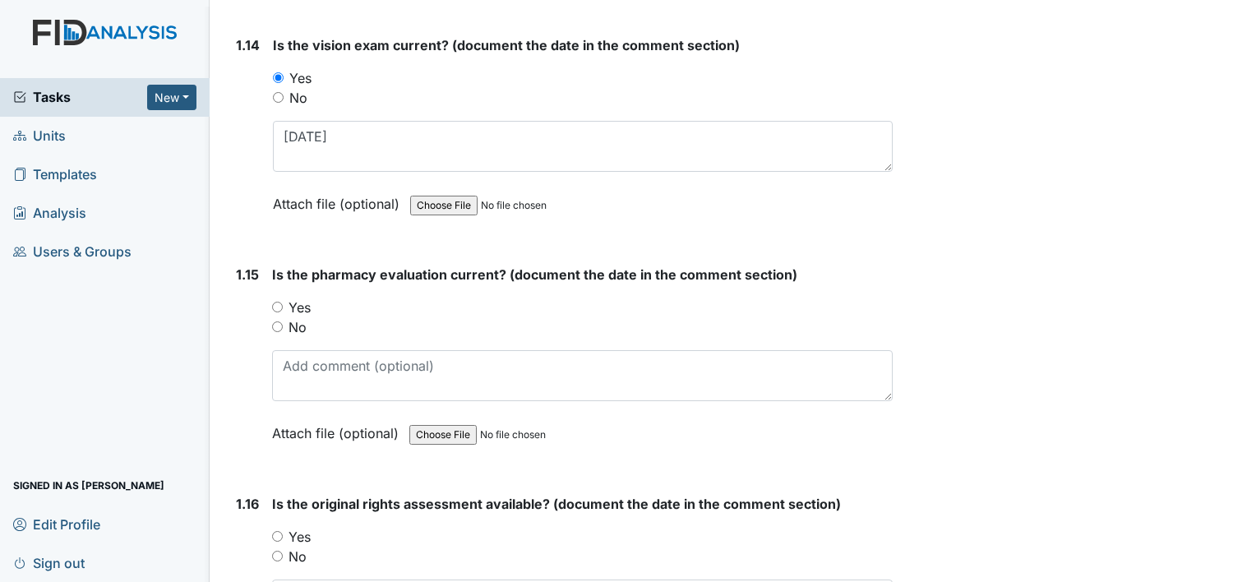
click at [276, 320] on div "No" at bounding box center [582, 327] width 620 height 20
click at [278, 321] on input "No" at bounding box center [277, 326] width 11 height 11
radio input "true"
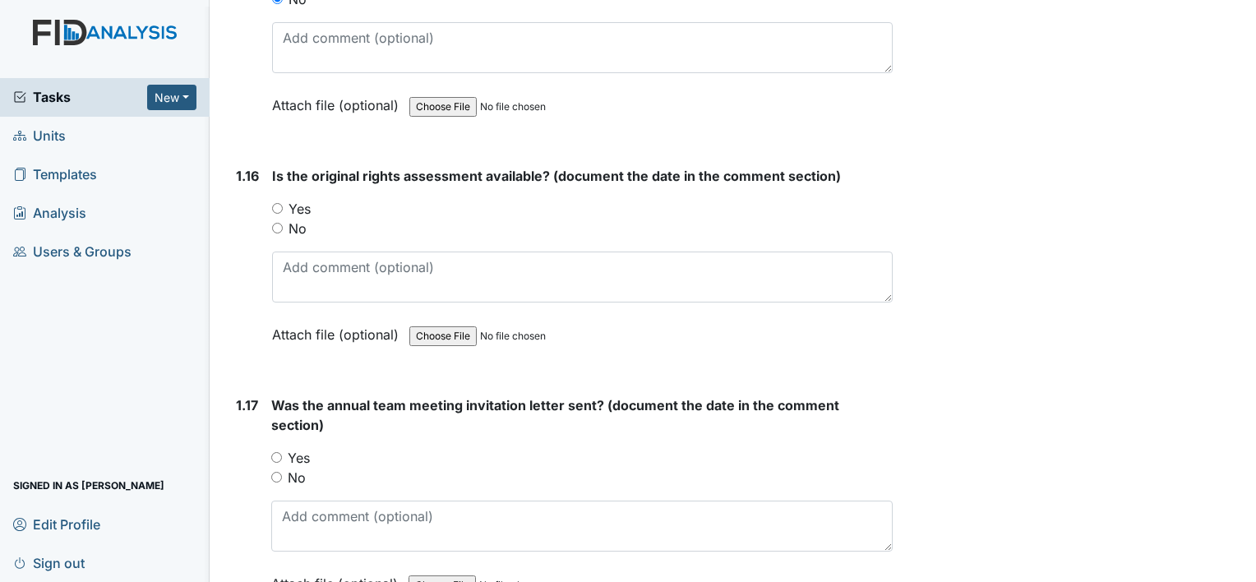
scroll to position [3698, 0]
click at [279, 202] on input "Yes" at bounding box center [277, 207] width 11 height 11
radio input "true"
click at [275, 451] on input "Yes" at bounding box center [276, 456] width 11 height 11
radio input "true"
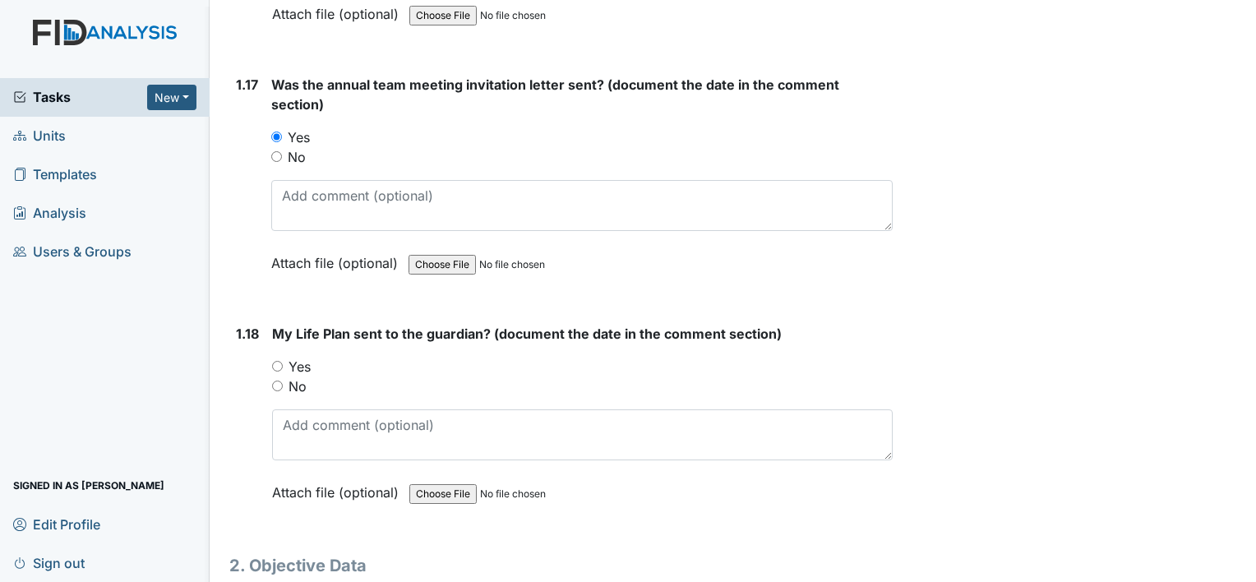
scroll to position [4026, 0]
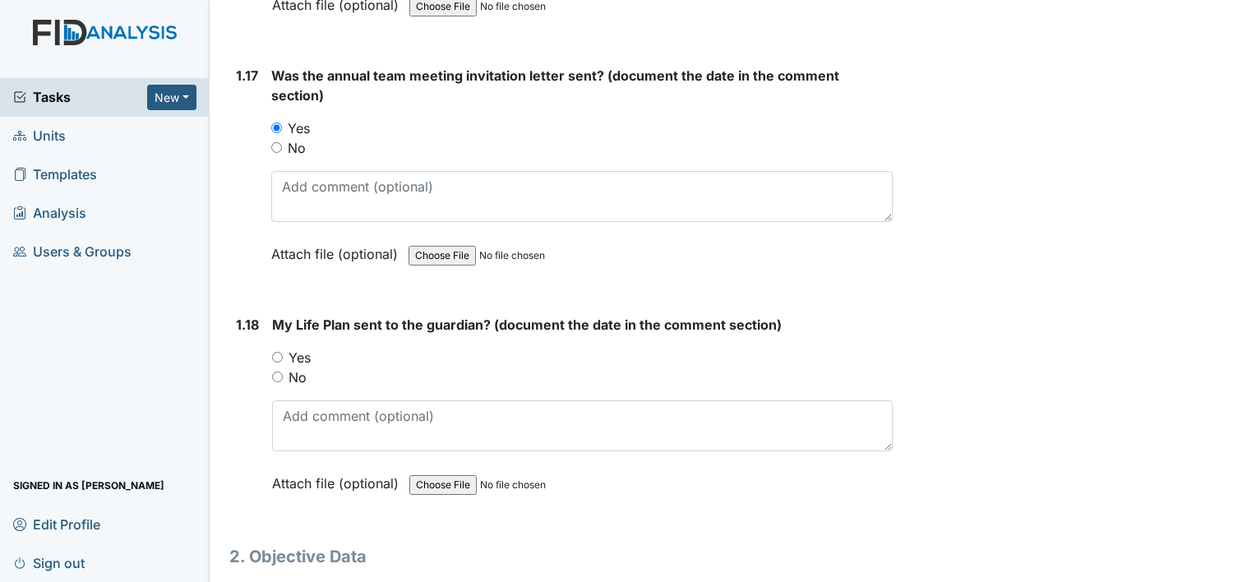
click at [276, 352] on input "Yes" at bounding box center [277, 357] width 11 height 11
radio input "true"
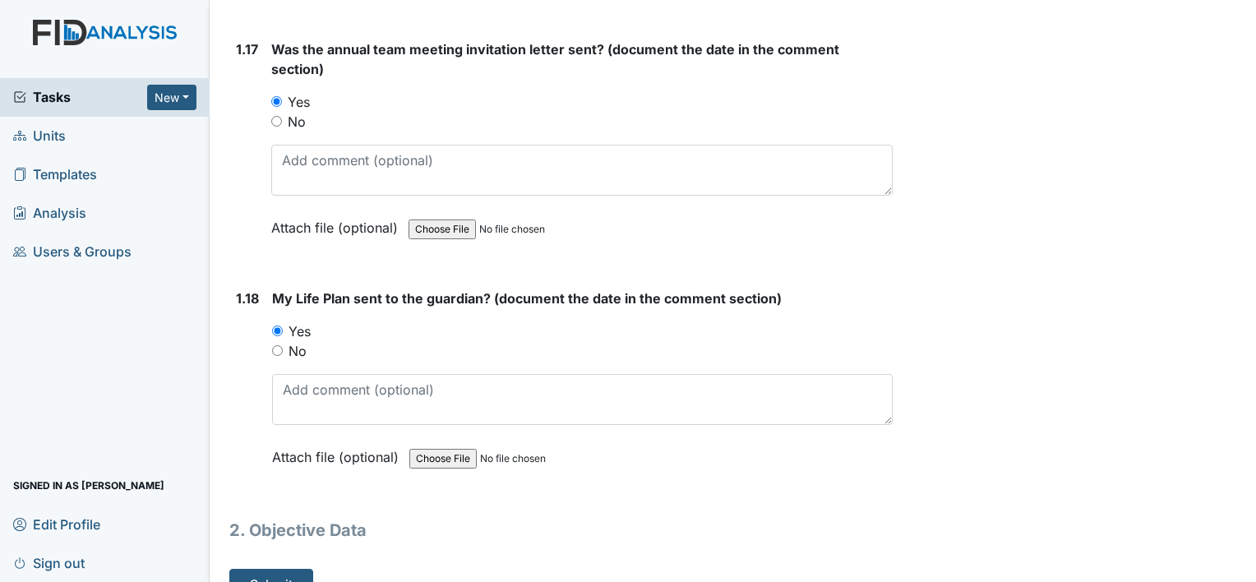
scroll to position [4068, 0]
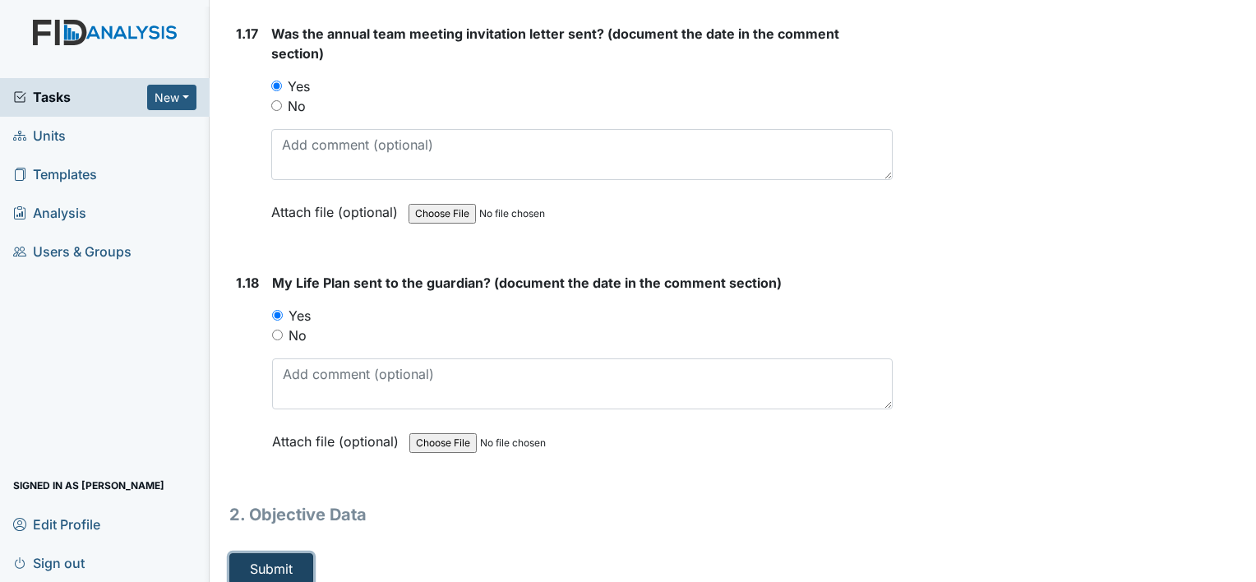
click at [300, 553] on button "Submit" at bounding box center [271, 568] width 84 height 31
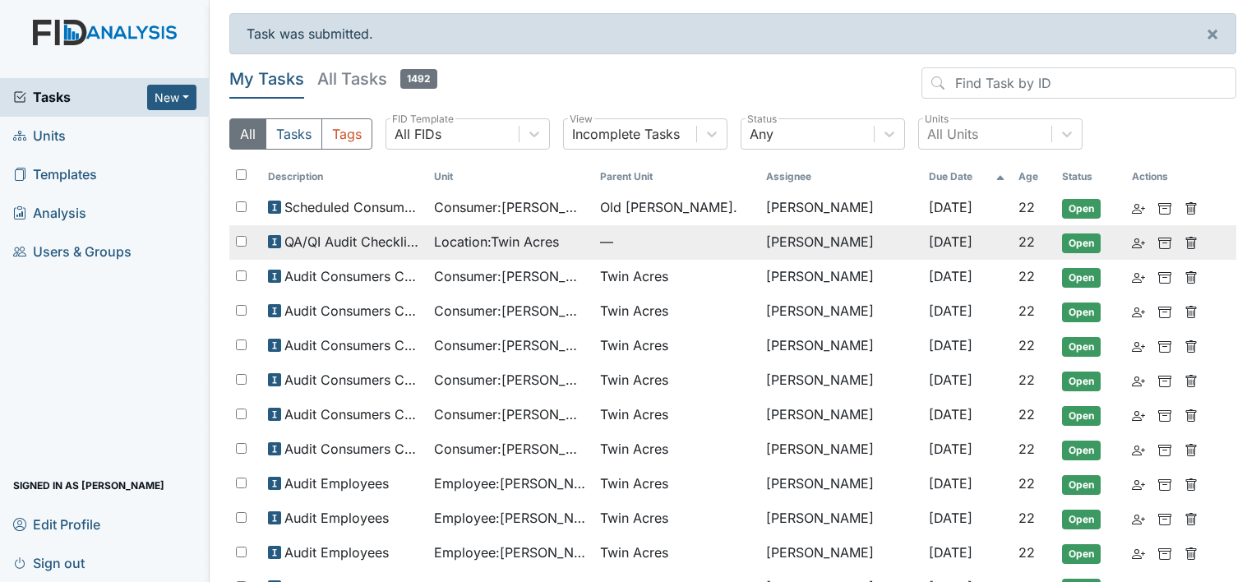
click at [524, 247] on span "Location : [GEOGRAPHIC_DATA]" at bounding box center [496, 242] width 125 height 20
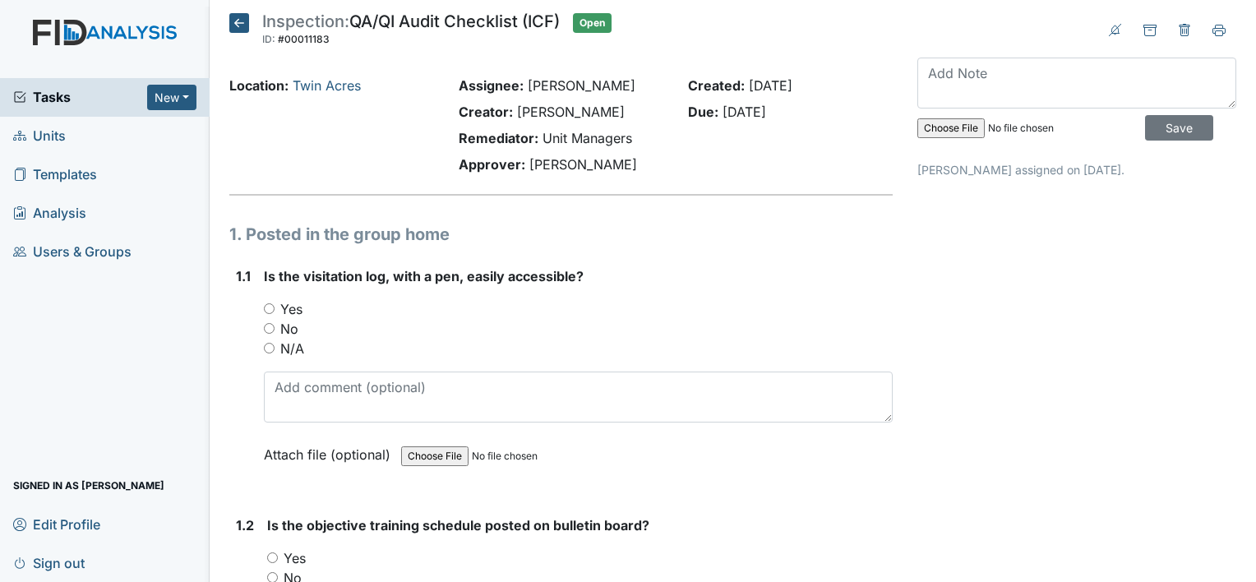
click at [267, 305] on input "Yes" at bounding box center [269, 308] width 11 height 11
radio input "true"
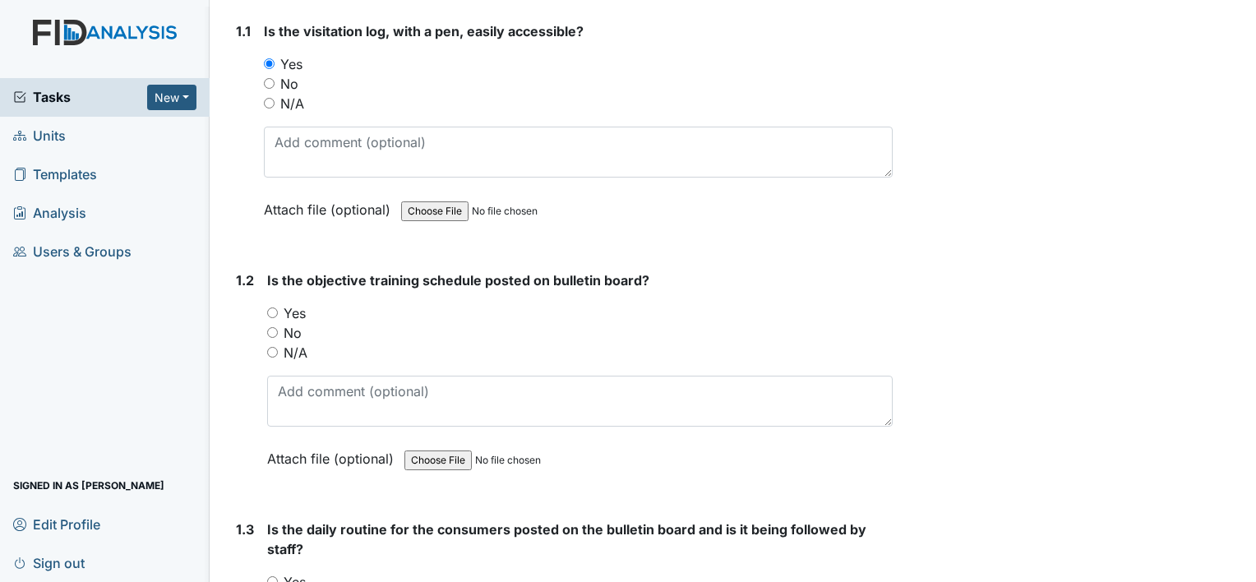
scroll to position [247, 0]
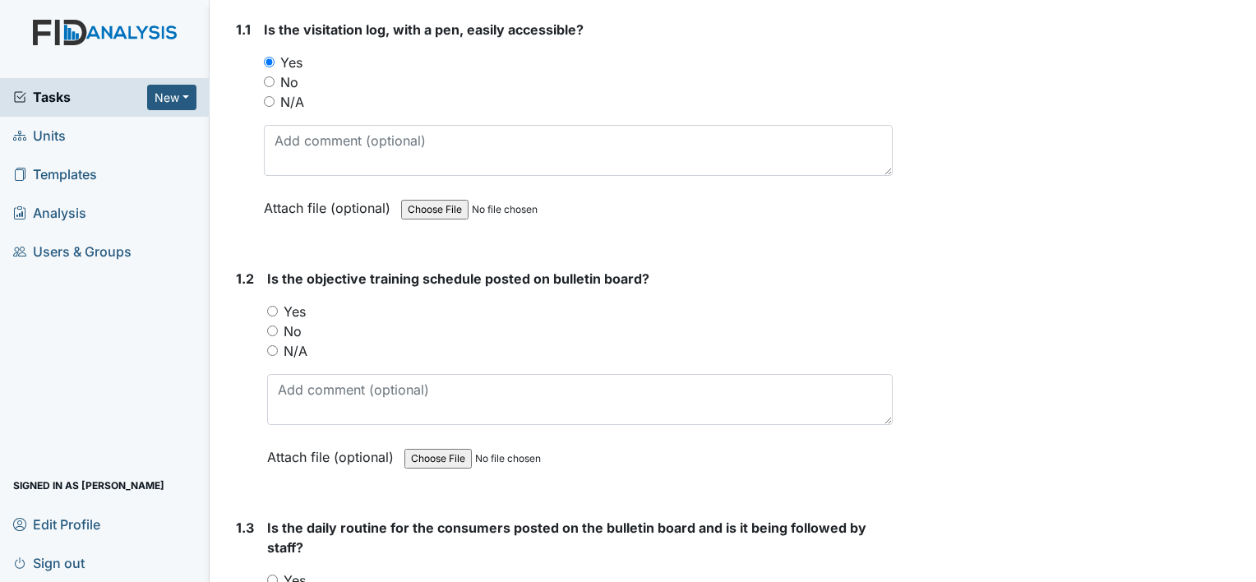
click at [271, 306] on input "Yes" at bounding box center [272, 311] width 11 height 11
radio input "true"
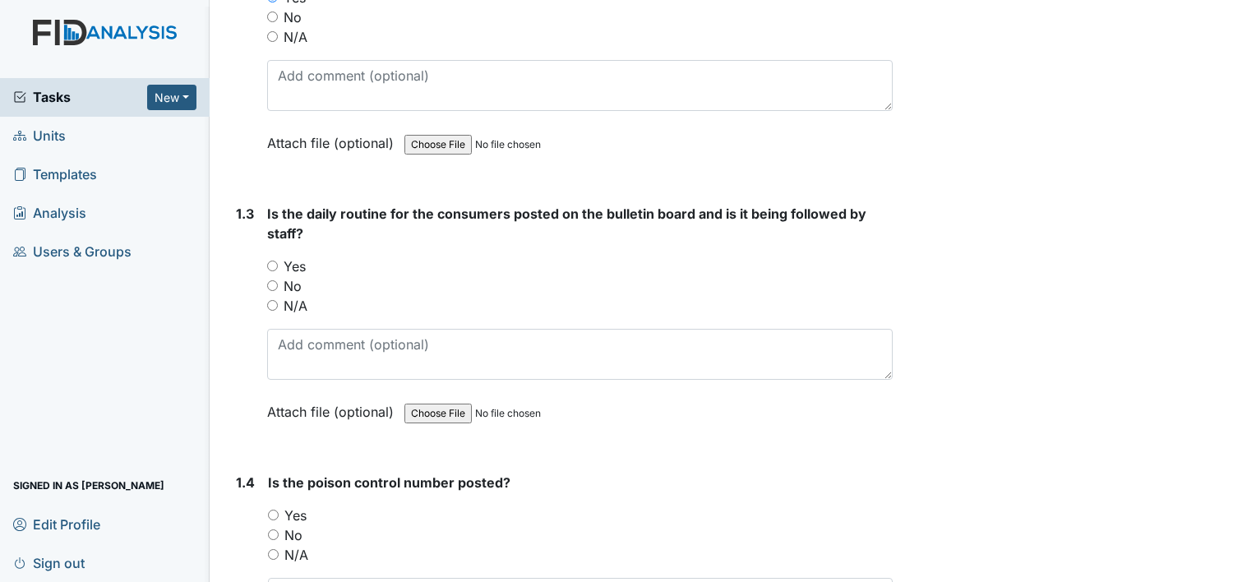
scroll to position [575, 0]
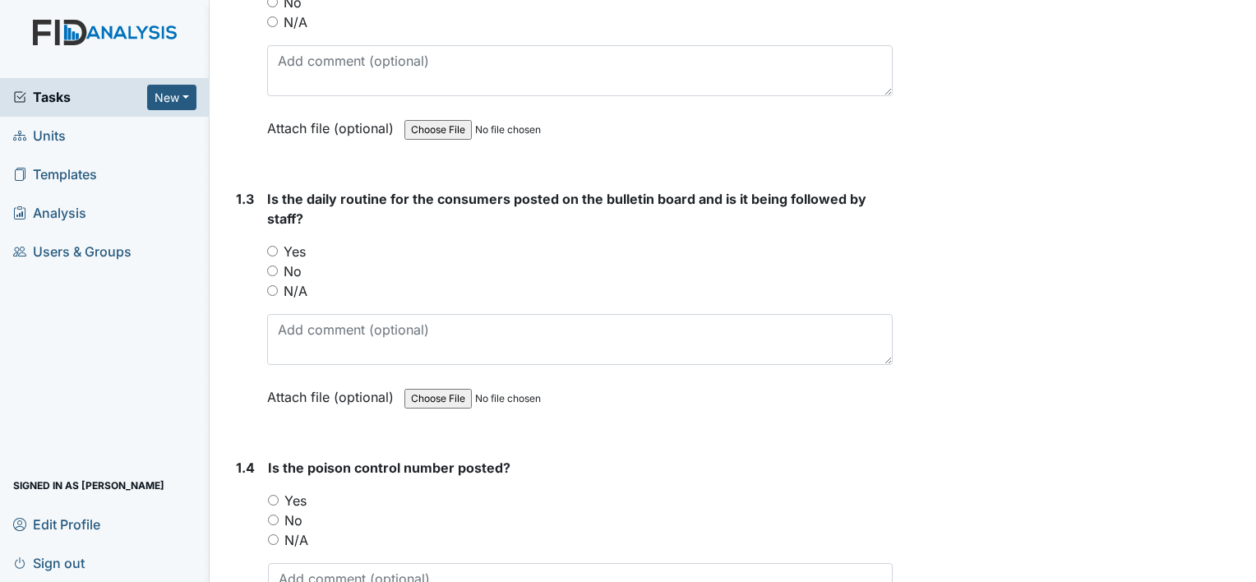
click at [270, 256] on div "Yes" at bounding box center [579, 252] width 625 height 20
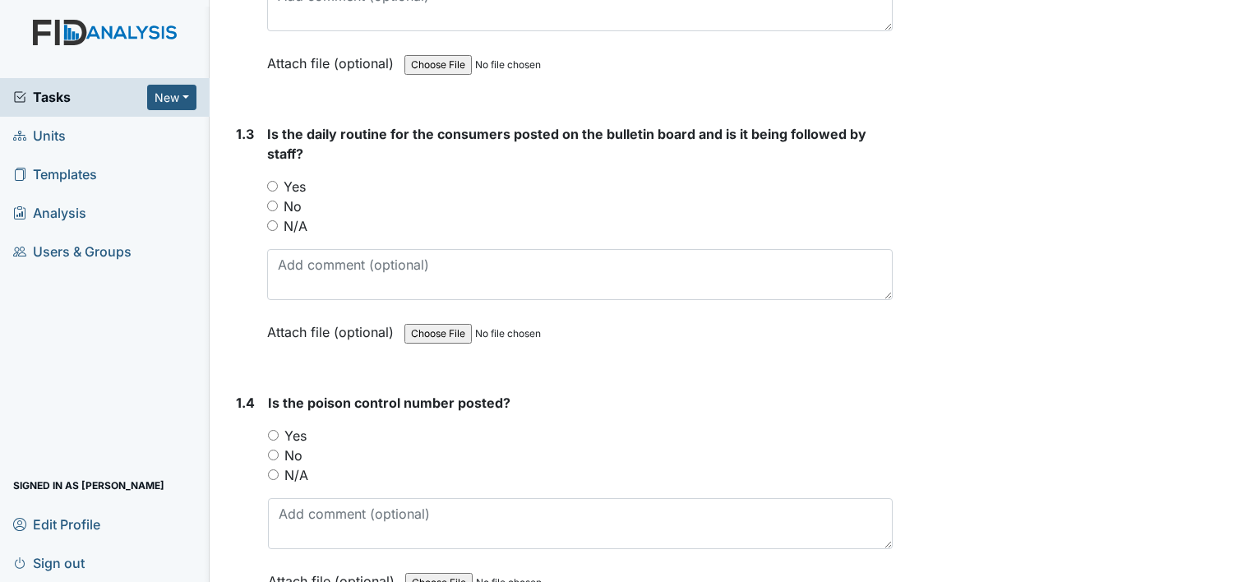
scroll to position [740, 0]
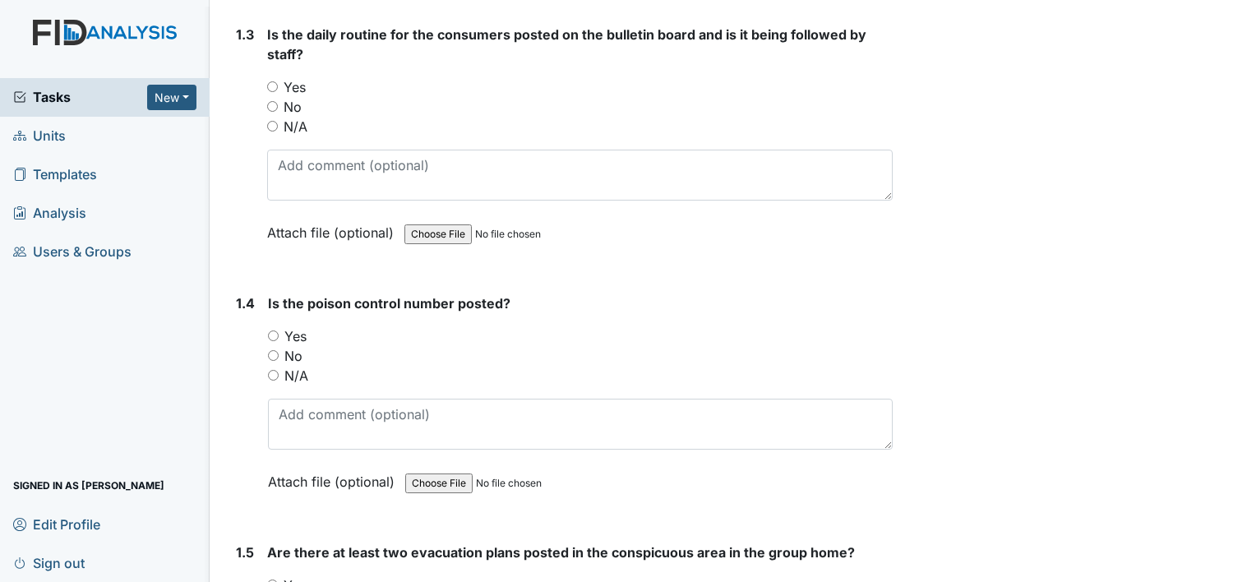
click at [270, 85] on input "Yes" at bounding box center [272, 86] width 11 height 11
radio input "true"
click at [273, 330] on input "Yes" at bounding box center [273, 335] width 11 height 11
radio input "true"
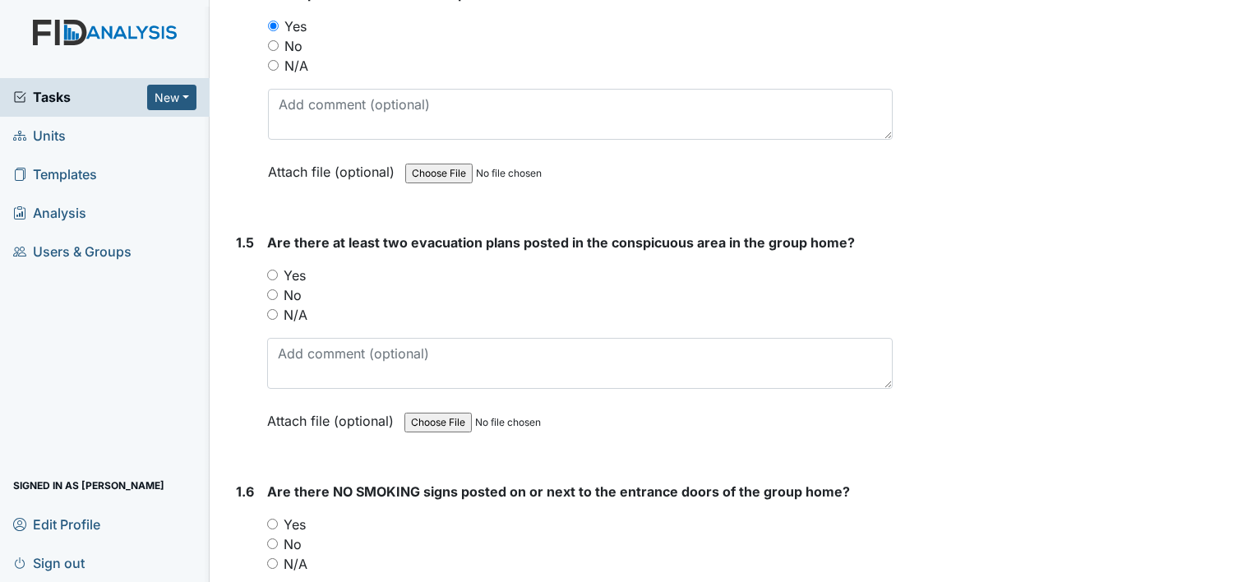
scroll to position [1150, 0]
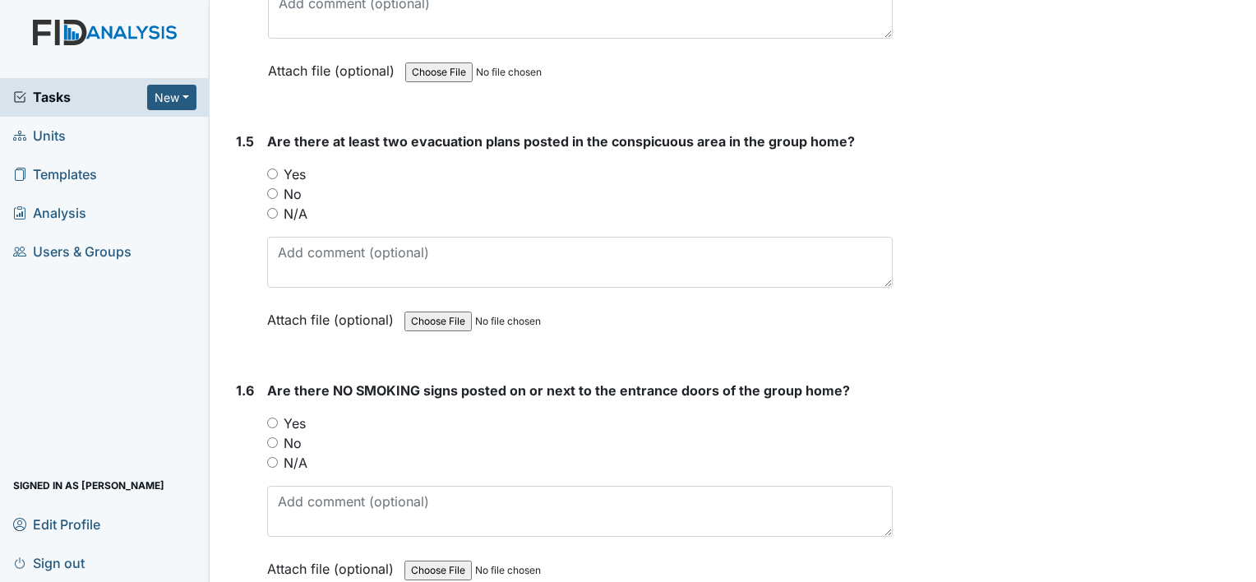
click at [270, 168] on input "Yes" at bounding box center [272, 173] width 11 height 11
radio input "true"
click at [272, 420] on input "Yes" at bounding box center [272, 422] width 11 height 11
radio input "true"
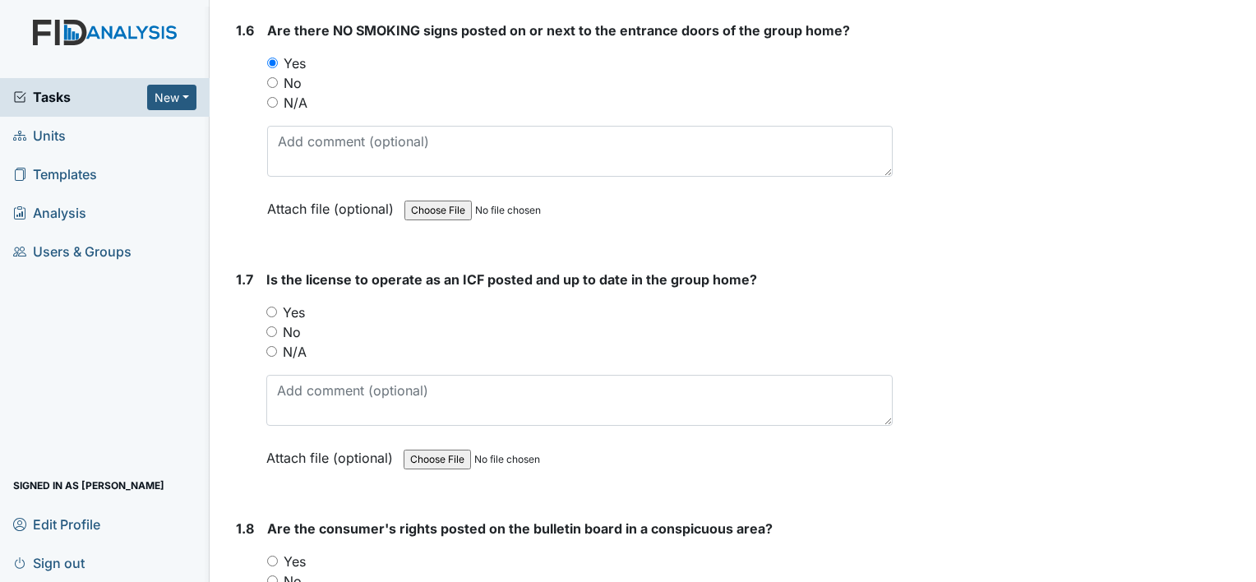
scroll to position [1561, 0]
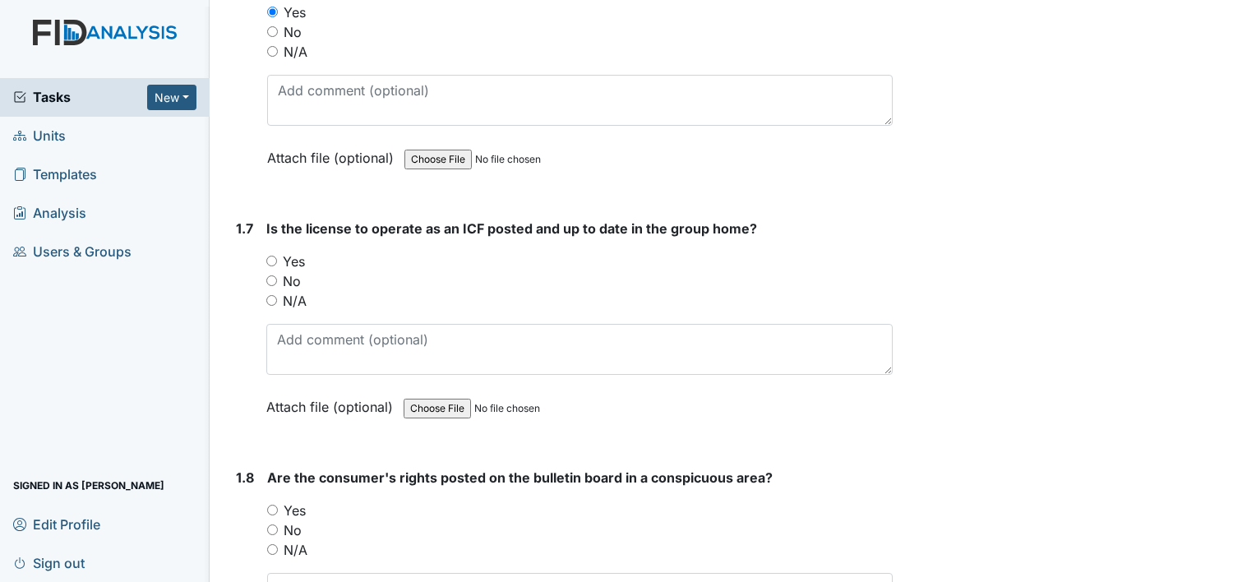
click at [273, 256] on input "Yes" at bounding box center [271, 261] width 11 height 11
radio input "true"
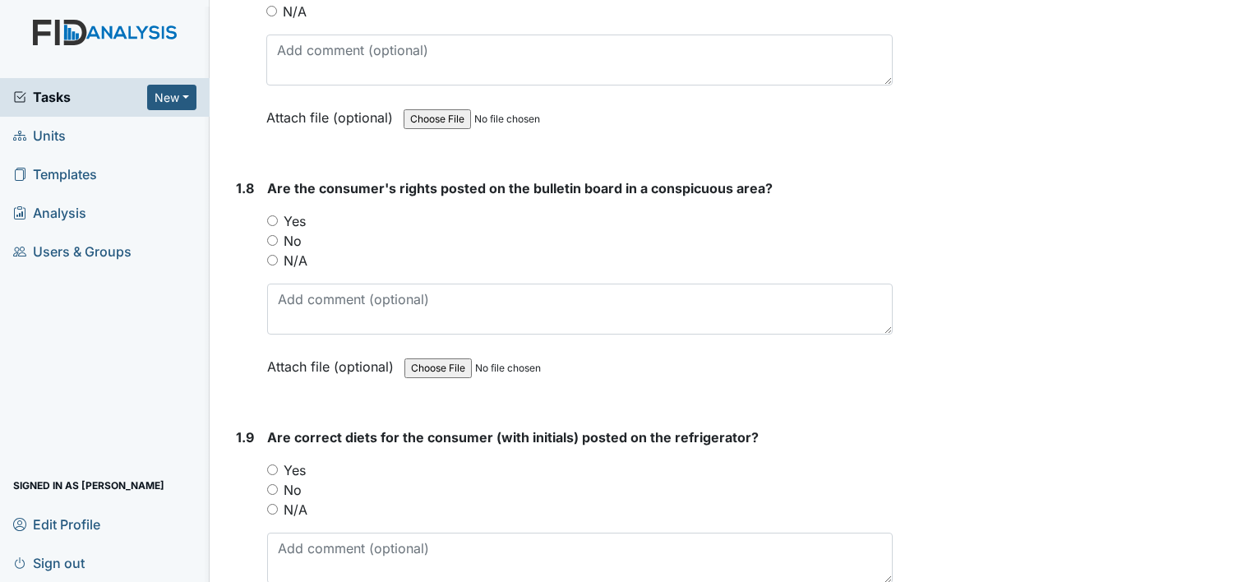
scroll to position [1890, 0]
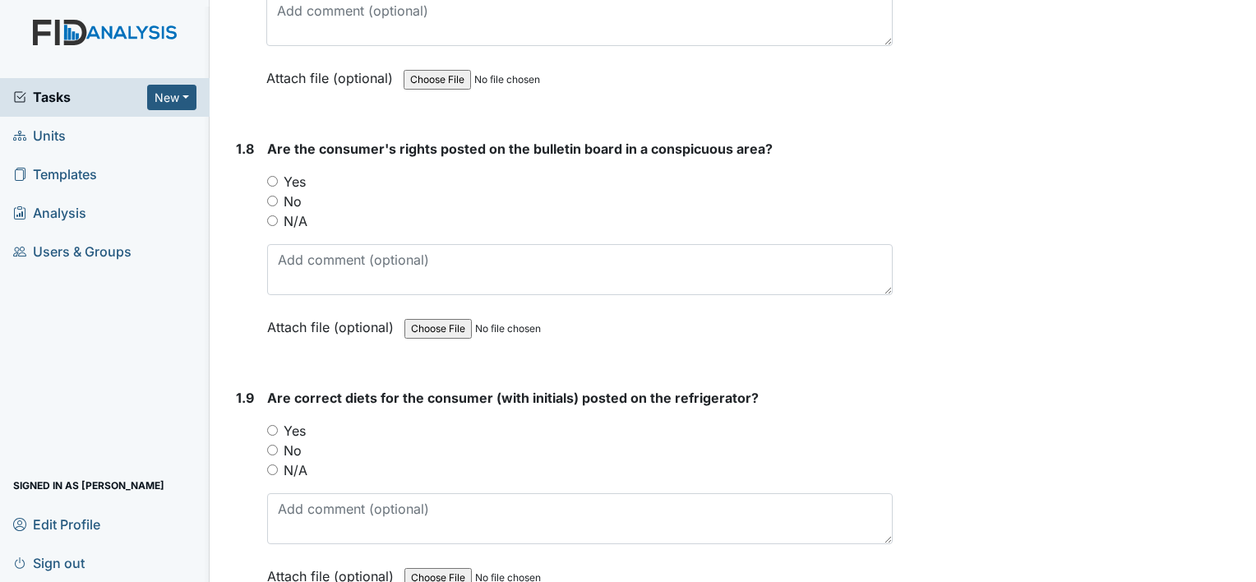
click at [270, 177] on input "Yes" at bounding box center [272, 181] width 11 height 11
radio input "true"
click at [274, 425] on input "Yes" at bounding box center [272, 430] width 11 height 11
radio input "true"
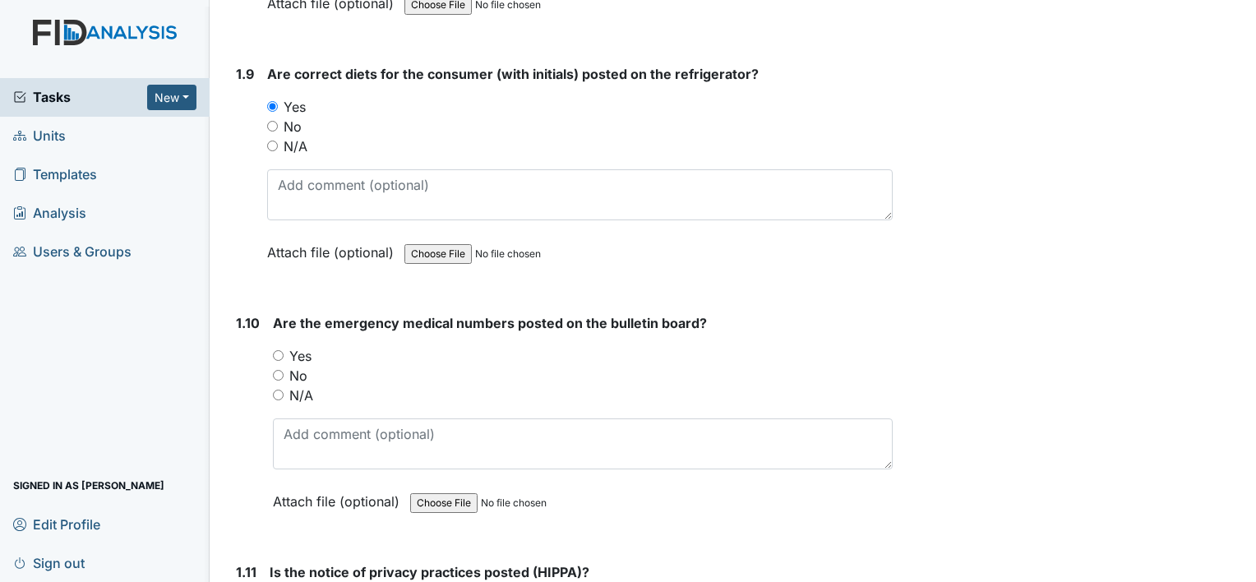
scroll to position [2301, 0]
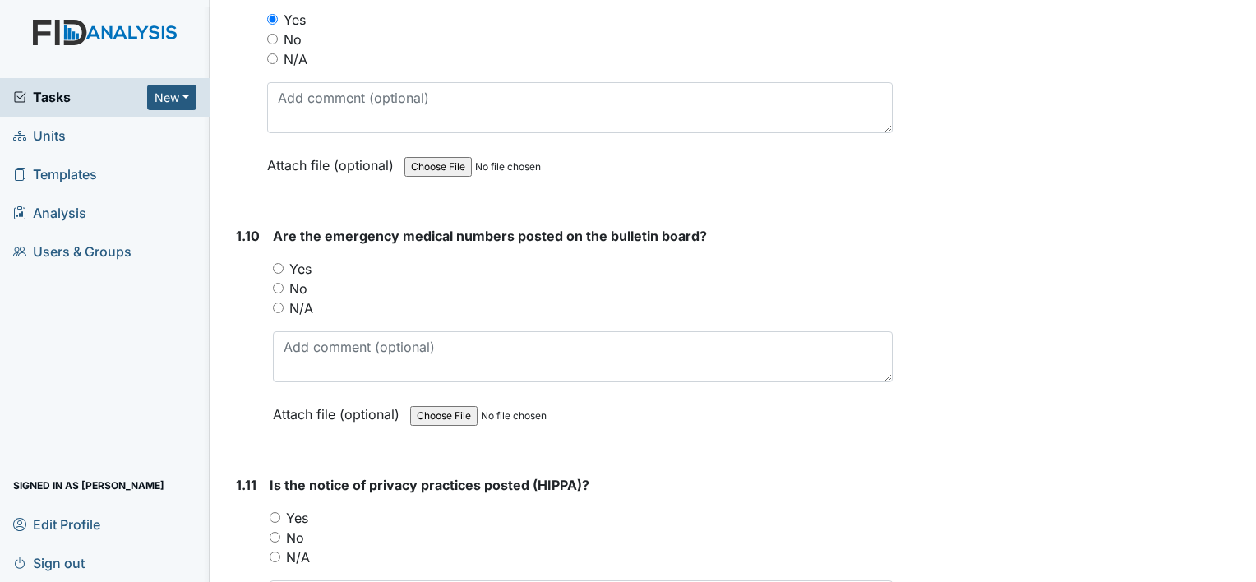
click at [274, 263] on input "Yes" at bounding box center [278, 268] width 11 height 11
radio input "true"
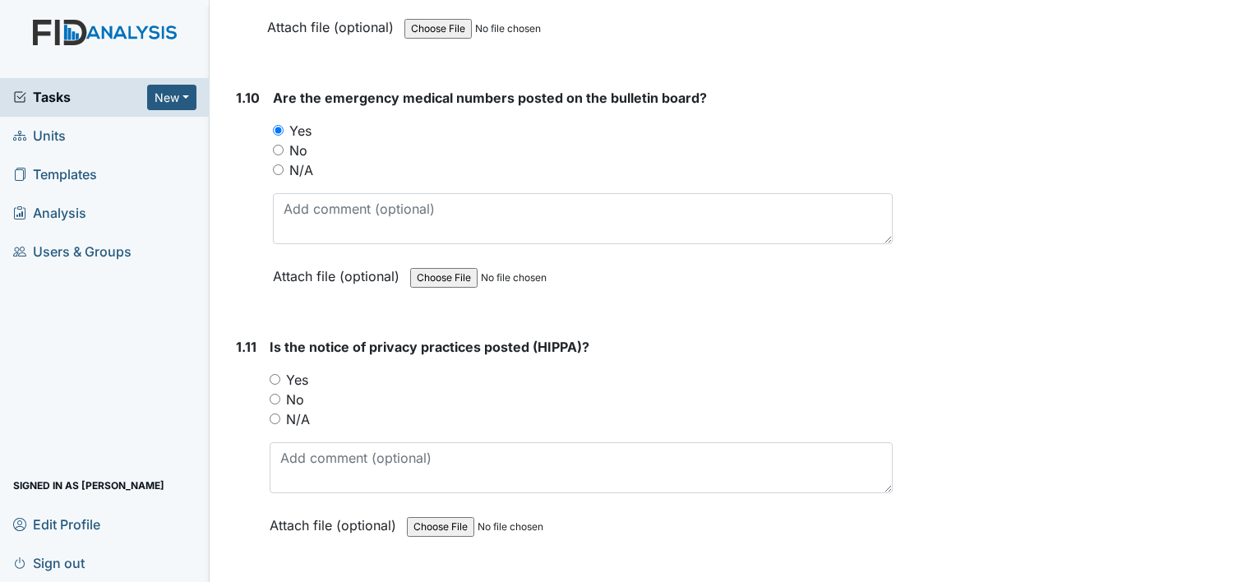
scroll to position [2465, 0]
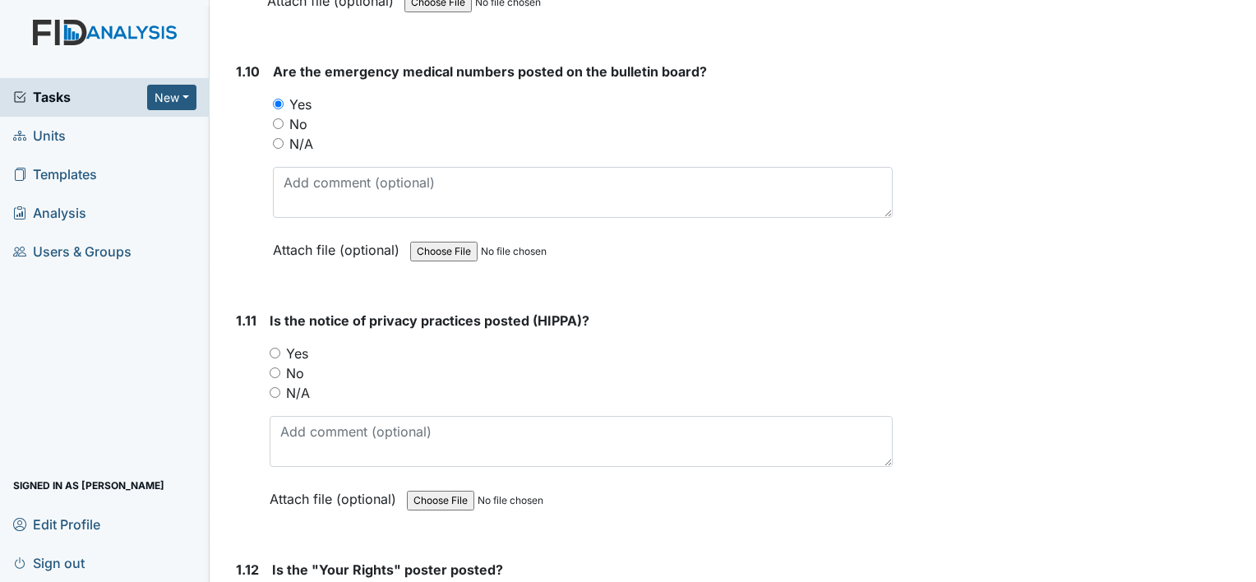
click at [275, 348] on input "Yes" at bounding box center [275, 353] width 11 height 11
radio input "true"
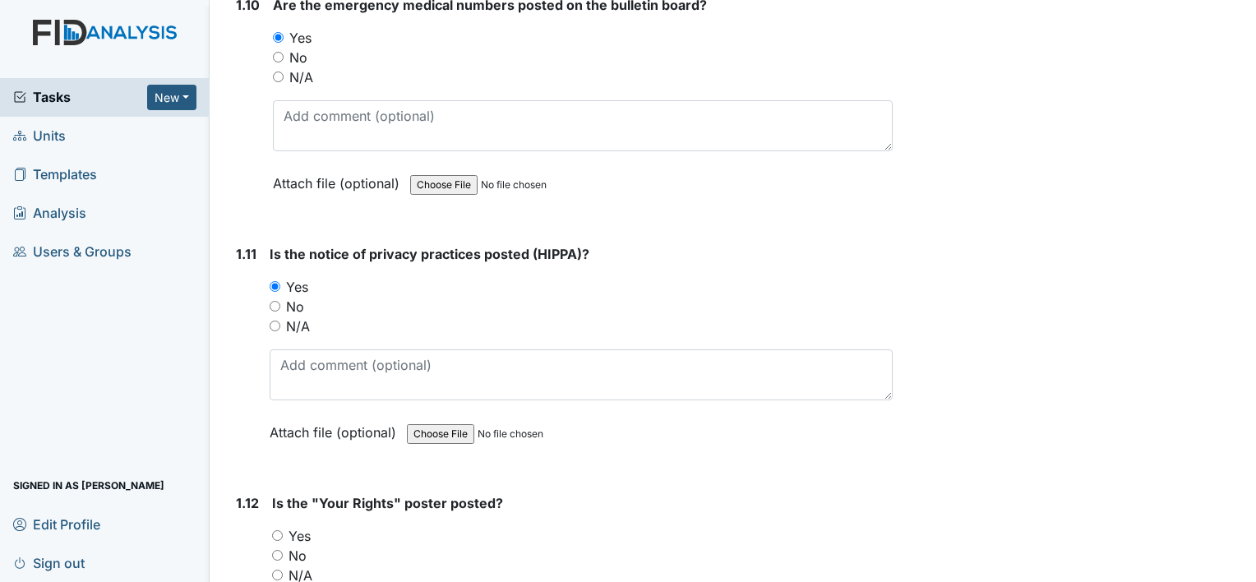
scroll to position [2794, 0]
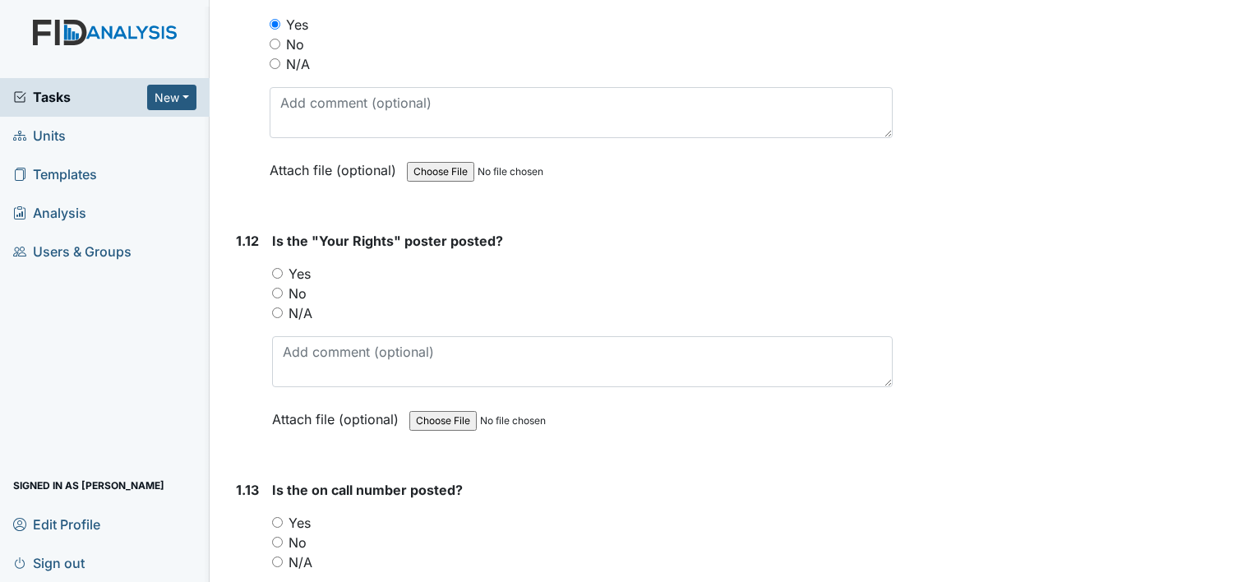
click at [277, 268] on input "Yes" at bounding box center [277, 273] width 11 height 11
radio input "true"
click at [276, 517] on input "Yes" at bounding box center [277, 522] width 11 height 11
radio input "true"
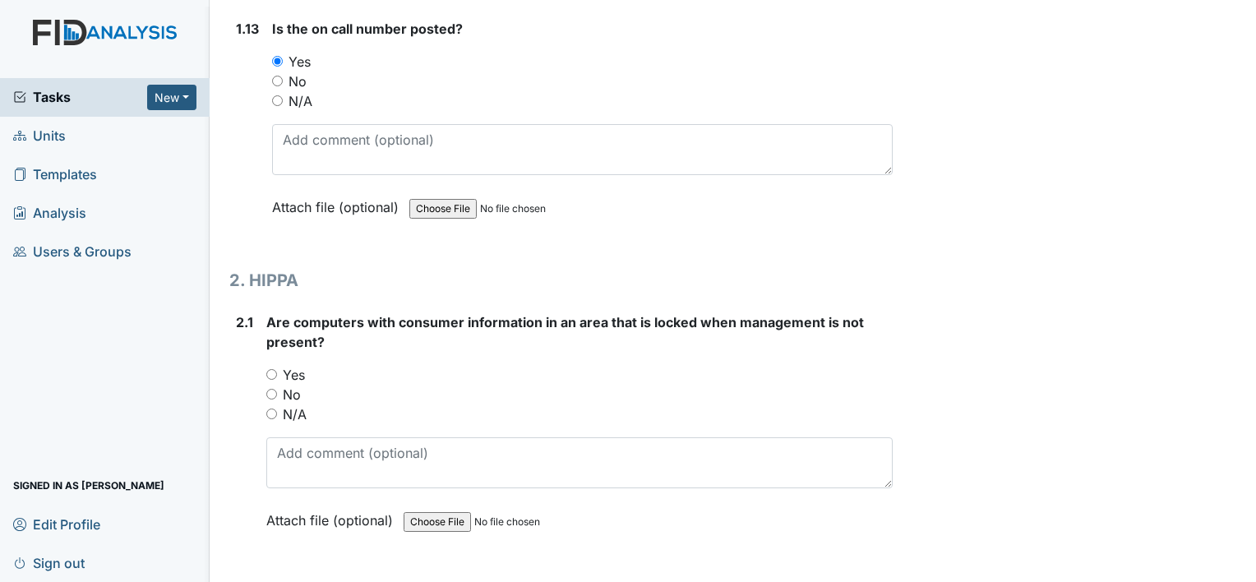
scroll to position [3287, 0]
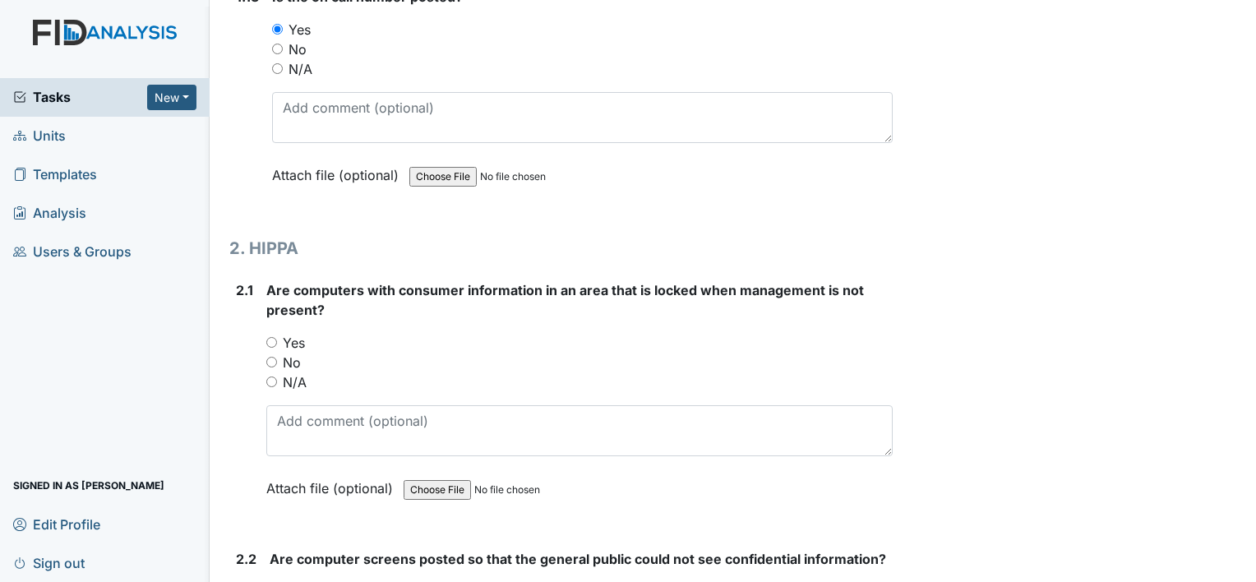
click at [279, 334] on div "Yes" at bounding box center [579, 343] width 626 height 20
click at [274, 337] on input "Yes" at bounding box center [271, 342] width 11 height 11
radio input "true"
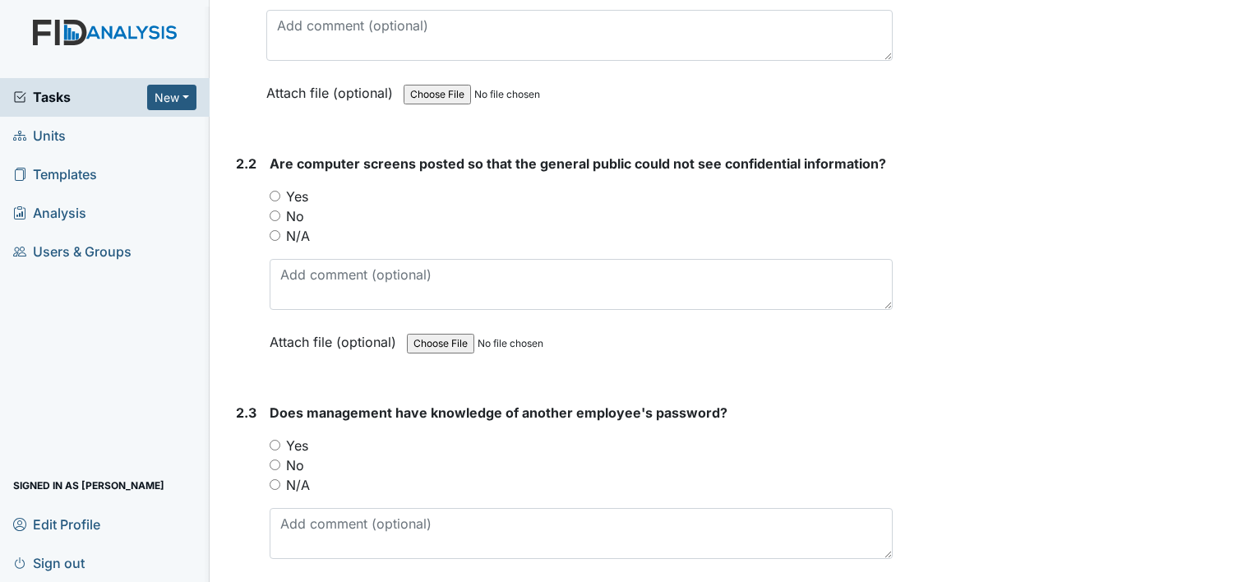
scroll to position [3698, 0]
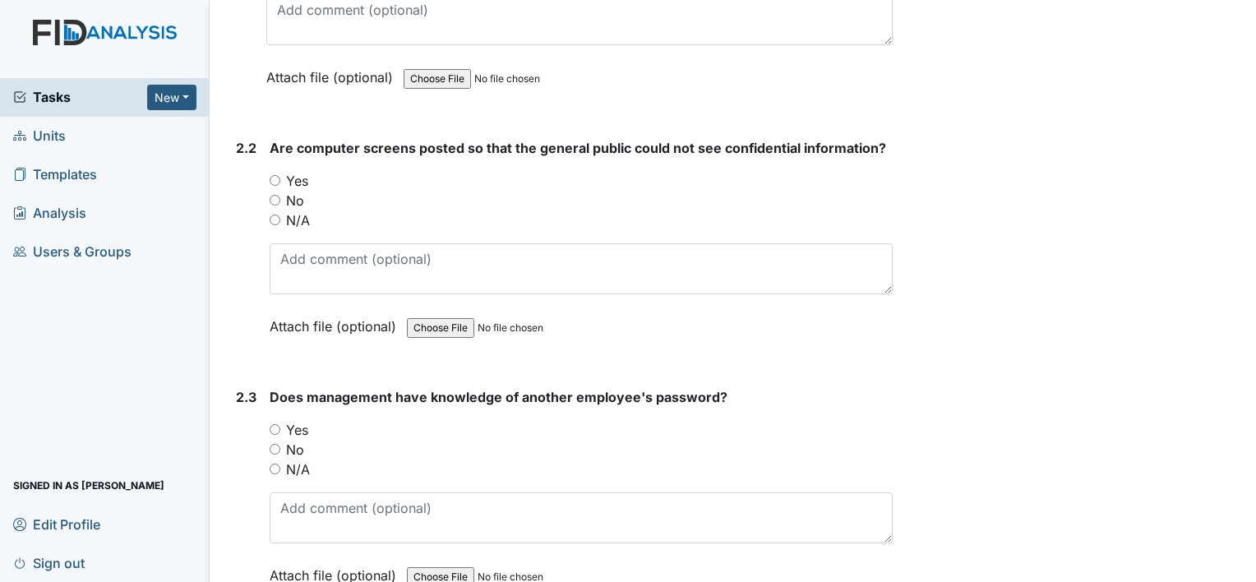
click at [272, 171] on div "Yes" at bounding box center [581, 181] width 623 height 20
click at [272, 175] on input "Yes" at bounding box center [275, 180] width 11 height 11
radio input "true"
click at [274, 444] on input "No" at bounding box center [275, 449] width 11 height 11
radio input "true"
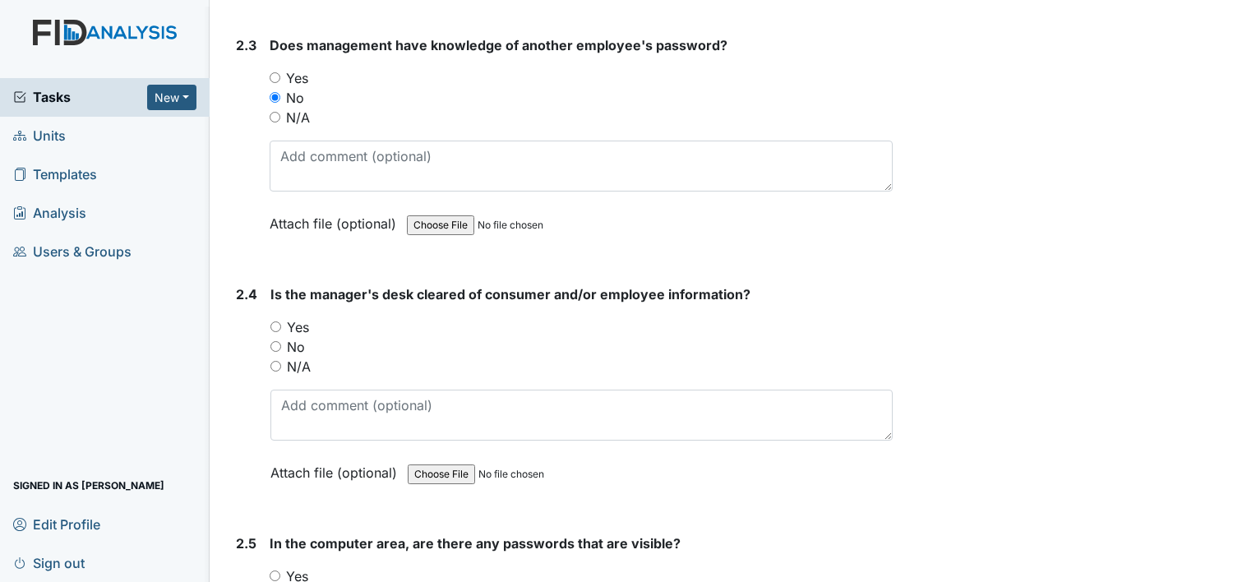
scroll to position [4108, 0]
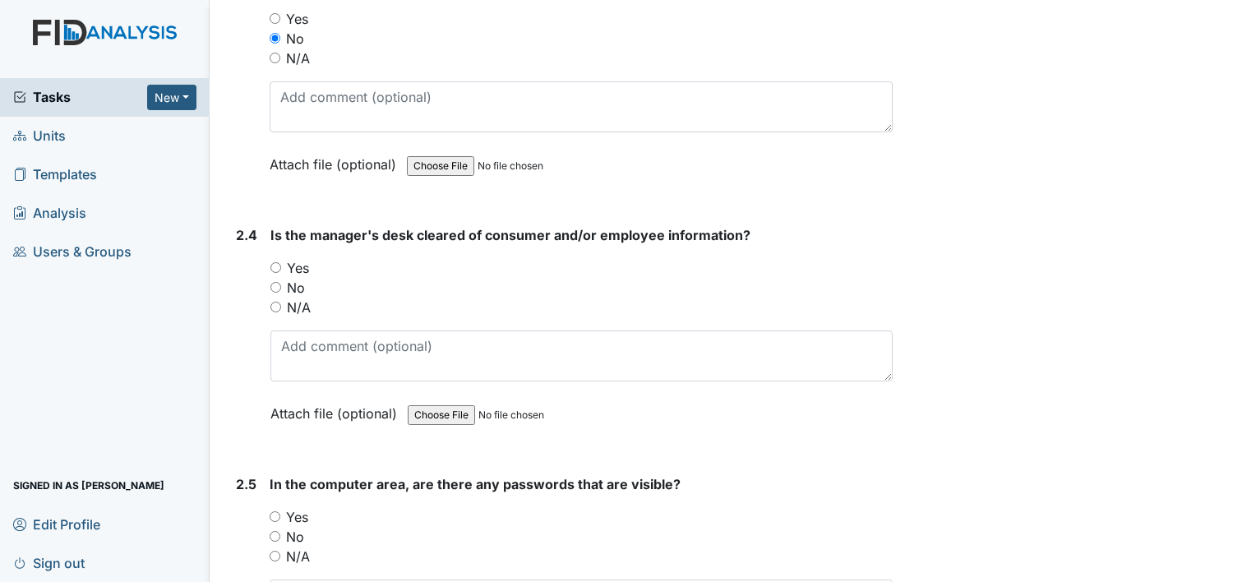
click at [279, 262] on input "Yes" at bounding box center [275, 267] width 11 height 11
radio input "true"
click at [276, 531] on input "No" at bounding box center [275, 536] width 11 height 11
radio input "true"
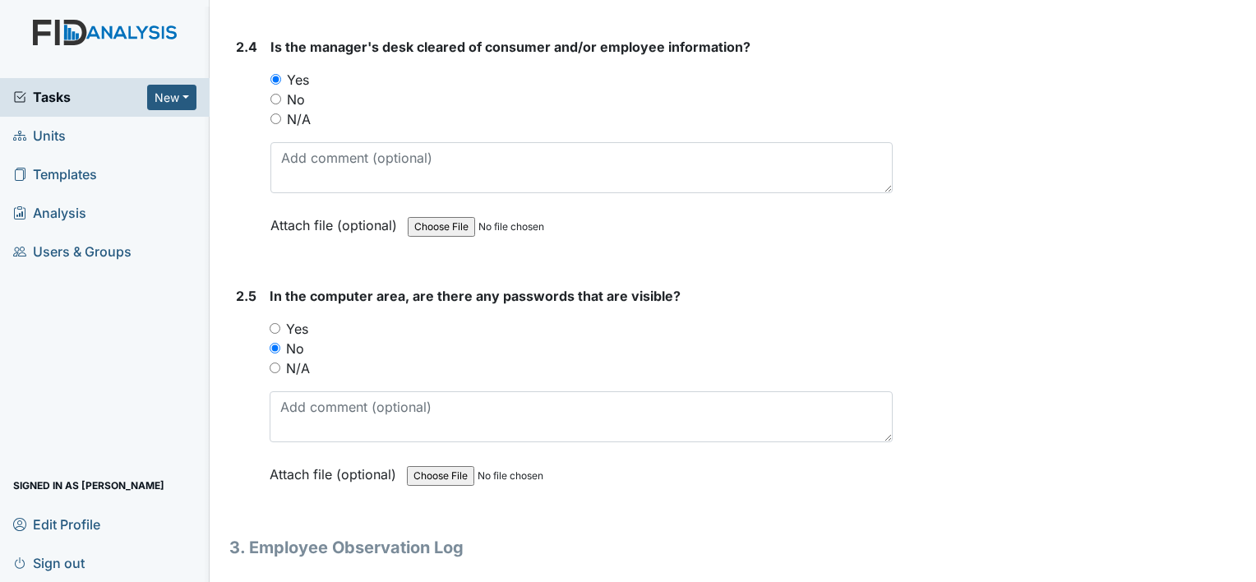
scroll to position [4329, 0]
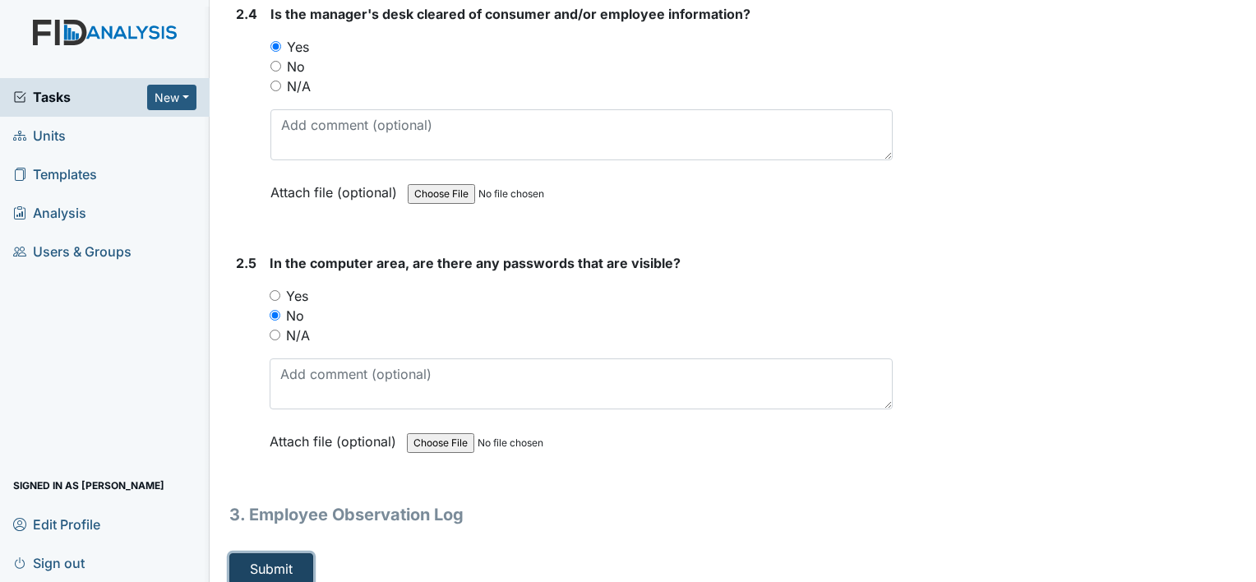
click at [304, 562] on button "Submit" at bounding box center [271, 568] width 84 height 31
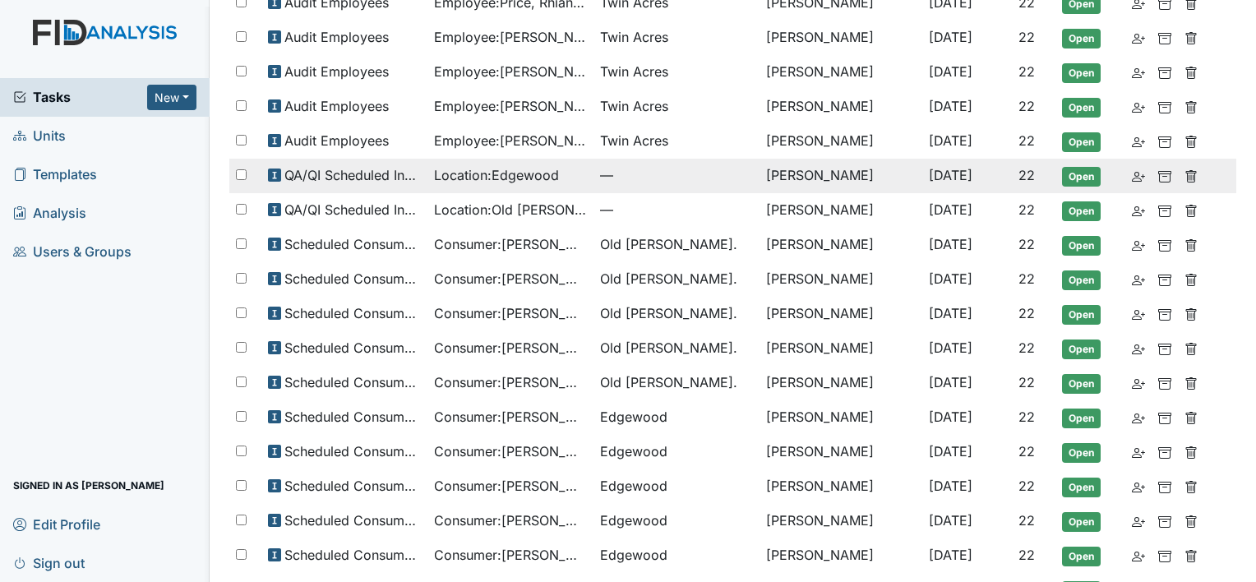
scroll to position [575, 0]
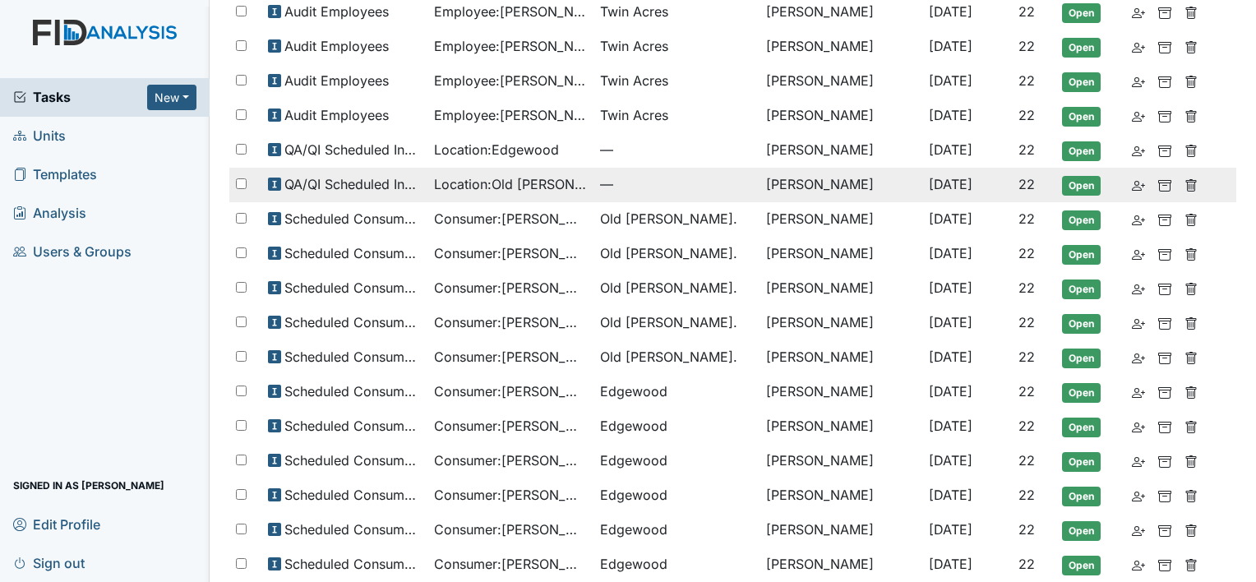
click at [491, 176] on span "Location : [GEOGRAPHIC_DATA][PERSON_NAME]." at bounding box center [510, 184] width 153 height 20
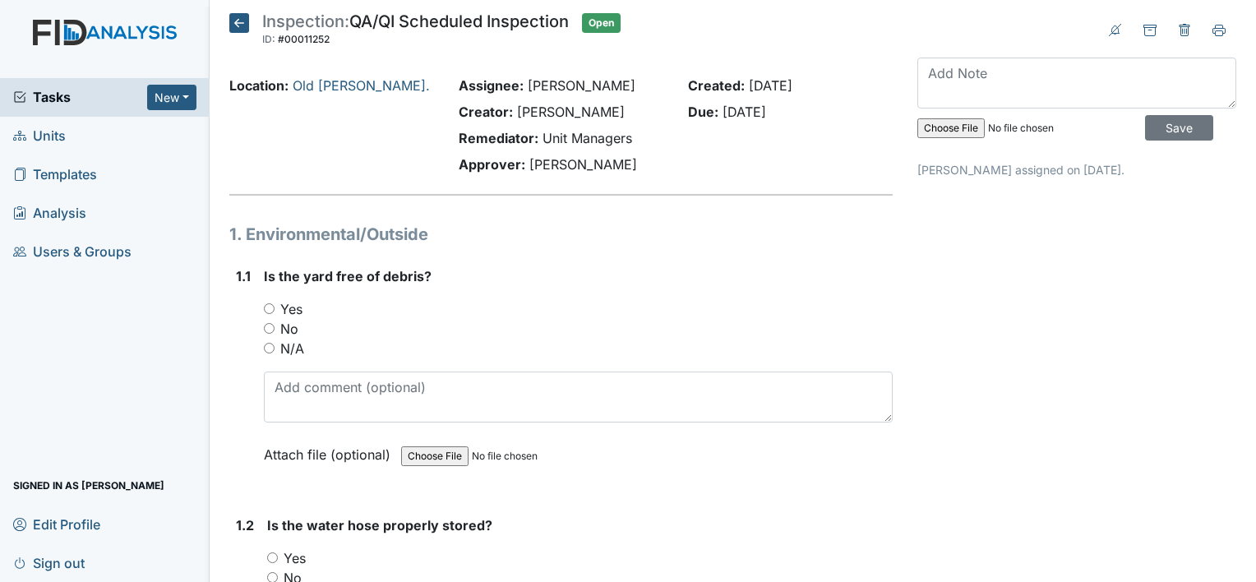
click at [272, 327] on input "No" at bounding box center [269, 328] width 11 height 11
radio input "true"
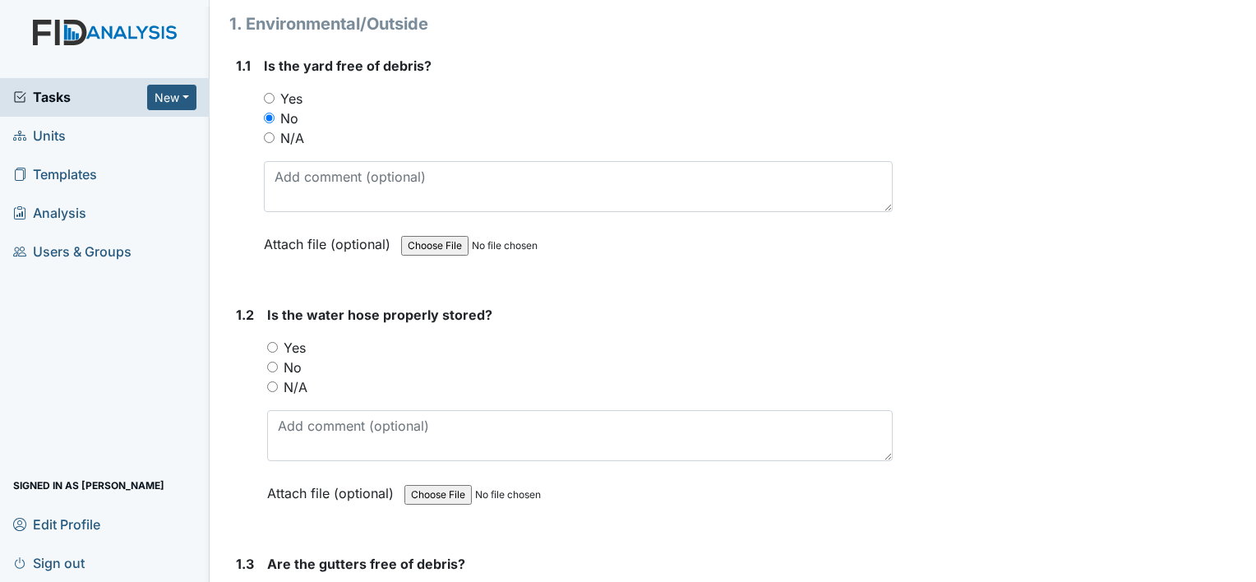
scroll to position [247, 0]
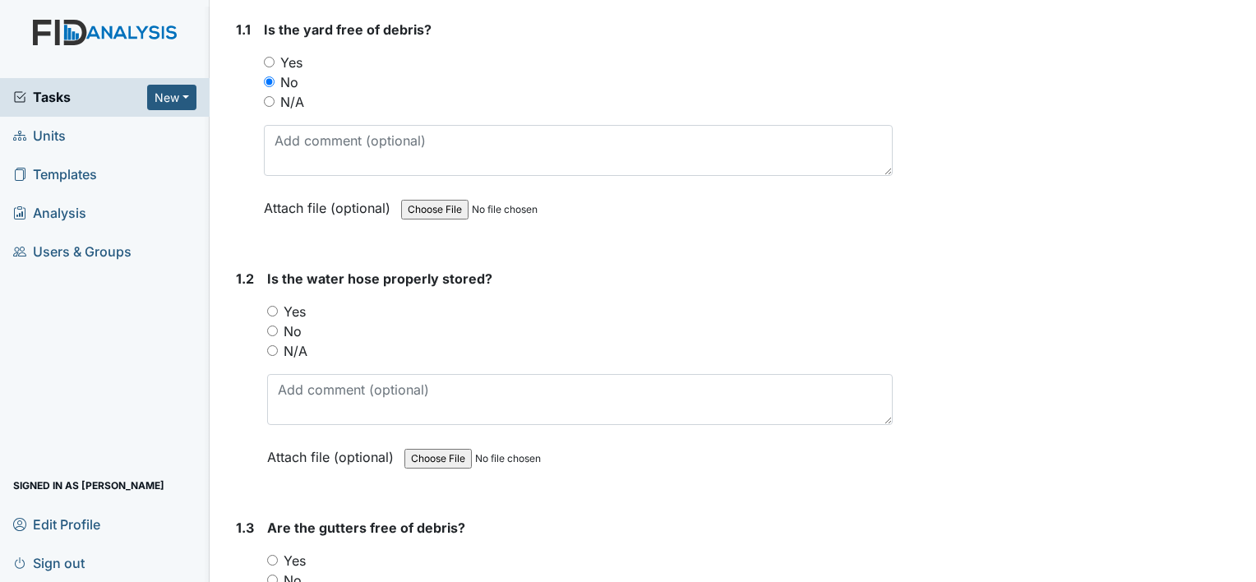
click at [273, 306] on input "Yes" at bounding box center [272, 311] width 11 height 11
radio input "true"
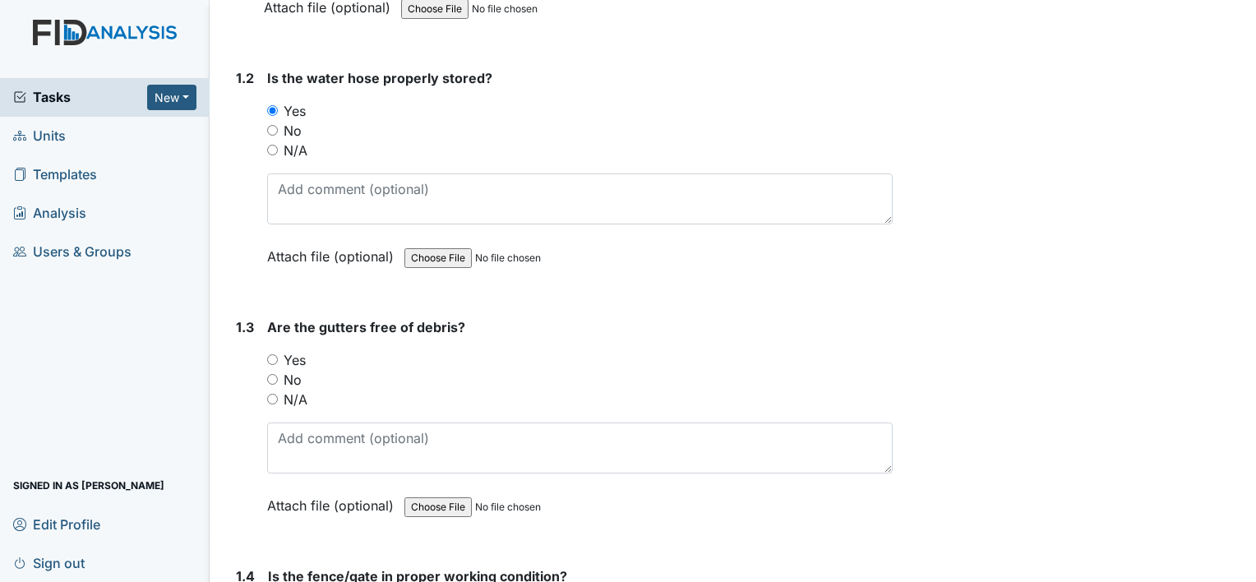
scroll to position [493, 0]
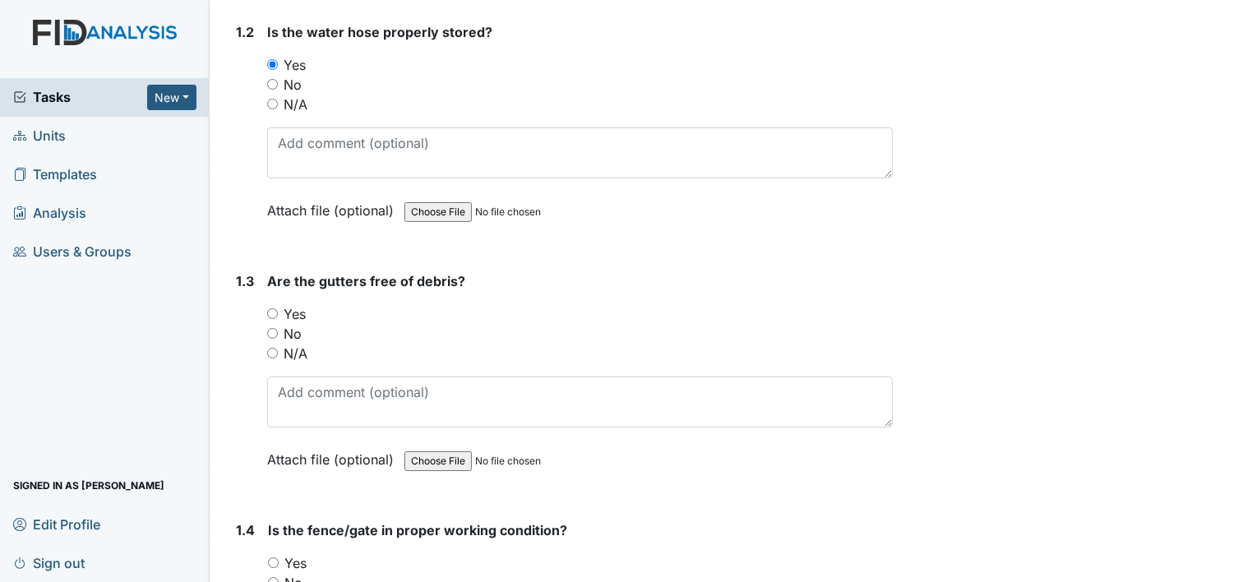
click at [269, 308] on input "Yes" at bounding box center [272, 313] width 11 height 11
radio input "true"
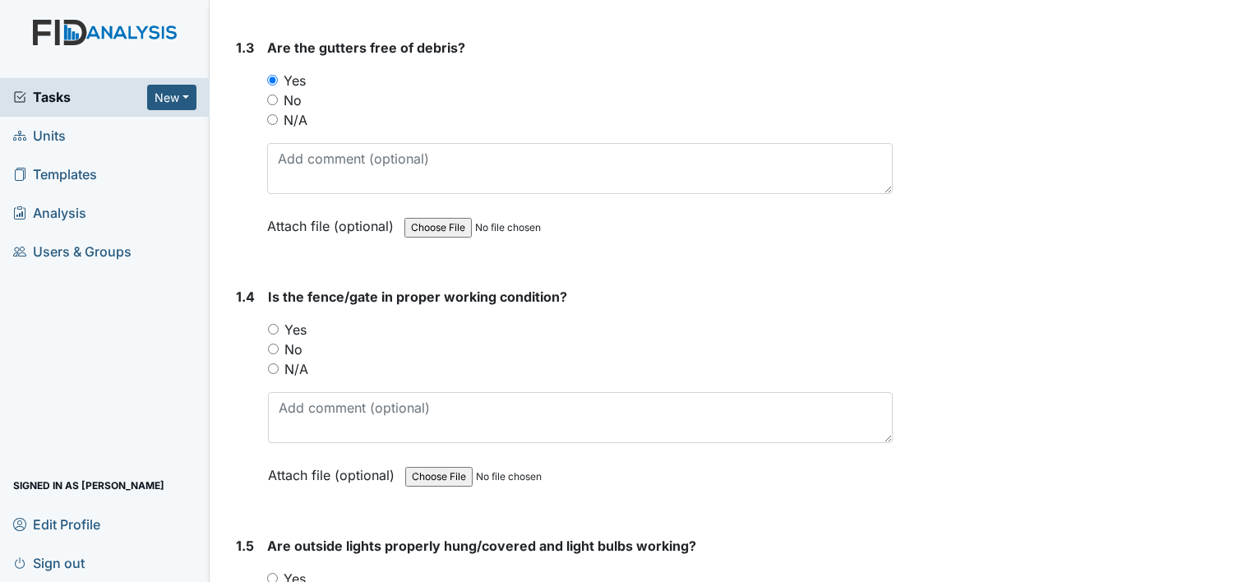
scroll to position [740, 0]
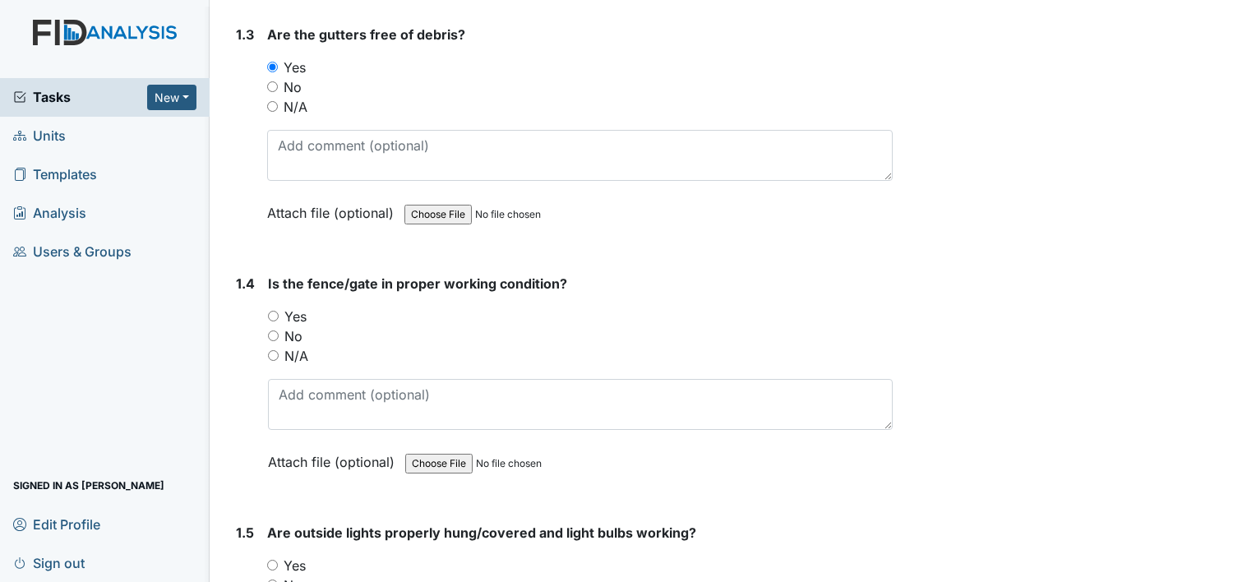
click at [274, 311] on input "Yes" at bounding box center [273, 316] width 11 height 11
radio input "true"
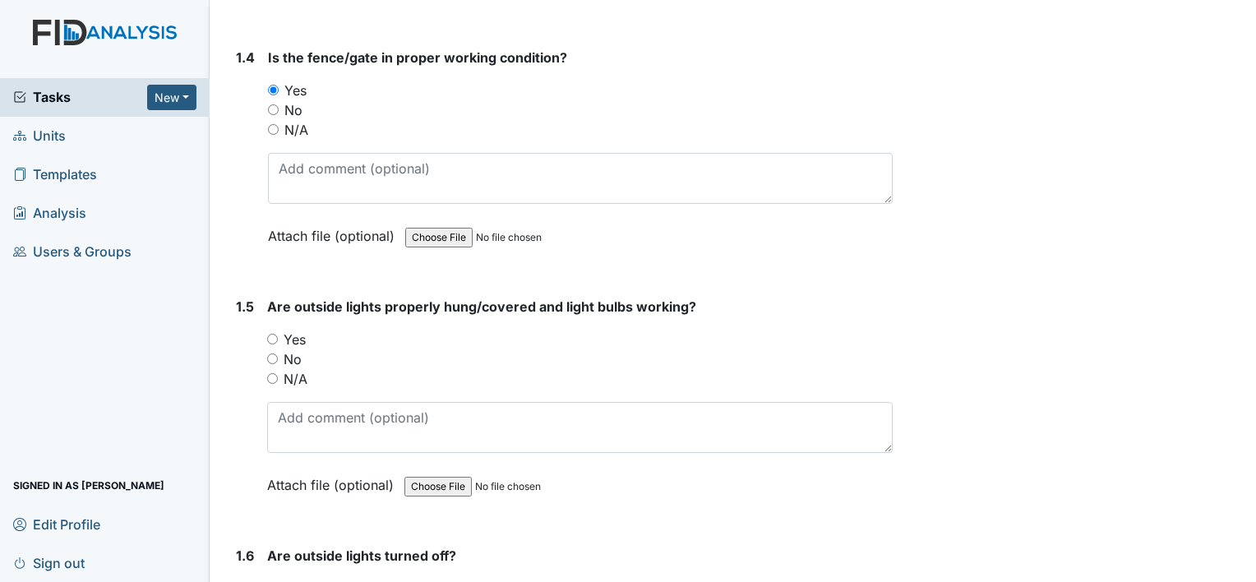
scroll to position [986, 0]
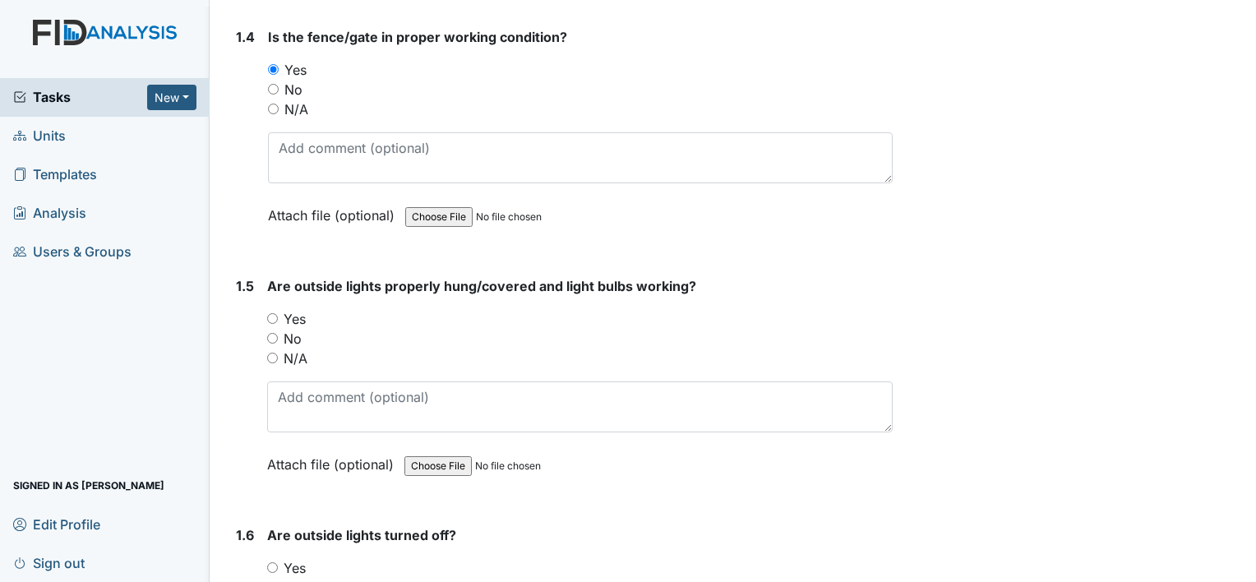
click at [273, 314] on input "Yes" at bounding box center [272, 318] width 11 height 11
radio input "true"
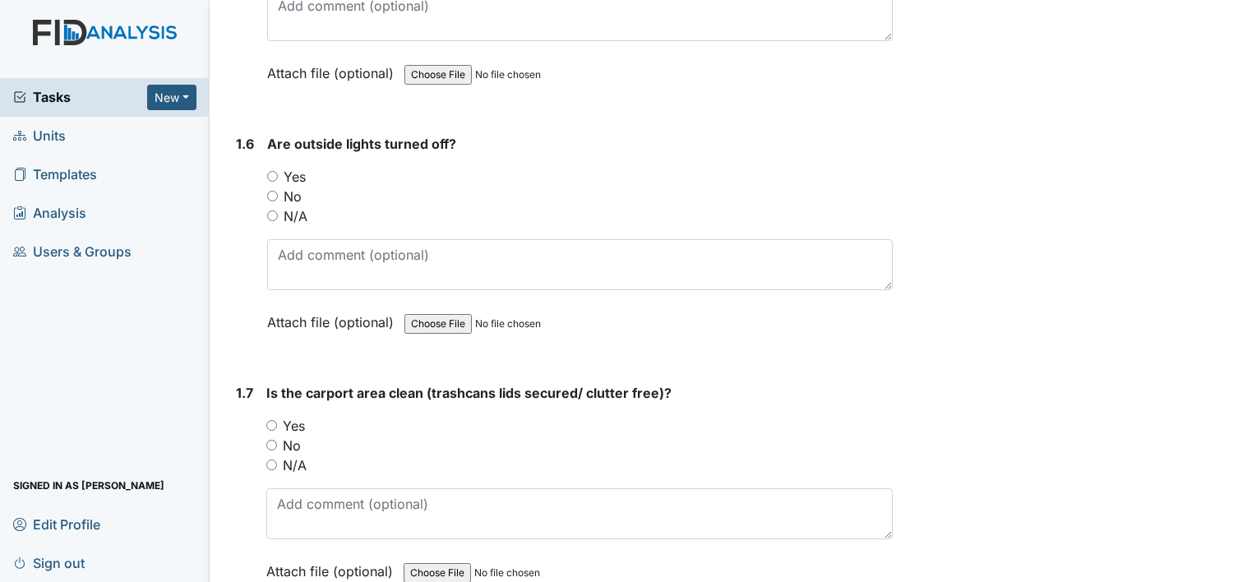
scroll to position [1397, 0]
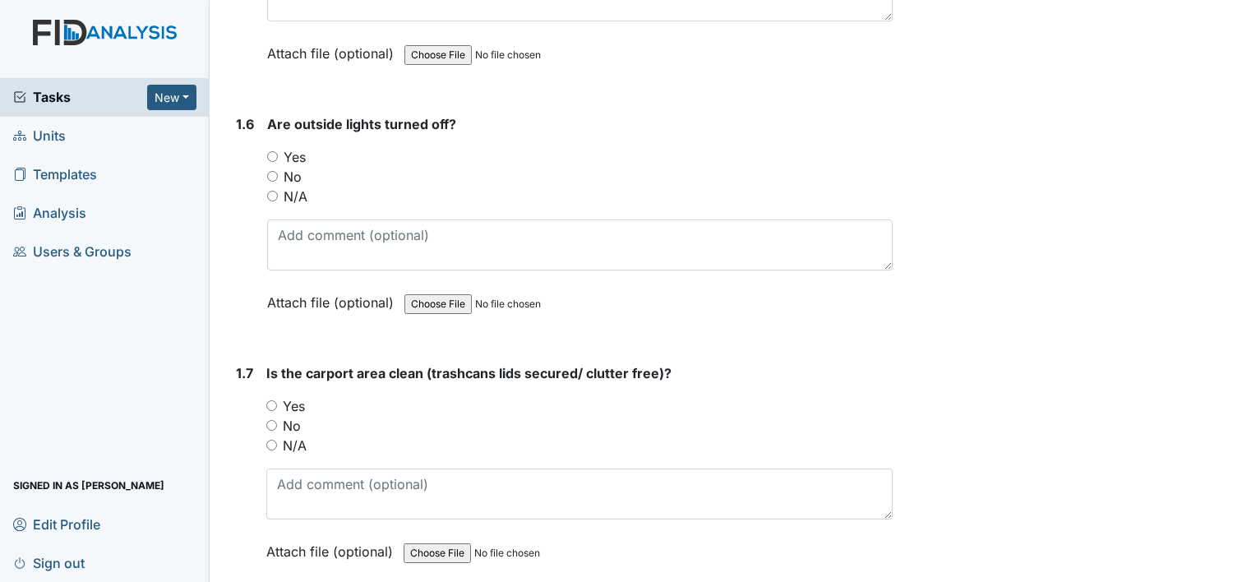
click at [272, 154] on input "Yes" at bounding box center [272, 156] width 11 height 11
radio input "true"
click at [273, 404] on input "Yes" at bounding box center [271, 405] width 11 height 11
radio input "true"
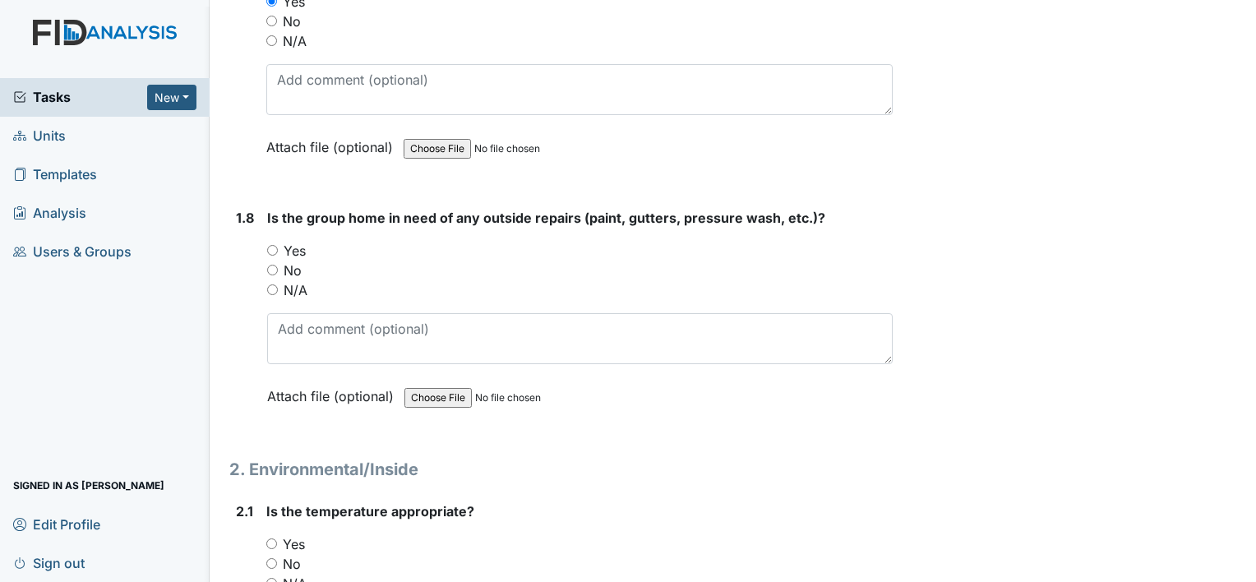
scroll to position [1808, 0]
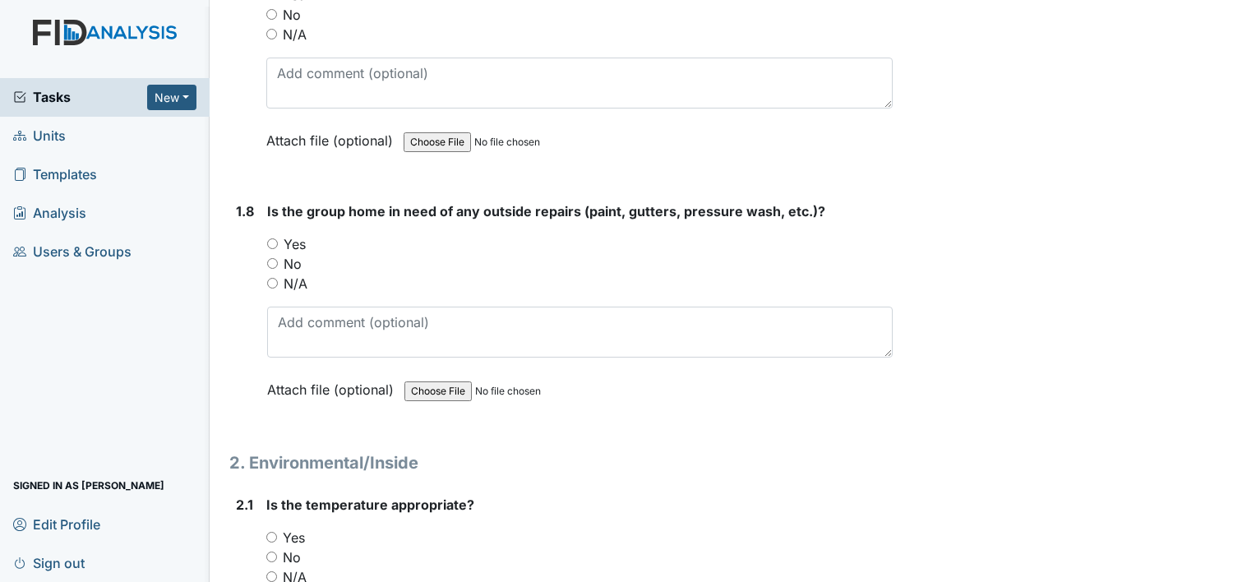
click at [272, 240] on input "Yes" at bounding box center [272, 243] width 11 height 11
radio input "true"
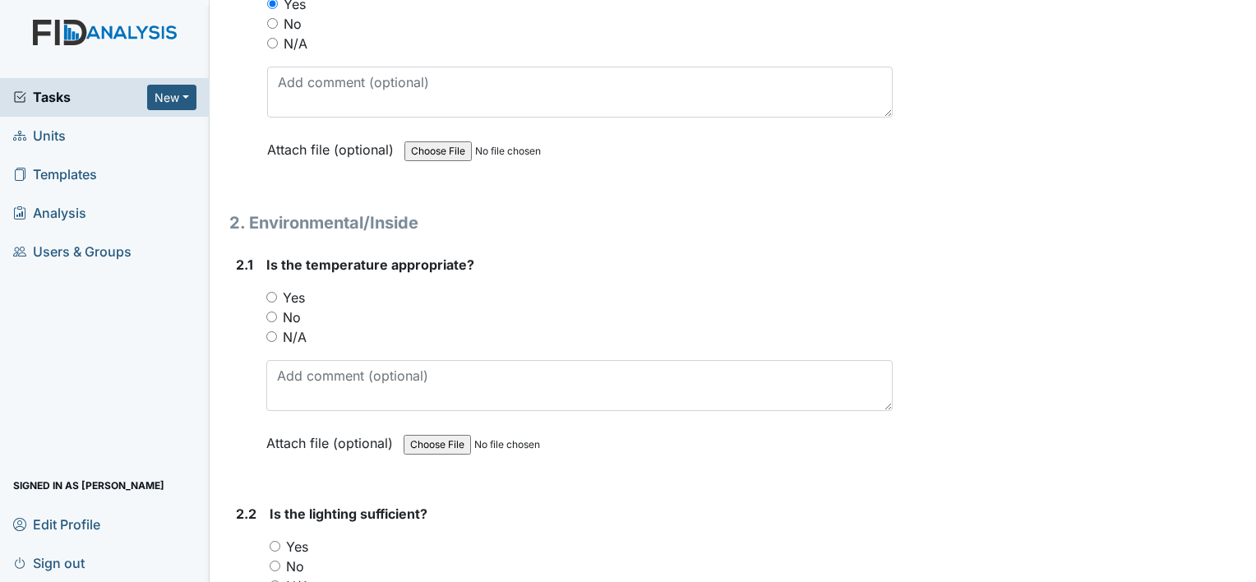
scroll to position [2054, 0]
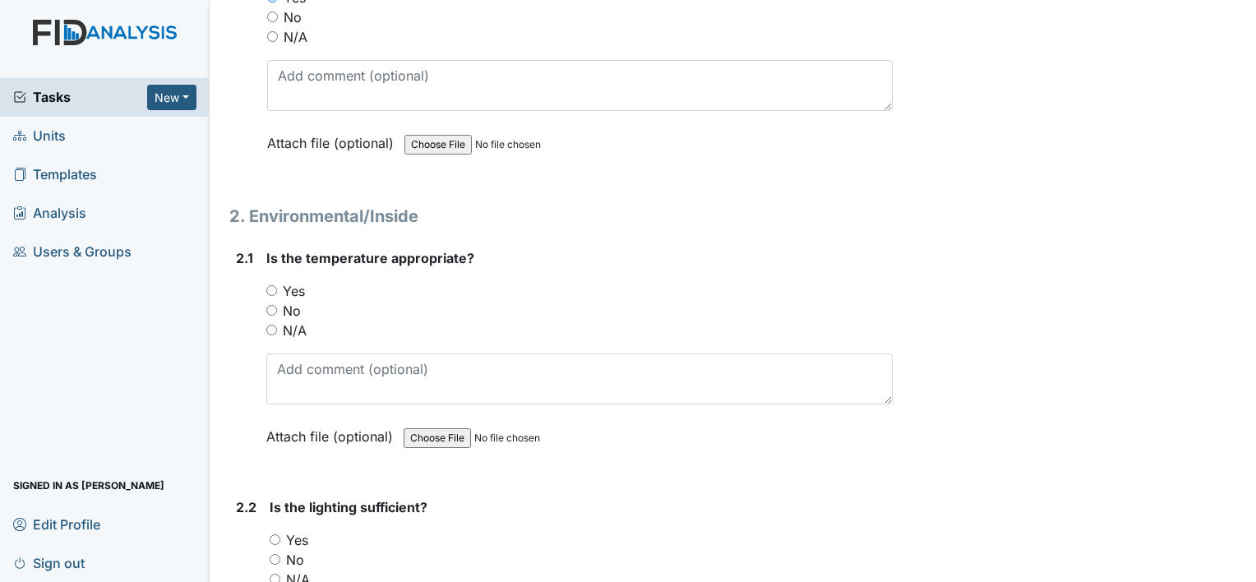
click at [266, 285] on input "Yes" at bounding box center [271, 290] width 11 height 11
radio input "true"
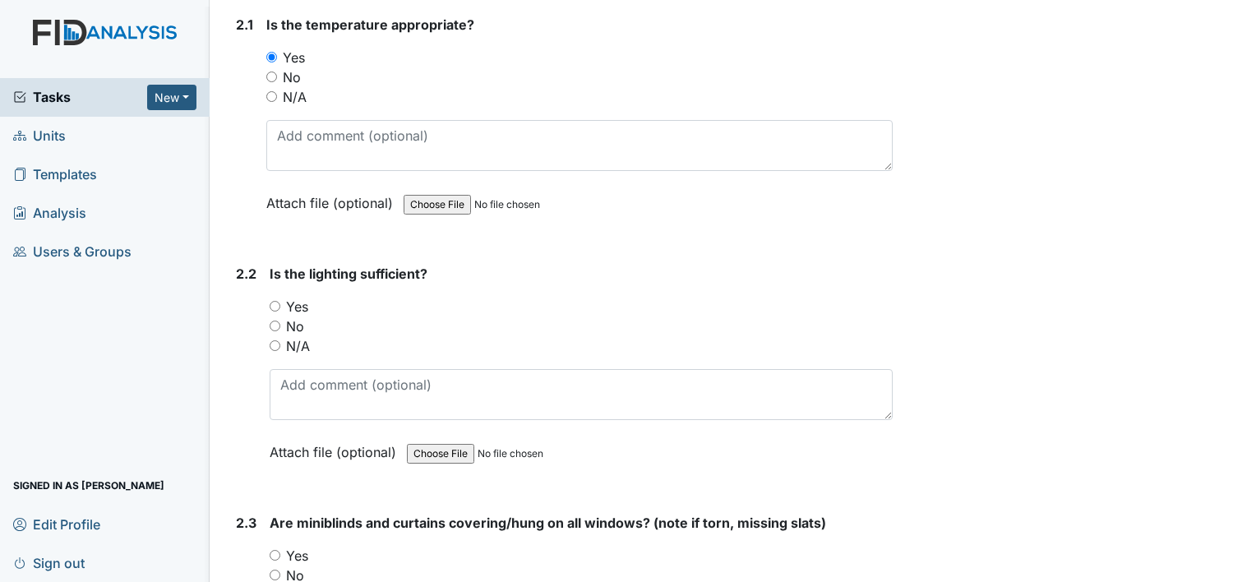
scroll to position [2301, 0]
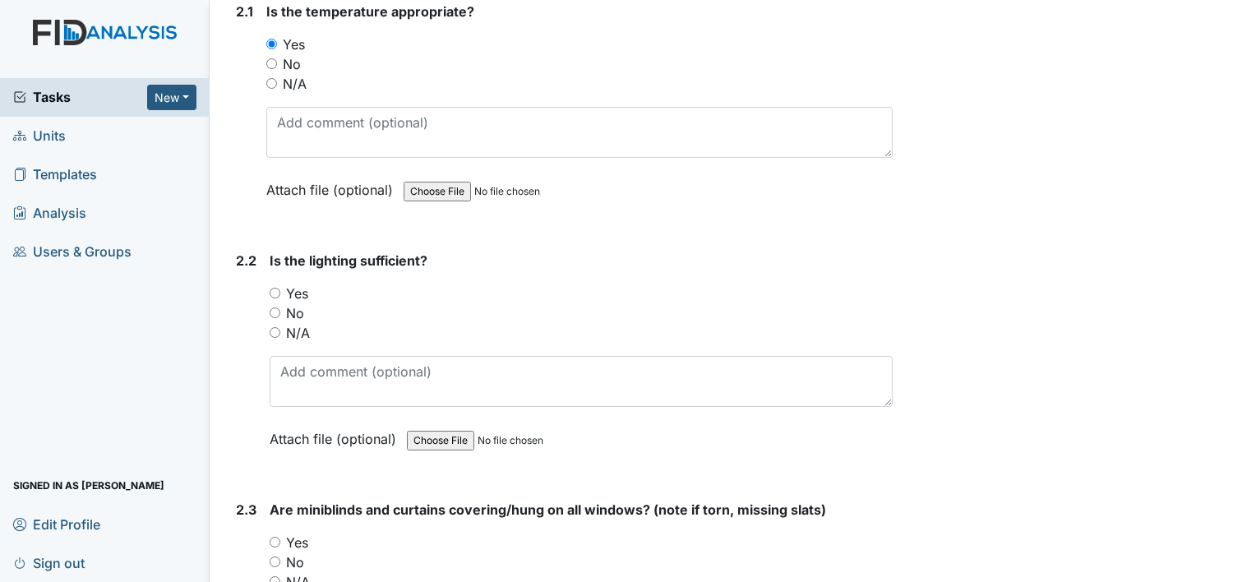
click at [276, 288] on input "Yes" at bounding box center [275, 293] width 11 height 11
radio input "true"
click at [275, 537] on input "Yes" at bounding box center [275, 542] width 11 height 11
radio input "true"
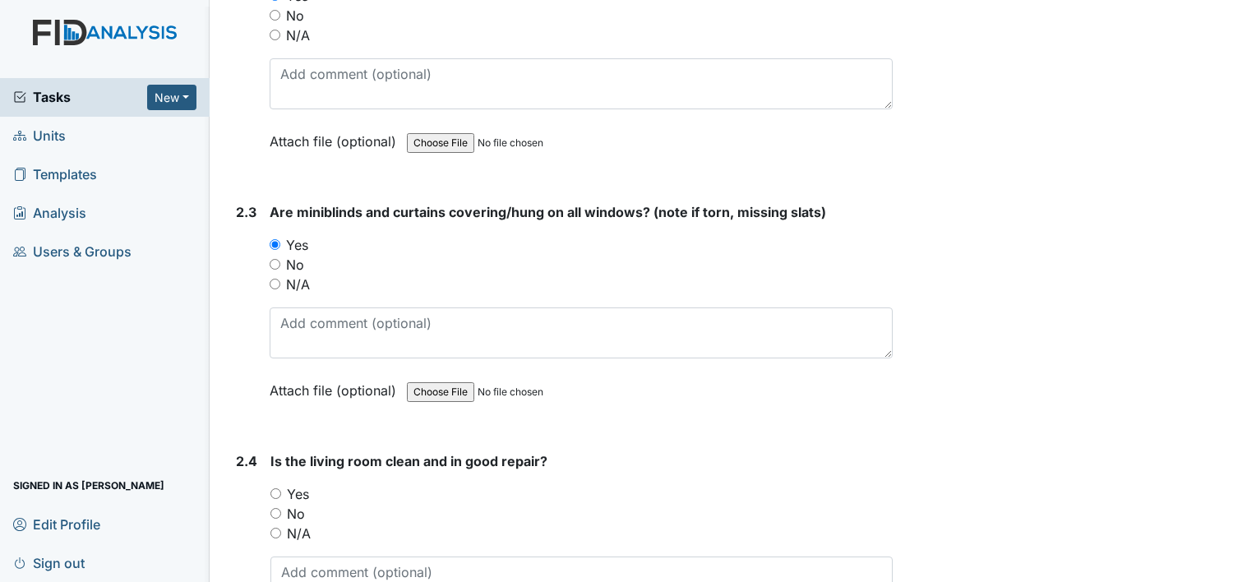
scroll to position [2712, 0]
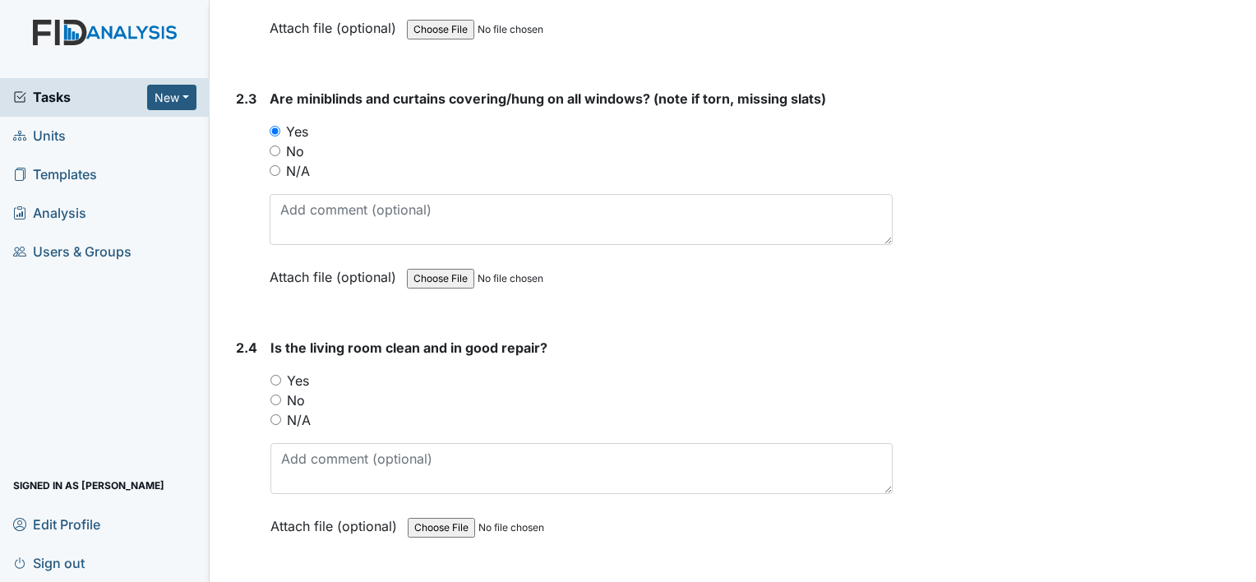
click at [278, 375] on input "Yes" at bounding box center [275, 380] width 11 height 11
radio input "true"
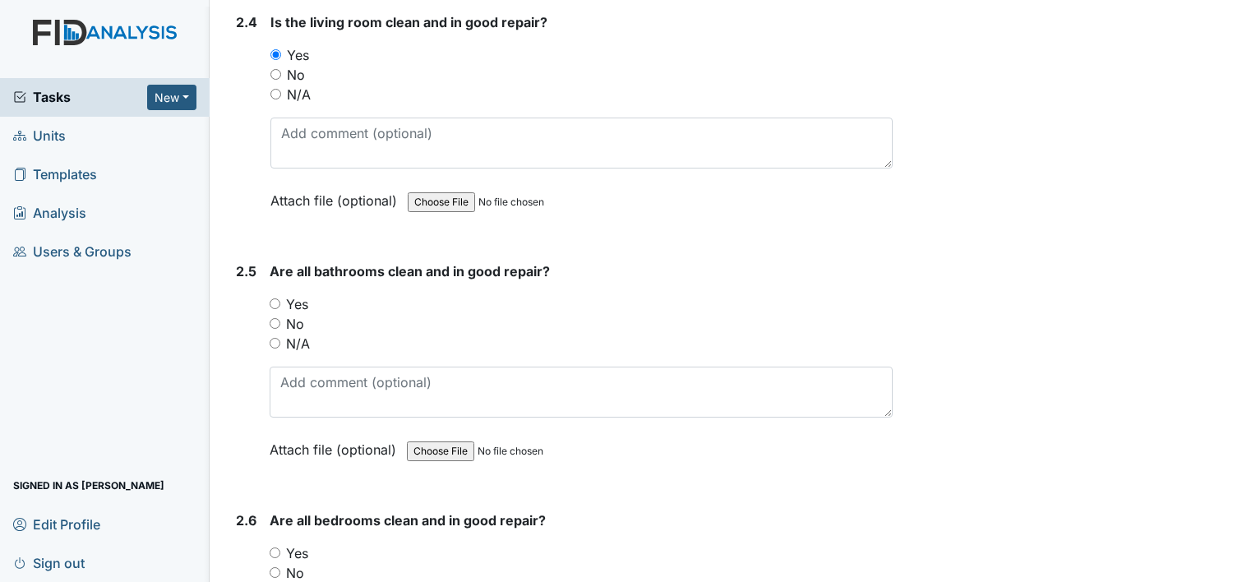
scroll to position [3040, 0]
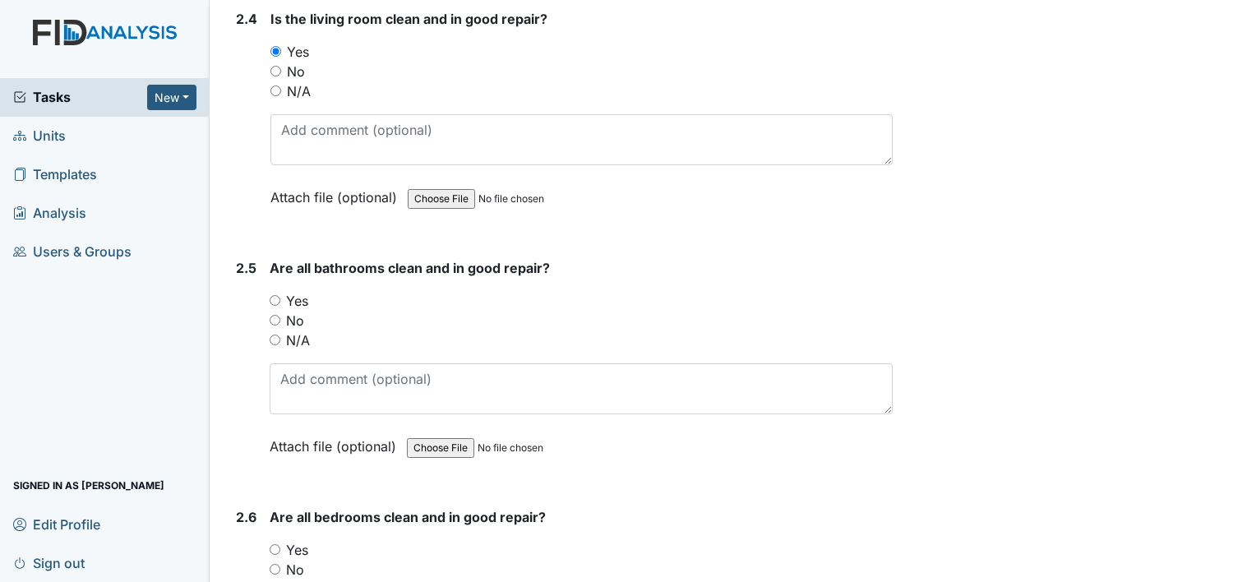
click at [274, 295] on input "Yes" at bounding box center [275, 300] width 11 height 11
radio input "true"
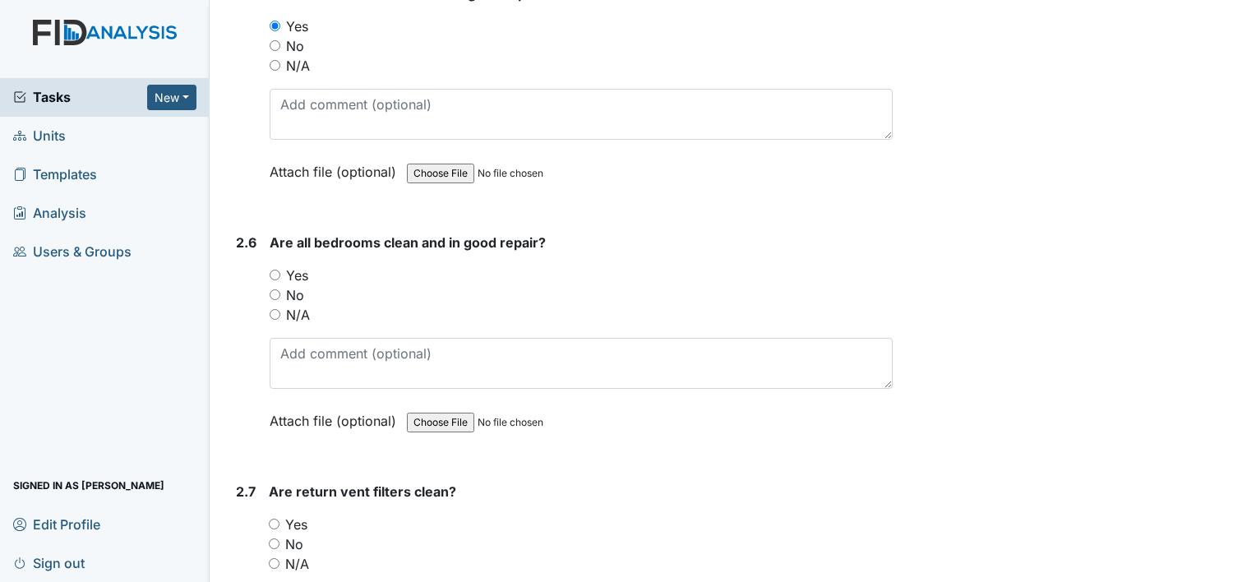
scroll to position [3369, 0]
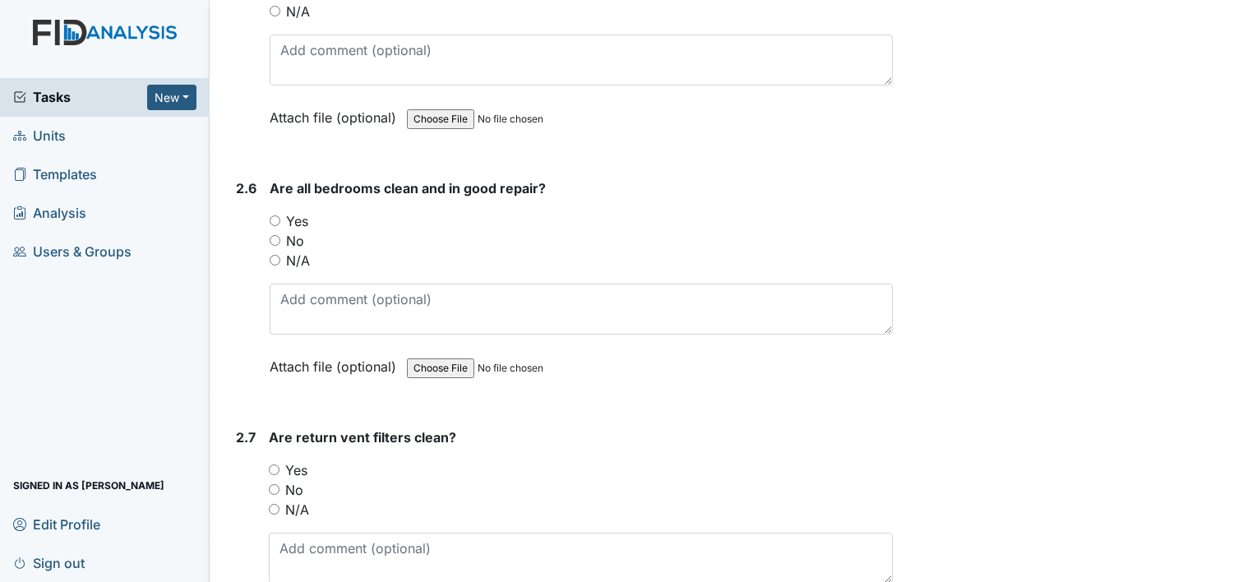
click at [273, 215] on input "Yes" at bounding box center [275, 220] width 11 height 11
radio input "true"
click at [270, 464] on input "Yes" at bounding box center [274, 469] width 11 height 11
radio input "true"
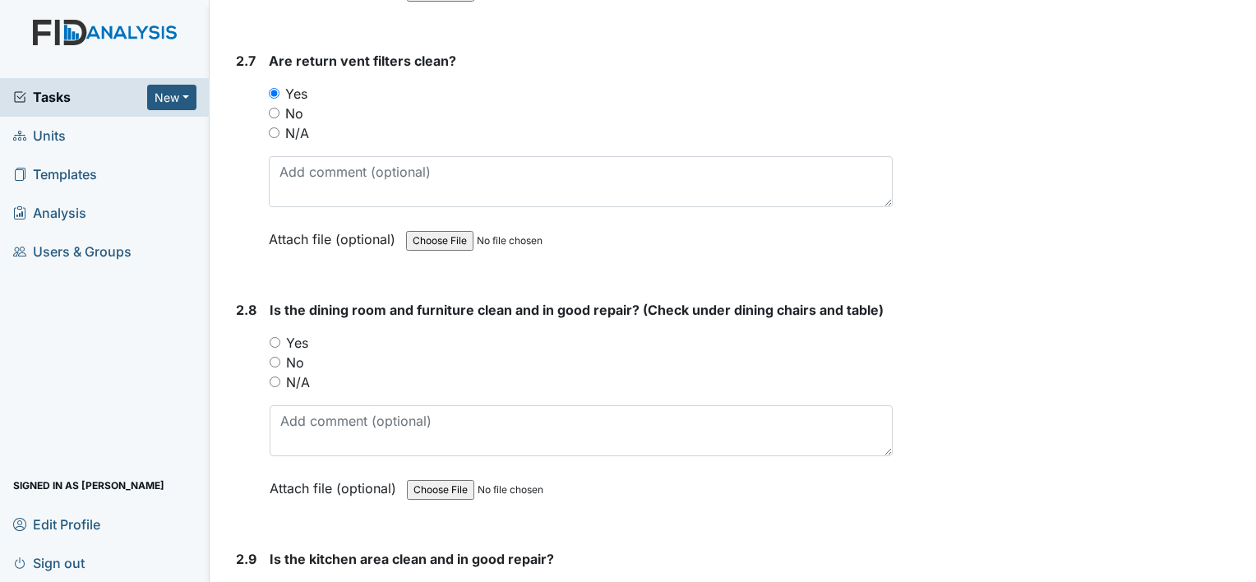
scroll to position [3862, 0]
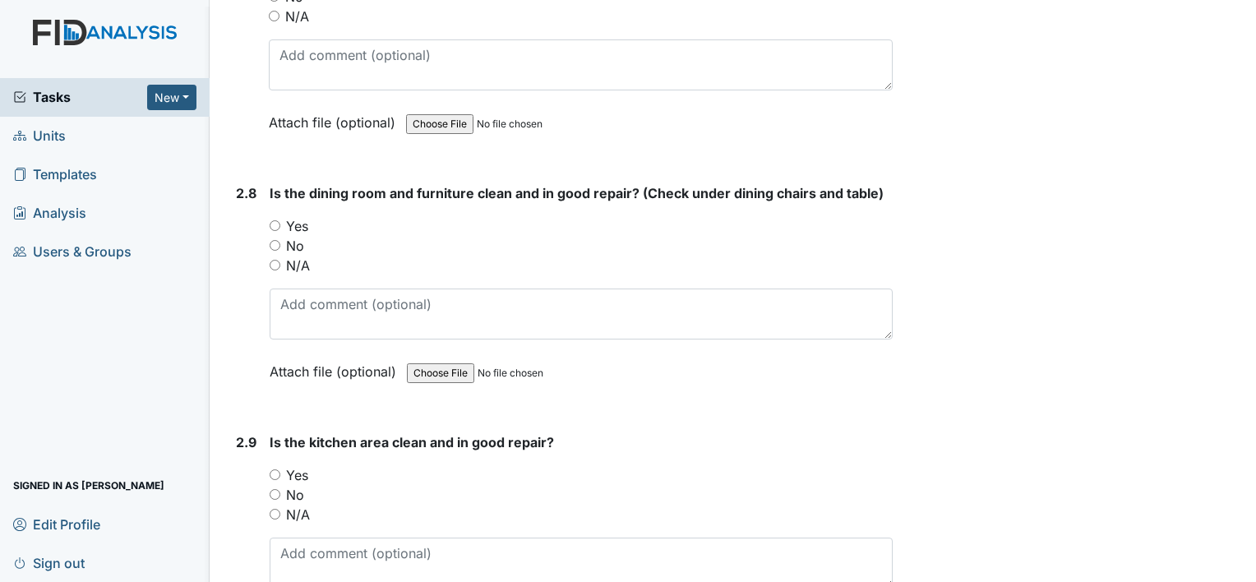
click at [271, 220] on input "Yes" at bounding box center [275, 225] width 11 height 11
radio input "true"
click at [275, 469] on input "Yes" at bounding box center [275, 474] width 11 height 11
radio input "true"
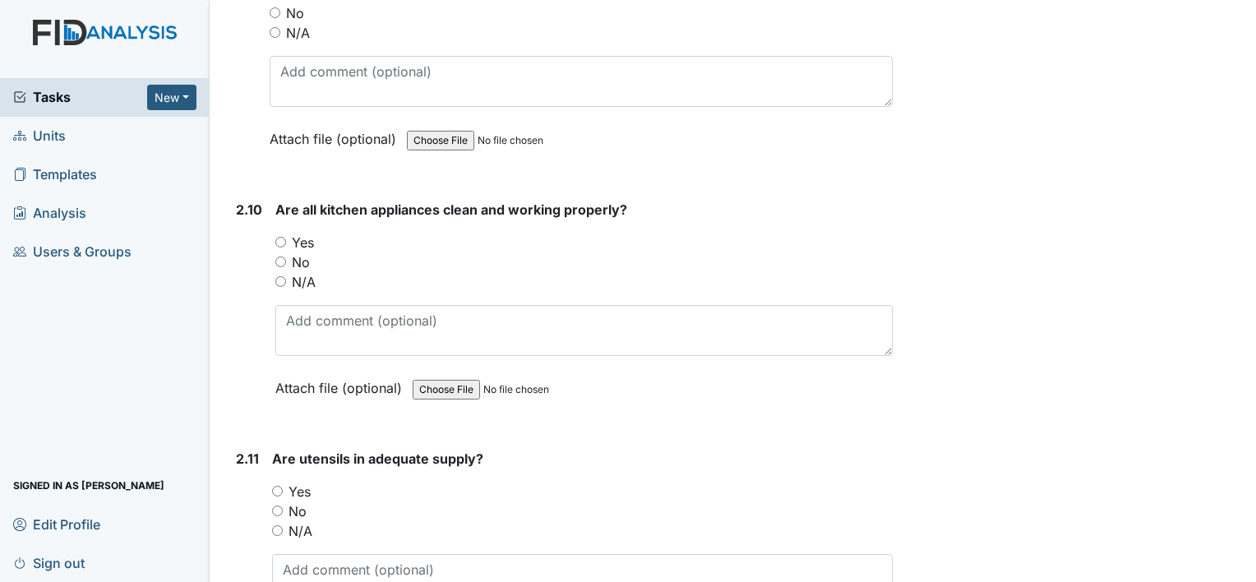
scroll to position [4355, 0]
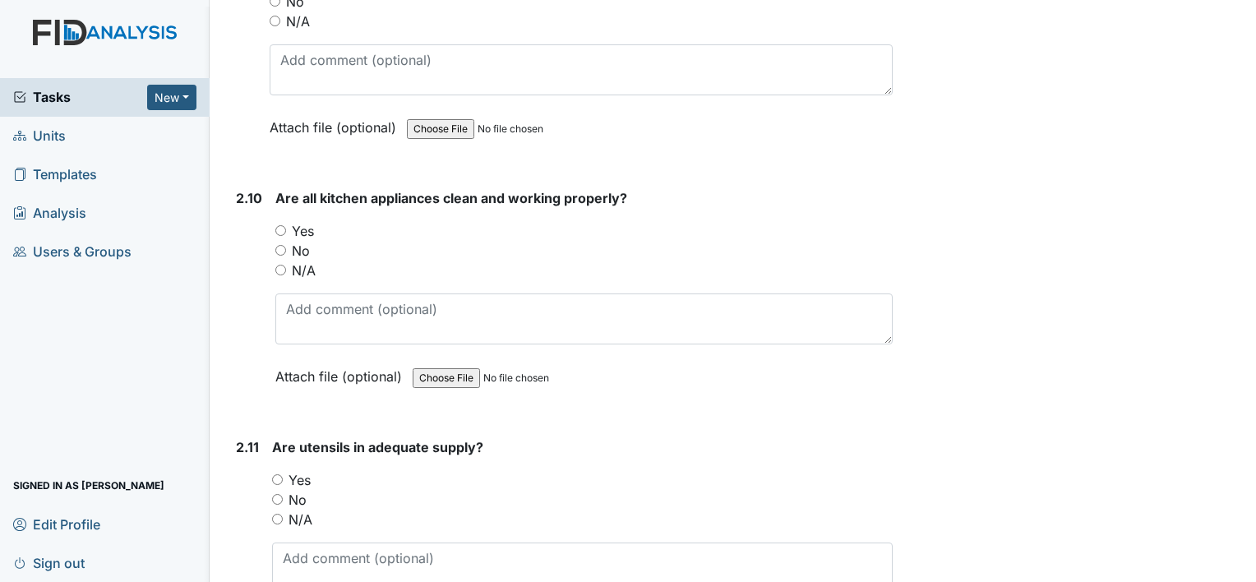
click at [278, 225] on input "Yes" at bounding box center [280, 230] width 11 height 11
radio input "true"
click at [277, 474] on input "Yes" at bounding box center [277, 479] width 11 height 11
radio input "true"
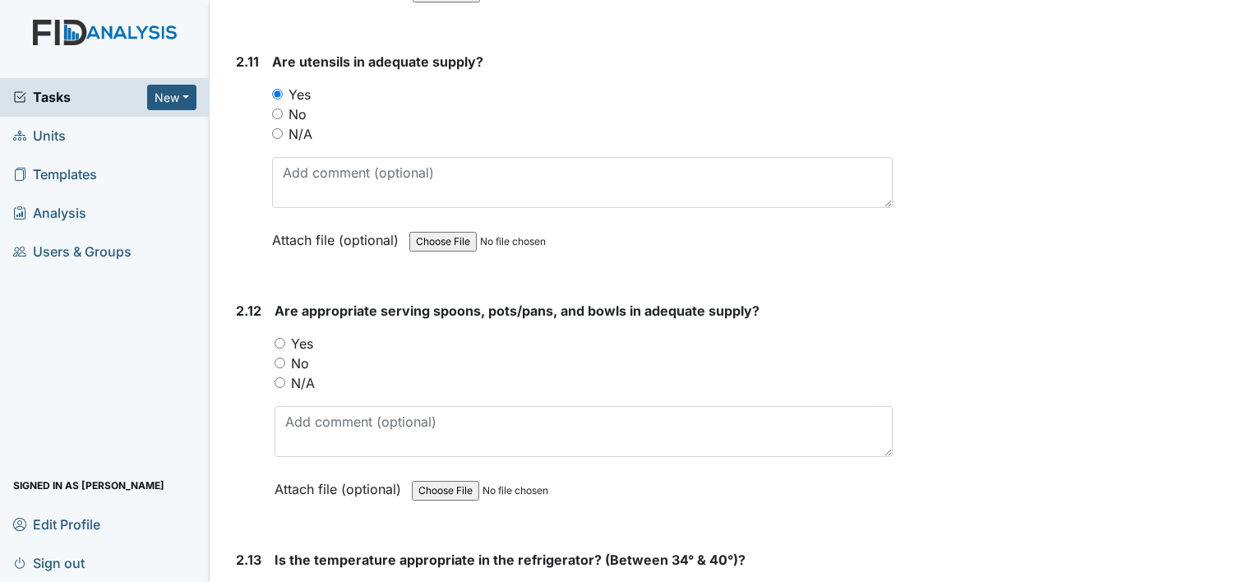
scroll to position [4766, 0]
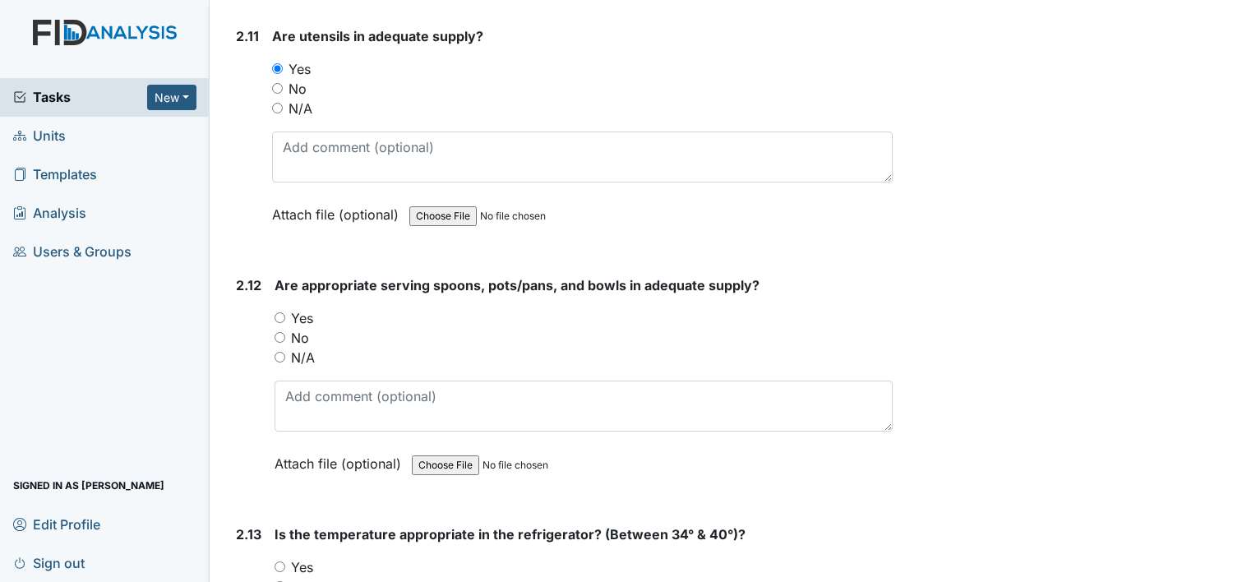
click at [279, 312] on input "Yes" at bounding box center [279, 317] width 11 height 11
radio input "true"
click at [279, 561] on input "Yes" at bounding box center [279, 566] width 11 height 11
radio input "true"
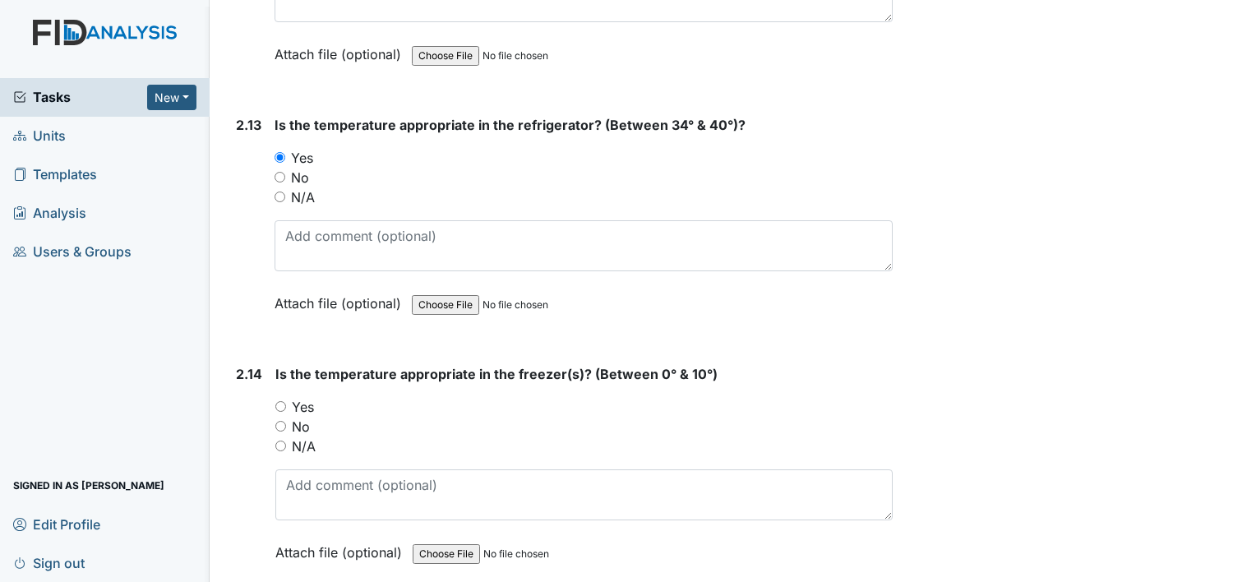
scroll to position [5177, 0]
click at [276, 399] on input "Yes" at bounding box center [280, 404] width 11 height 11
radio input "true"
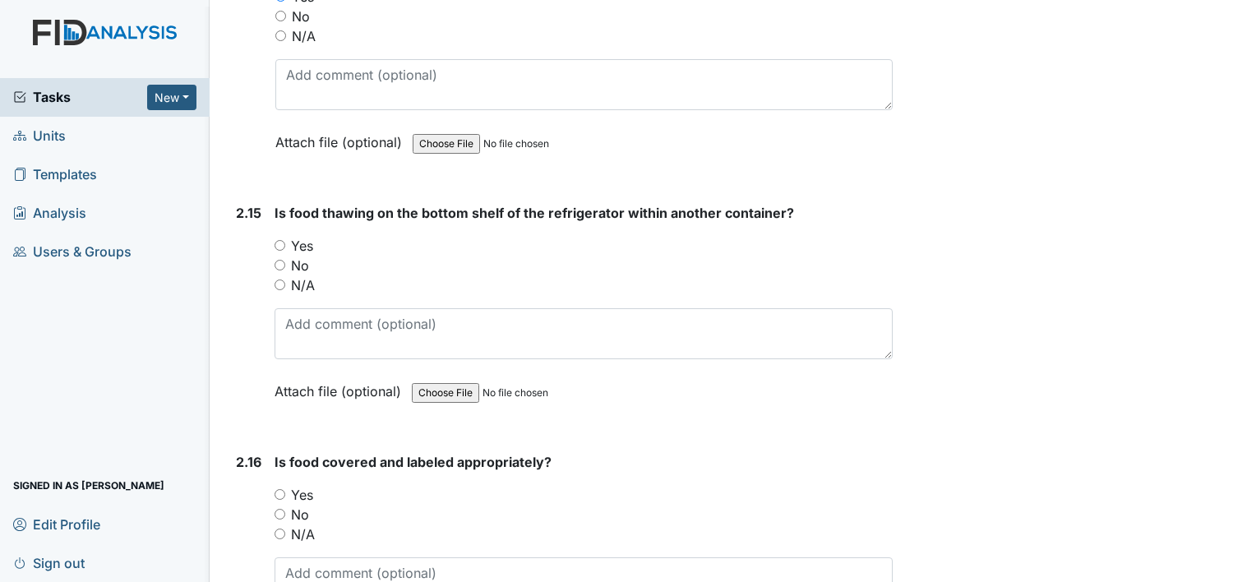
scroll to position [5587, 0]
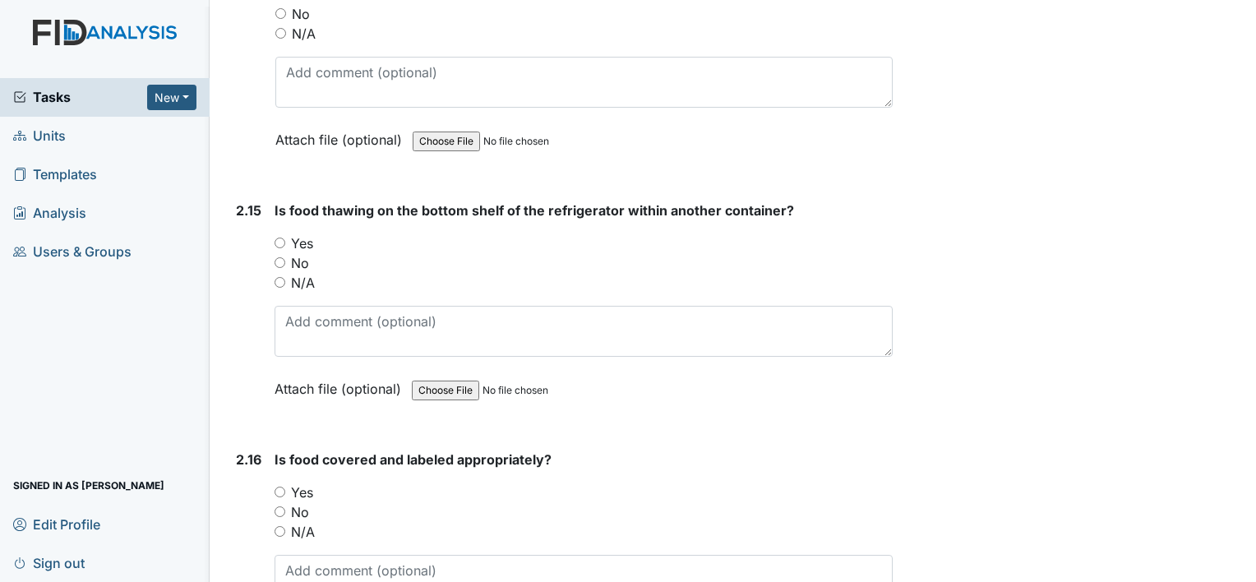
click at [281, 237] on input "Yes" at bounding box center [279, 242] width 11 height 11
radio input "true"
click at [277, 486] on input "Yes" at bounding box center [279, 491] width 11 height 11
radio input "true"
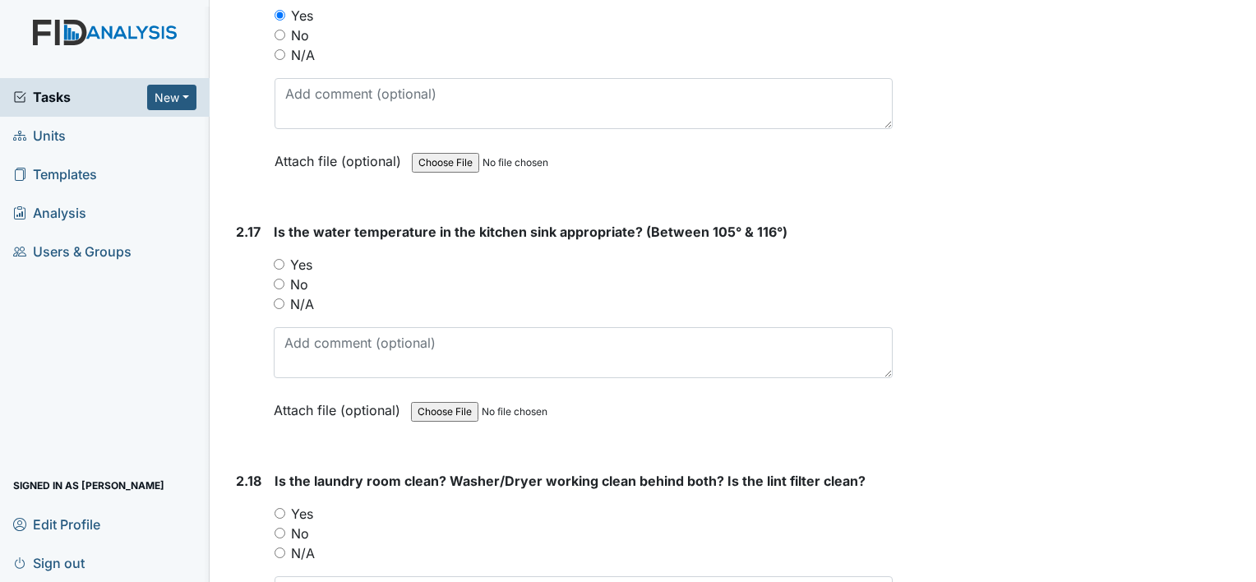
scroll to position [6080, 0]
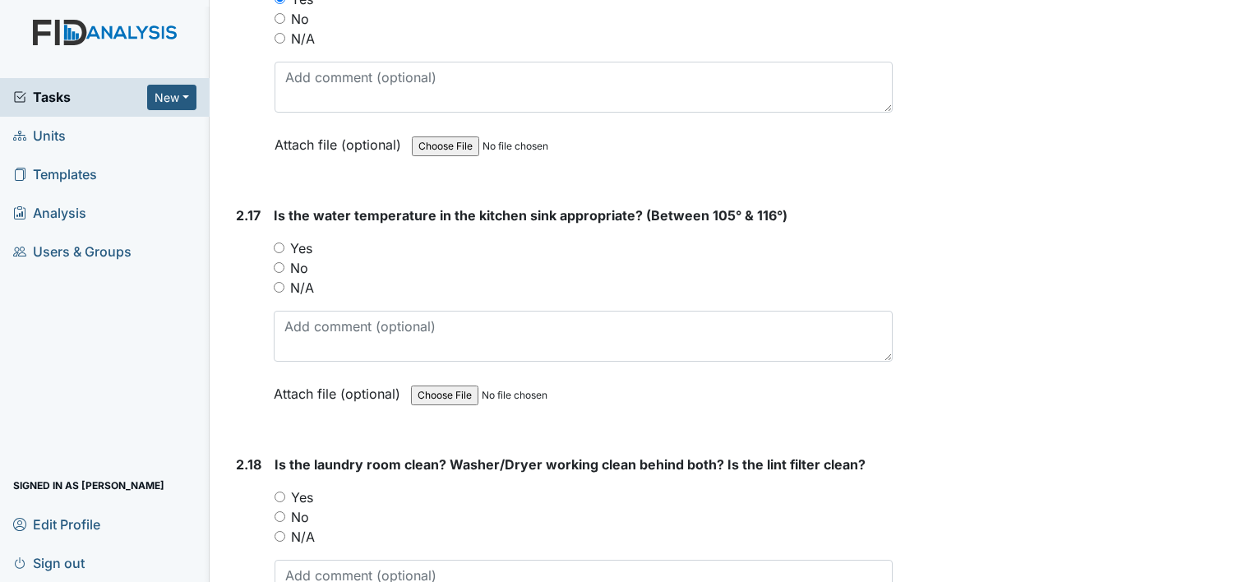
click at [274, 242] on input "Yes" at bounding box center [279, 247] width 11 height 11
radio input "true"
click at [287, 487] on div "Yes" at bounding box center [583, 497] width 618 height 20
click at [282, 491] on input "Yes" at bounding box center [279, 496] width 11 height 11
radio input "true"
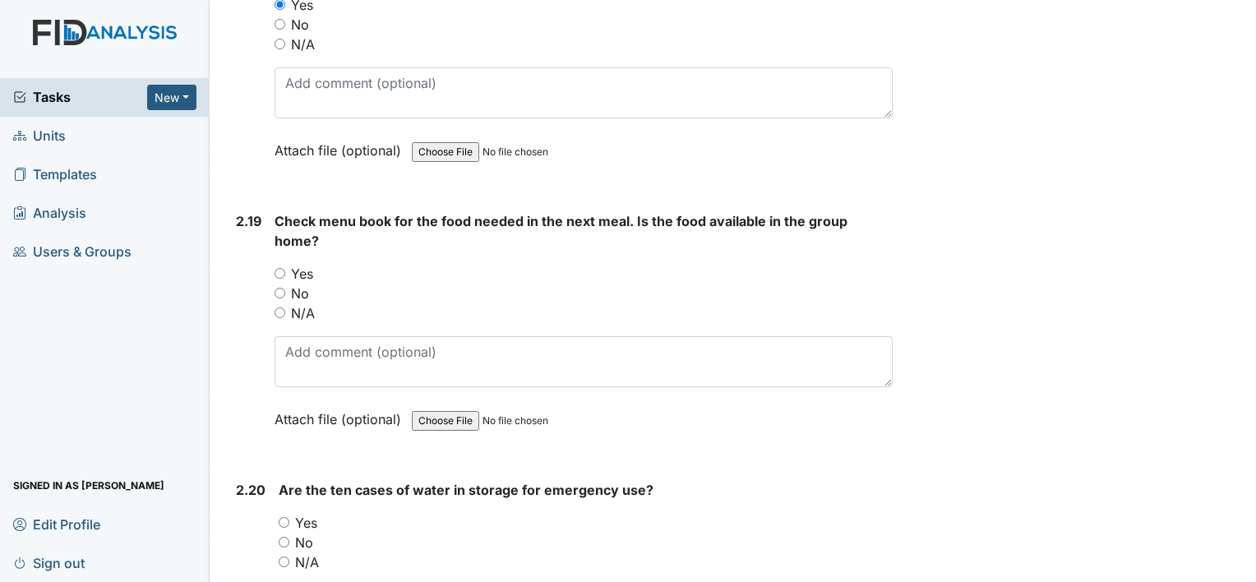
scroll to position [6573, 0]
click at [283, 267] on input "Yes" at bounding box center [279, 272] width 11 height 11
radio input "true"
click at [279, 516] on input "Yes" at bounding box center [284, 521] width 11 height 11
radio input "true"
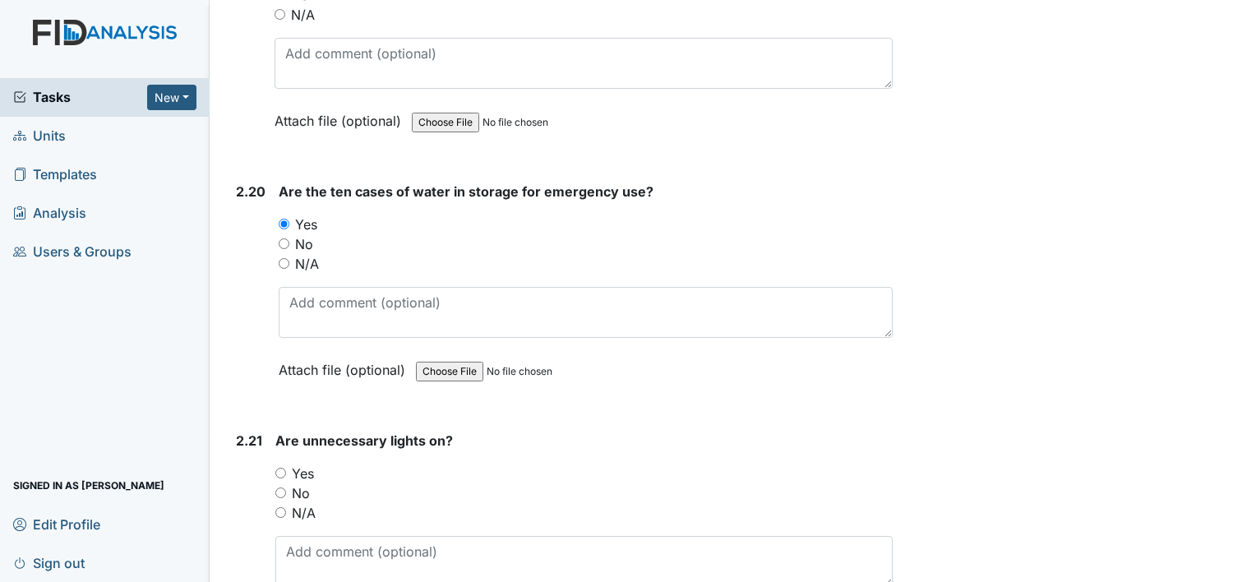
scroll to position [6984, 0]
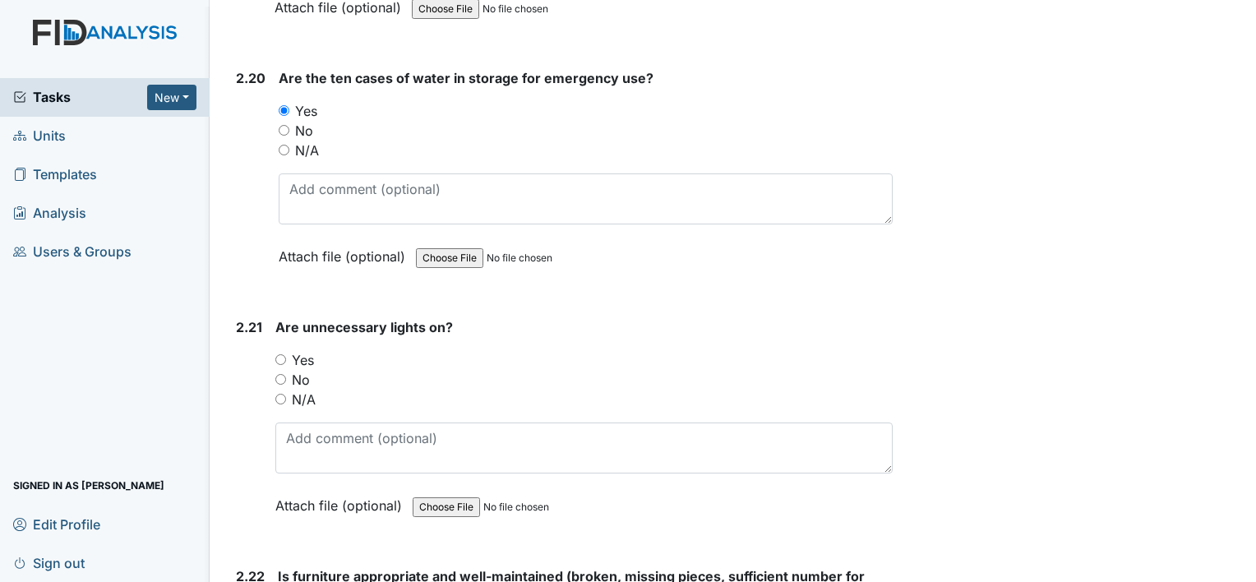
click at [279, 374] on input "No" at bounding box center [280, 379] width 11 height 11
radio input "true"
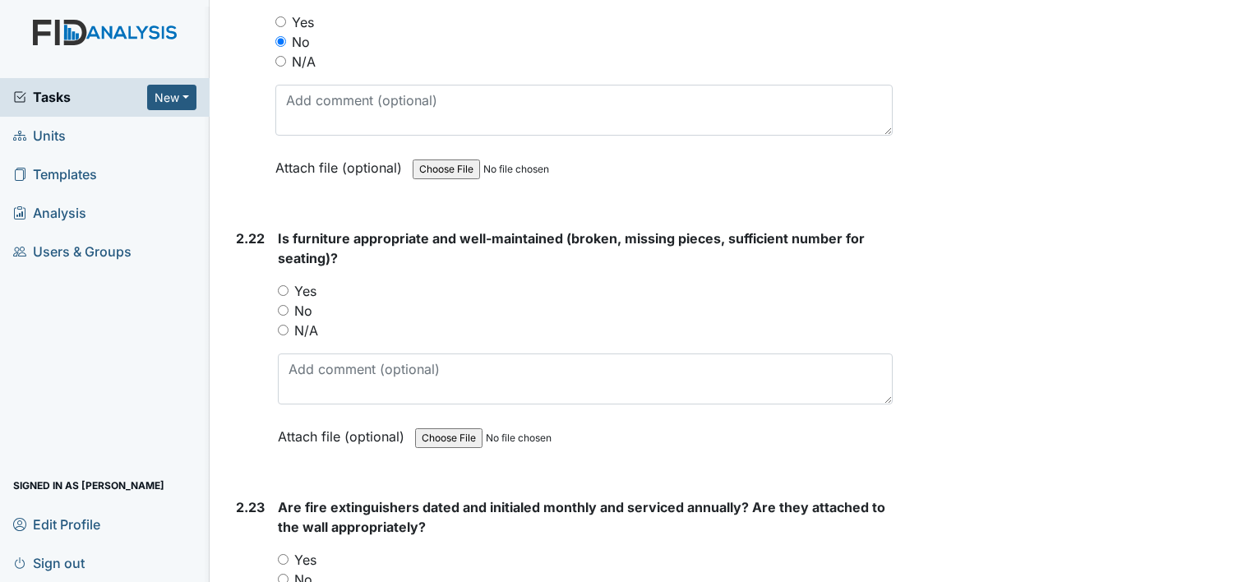
scroll to position [7395, 0]
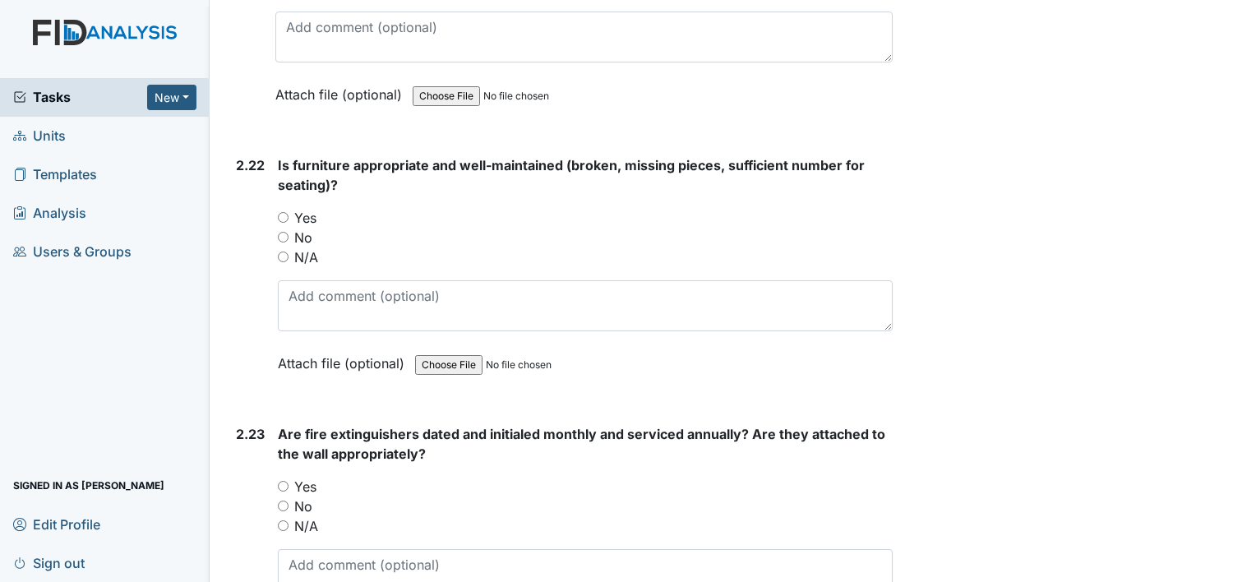
click at [287, 212] on input "Yes" at bounding box center [283, 217] width 11 height 11
radio input "true"
click at [285, 481] on input "Yes" at bounding box center [283, 486] width 11 height 11
radio input "true"
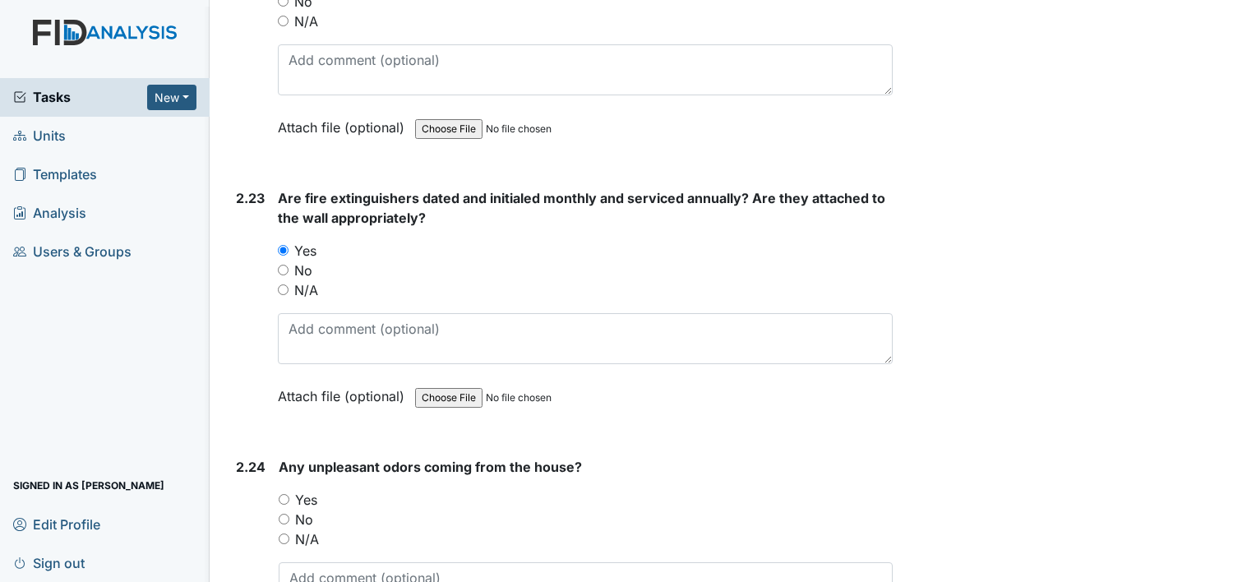
scroll to position [7724, 0]
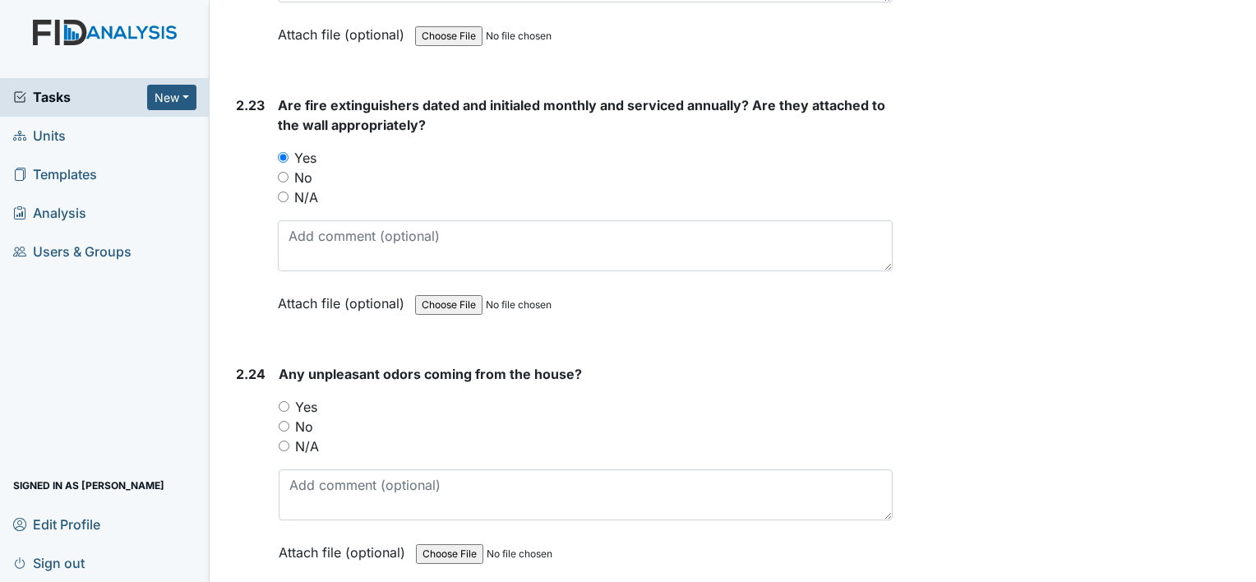
click at [282, 421] on input "No" at bounding box center [284, 426] width 11 height 11
radio input "true"
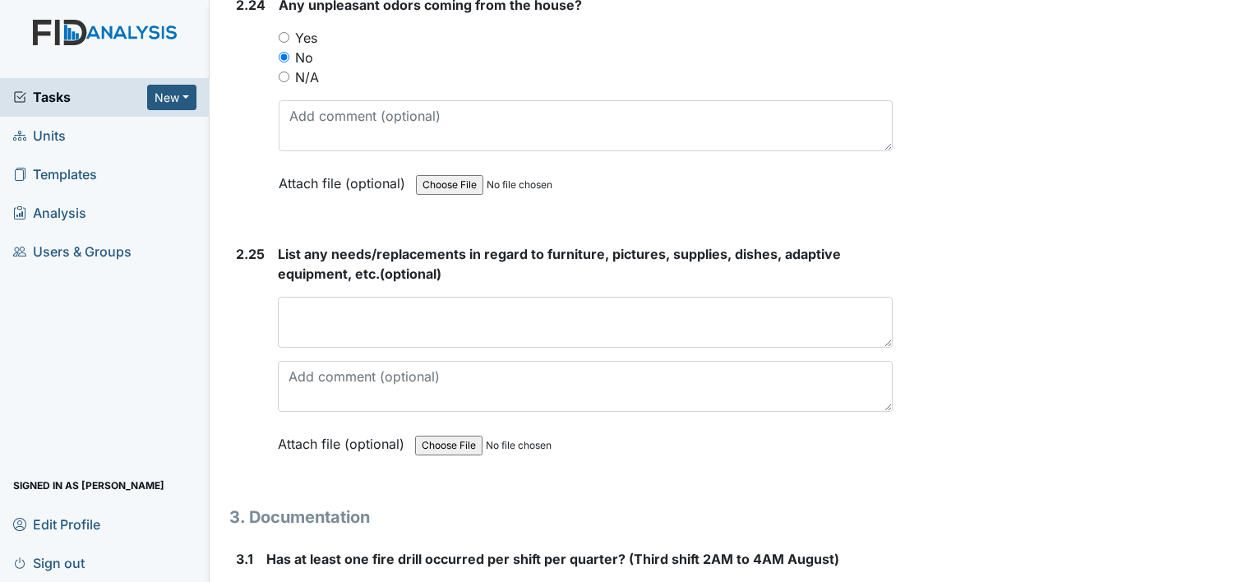
scroll to position [8217, 0]
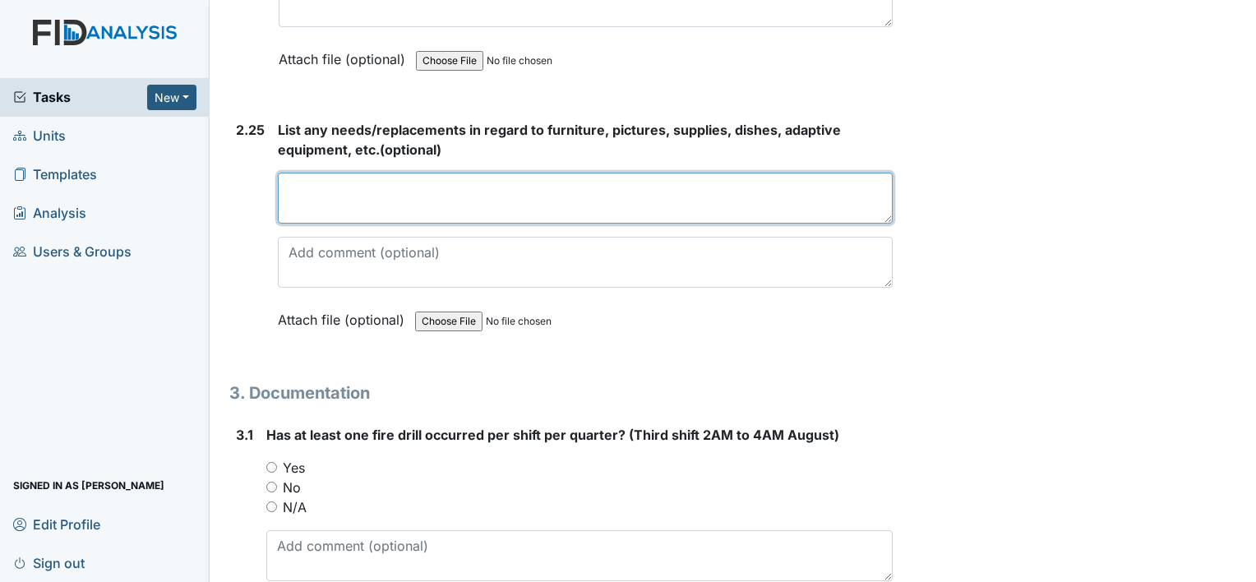
click at [378, 174] on textarea at bounding box center [585, 198] width 615 height 51
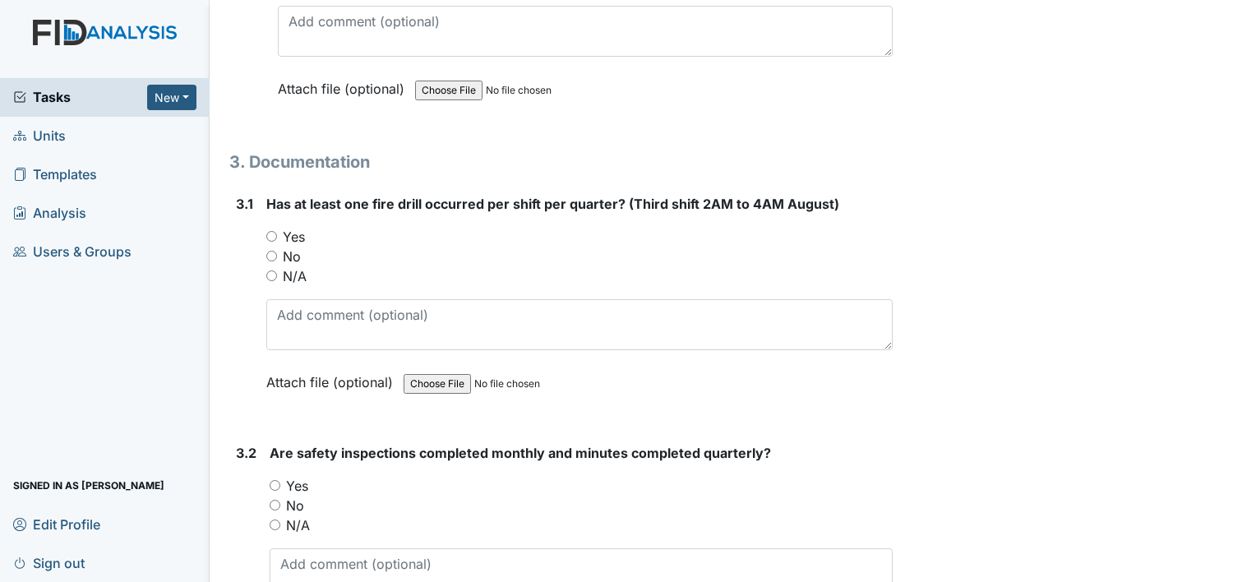
scroll to position [8463, 0]
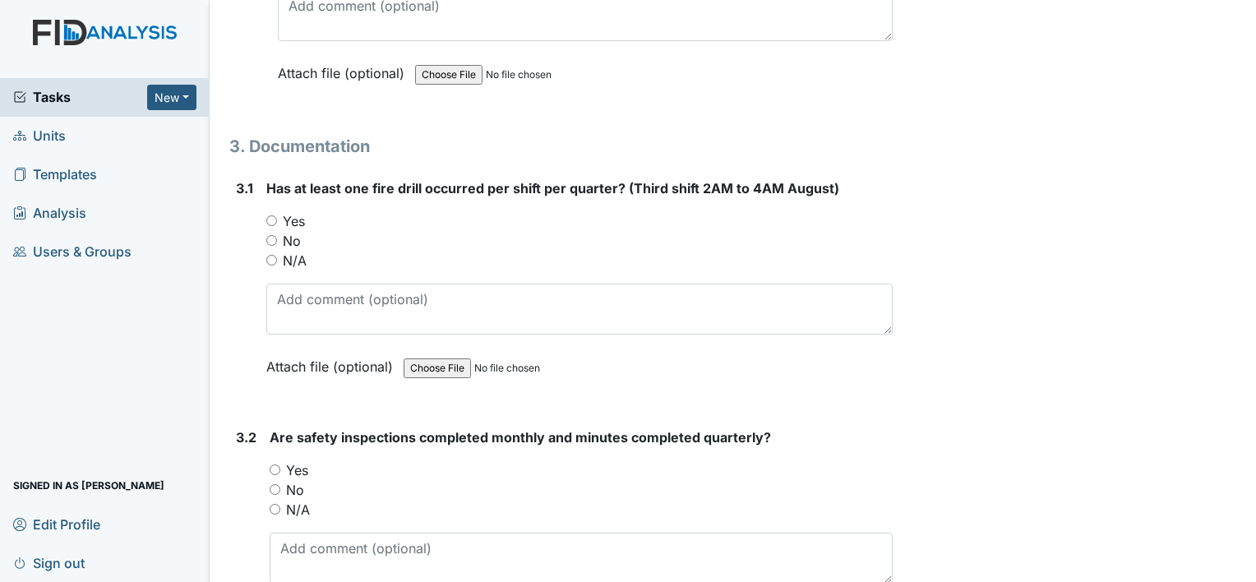
type textarea "n/a"
click at [270, 215] on input "Yes" at bounding box center [271, 220] width 11 height 11
radio input "true"
click at [277, 464] on input "Yes" at bounding box center [275, 469] width 11 height 11
radio input "true"
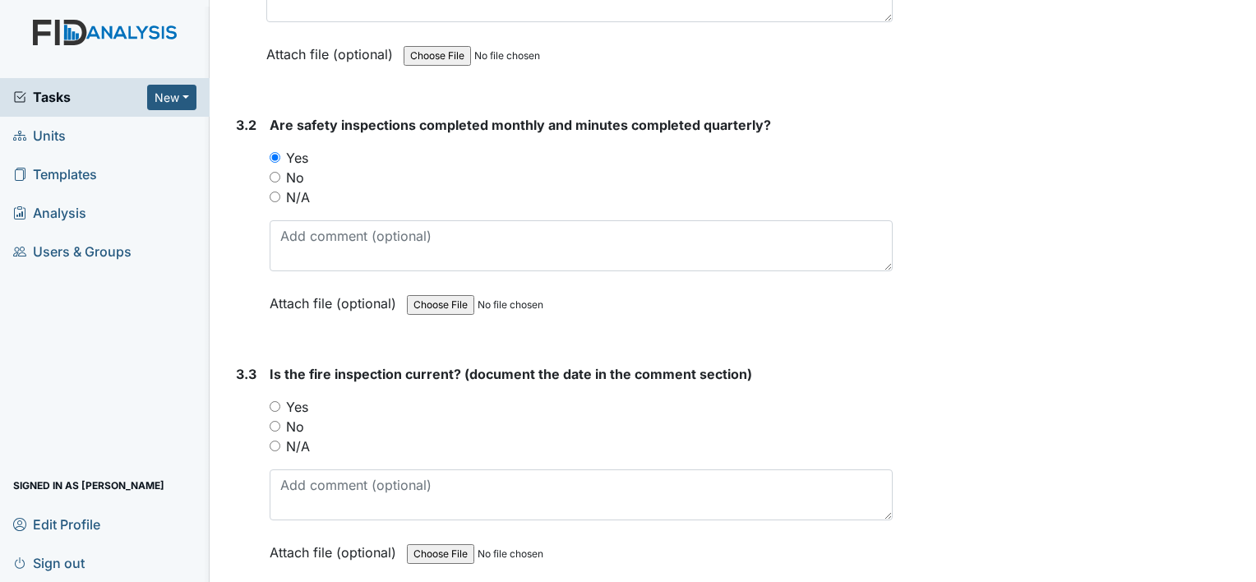
scroll to position [8874, 0]
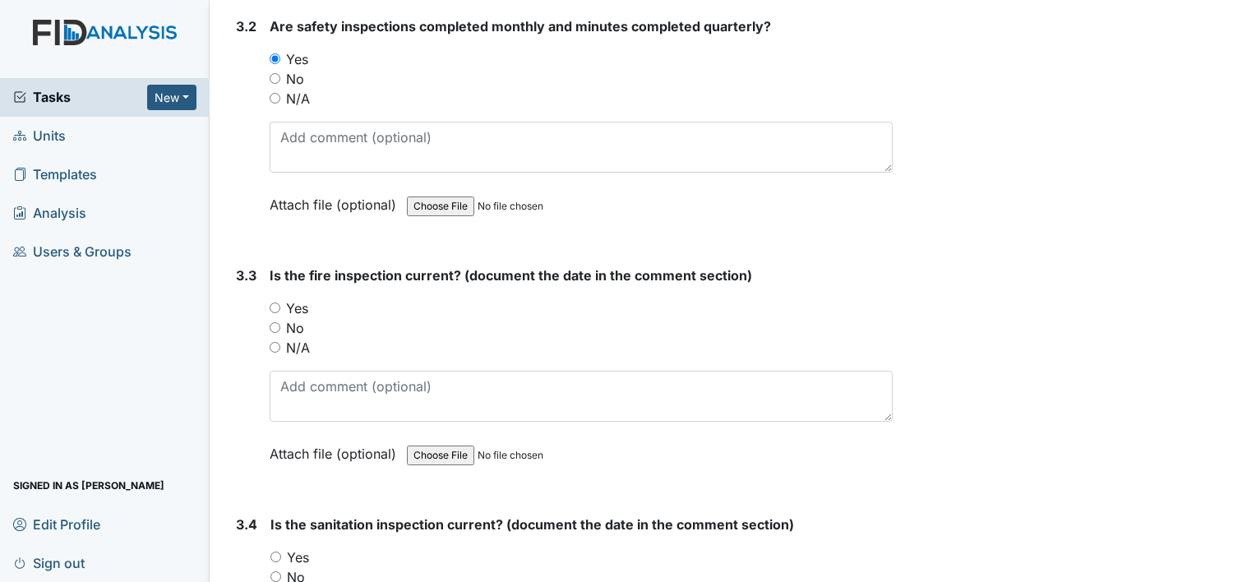
click at [276, 302] on input "Yes" at bounding box center [275, 307] width 11 height 11
radio input "true"
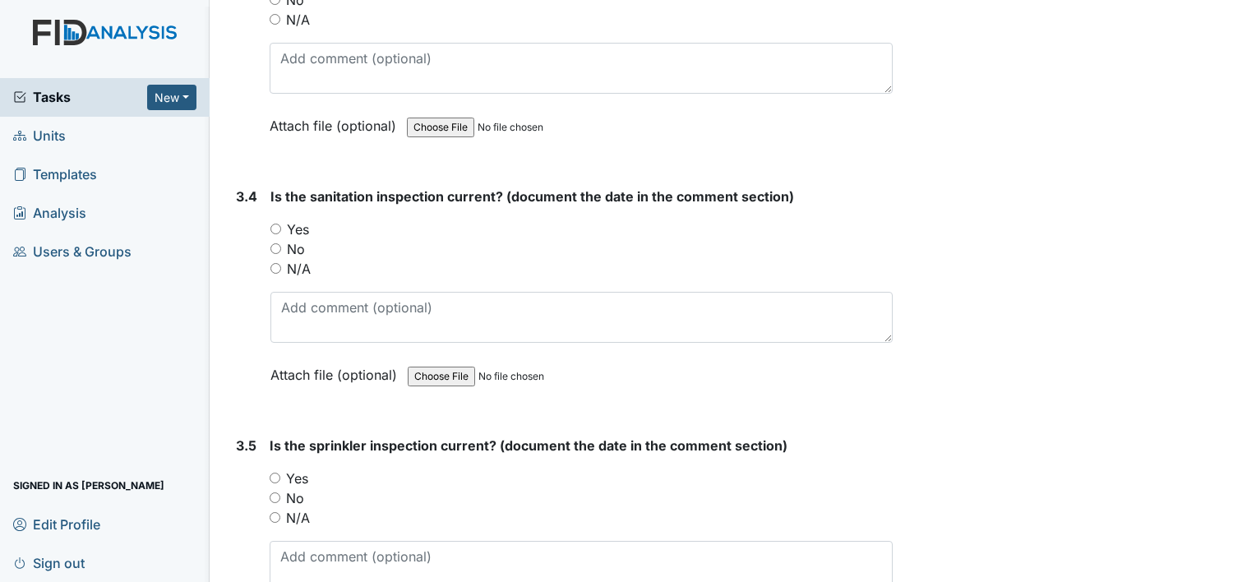
scroll to position [9203, 0]
click at [272, 223] on input "Yes" at bounding box center [275, 228] width 11 height 11
radio input "true"
click at [284, 468] on div "Yes" at bounding box center [581, 478] width 623 height 20
click at [281, 468] on div "Yes" at bounding box center [581, 478] width 623 height 20
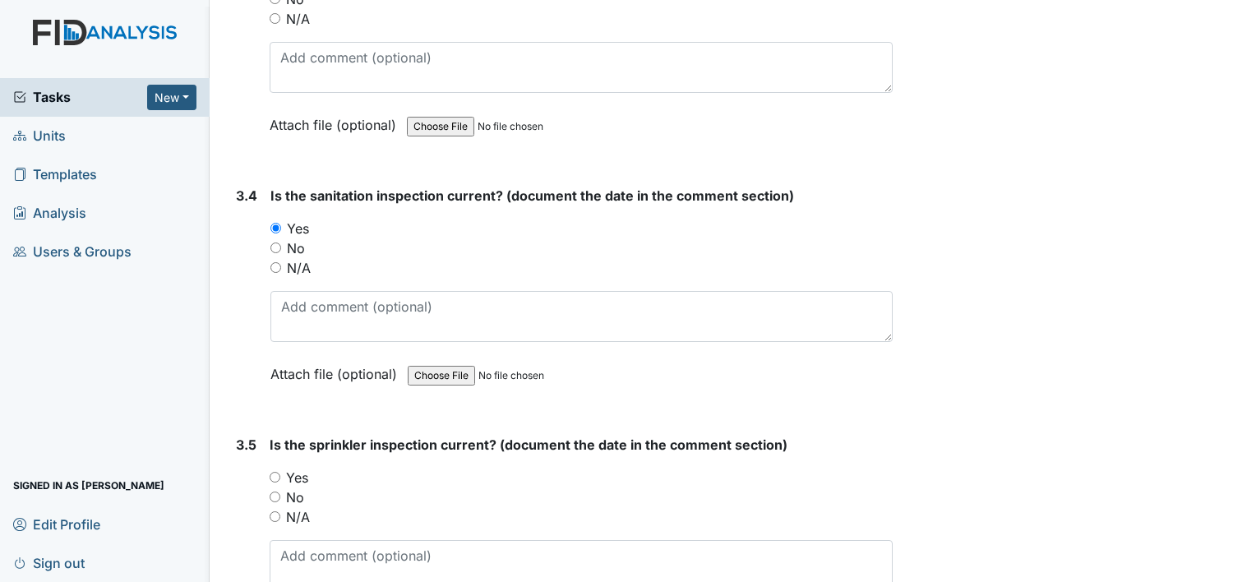
click at [277, 472] on input "Yes" at bounding box center [275, 477] width 11 height 11
radio input "true"
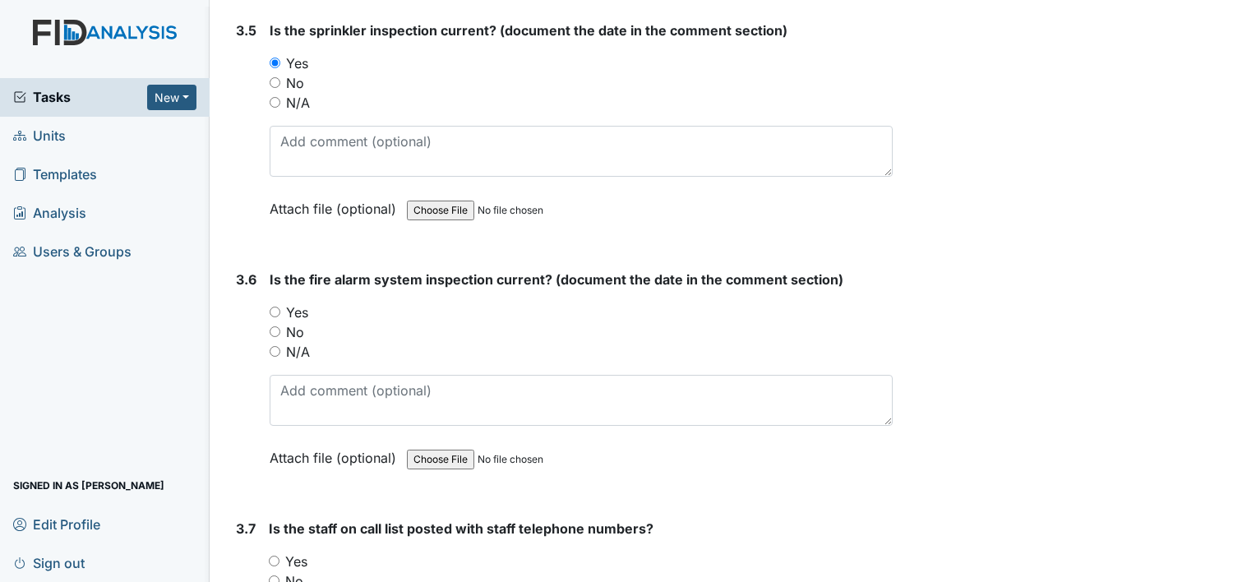
scroll to position [9696, 0]
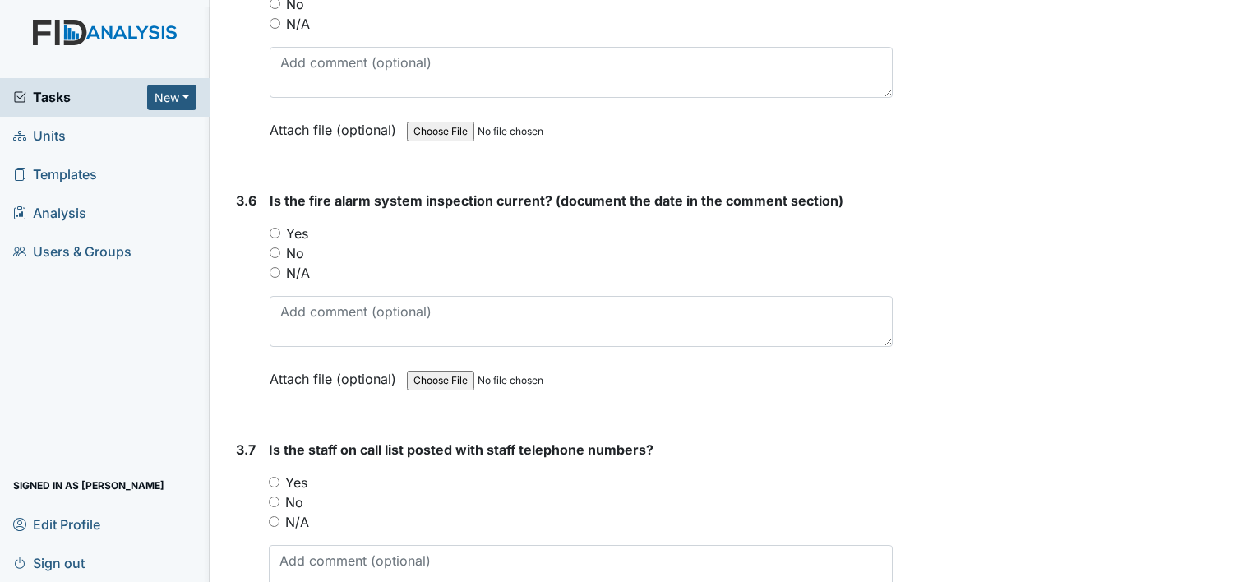
click at [279, 228] on input "Yes" at bounding box center [275, 233] width 11 height 11
radio input "true"
click at [279, 472] on div "Yes" at bounding box center [581, 482] width 624 height 20
click at [273, 450] on div "3.7 Is the staff on call list posted with staff telephone numbers? You must sel…" at bounding box center [560, 551] width 663 height 223
click at [273, 477] on input "Yes" at bounding box center [274, 482] width 11 height 11
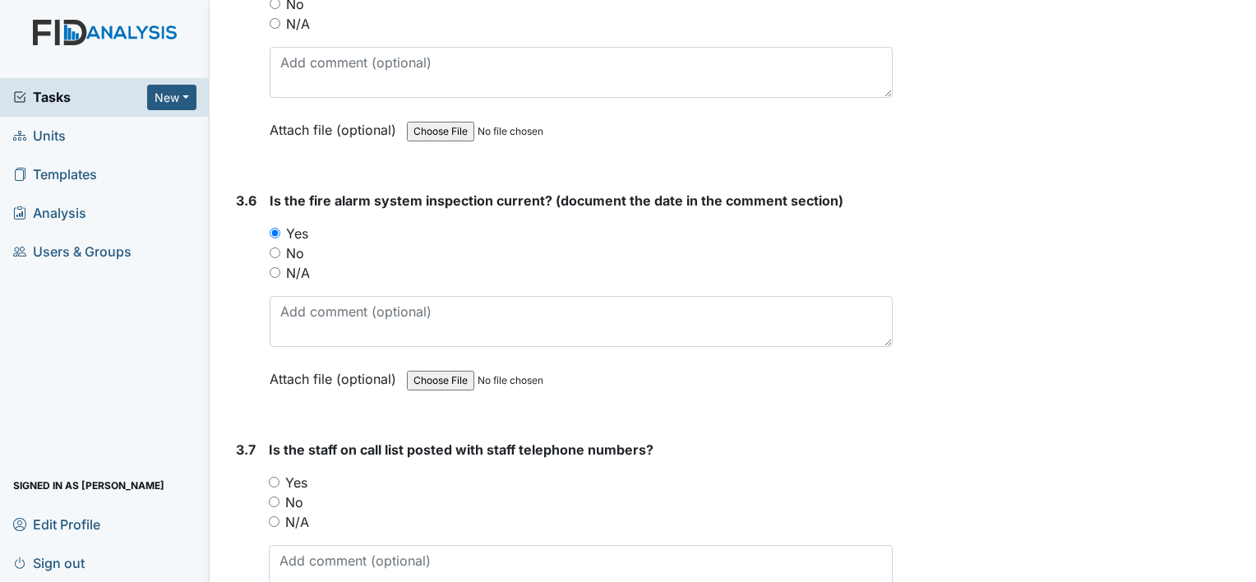
radio input "true"
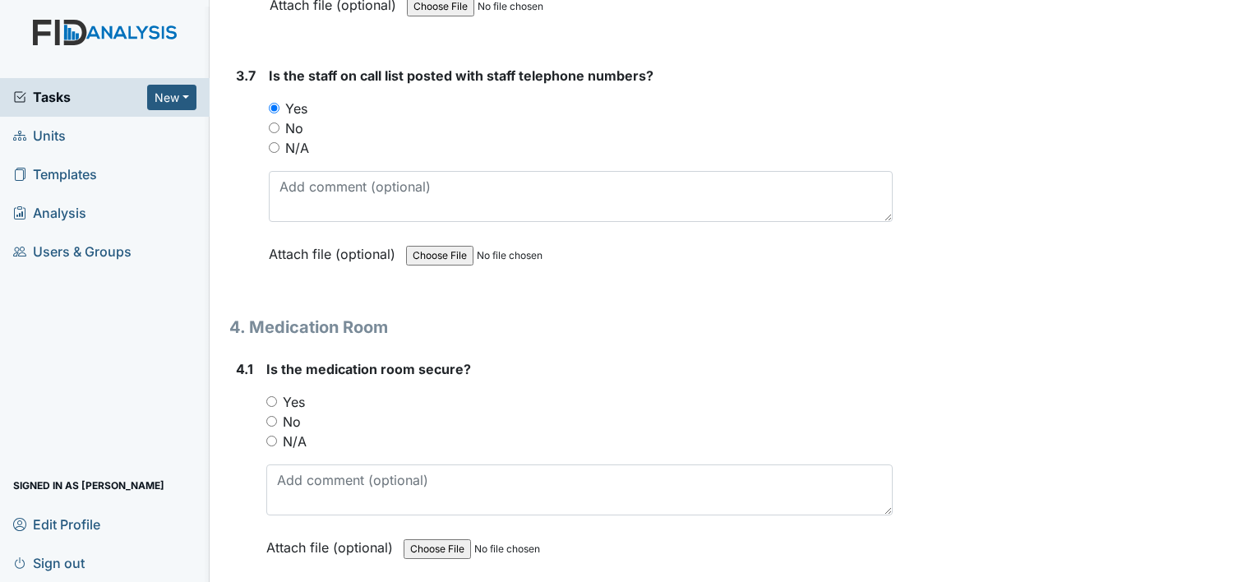
scroll to position [10189, 0]
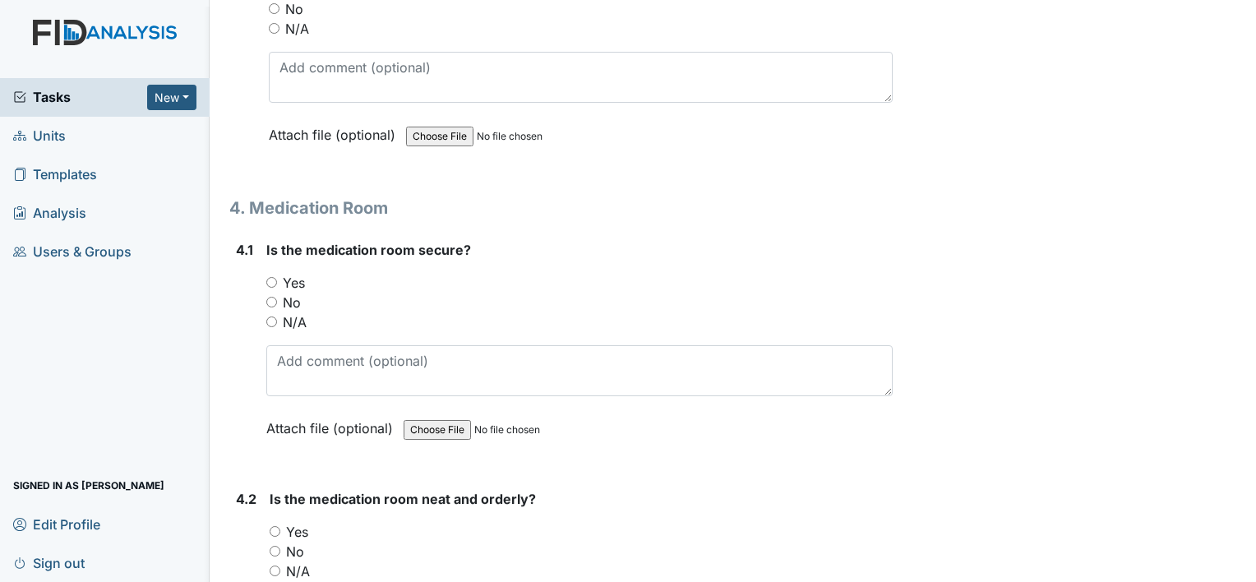
click at [275, 277] on input "Yes" at bounding box center [271, 282] width 11 height 11
radio input "true"
click at [277, 526] on input "Yes" at bounding box center [275, 531] width 11 height 11
radio input "true"
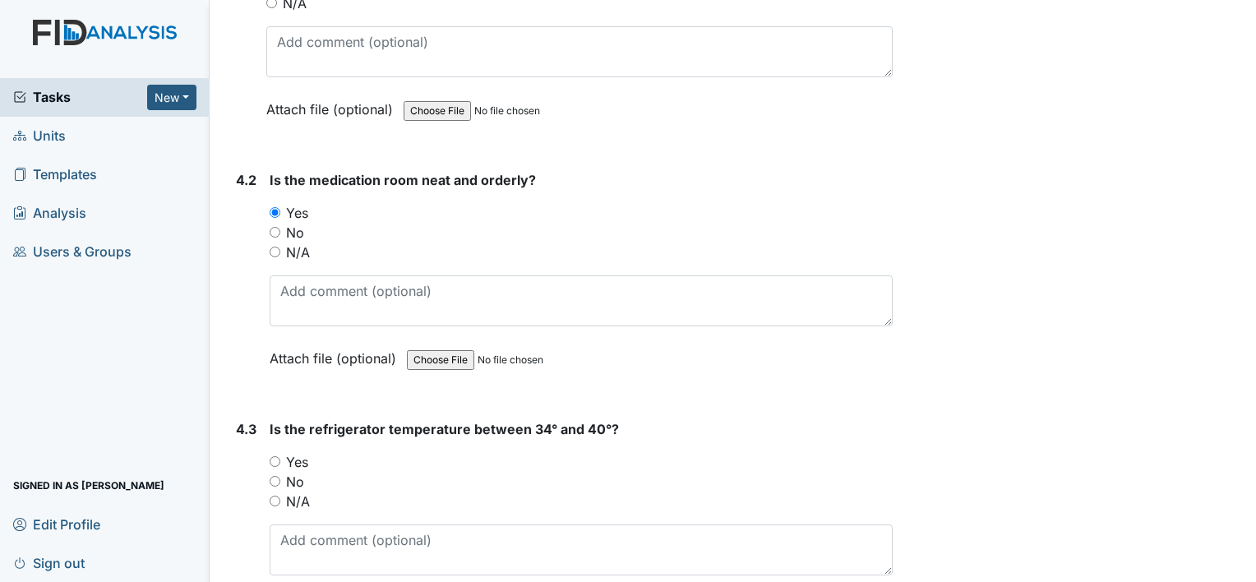
scroll to position [10517, 0]
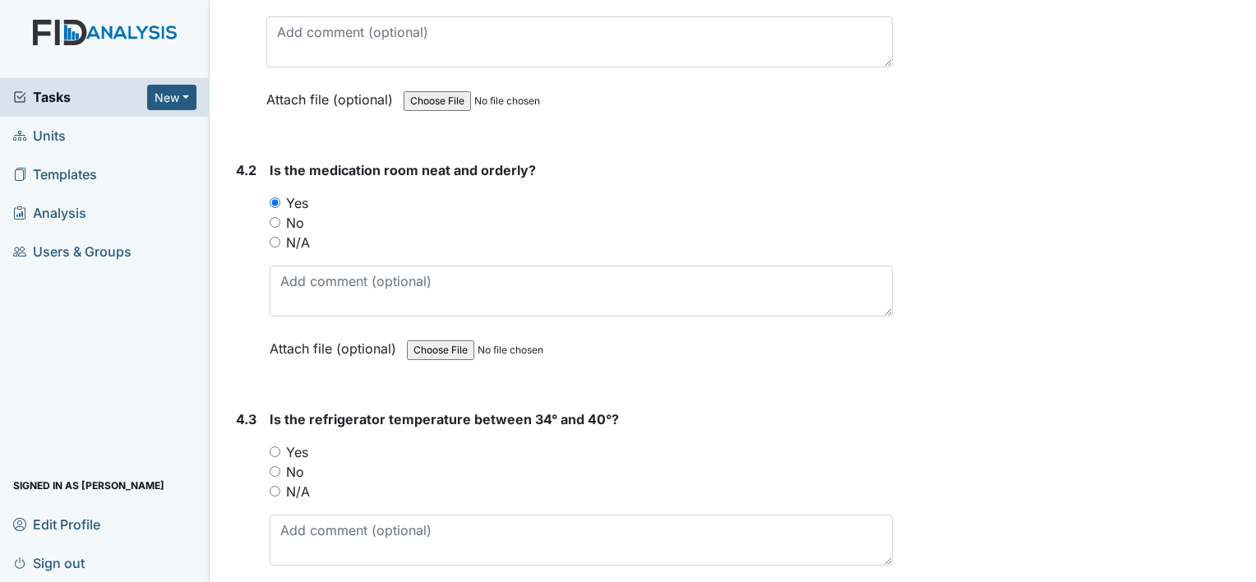
click at [274, 446] on input "Yes" at bounding box center [275, 451] width 11 height 11
radio input "true"
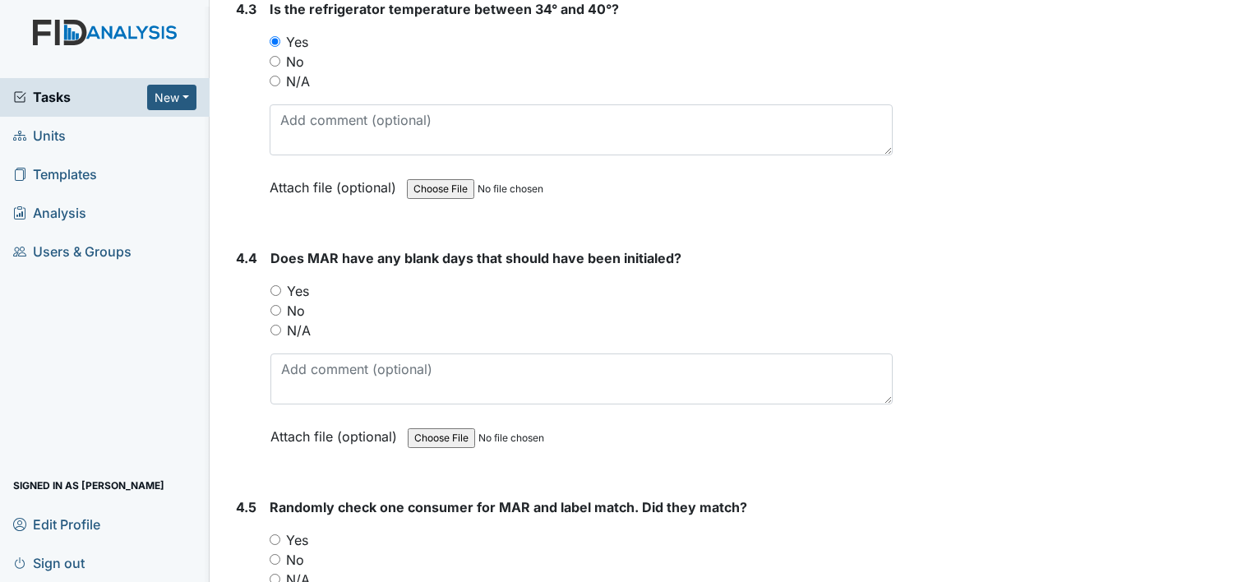
scroll to position [10928, 0]
click at [271, 284] on input "Yes" at bounding box center [275, 289] width 11 height 11
radio input "true"
click at [273, 304] on input "No" at bounding box center [275, 309] width 11 height 11
radio input "true"
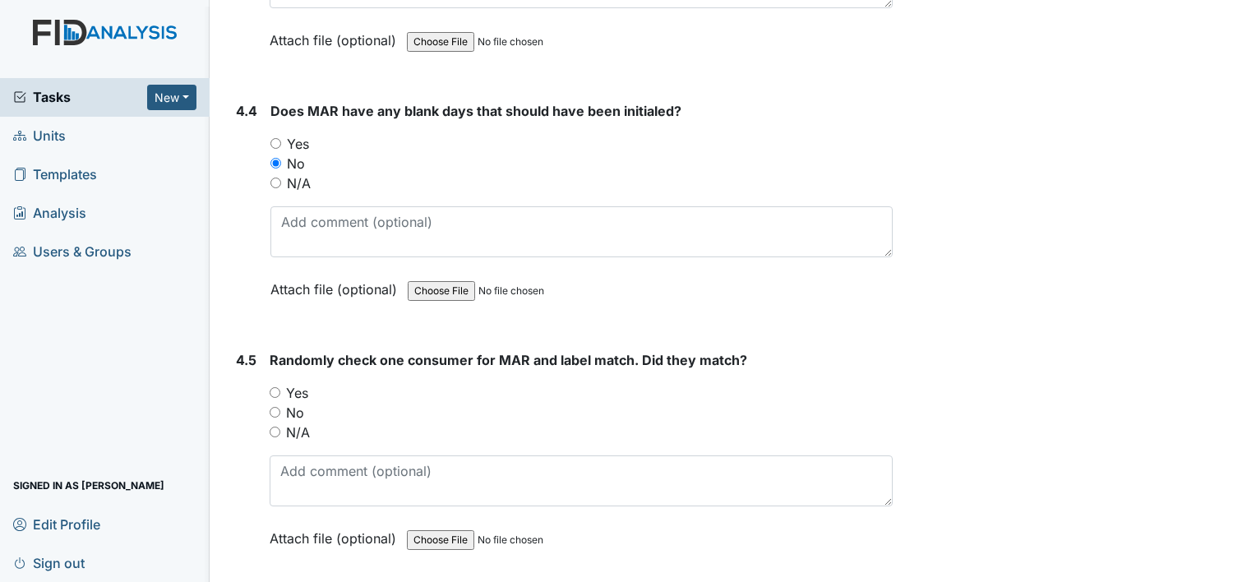
scroll to position [11093, 0]
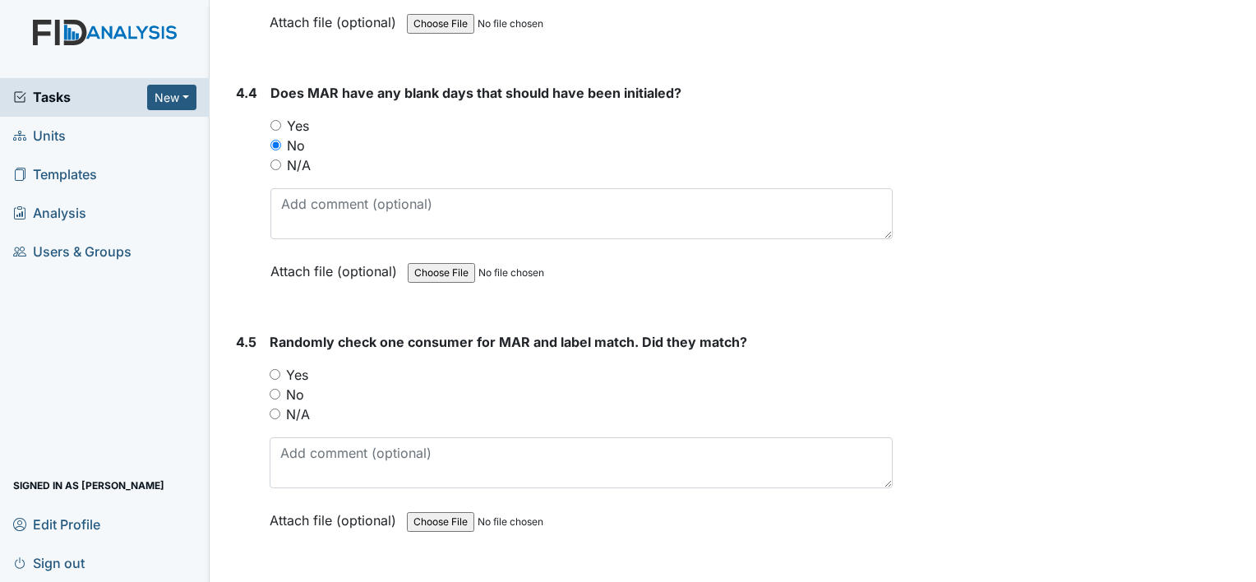
click at [271, 369] on input "Yes" at bounding box center [275, 374] width 11 height 11
radio input "true"
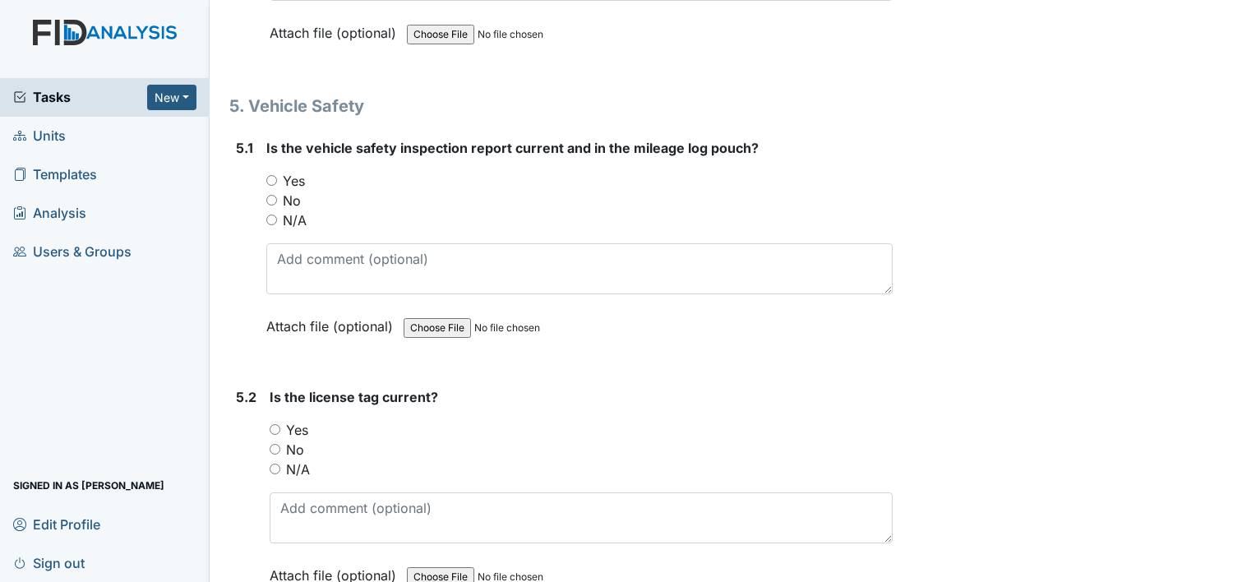
scroll to position [11586, 0]
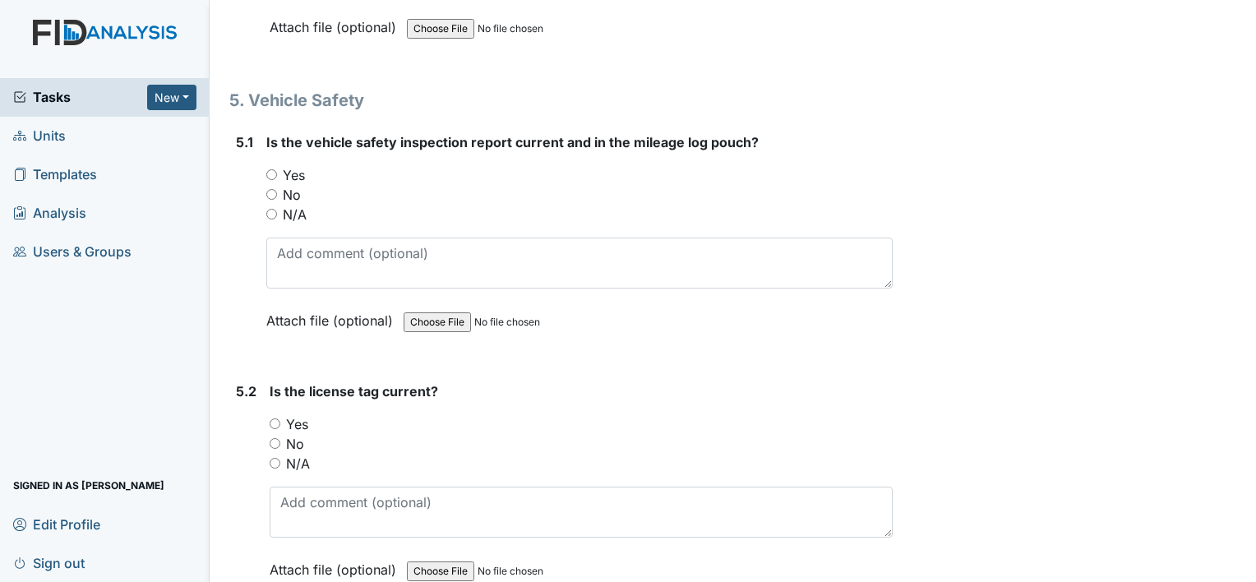
click at [270, 209] on input "N/A" at bounding box center [271, 214] width 11 height 11
radio input "true"
click at [276, 458] on input "N/A" at bounding box center [275, 463] width 11 height 11
radio input "true"
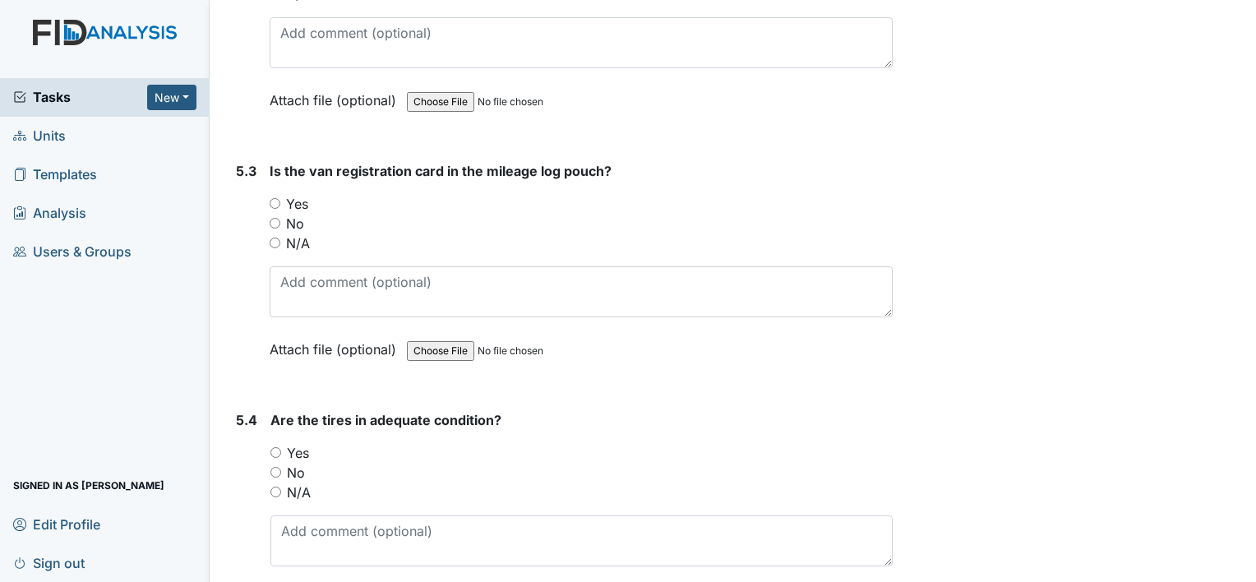
scroll to position [12079, 0]
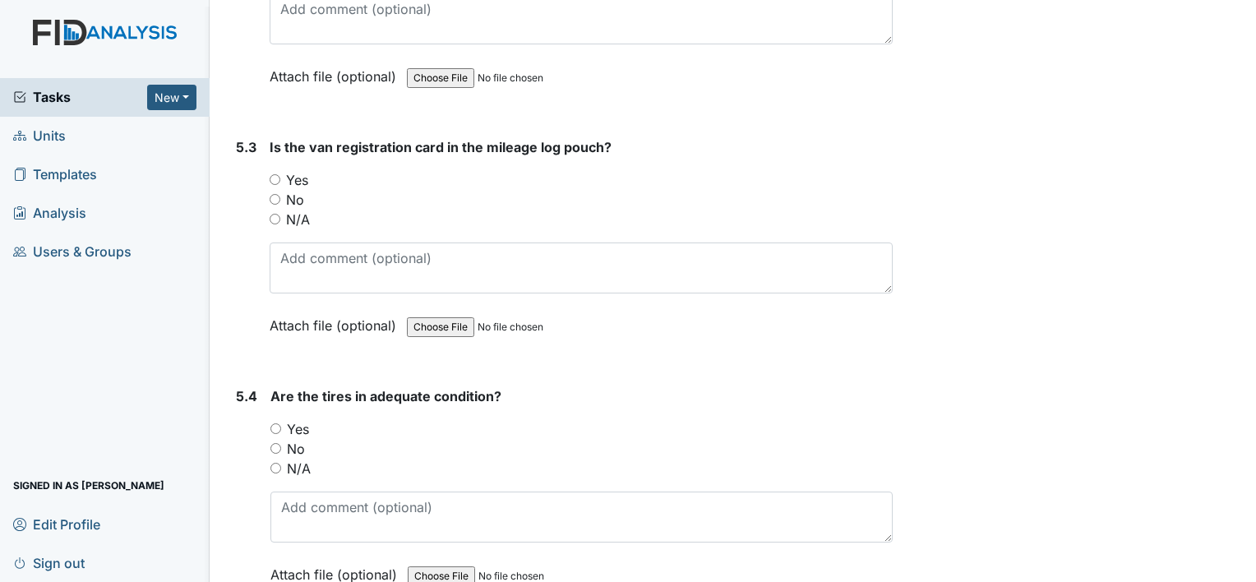
click at [274, 210] on div "N/A" at bounding box center [581, 220] width 623 height 20
click at [274, 463] on input "N/A" at bounding box center [275, 468] width 11 height 11
radio input "true"
click at [280, 210] on div "N/A" at bounding box center [581, 220] width 623 height 20
click at [279, 210] on div "N/A" at bounding box center [581, 220] width 623 height 20
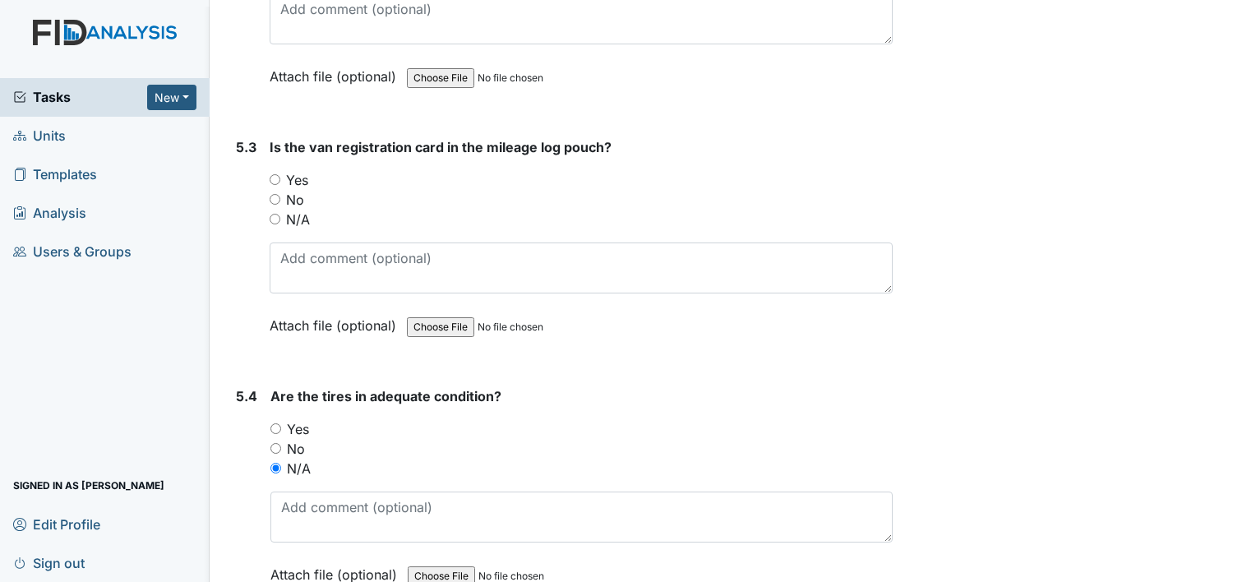
click at [276, 214] on input "N/A" at bounding box center [275, 219] width 11 height 11
radio input "true"
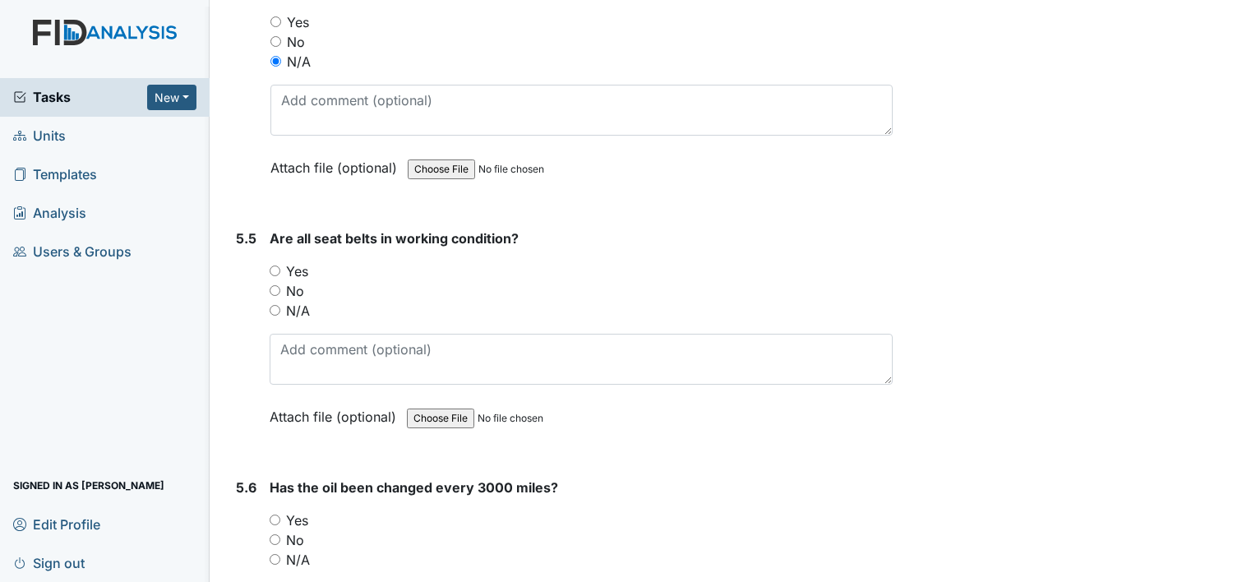
scroll to position [12489, 0]
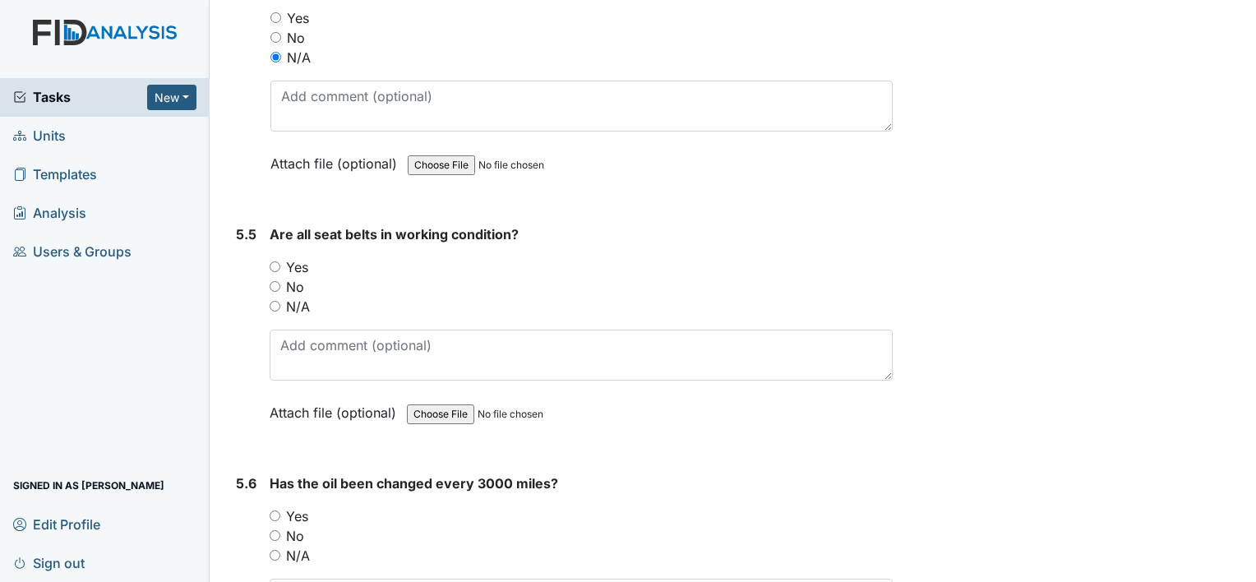
click at [273, 301] on input "N/A" at bounding box center [275, 306] width 11 height 11
radio input "true"
click at [273, 550] on input "N/A" at bounding box center [275, 555] width 11 height 11
radio input "true"
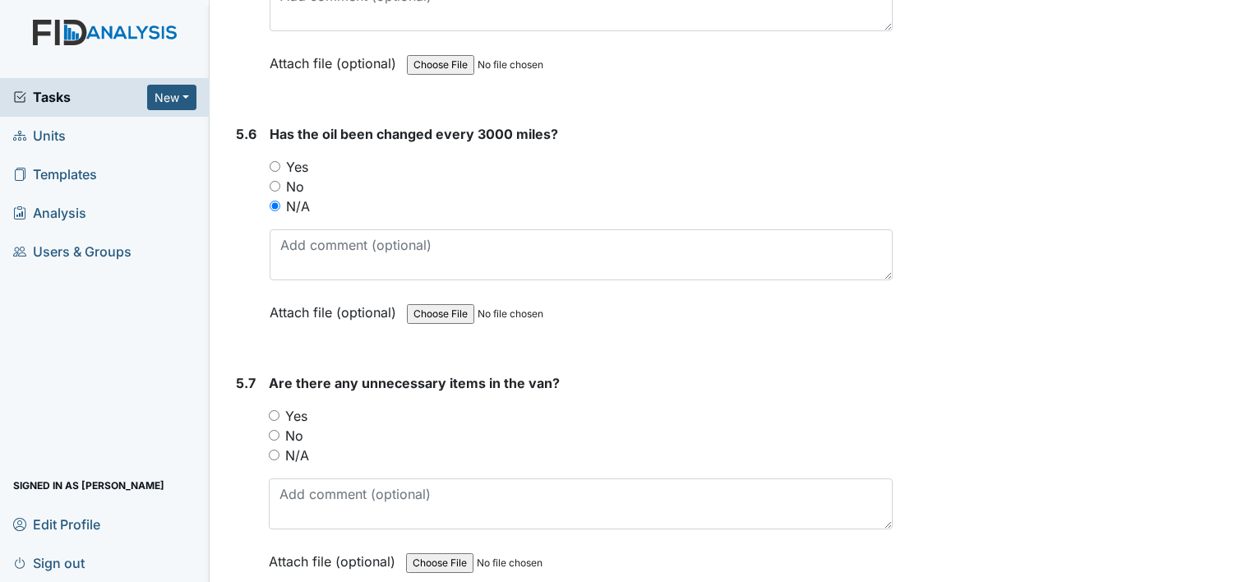
scroll to position [12880, 0]
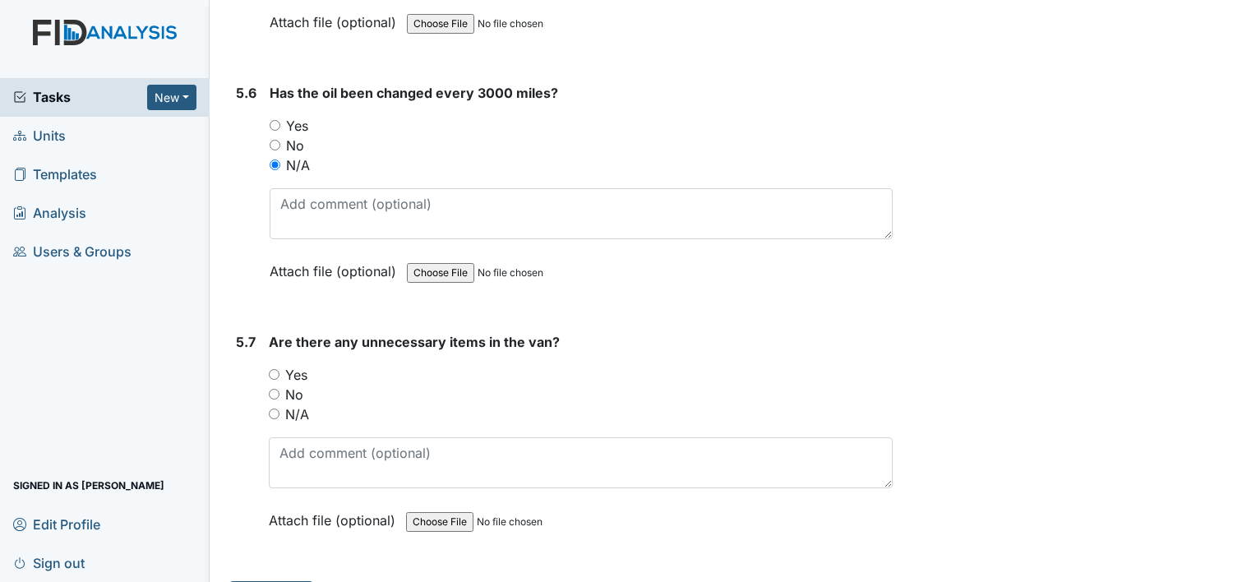
click at [269, 408] on input "N/A" at bounding box center [274, 413] width 11 height 11
radio input "true"
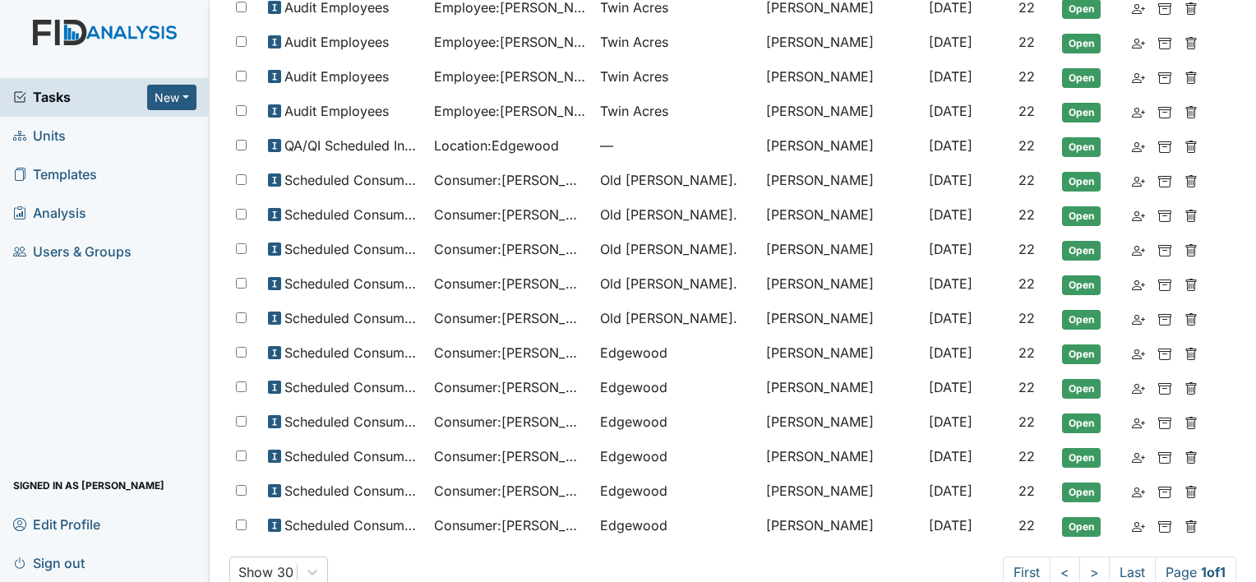
scroll to position [593, 0]
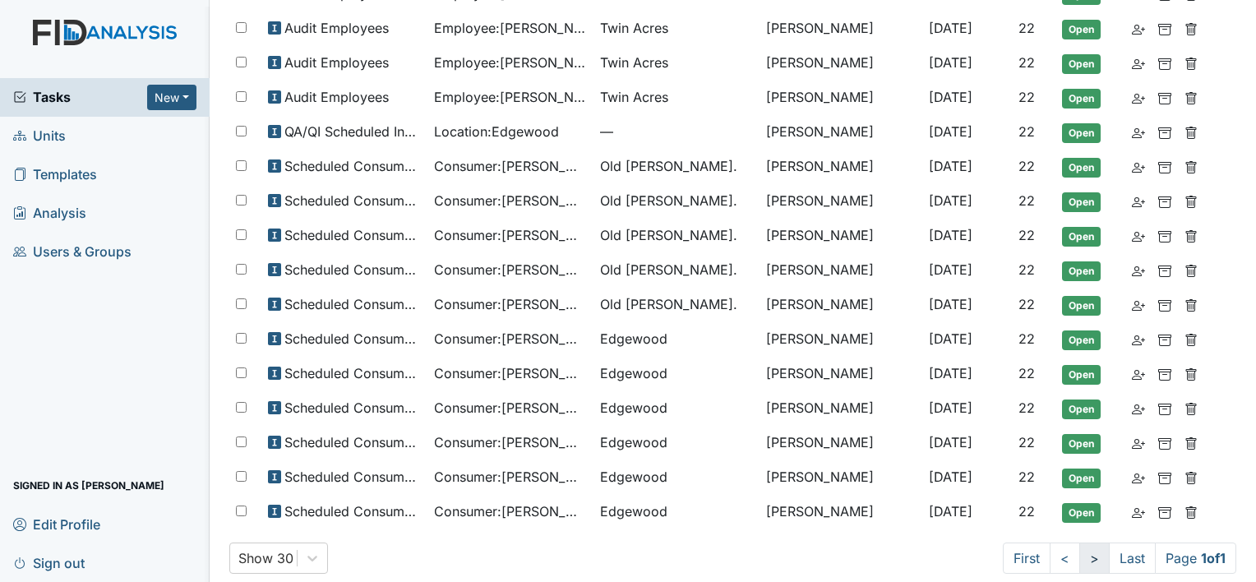
click at [1081, 542] on link ">" at bounding box center [1094, 557] width 30 height 31
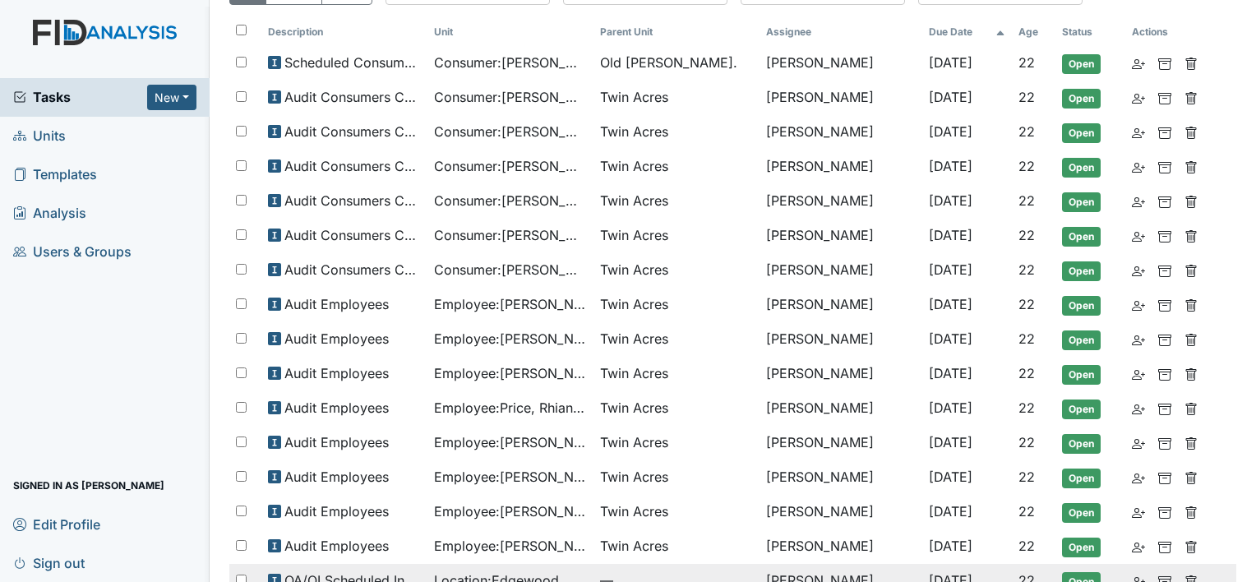
scroll to position [265, 0]
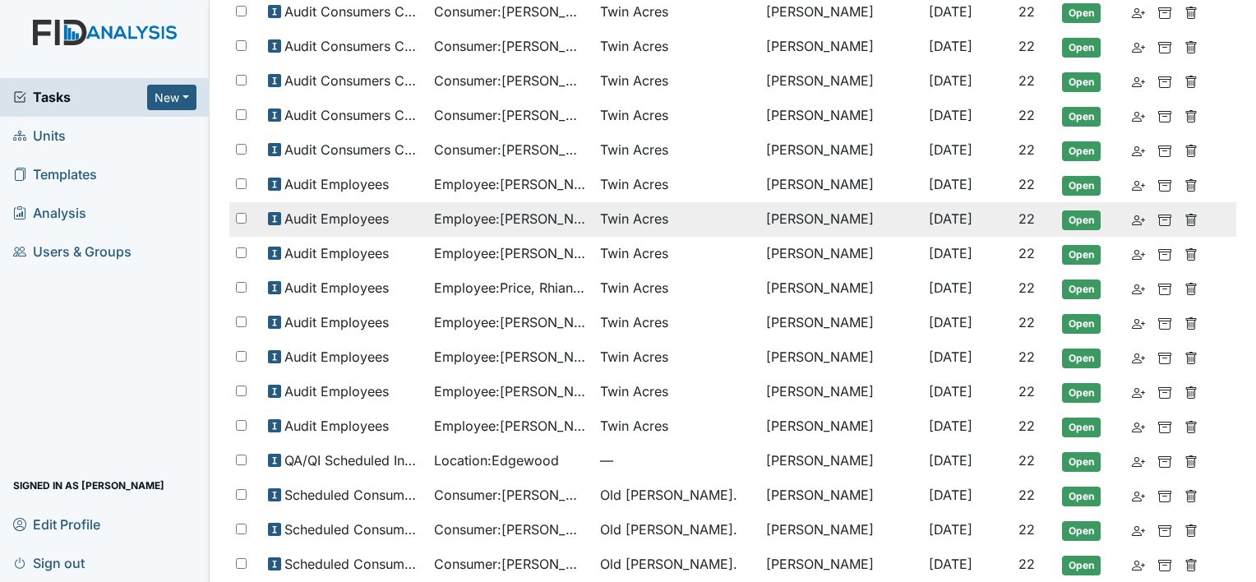
click at [561, 214] on span "Employee : [PERSON_NAME]" at bounding box center [510, 219] width 153 height 20
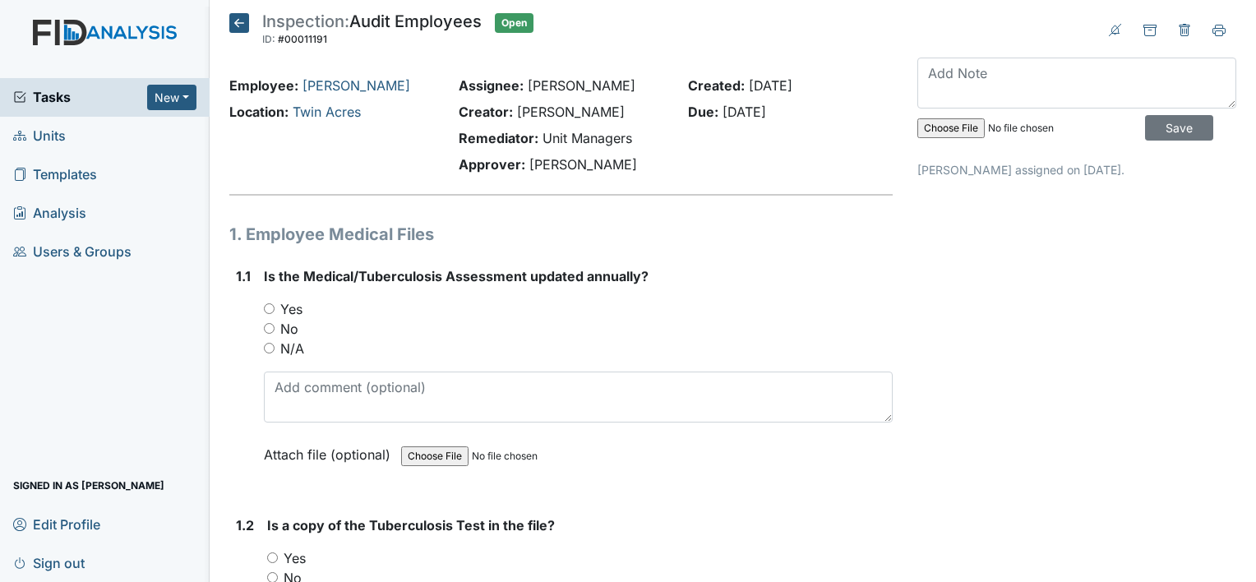
click at [239, 20] on icon at bounding box center [239, 23] width 20 height 20
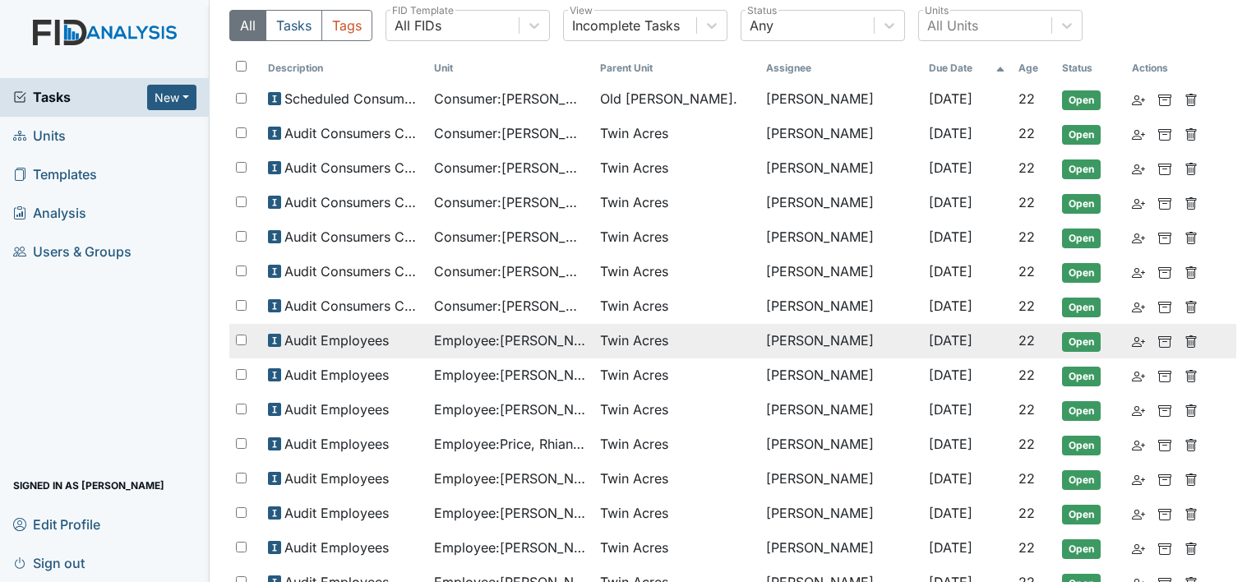
scroll to position [82, 0]
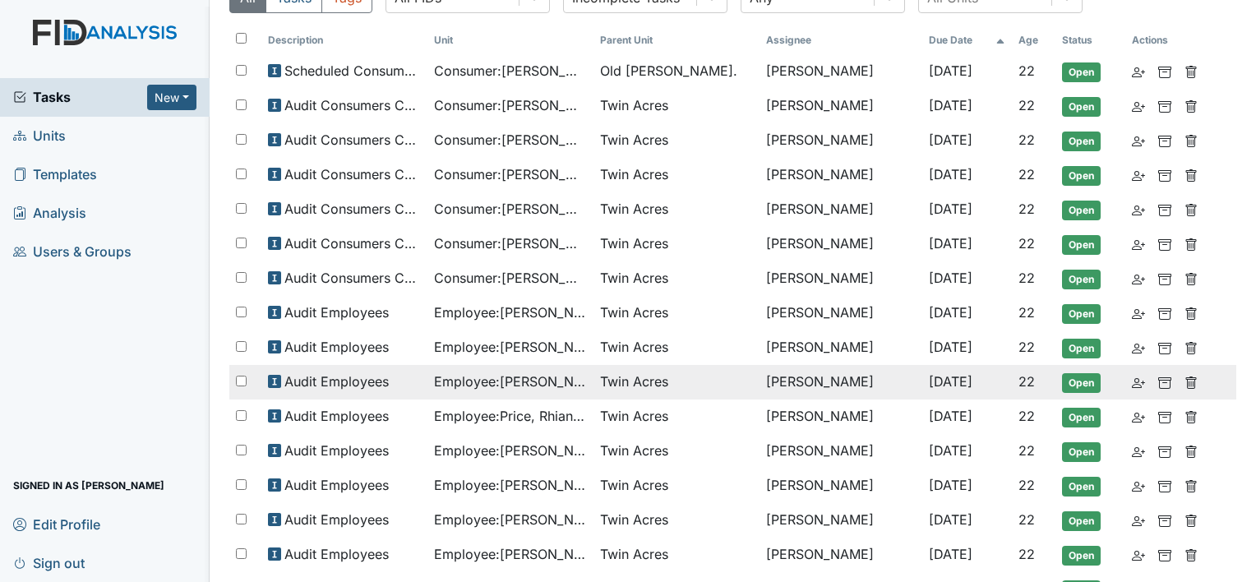
click at [571, 376] on span "Employee : [GEOGRAPHIC_DATA][PERSON_NAME][GEOGRAPHIC_DATA]" at bounding box center [510, 381] width 153 height 20
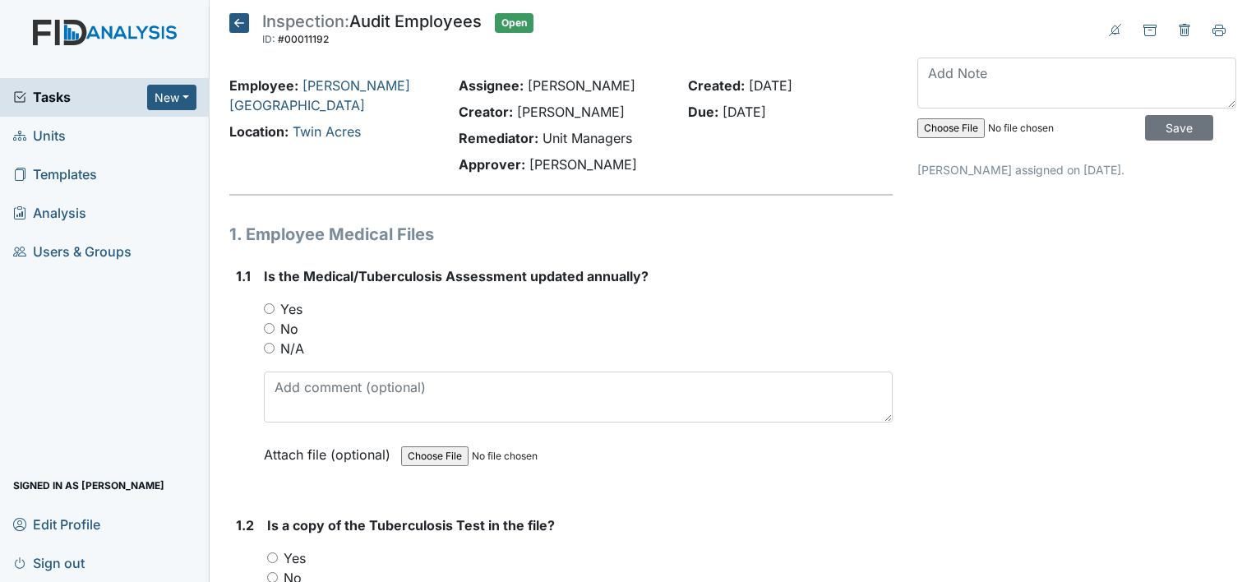
click at [240, 21] on icon at bounding box center [239, 23] width 20 height 20
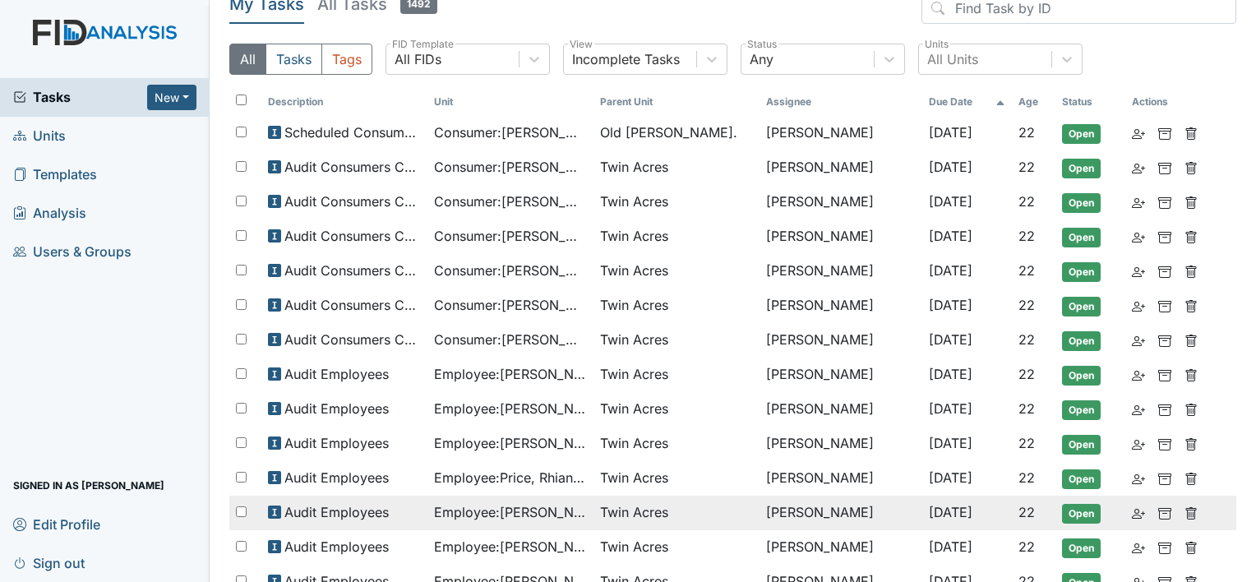
scroll to position [82, 0]
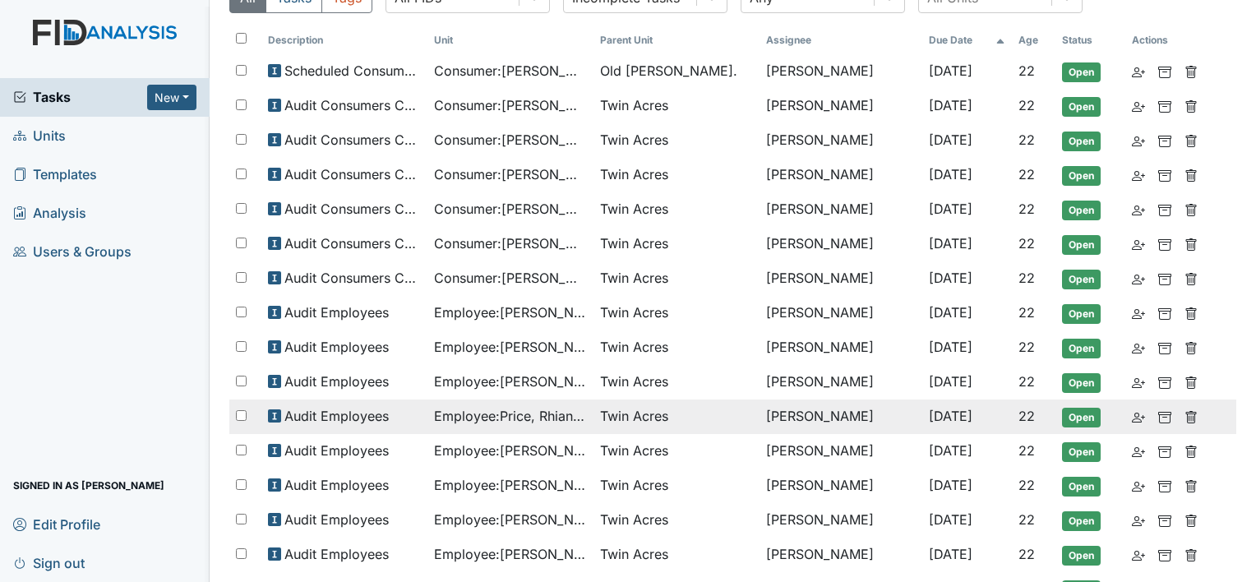
click at [570, 408] on span "Employee : Price, Rhianna" at bounding box center [510, 416] width 153 height 20
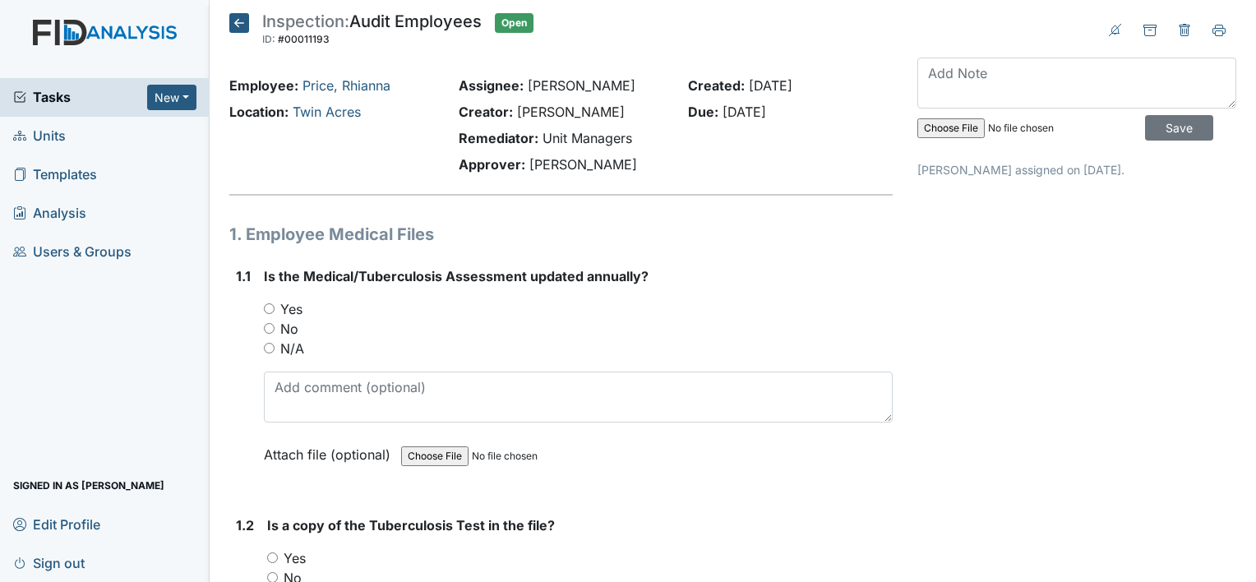
click at [240, 21] on icon at bounding box center [239, 23] width 20 height 20
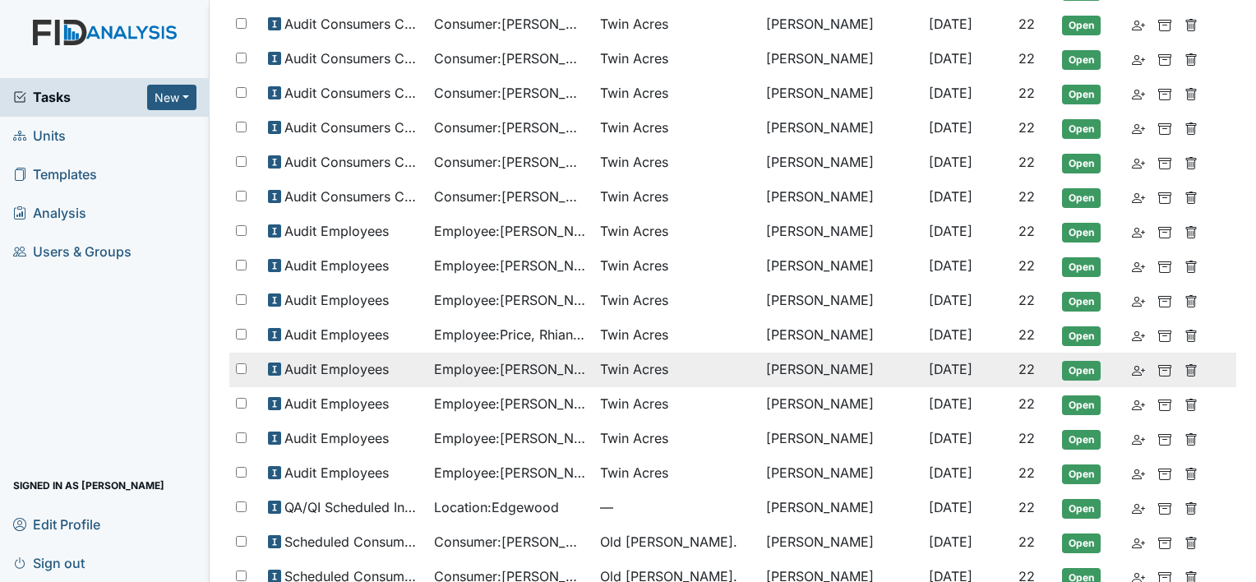
scroll to position [164, 0]
click at [568, 360] on span "Employee : [PERSON_NAME]" at bounding box center [510, 368] width 153 height 20
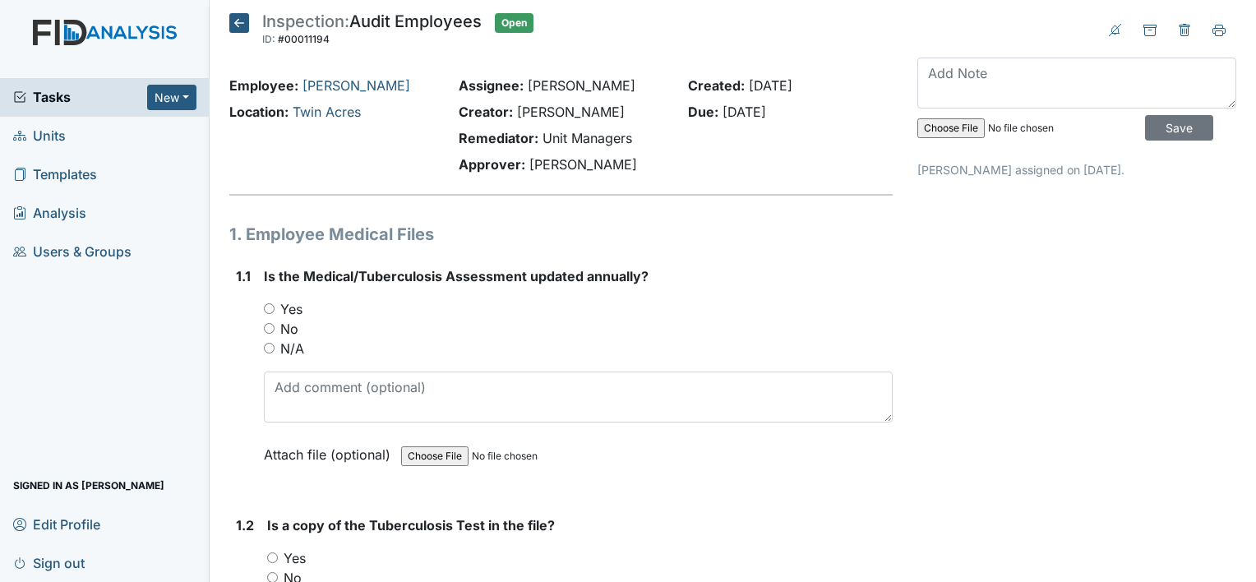
click at [242, 23] on icon at bounding box center [239, 23] width 20 height 20
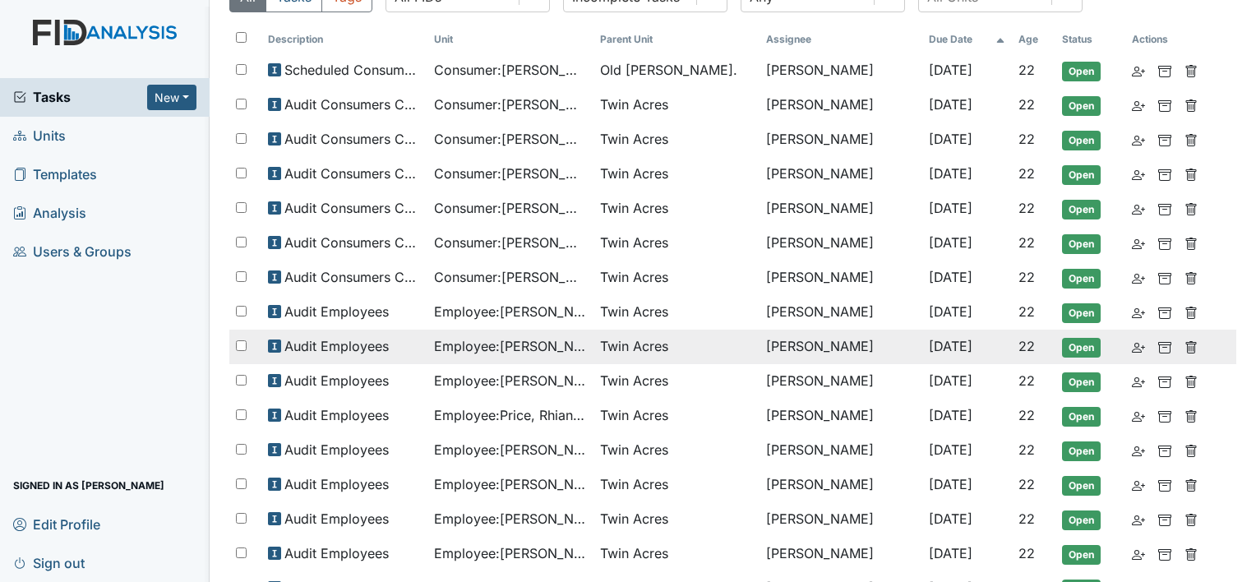
scroll to position [164, 0]
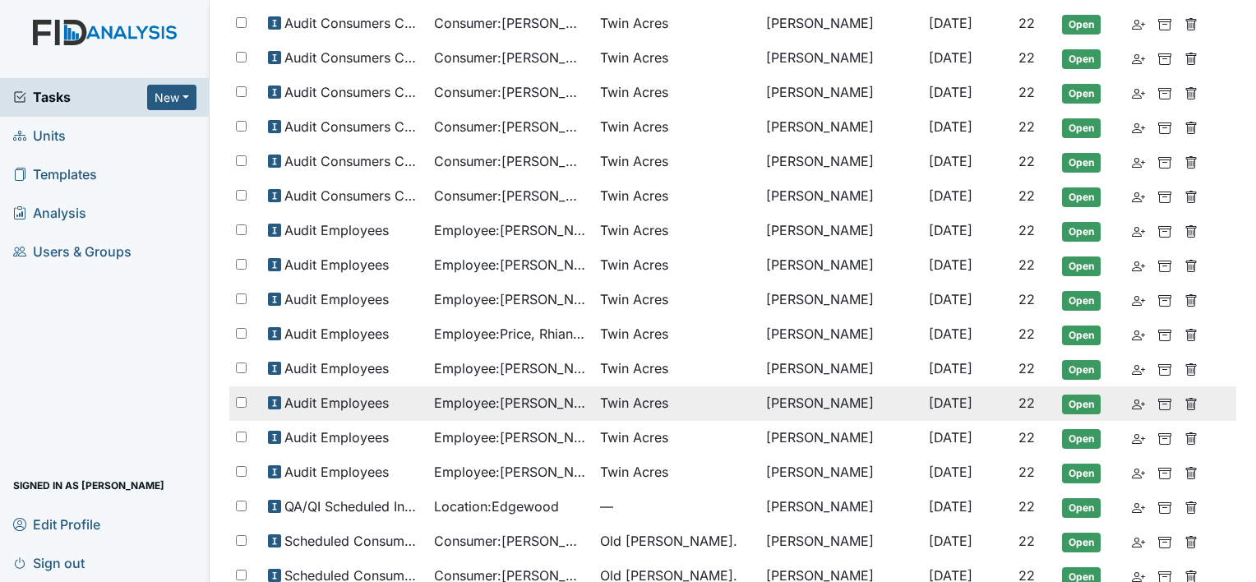
click at [563, 398] on span "Employee : [PERSON_NAME]" at bounding box center [510, 403] width 153 height 20
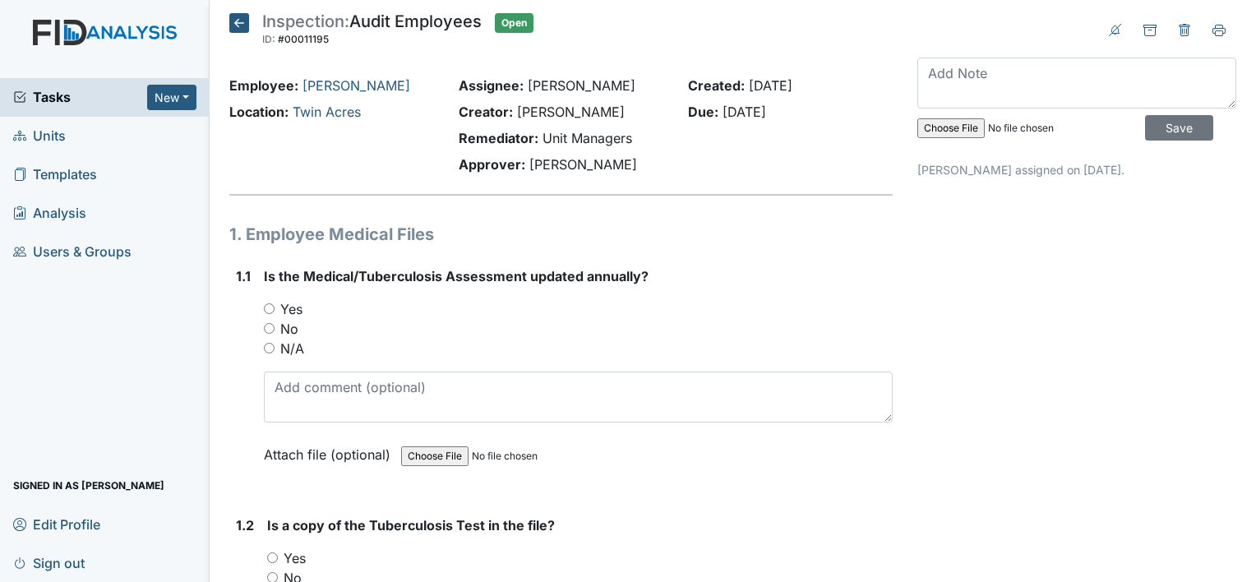
click at [239, 26] on icon at bounding box center [239, 23] width 20 height 20
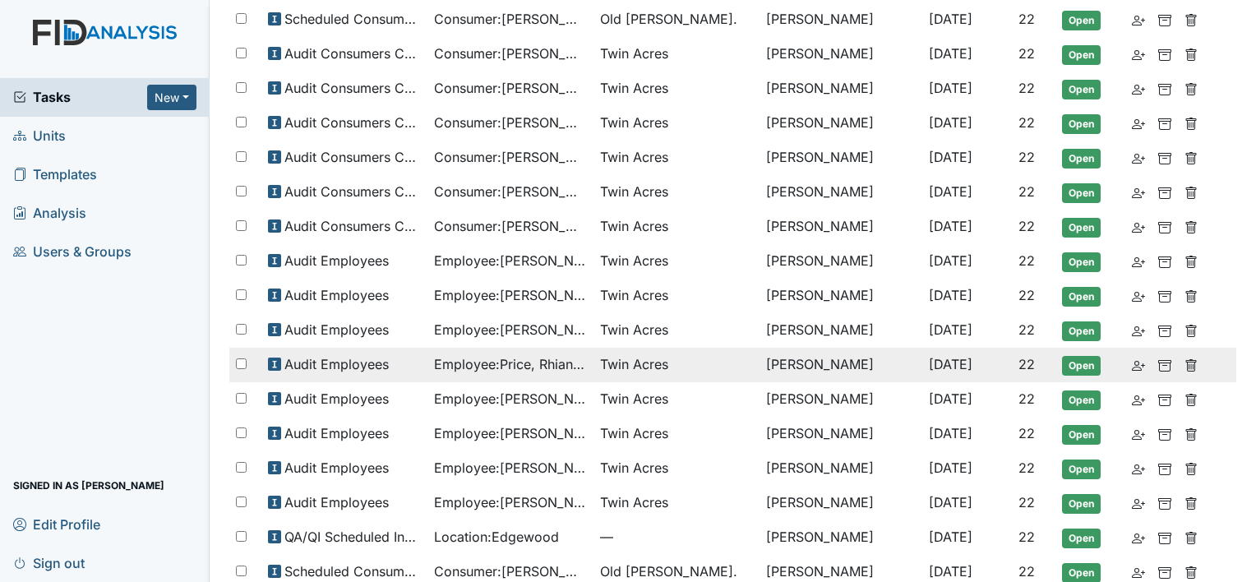
scroll to position [164, 0]
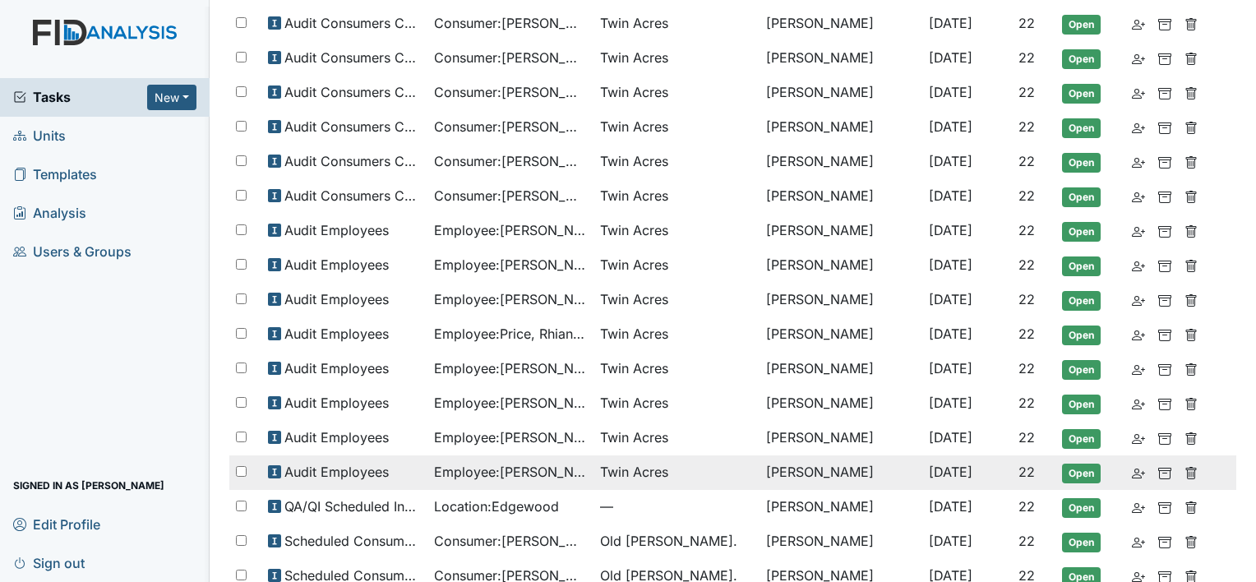
click at [587, 463] on span "Employee : Worsley, Callie" at bounding box center [510, 472] width 153 height 20
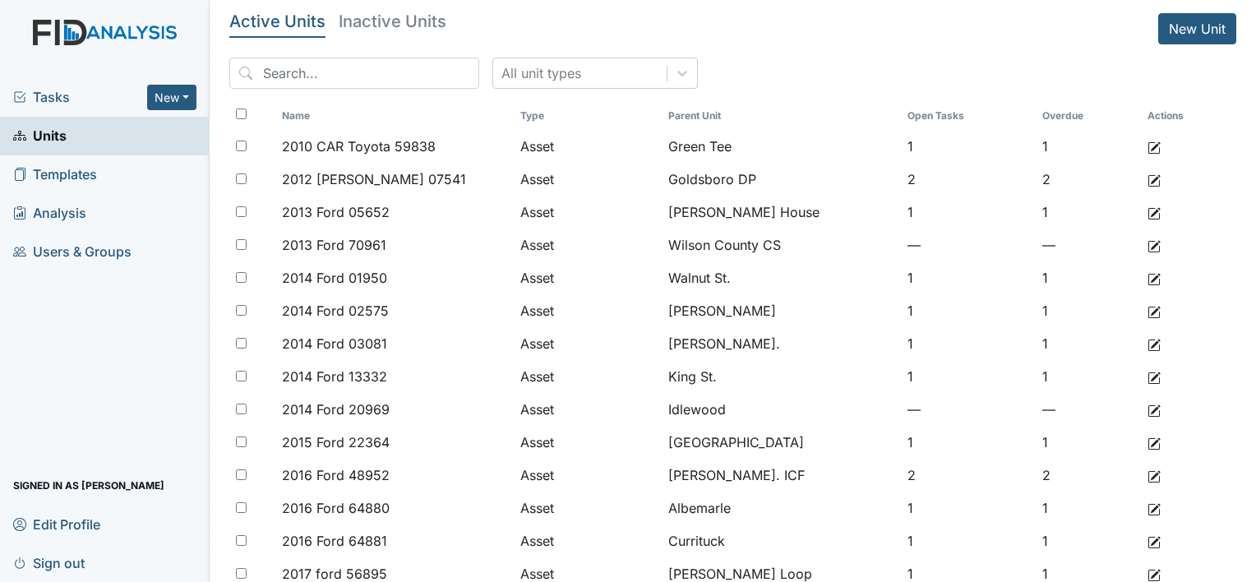
click at [68, 104] on span "Tasks" at bounding box center [80, 97] width 134 height 20
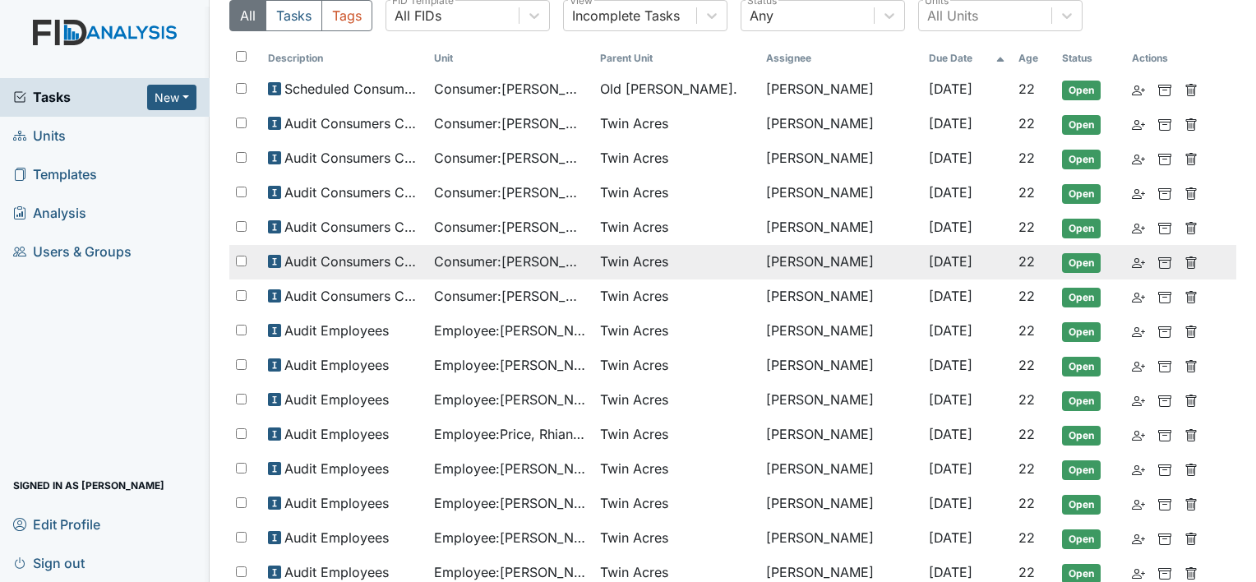
scroll to position [82, 0]
